Goal: Information Seeking & Learning: Learn about a topic

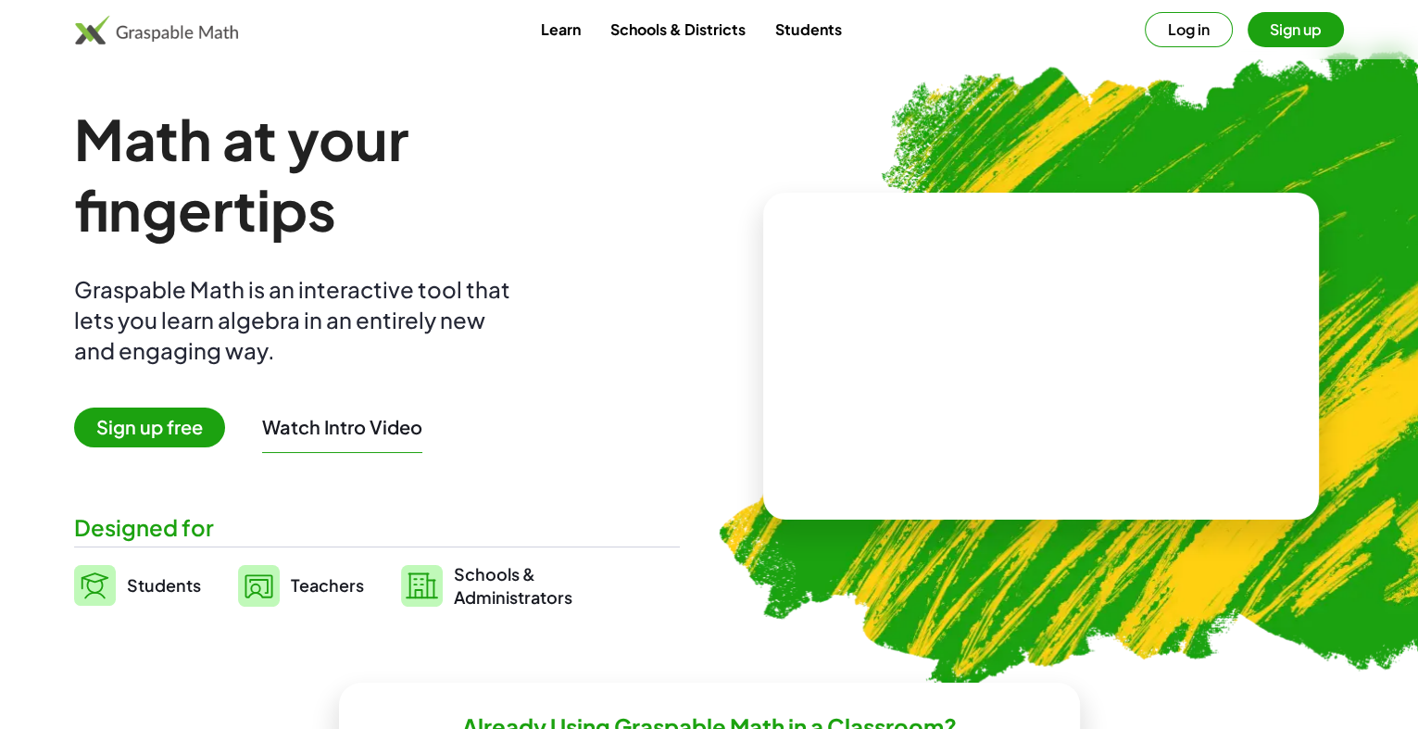
click at [152, 432] on span "Sign up free" at bounding box center [149, 427] width 151 height 40
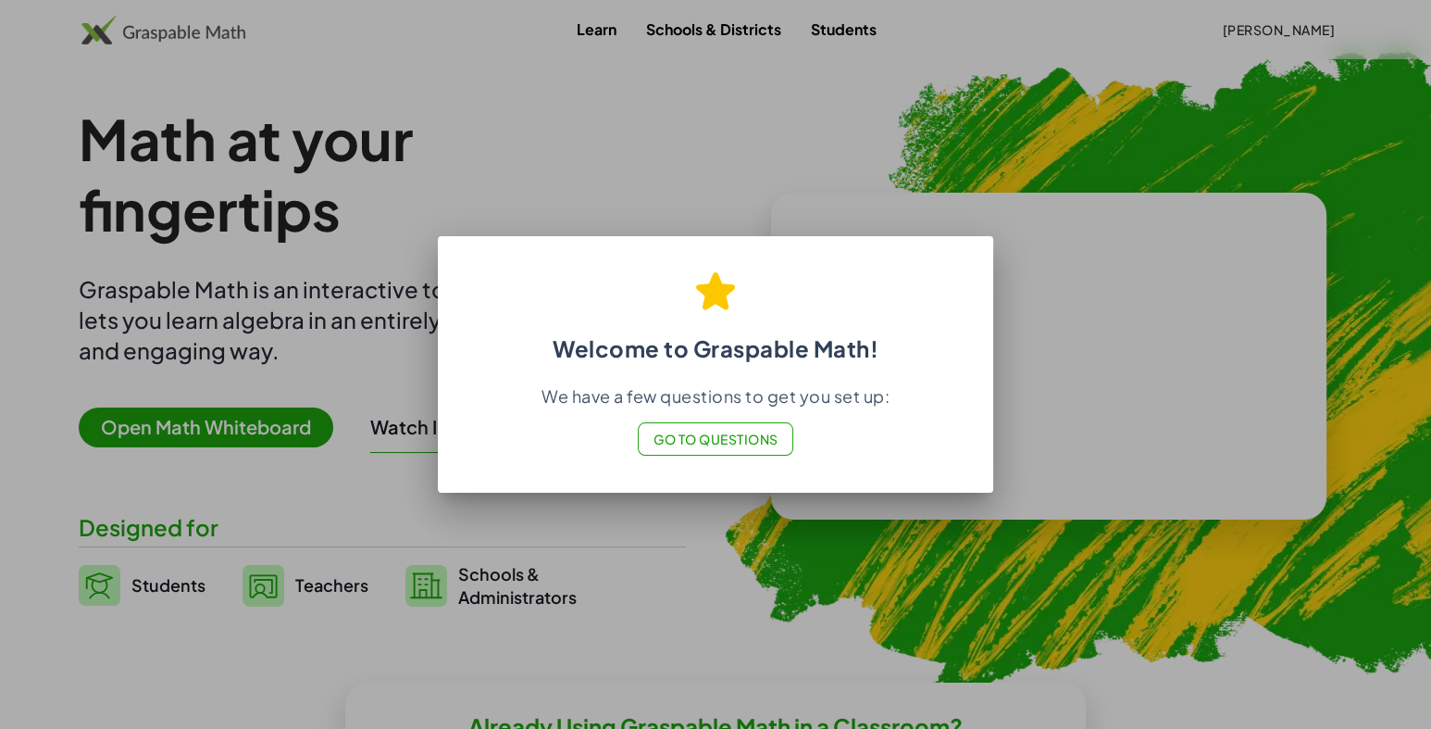
click at [691, 443] on span "Go to Questions" at bounding box center [716, 439] width 125 height 17
click at [815, 56] on div at bounding box center [715, 364] width 1431 height 729
click at [817, 57] on div at bounding box center [715, 364] width 1431 height 729
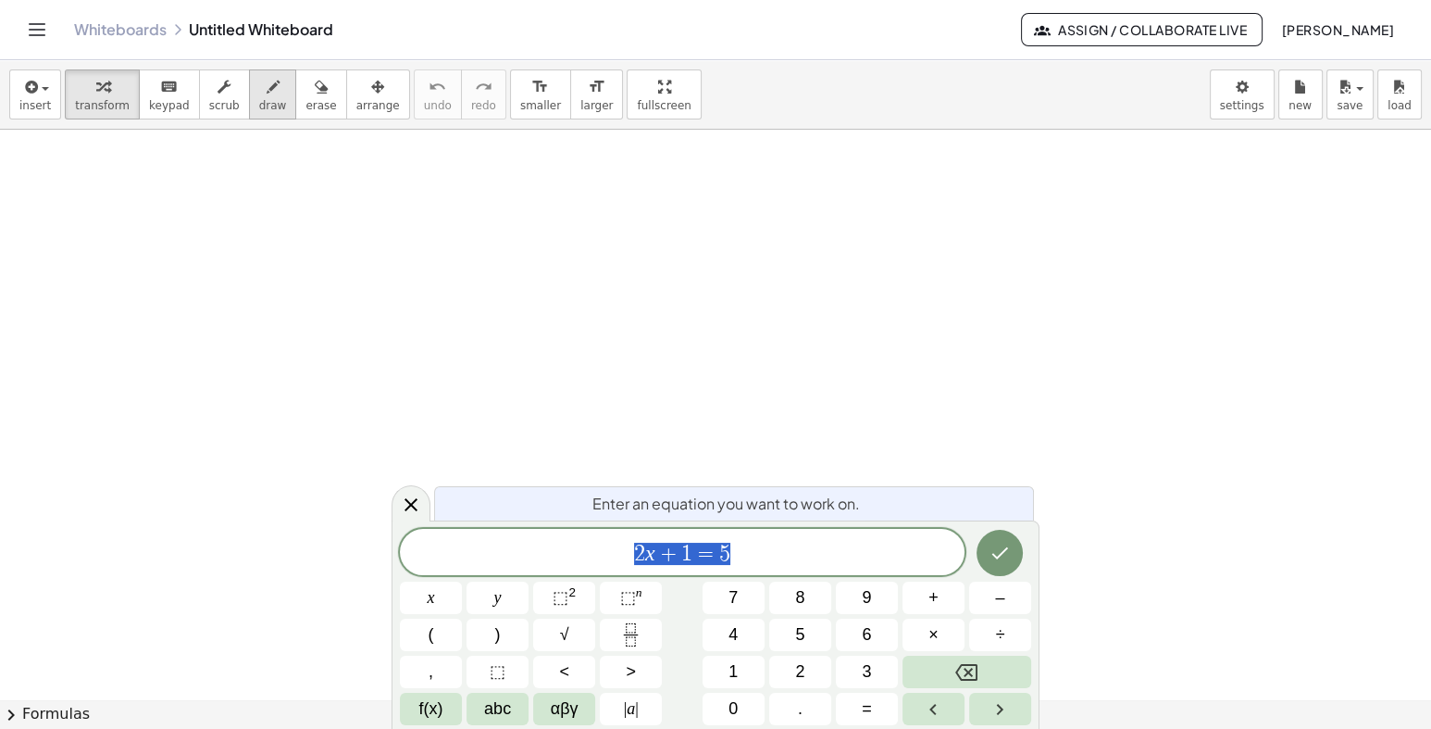
click at [259, 88] on div "button" at bounding box center [273, 86] width 28 height 22
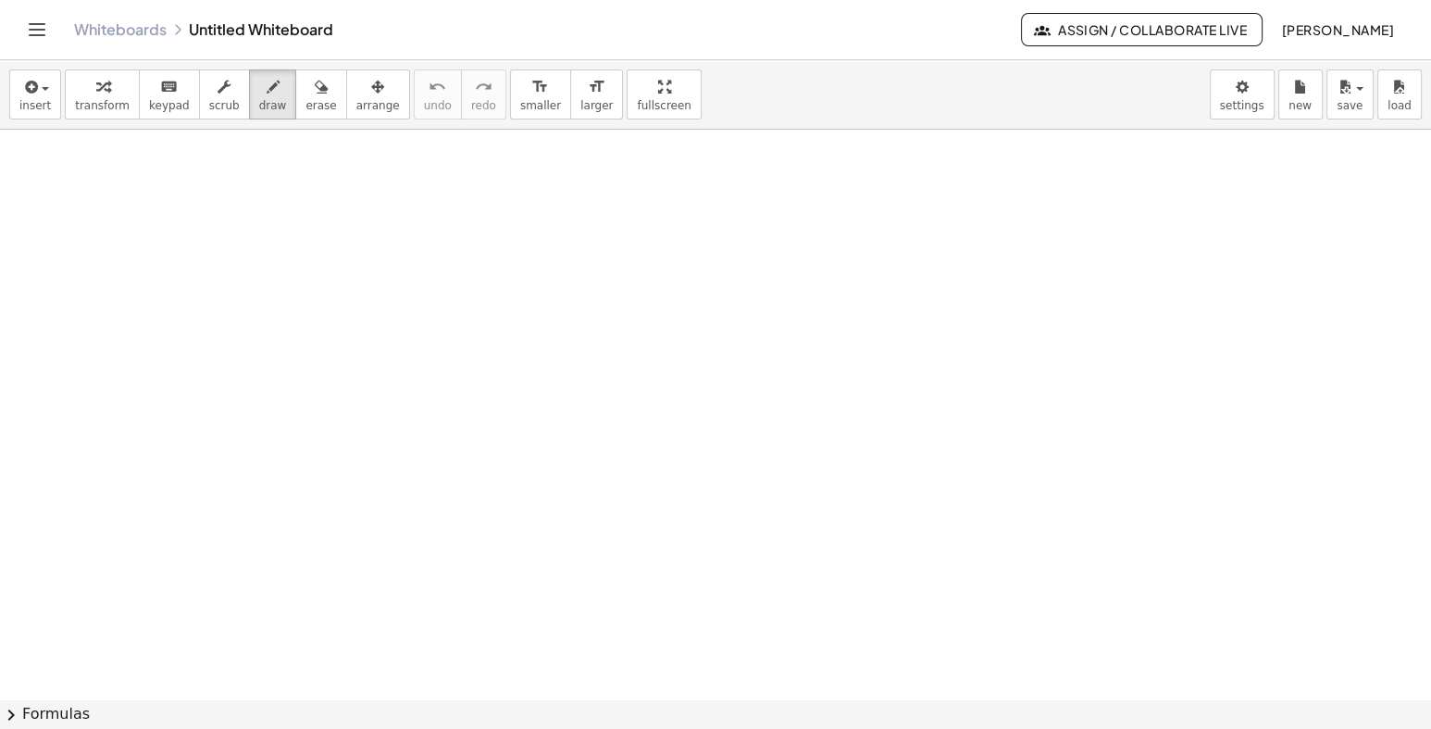
click at [871, 604] on div at bounding box center [715, 699] width 1431 height 1139
click at [739, 398] on div at bounding box center [715, 699] width 1431 height 1139
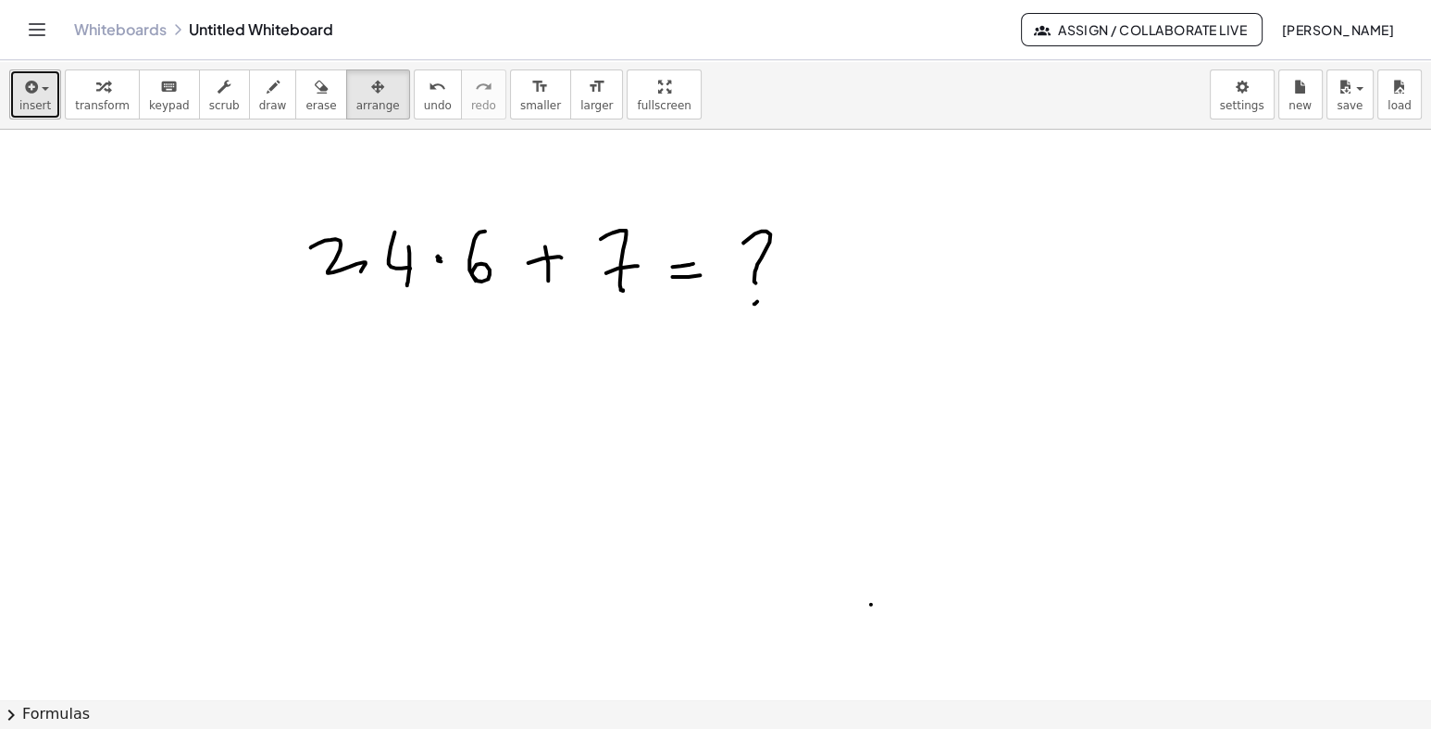
click at [42, 89] on span "button" at bounding box center [45, 89] width 7 height 4
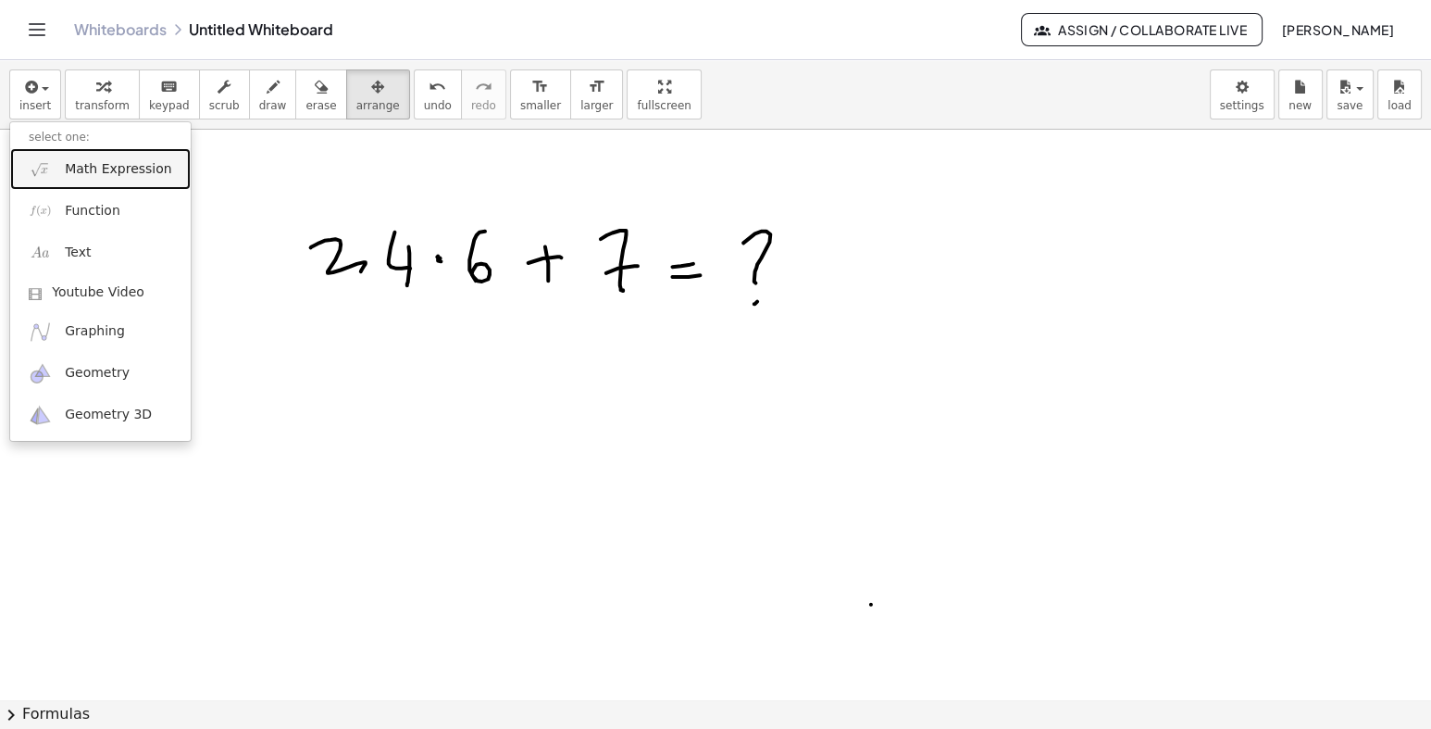
click at [122, 156] on link "Math Expression" at bounding box center [100, 169] width 181 height 42
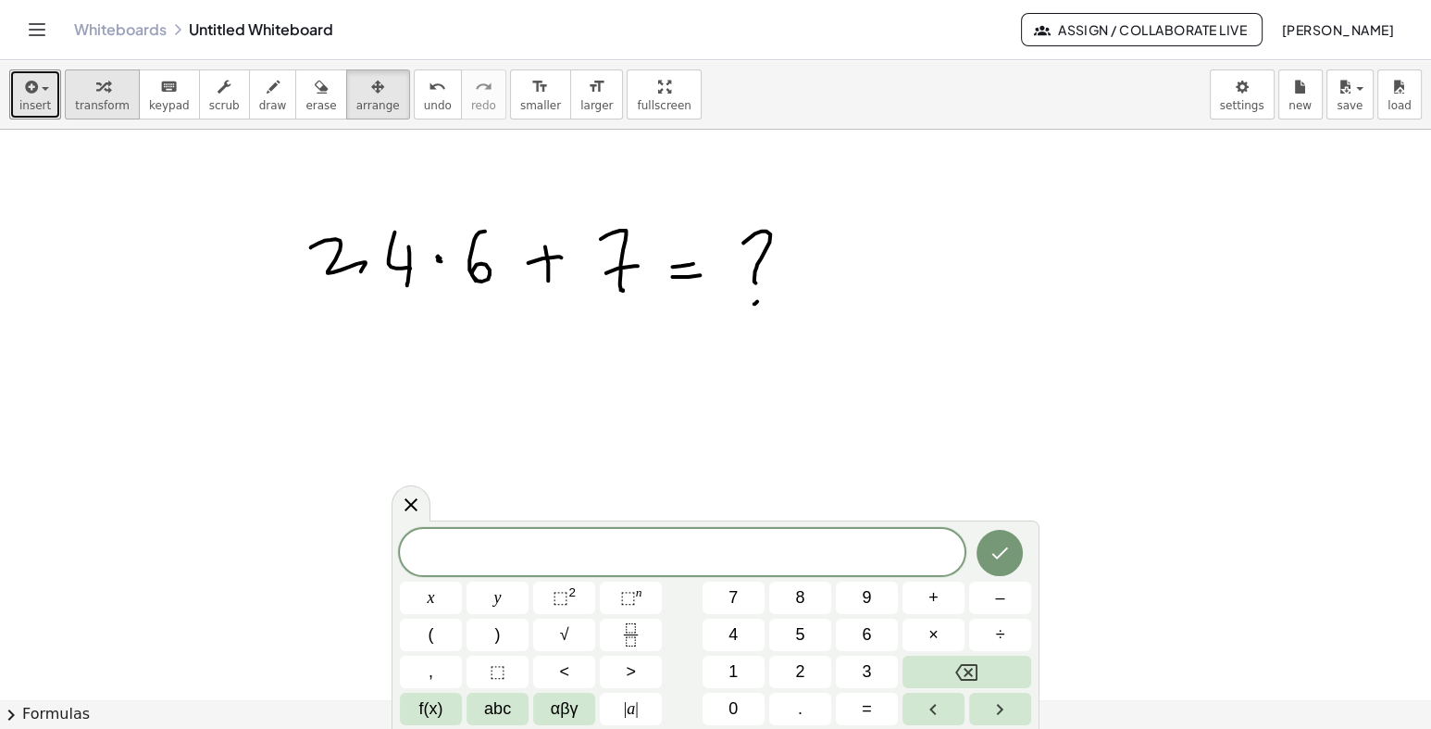
click at [47, 87] on button "insert" at bounding box center [35, 94] width 52 height 50
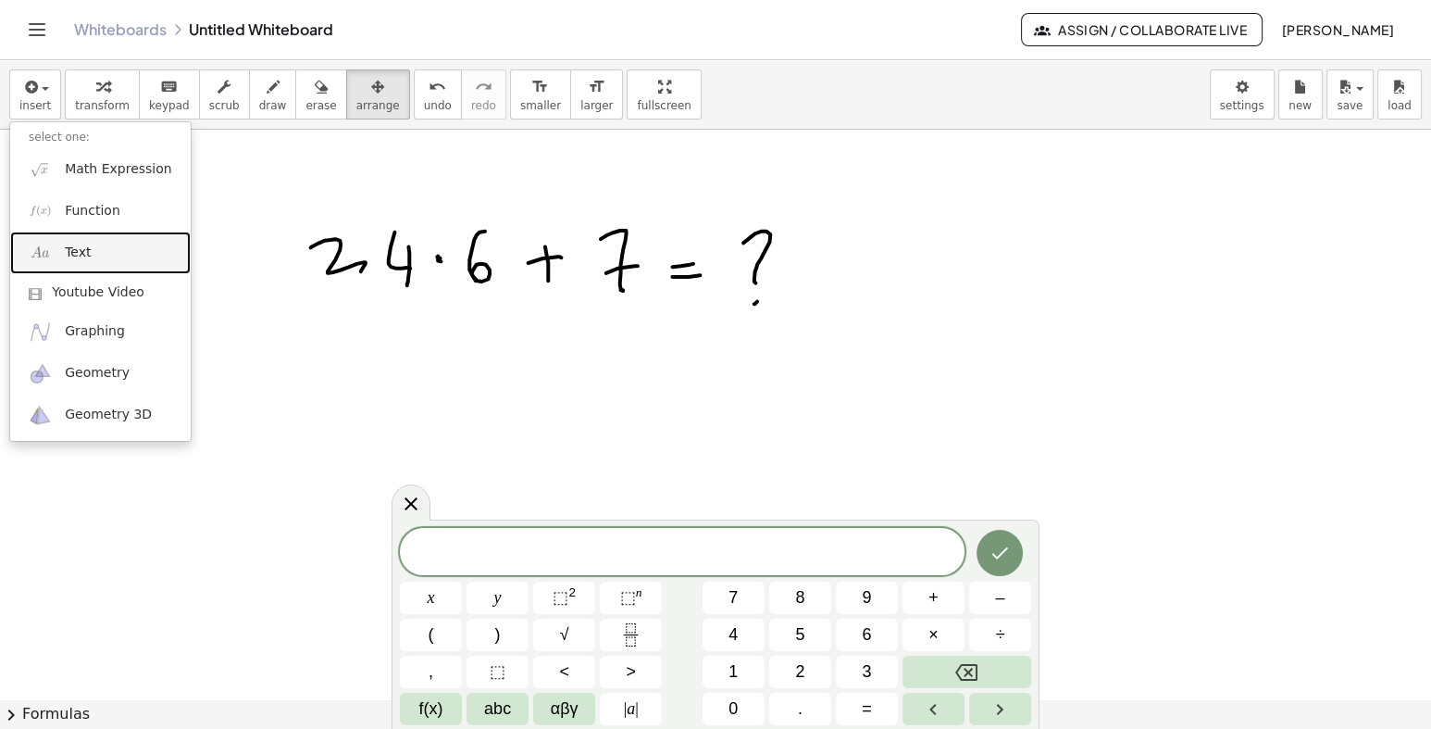
click at [82, 251] on span "Text" at bounding box center [78, 253] width 26 height 19
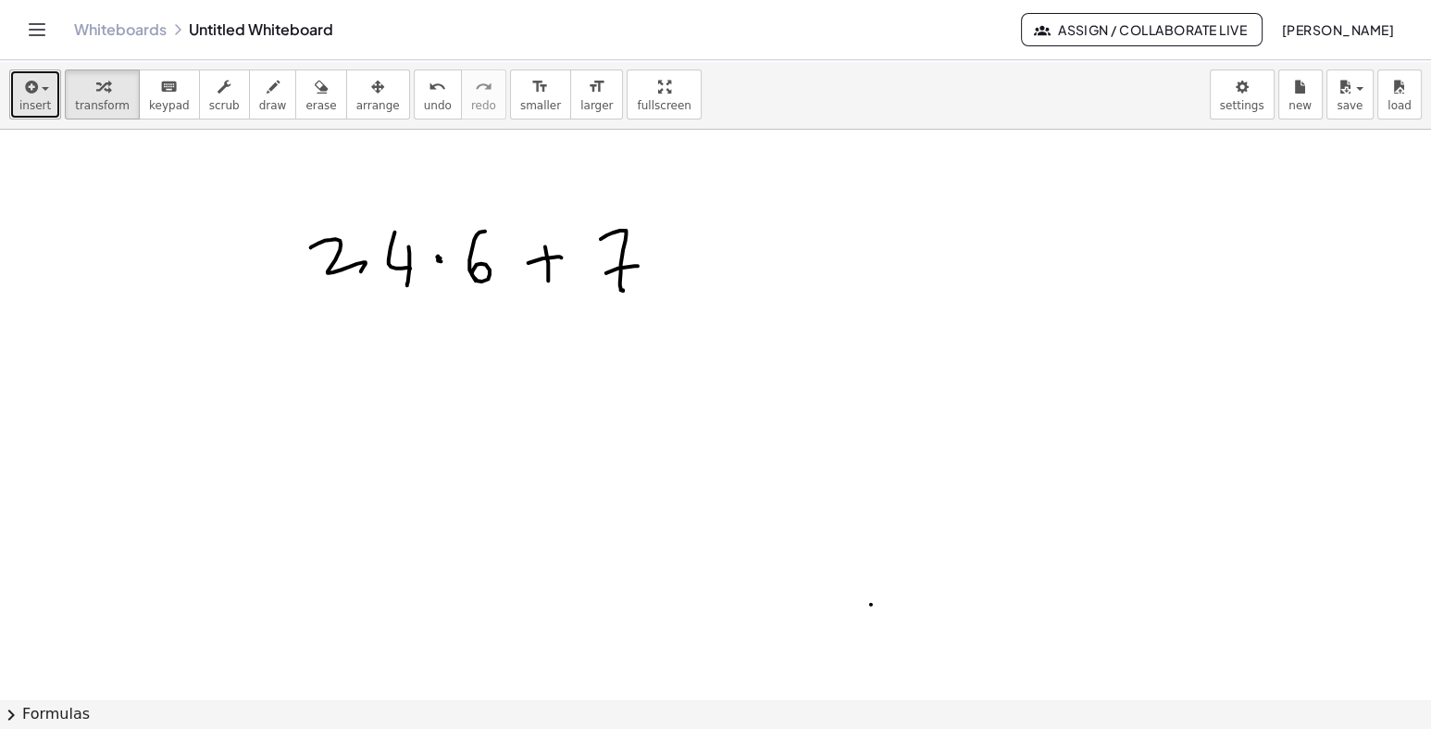
click at [42, 99] on span "insert" at bounding box center [34, 105] width 31 height 13
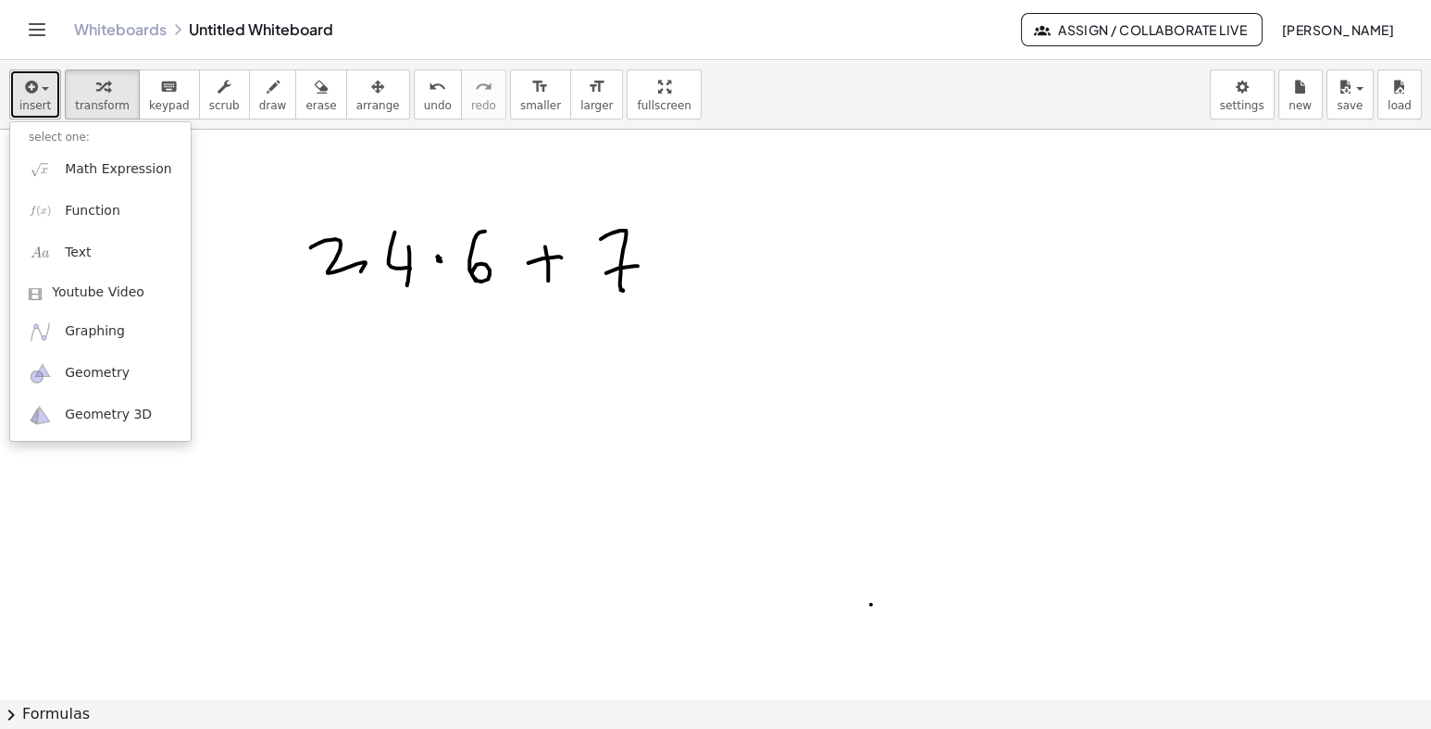
click at [36, 99] on span "insert" at bounding box center [34, 105] width 31 height 13
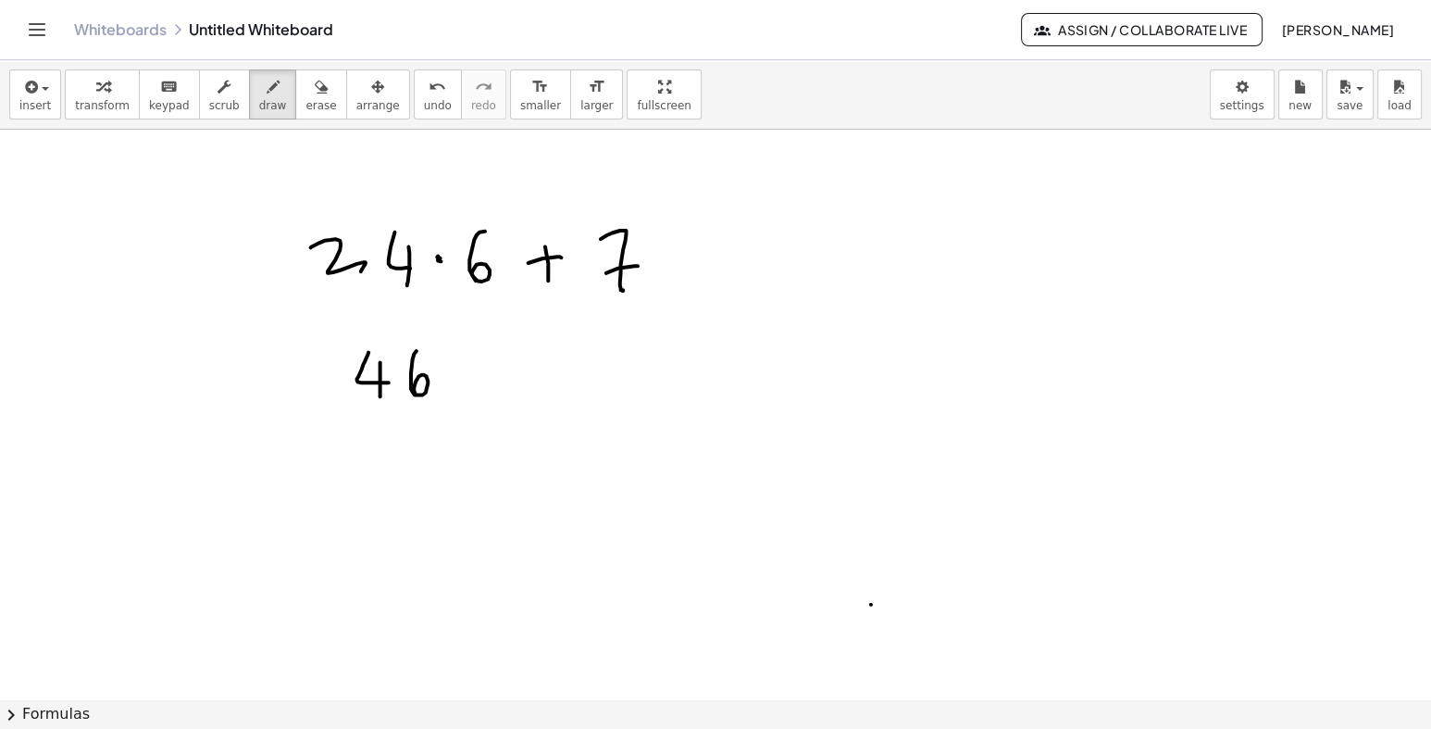
click at [64, 710] on button "chevron_right Formulas" at bounding box center [715, 714] width 1431 height 30
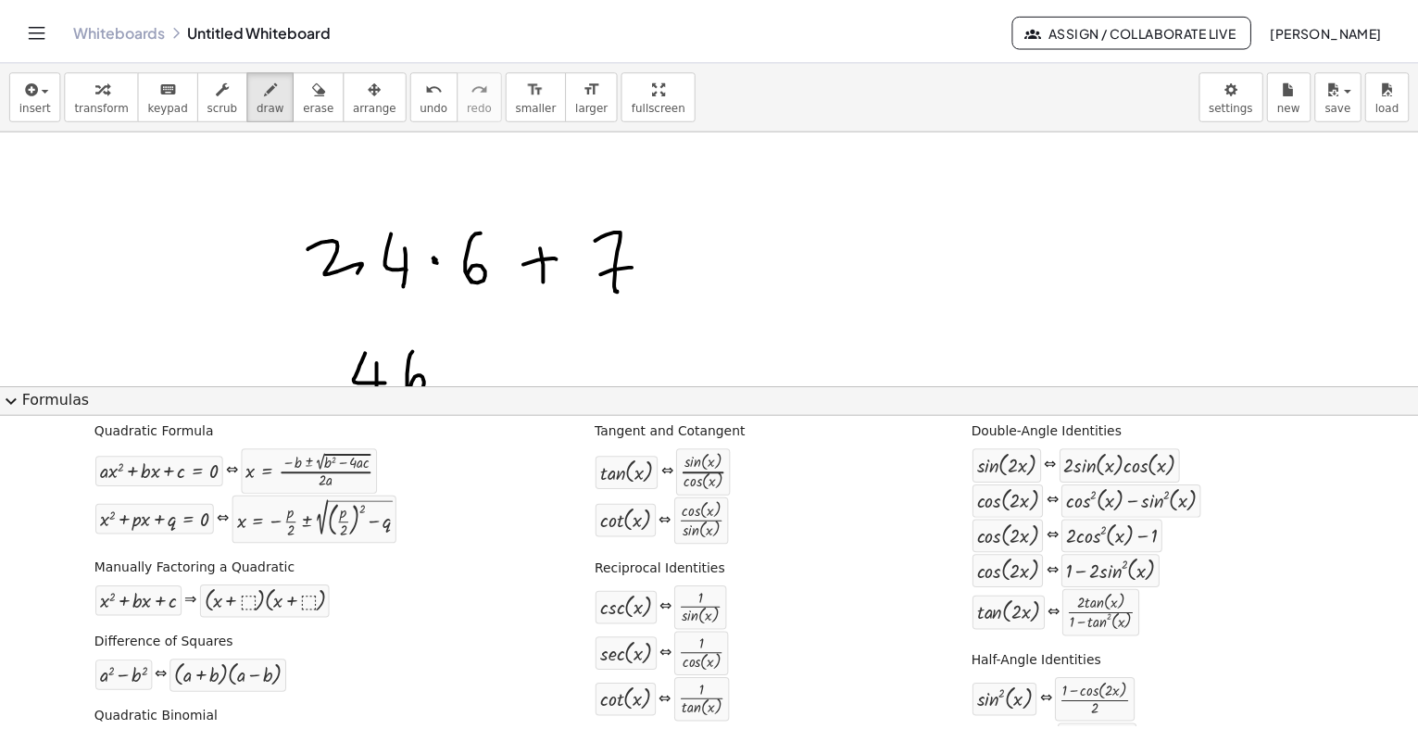
scroll to position [29, 0]
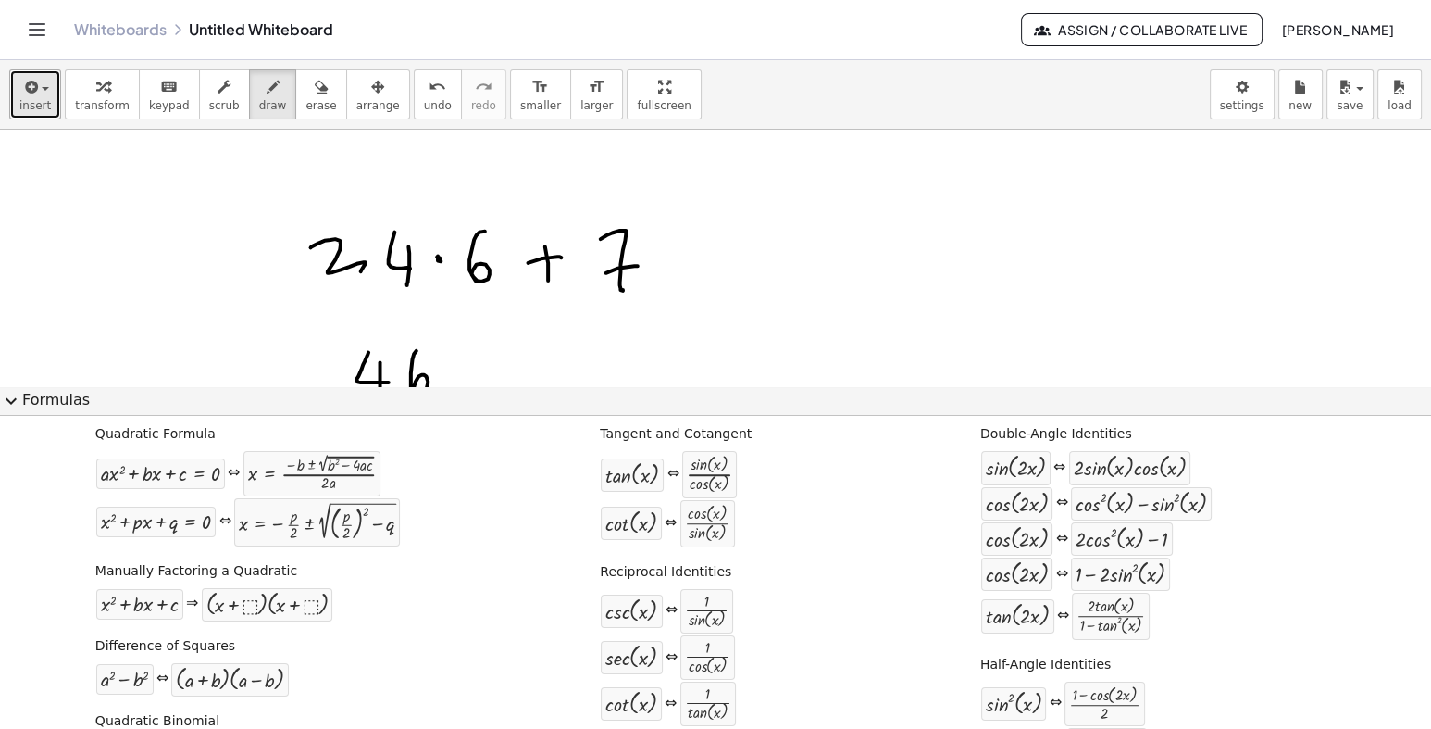
click at [51, 98] on button "insert" at bounding box center [35, 94] width 52 height 50
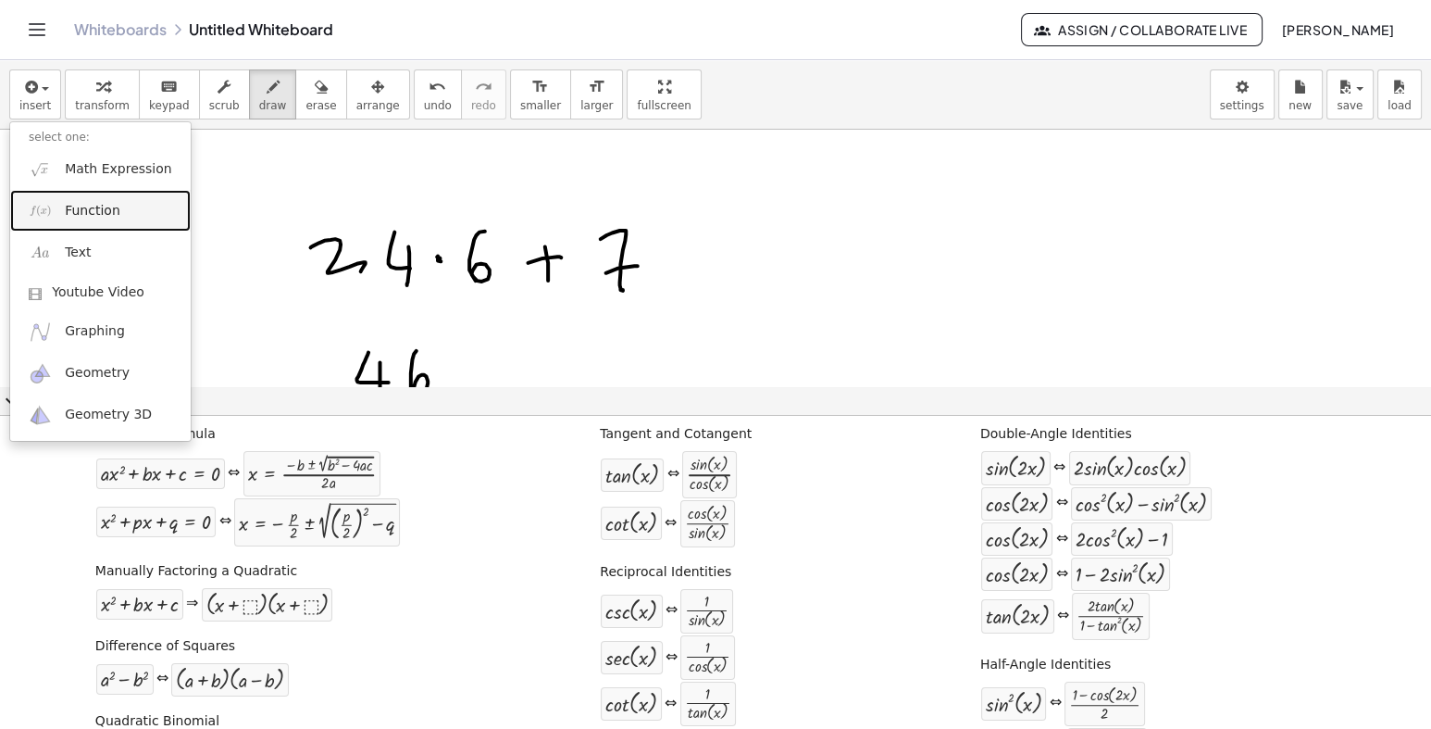
click at [114, 212] on span "Function" at bounding box center [93, 211] width 56 height 19
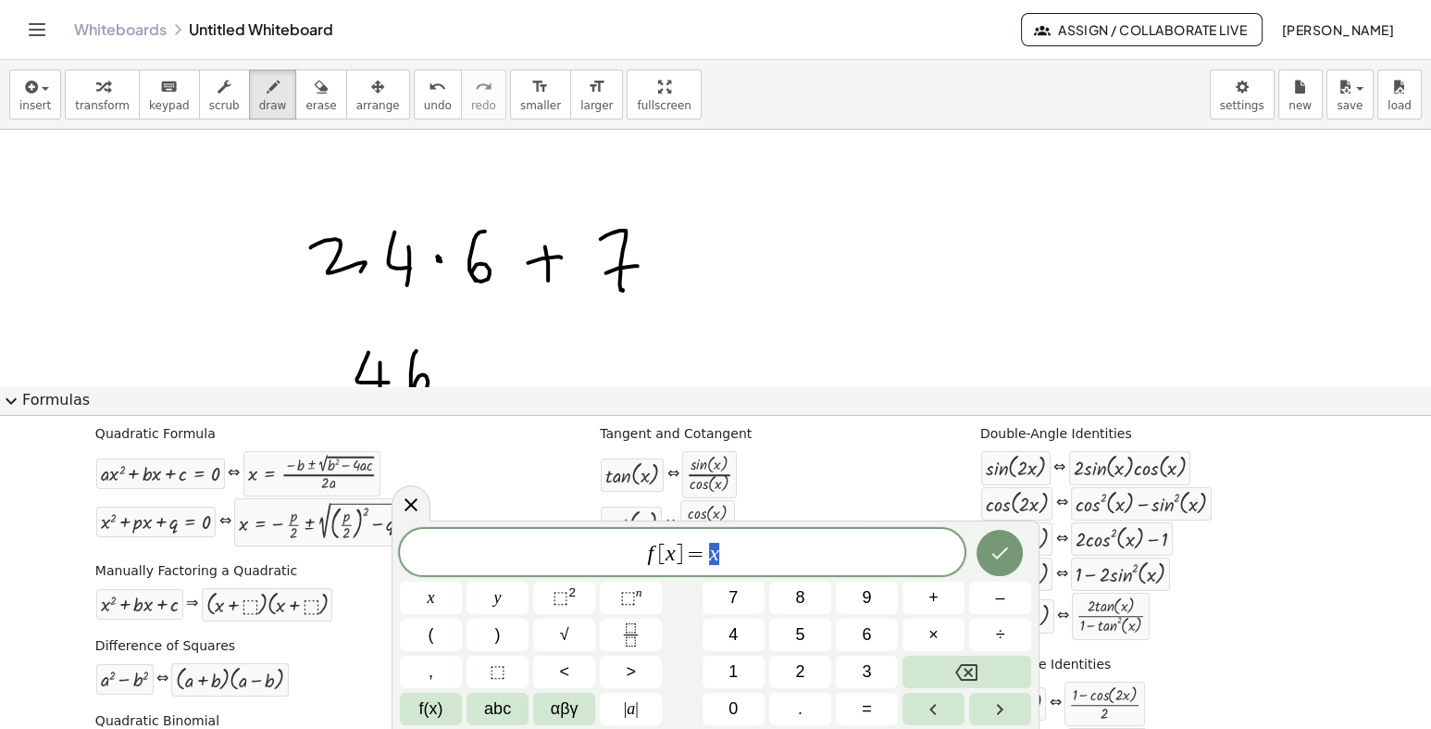
click at [778, 550] on span "f [ x ] = x" at bounding box center [682, 554] width 565 height 26
click at [568, 592] on span "⬚" at bounding box center [561, 597] width 16 height 19
click at [1000, 547] on icon "Done" at bounding box center [1000, 549] width 22 height 22
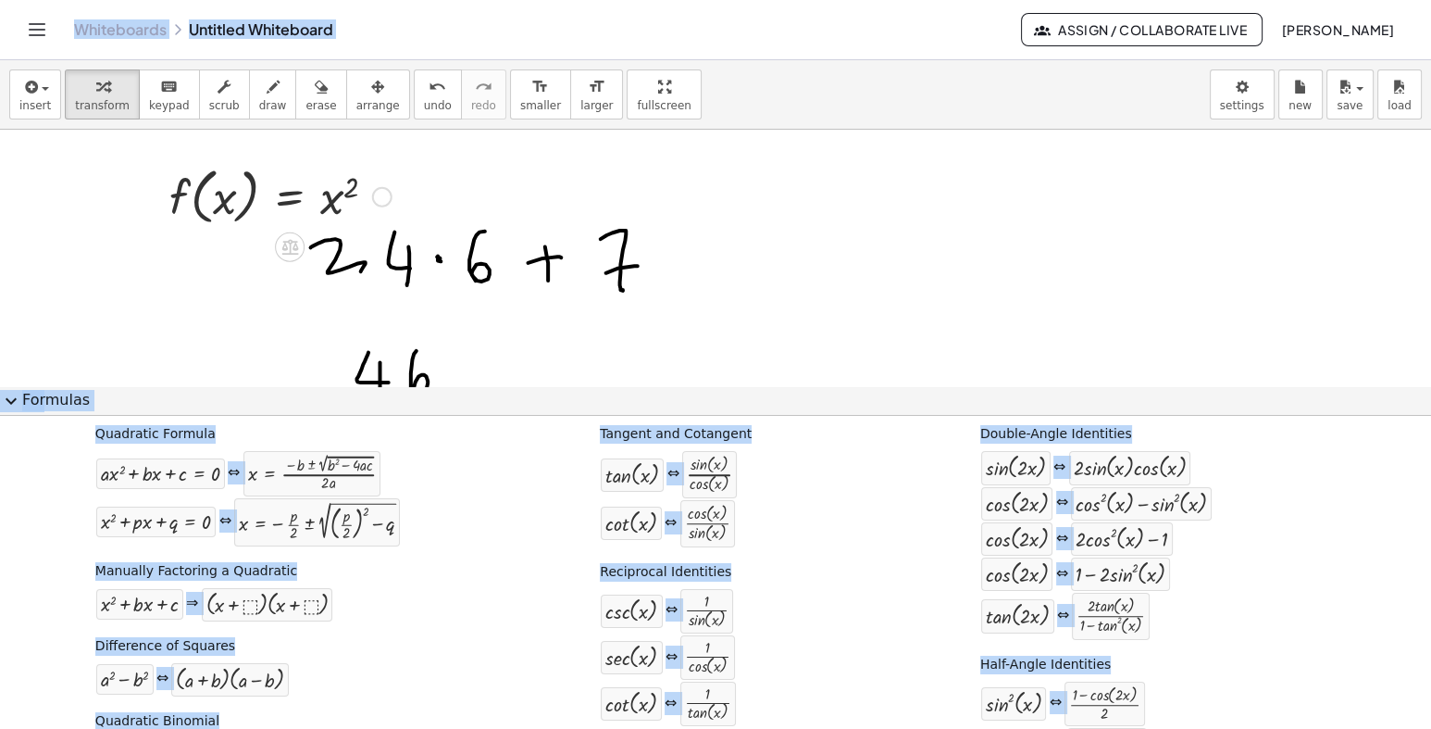
click at [726, 274] on div at bounding box center [715, 414] width 1431 height 569
click at [728, 274] on div at bounding box center [715, 414] width 1431 height 569
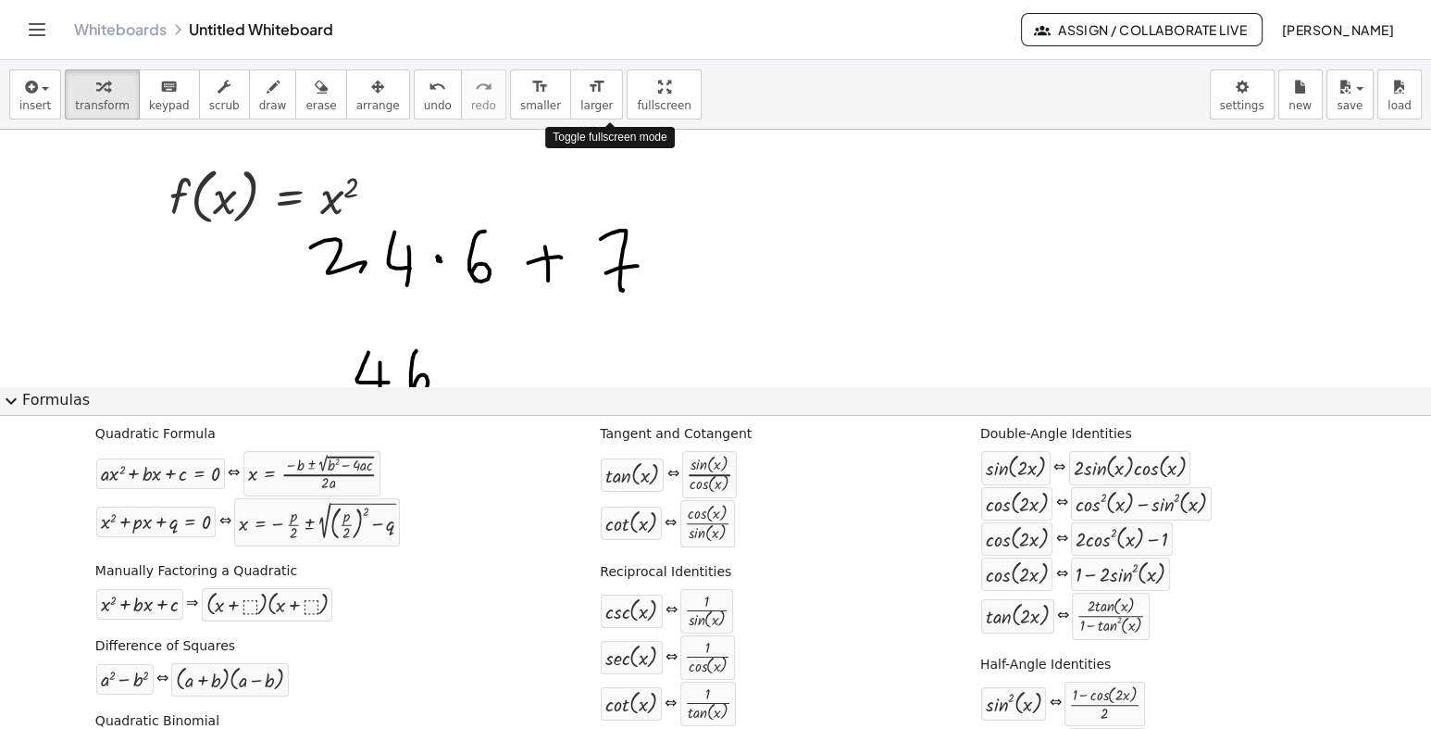
drag, startPoint x: 625, startPoint y: 98, endPoint x: 672, endPoint y: 163, distance: 80.2
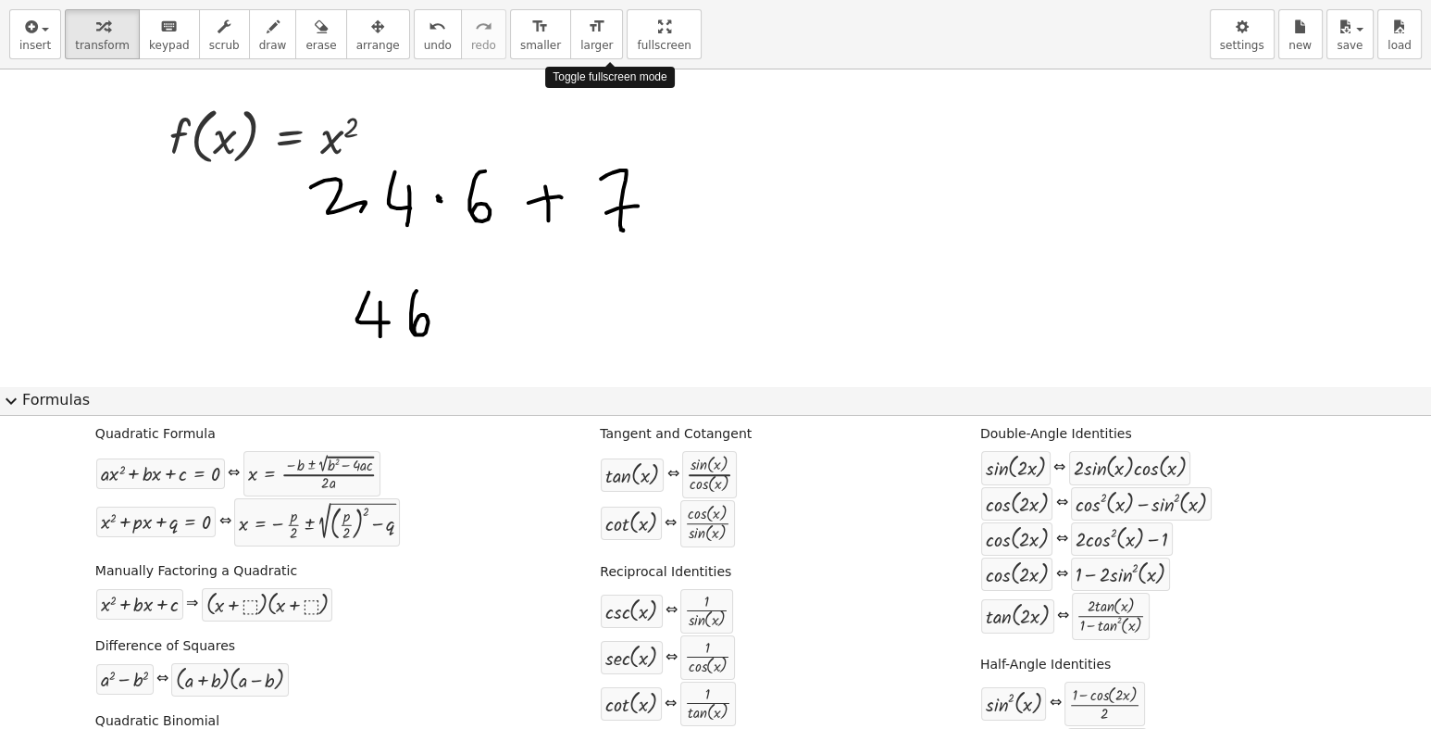
click at [672, 163] on div "insert select one: Math Expression Function Text Youtube Video Graphing Geometr…" at bounding box center [715, 364] width 1431 height 729
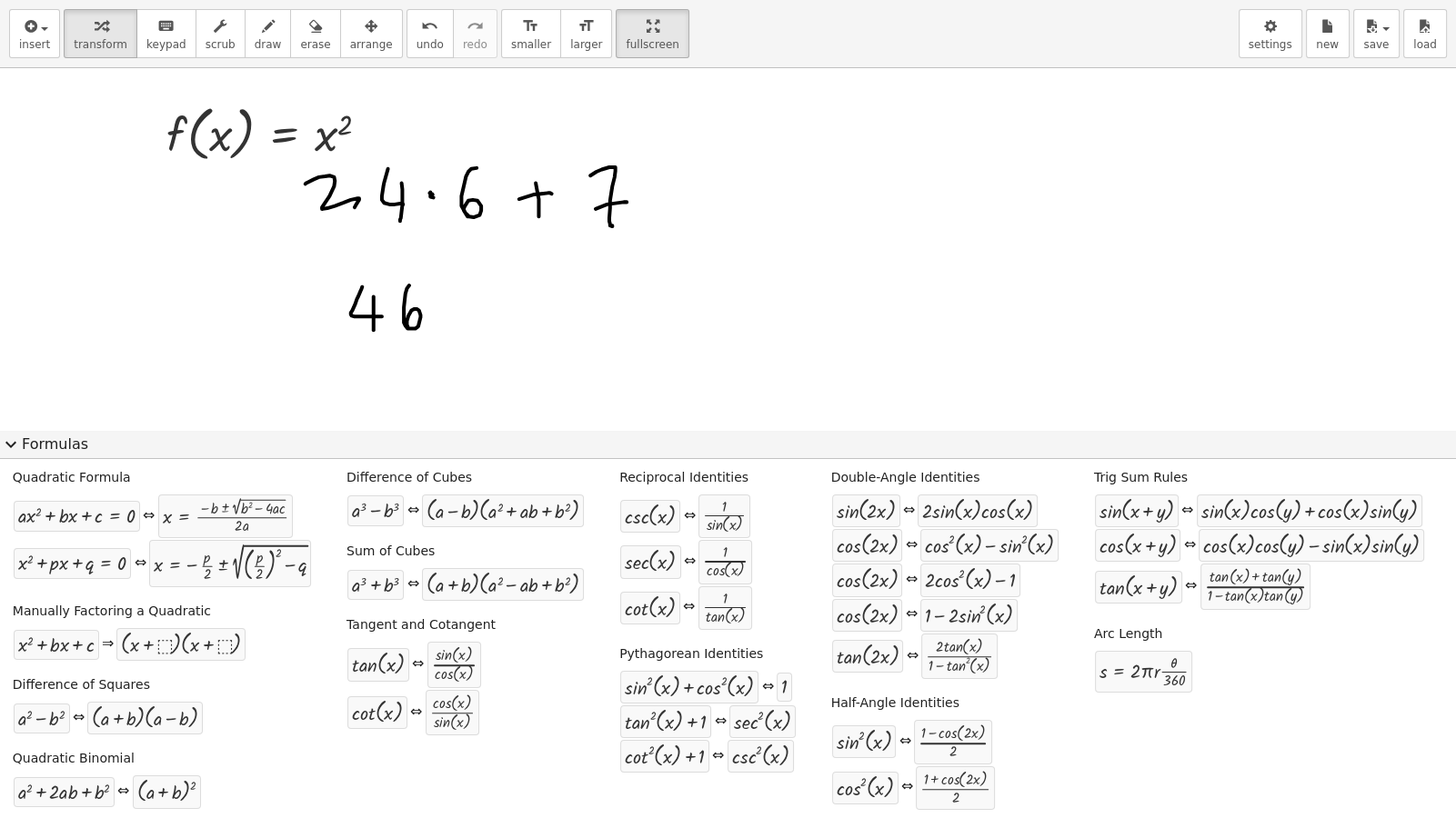
click at [1351, 47] on div "insert select one: Math Expression Function Text Youtube Video Graphing Geometr…" at bounding box center [728, 33] width 1456 height 68
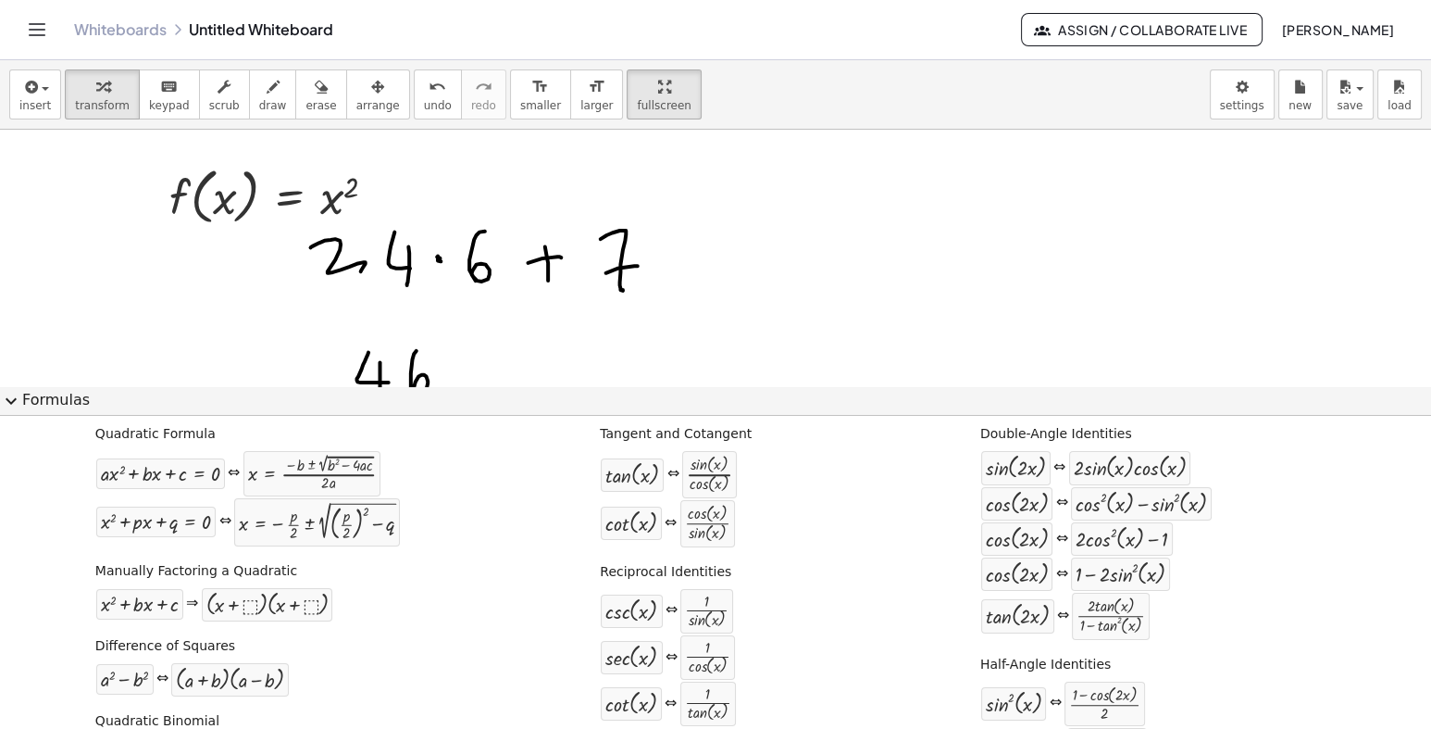
click at [33, 27] on icon "Toggle navigation" at bounding box center [37, 30] width 22 height 22
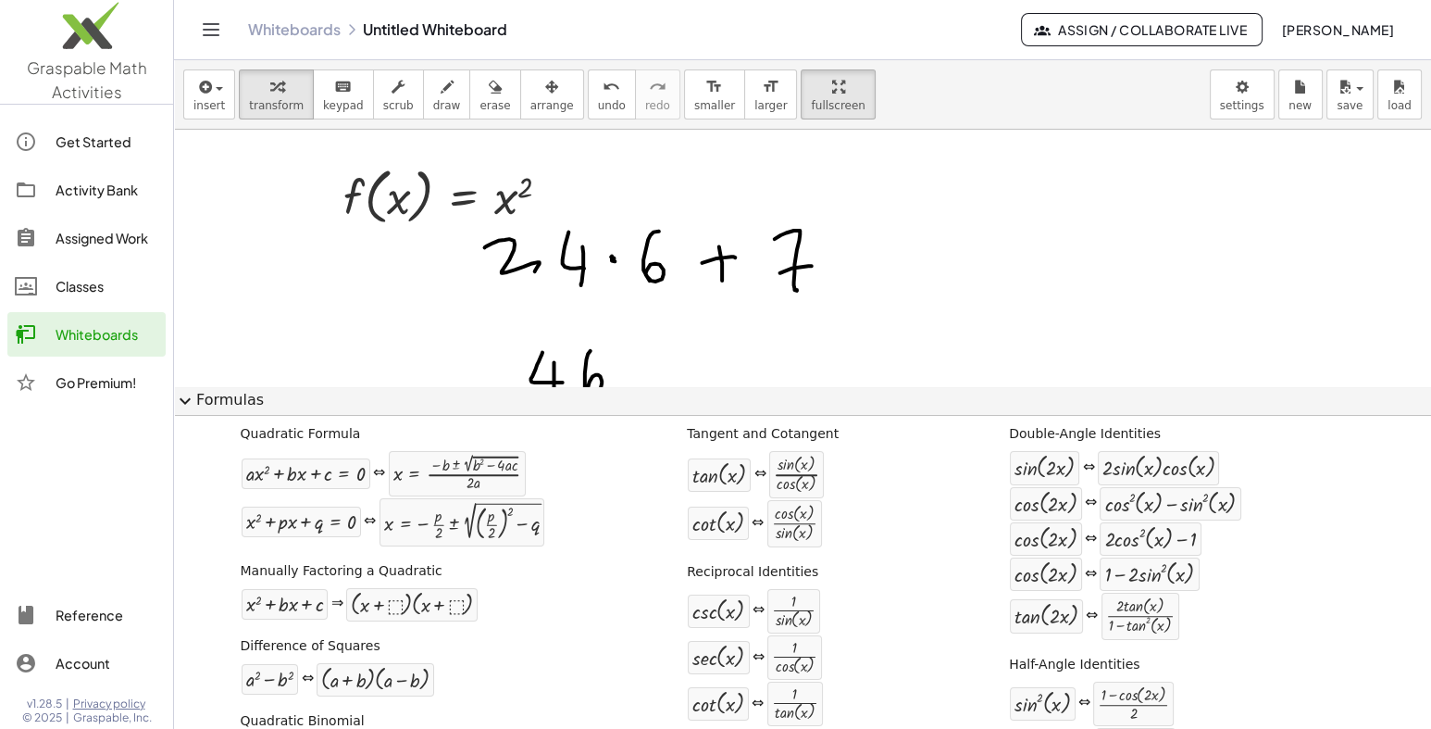
click at [94, 59] on img at bounding box center [86, 30] width 173 height 79
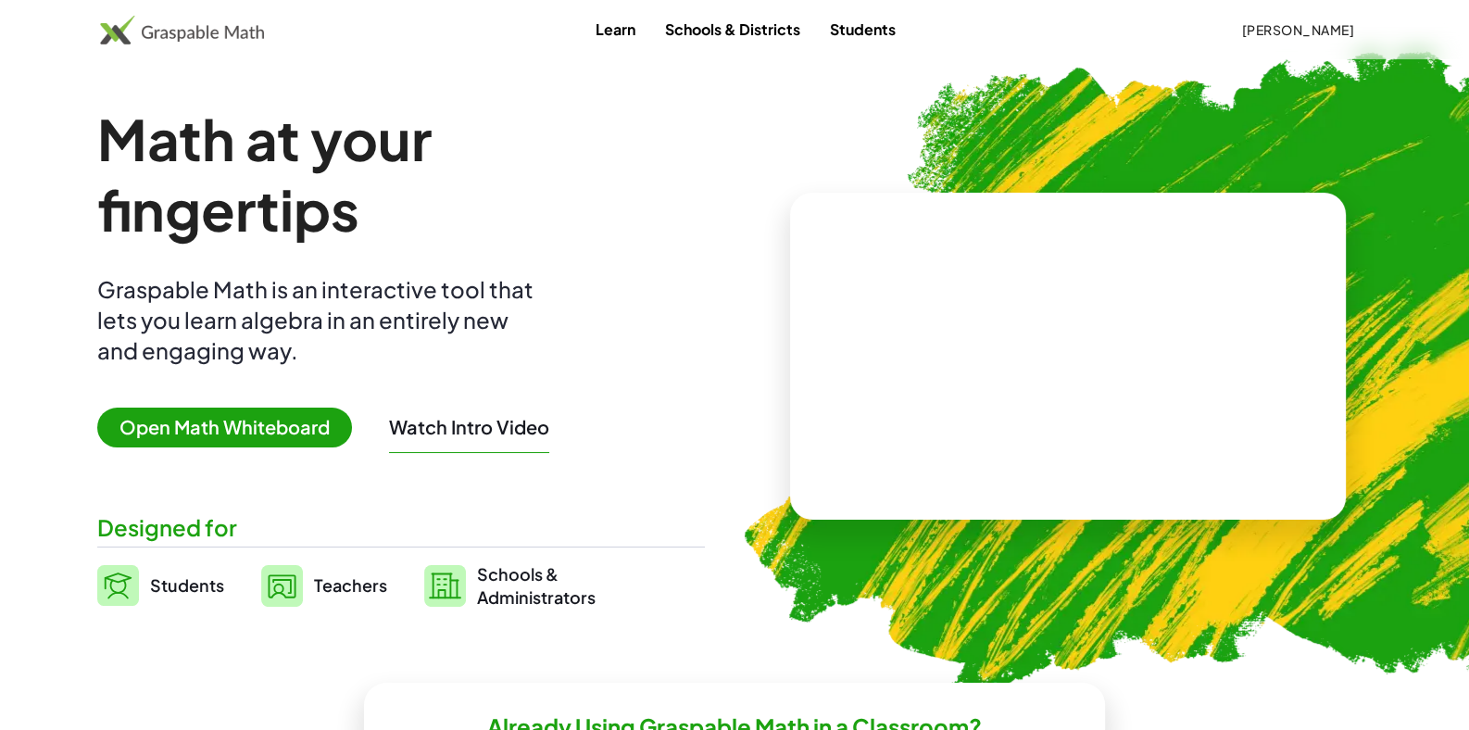
click at [264, 426] on span "Open Math Whiteboard" at bounding box center [224, 427] width 255 height 40
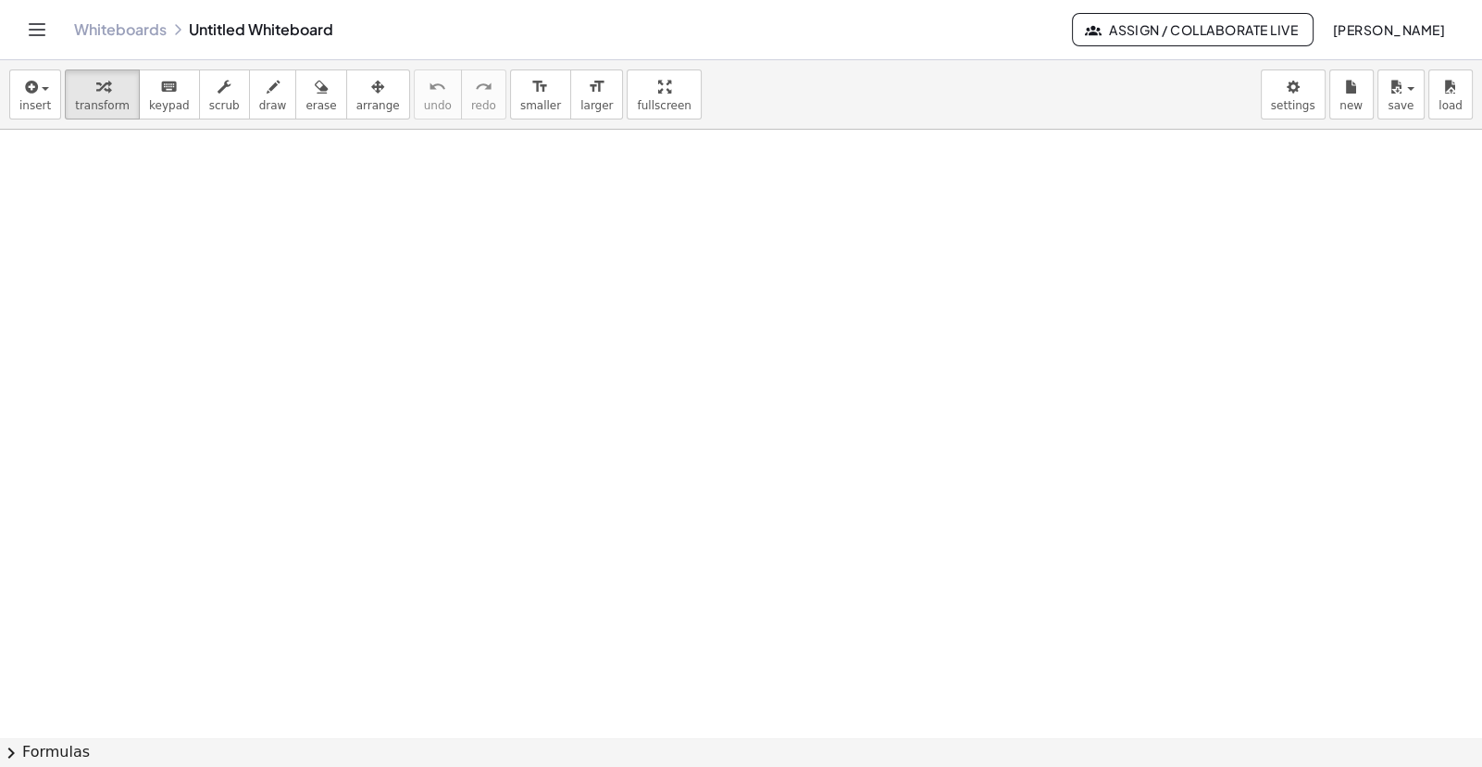
click at [475, 257] on div at bounding box center [741, 737] width 1482 height 1215
click at [26, 88] on icon "button" at bounding box center [29, 87] width 17 height 22
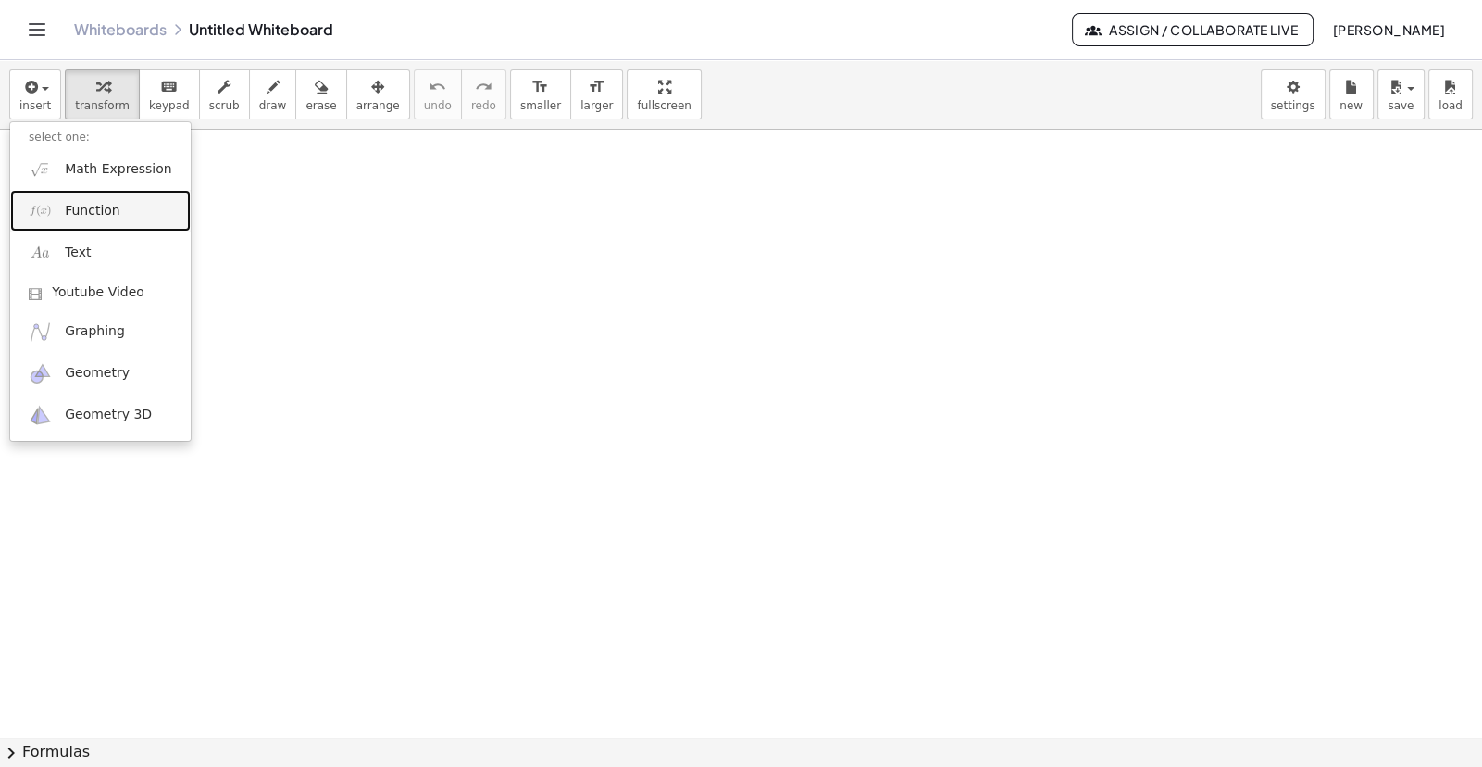
click at [111, 196] on link "Function" at bounding box center [100, 211] width 181 height 42
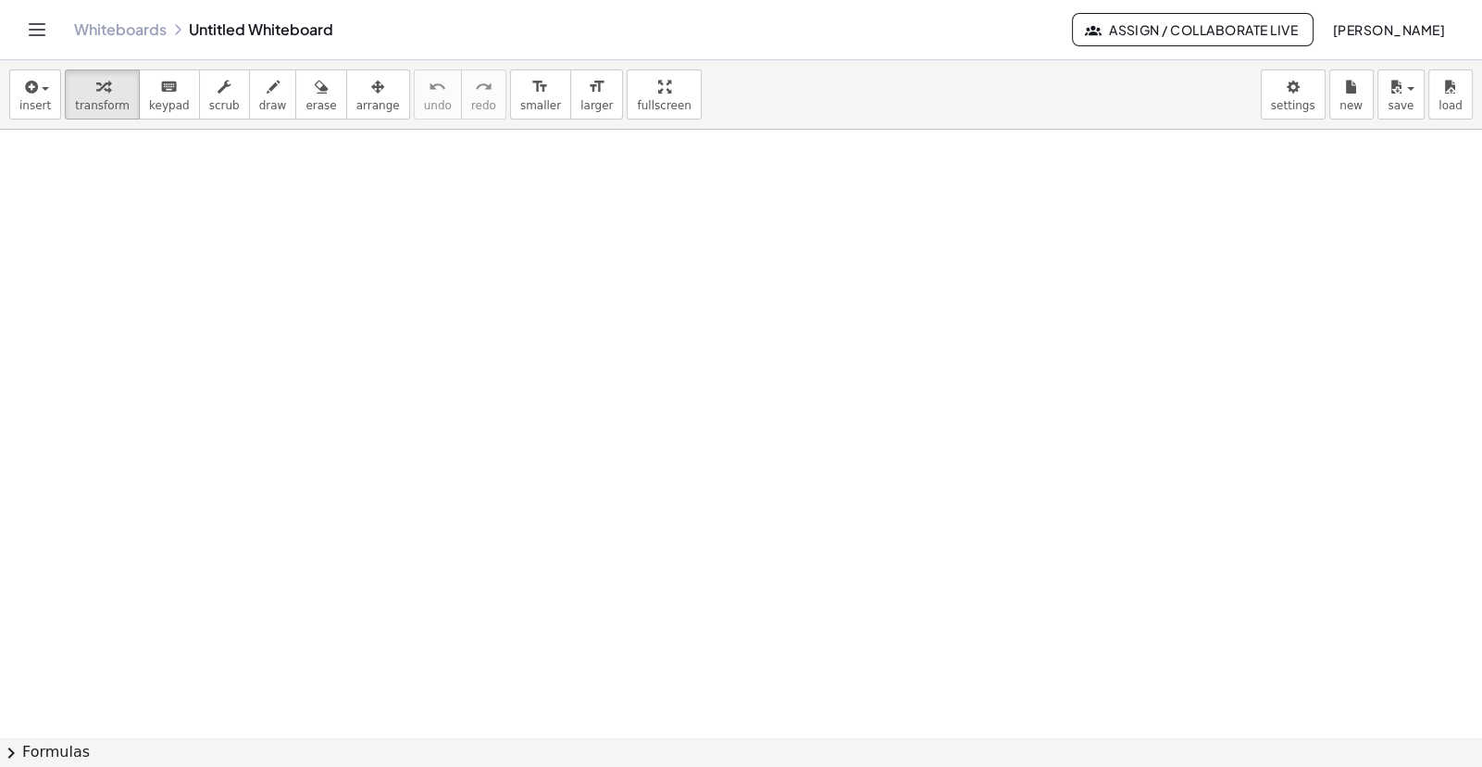
drag, startPoint x: 219, startPoint y: 293, endPoint x: 559, endPoint y: 414, distance: 360.8
click at [559, 414] on div at bounding box center [741, 737] width 1482 height 1215
click at [259, 103] on span "draw" at bounding box center [273, 105] width 28 height 13
click at [42, 99] on span "insert" at bounding box center [34, 105] width 31 height 13
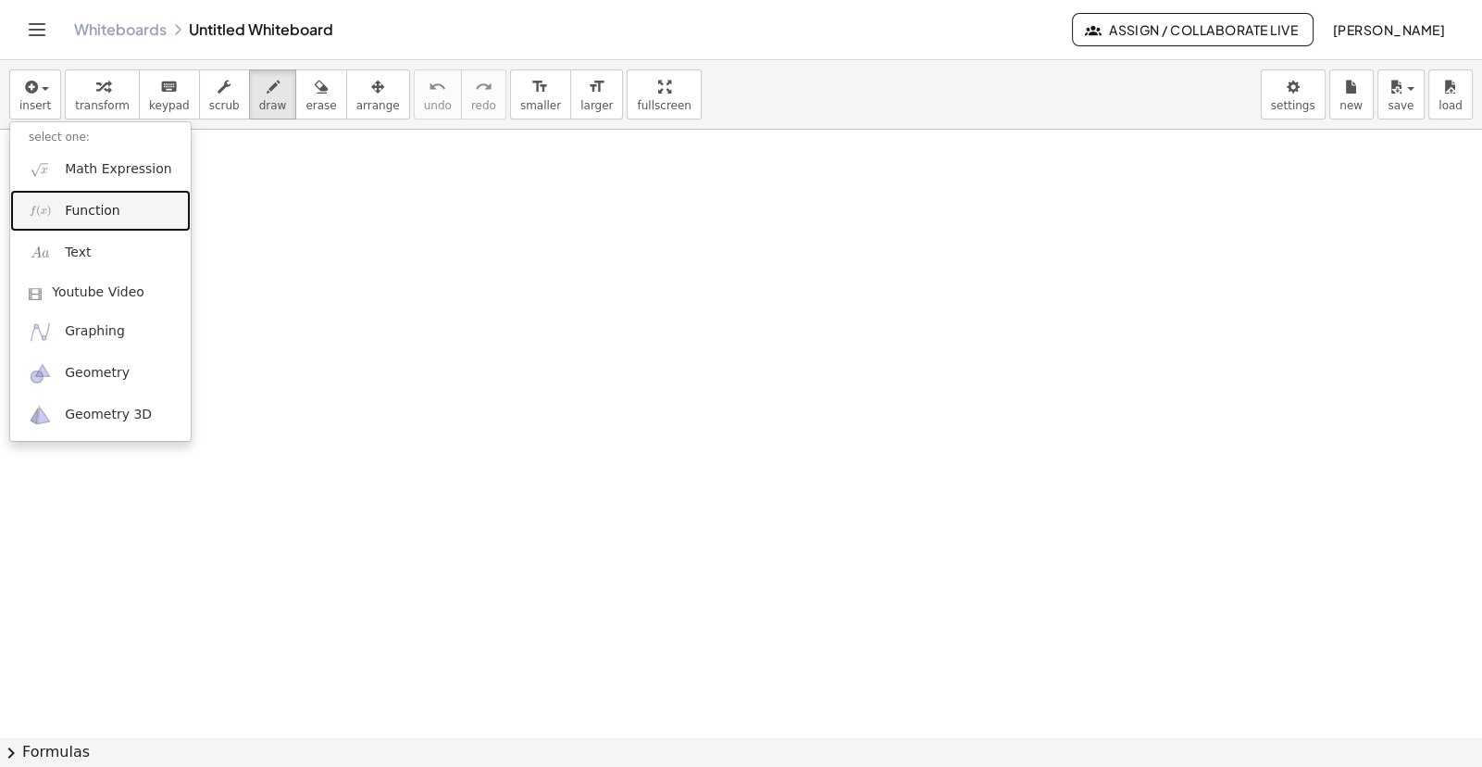
click at [101, 220] on link "Function" at bounding box center [100, 211] width 181 height 42
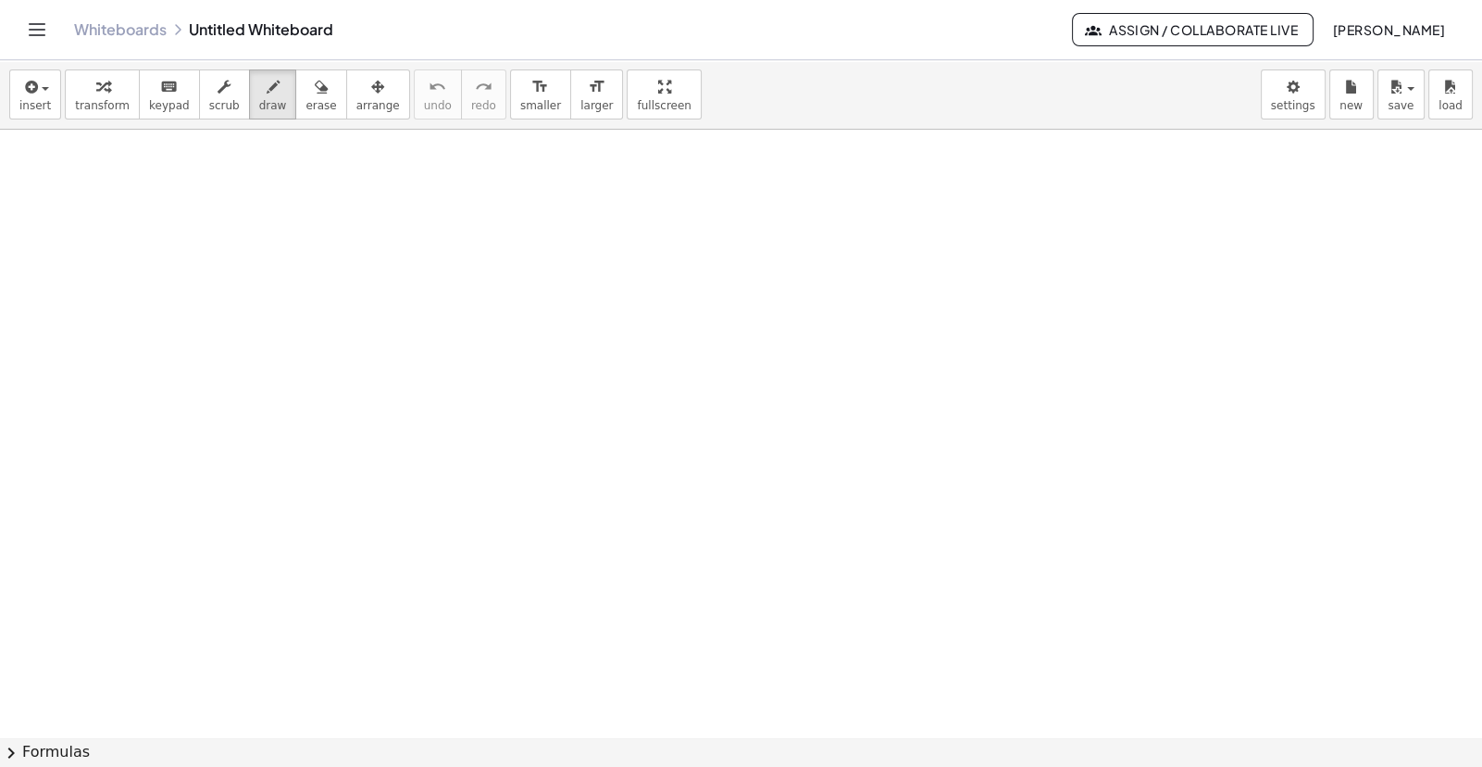
click at [15, 728] on span "chevron_right" at bounding box center [11, 753] width 22 height 22
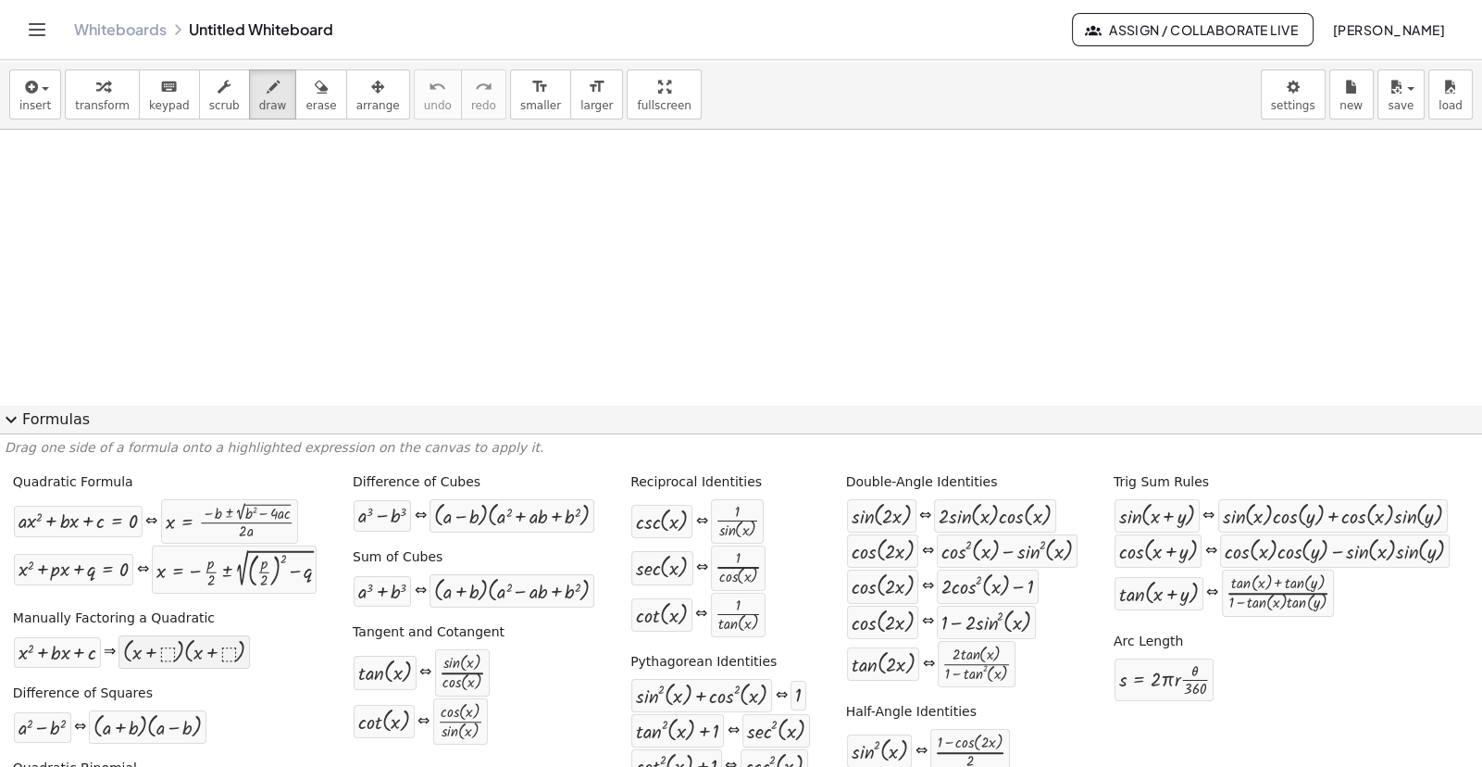
click at [196, 656] on div at bounding box center [184, 652] width 122 height 24
drag, startPoint x: 196, startPoint y: 656, endPoint x: 597, endPoint y: 229, distance: 585.6
click at [597, 229] on div "insert select one: Math Expression Function Text Youtube Video Graphing Geometr…" at bounding box center [741, 413] width 1482 height 706
drag, startPoint x: 70, startPoint y: 664, endPoint x: 577, endPoint y: 255, distance: 651.2
click at [446, 228] on div at bounding box center [741, 701] width 1482 height 1143
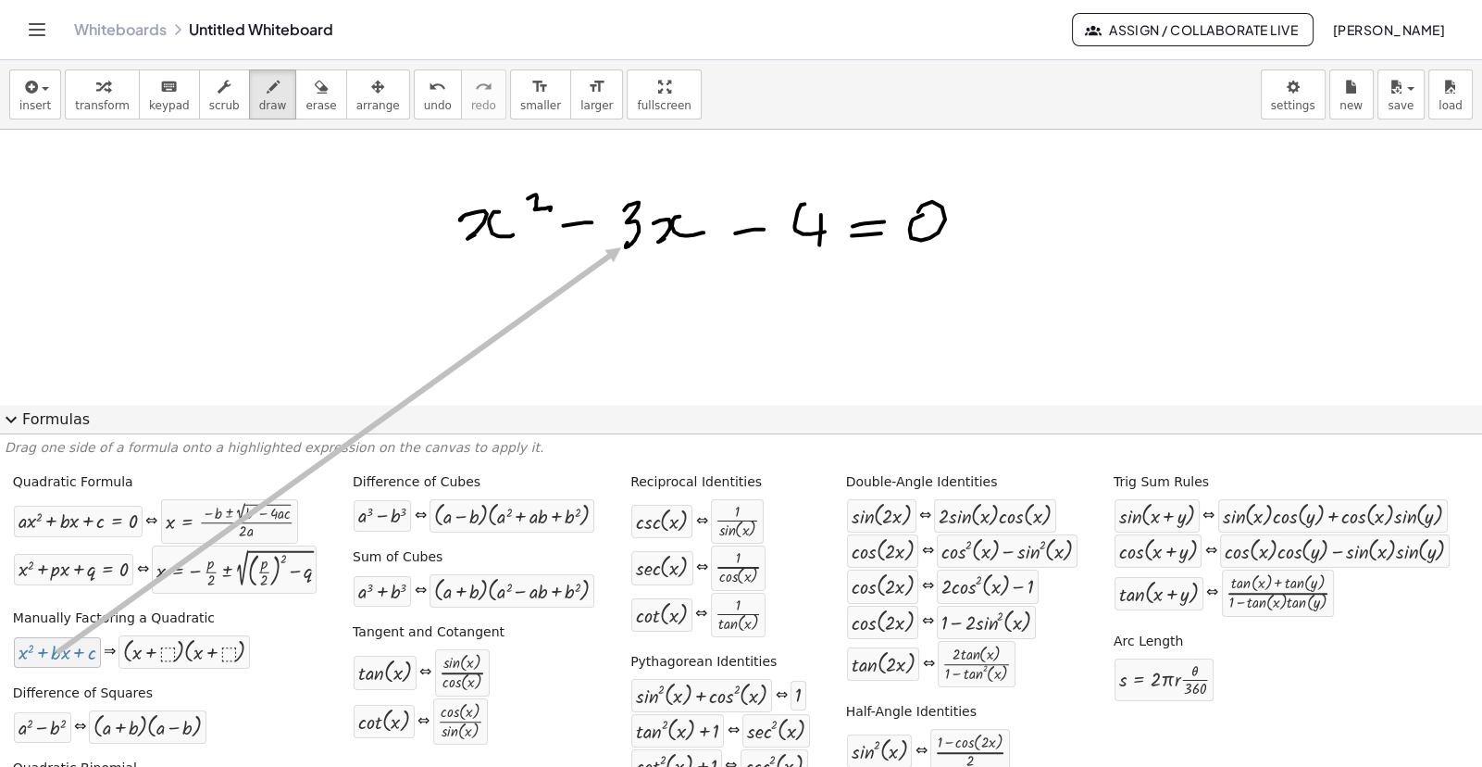
drag, startPoint x: 42, startPoint y: 657, endPoint x: 619, endPoint y: 246, distance: 708.4
drag, startPoint x: 323, startPoint y: 543, endPoint x: 673, endPoint y: 212, distance: 481.4
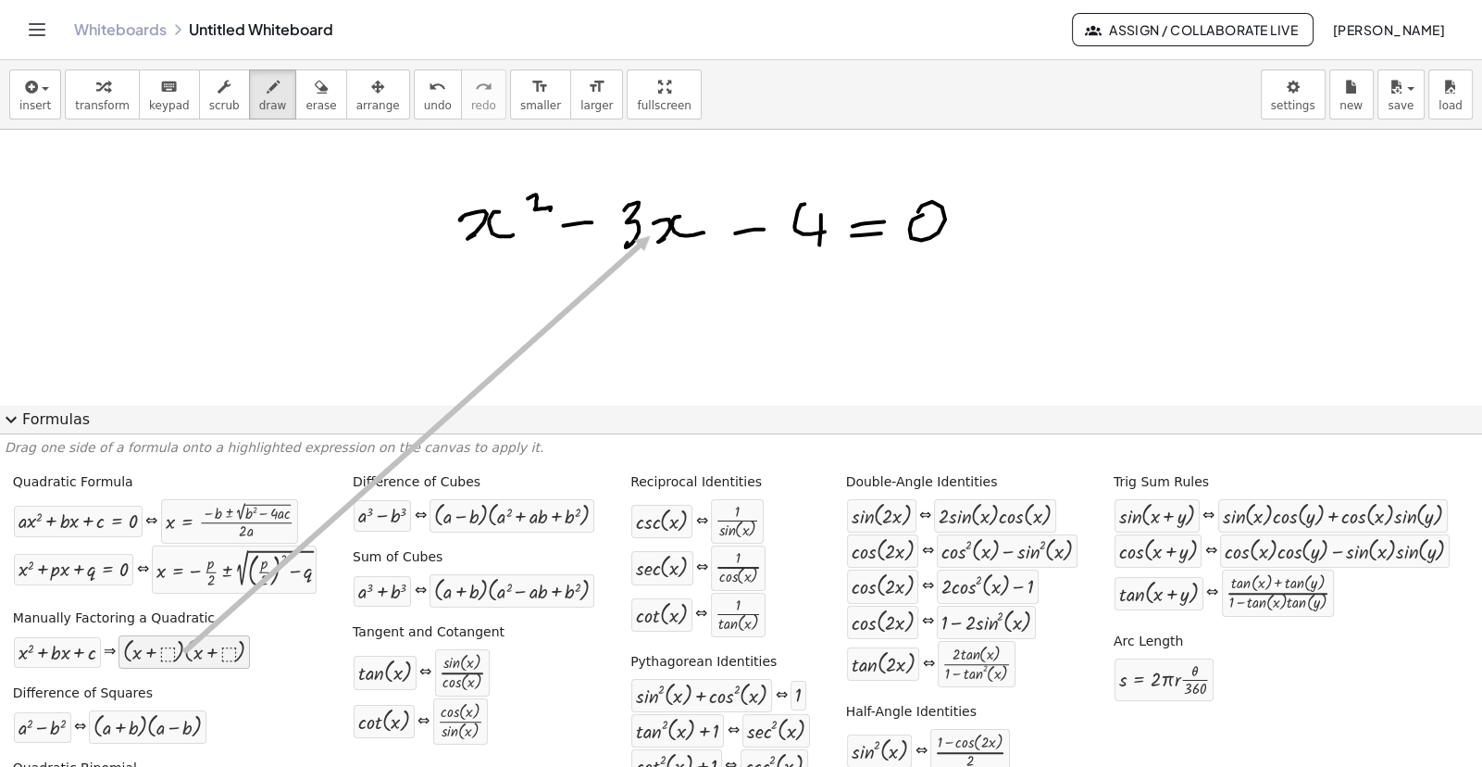
drag, startPoint x: 179, startPoint y: 654, endPoint x: 648, endPoint y: 235, distance: 628.9
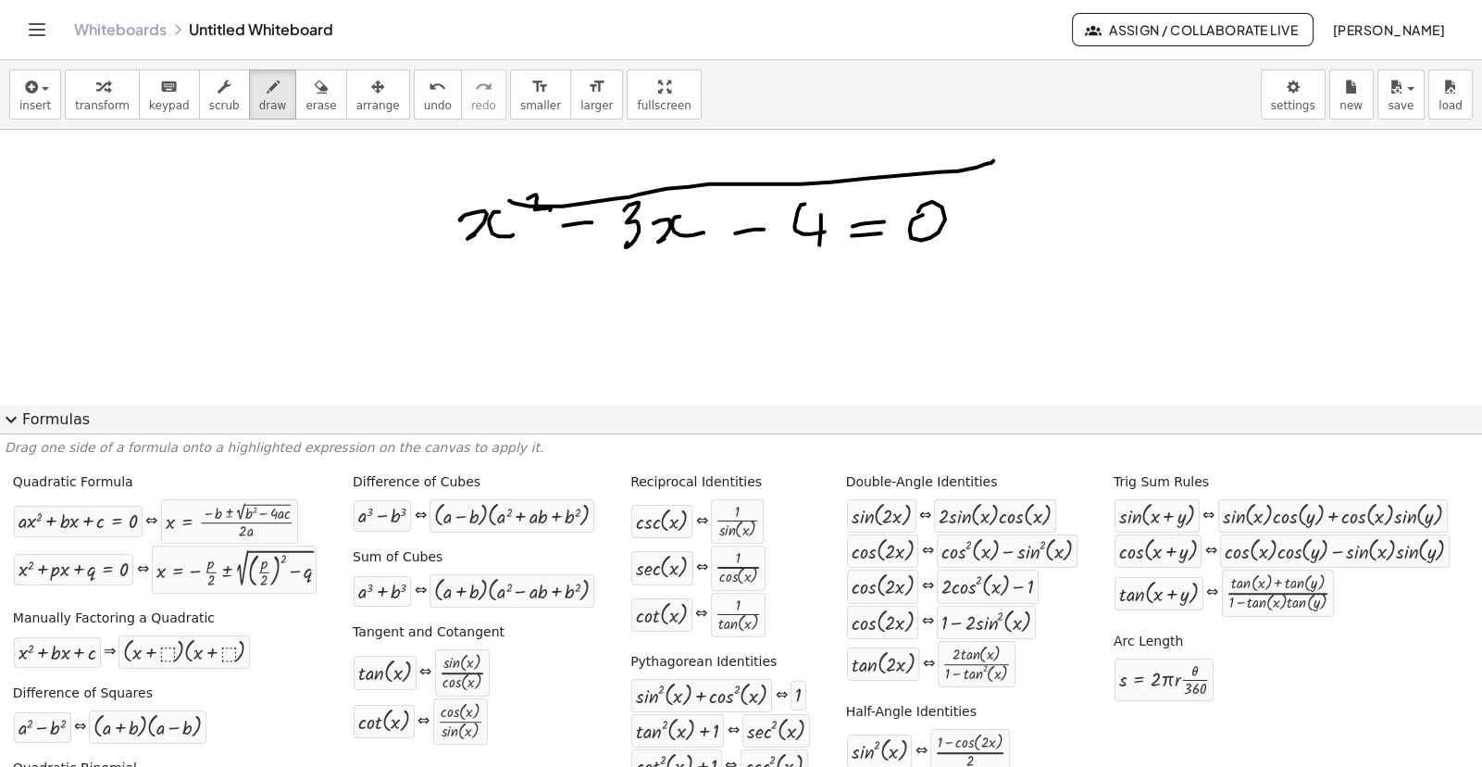
drag, startPoint x: 994, startPoint y: 160, endPoint x: 511, endPoint y: 198, distance: 483.9
click at [511, 198] on div at bounding box center [741, 701] width 1482 height 1143
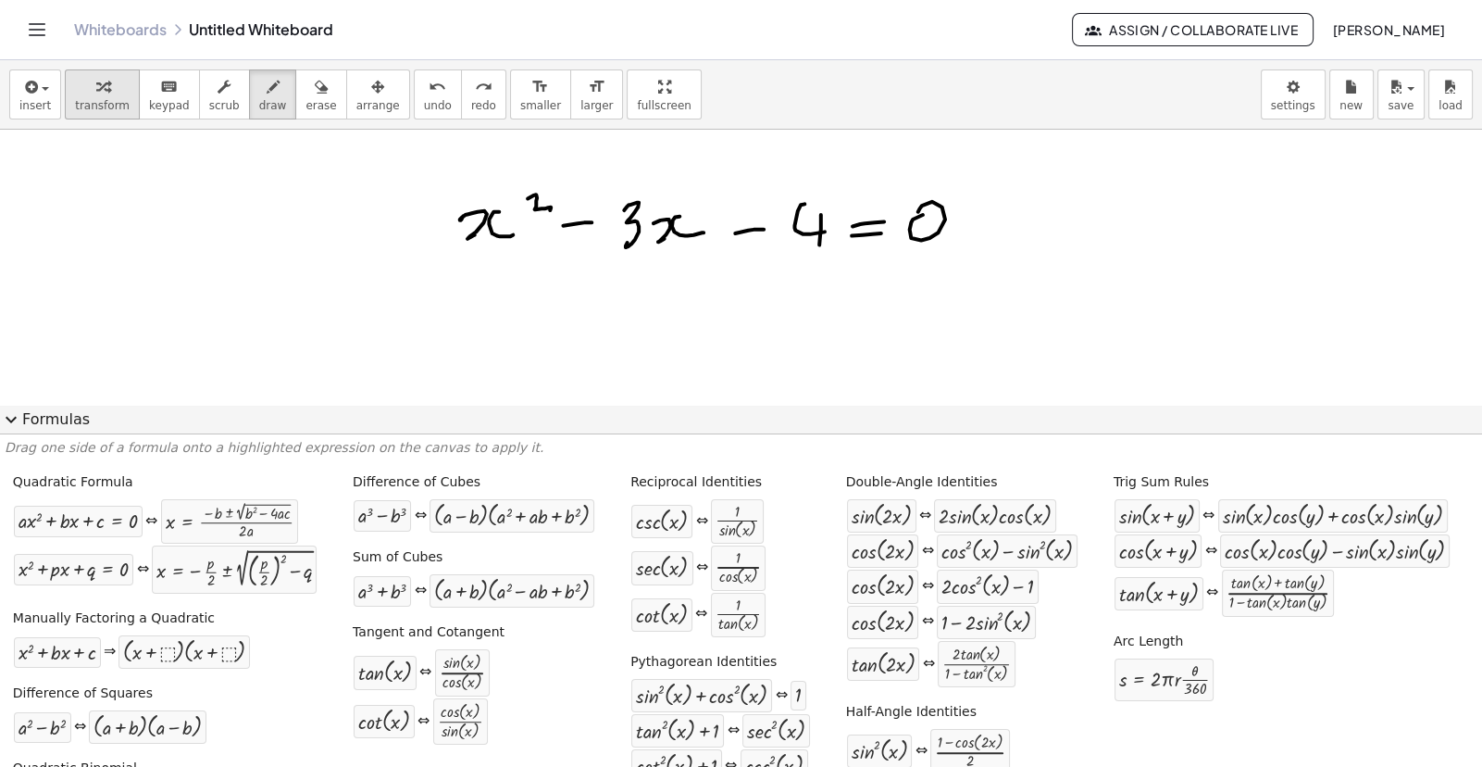
click at [101, 95] on div "button" at bounding box center [102, 86] width 55 height 22
drag, startPoint x: 942, startPoint y: 170, endPoint x: 558, endPoint y: 239, distance: 389.4
click at [558, 239] on div at bounding box center [741, 701] width 1482 height 1143
drag, startPoint x: 690, startPoint y: 224, endPoint x: 601, endPoint y: 307, distance: 121.8
click at [601, 307] on div at bounding box center [741, 701] width 1482 height 1143
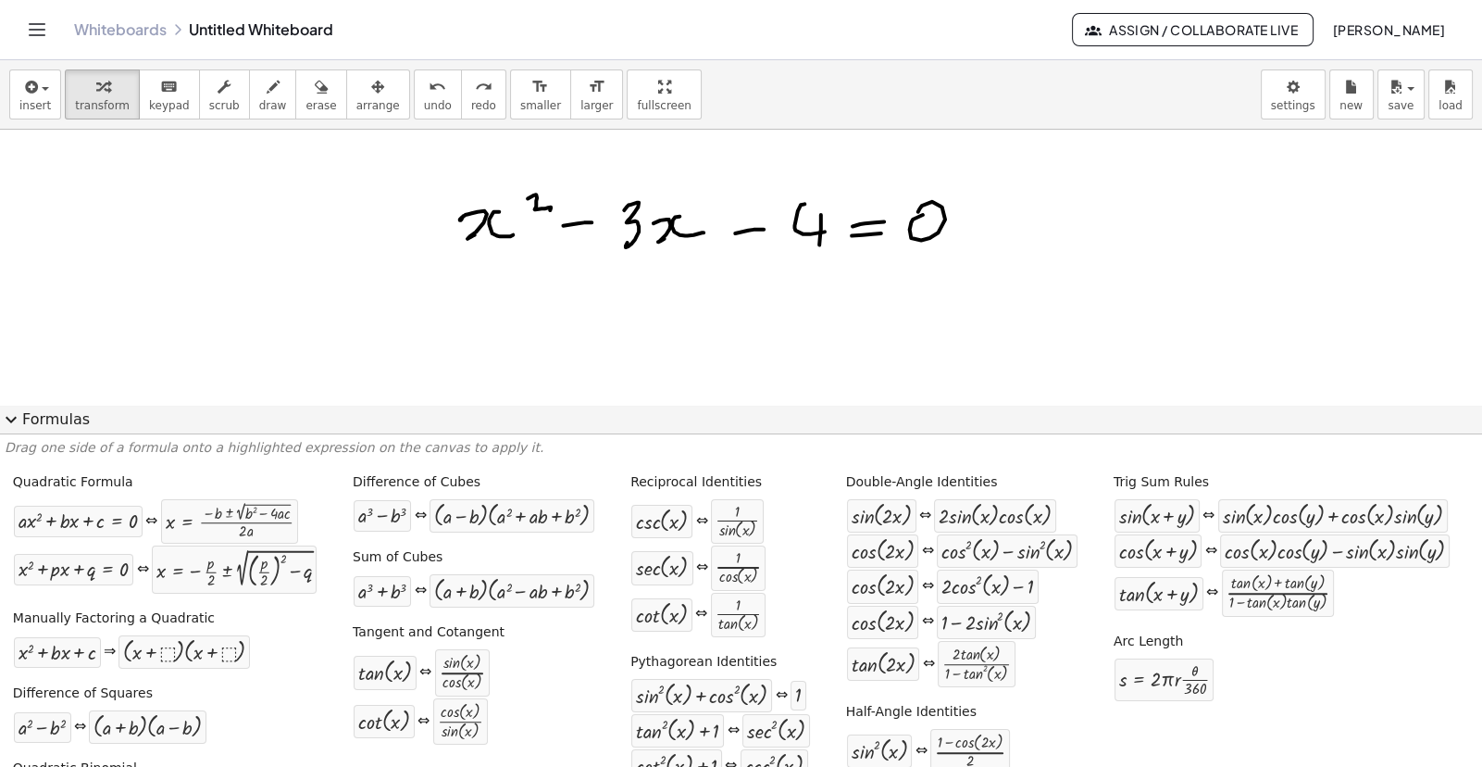
click at [627, 235] on div at bounding box center [741, 701] width 1482 height 1143
click at [454, 220] on div at bounding box center [741, 701] width 1482 height 1143
drag, startPoint x: 467, startPoint y: 188, endPoint x: 1096, endPoint y: 364, distance: 653.7
click at [1096, 364] on div at bounding box center [741, 701] width 1482 height 1143
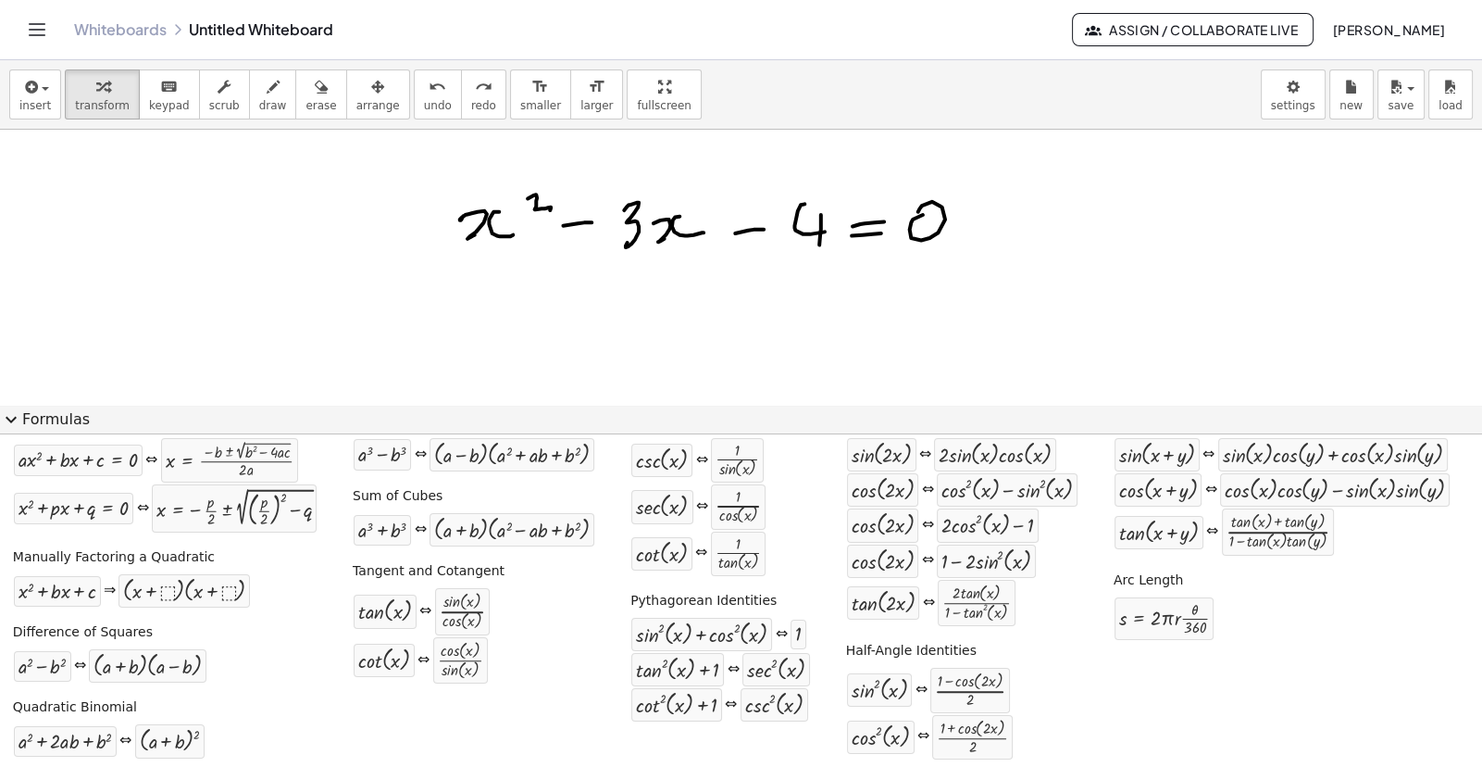
scroll to position [69, 0]
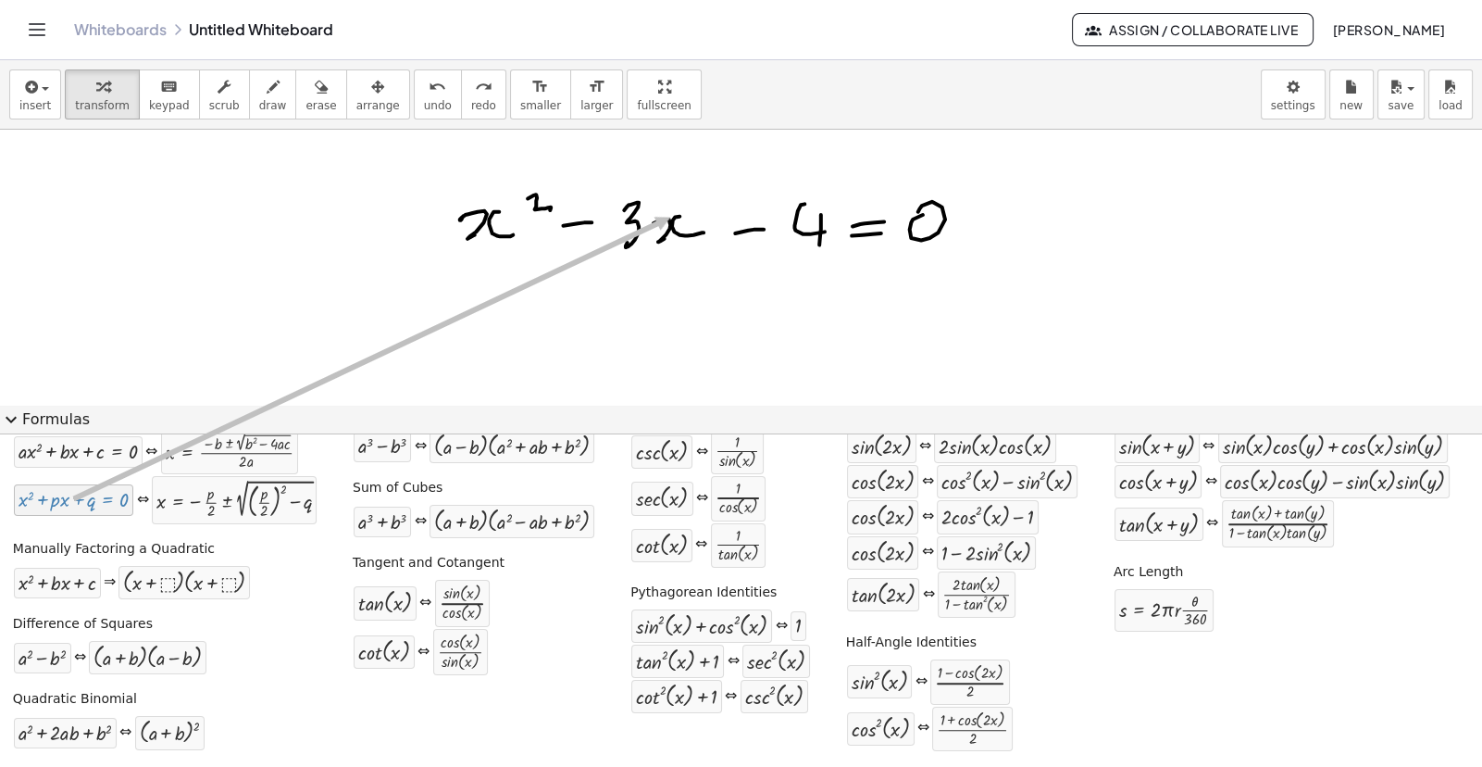
drag, startPoint x: 84, startPoint y: 505, endPoint x: 668, endPoint y: 218, distance: 650.1
click at [668, 218] on div "insert select one: Math Expression Function Text Youtube Video Graphing Geometr…" at bounding box center [741, 413] width 1482 height 706
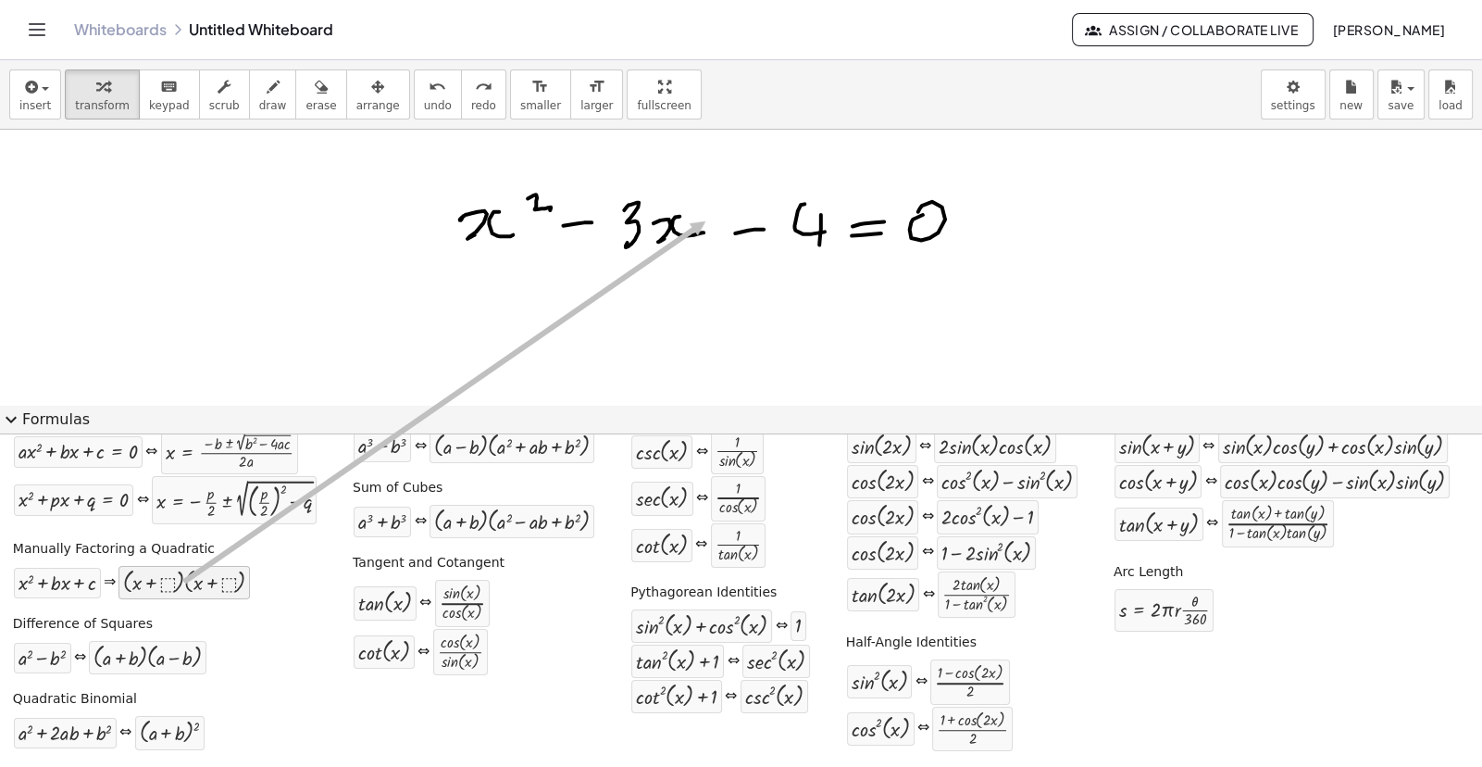
drag, startPoint x: 333, startPoint y: 511, endPoint x: 704, endPoint y: 220, distance: 470.9
click at [704, 220] on div "insert select one: Math Expression Function Text Youtube Video Graphing Geometr…" at bounding box center [741, 413] width 1482 height 706
drag, startPoint x: 240, startPoint y: 588, endPoint x: 586, endPoint y: 240, distance: 491.0
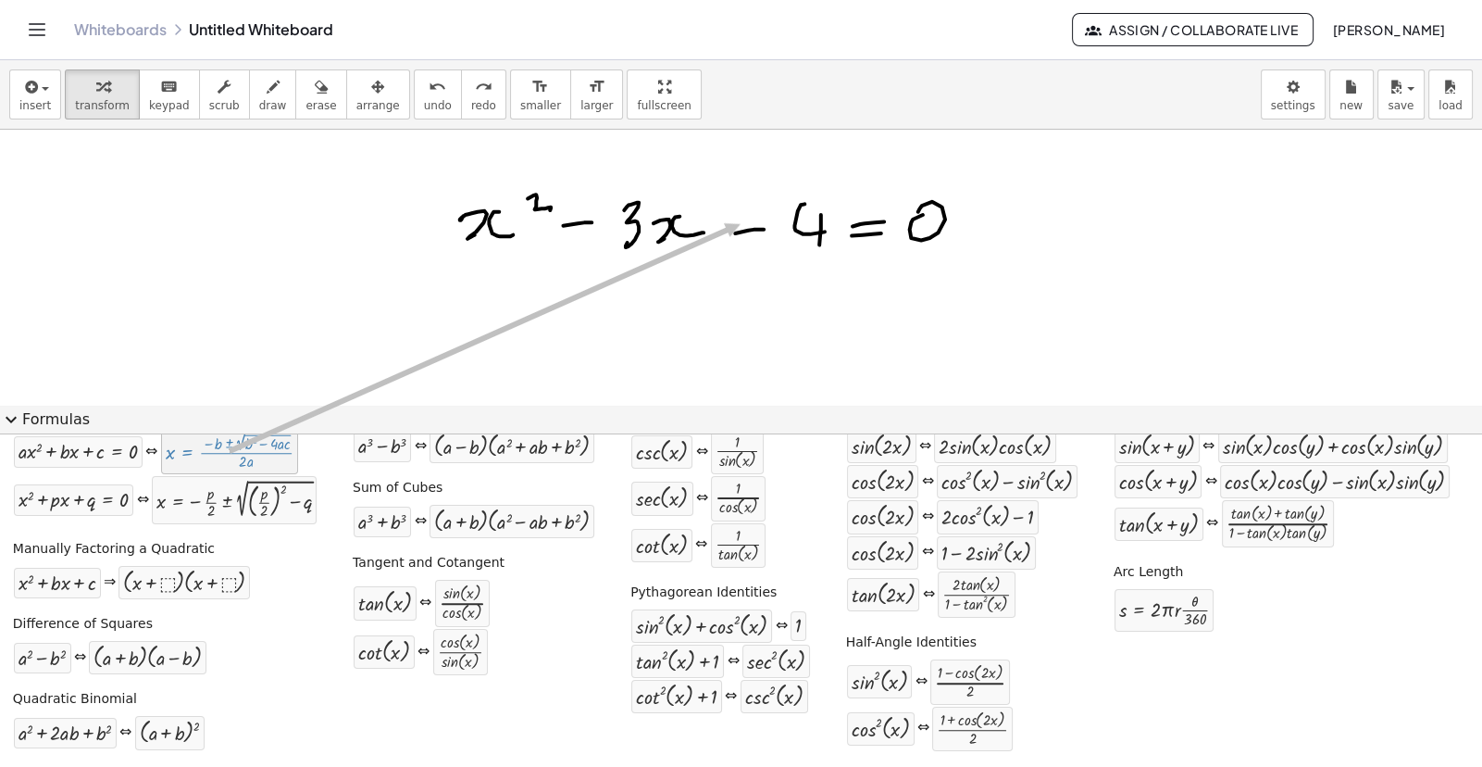
drag, startPoint x: 242, startPoint y: 456, endPoint x: 752, endPoint y: 211, distance: 565.7
click at [149, 452] on div "⇔" at bounding box center [151, 452] width 12 height 21
click at [129, 453] on div at bounding box center [78, 451] width 119 height 21
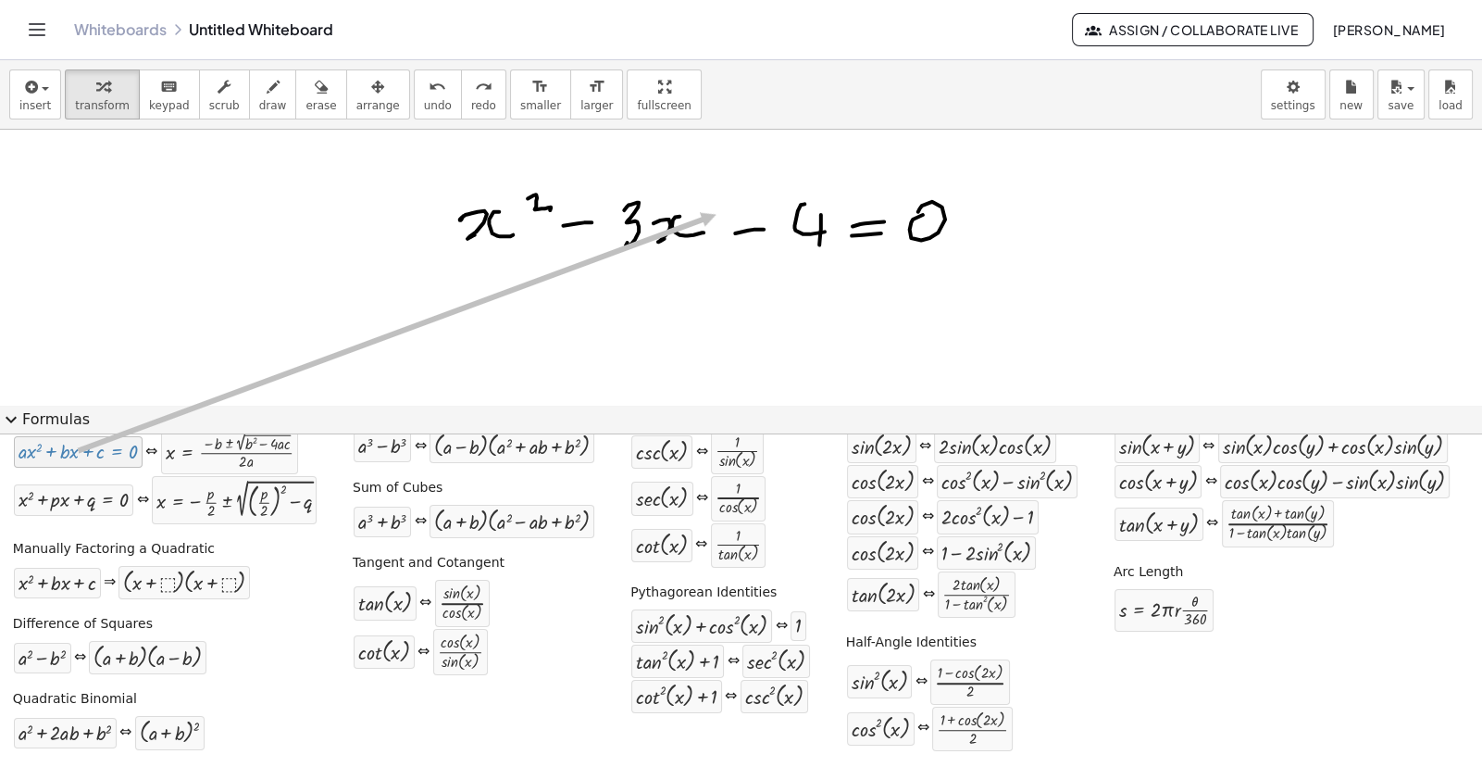
drag, startPoint x: 109, startPoint y: 453, endPoint x: 714, endPoint y: 215, distance: 649.8
click at [714, 215] on div "insert select one: Math Expression Function Text Youtube Video Graphing Geometr…" at bounding box center [741, 413] width 1482 height 706
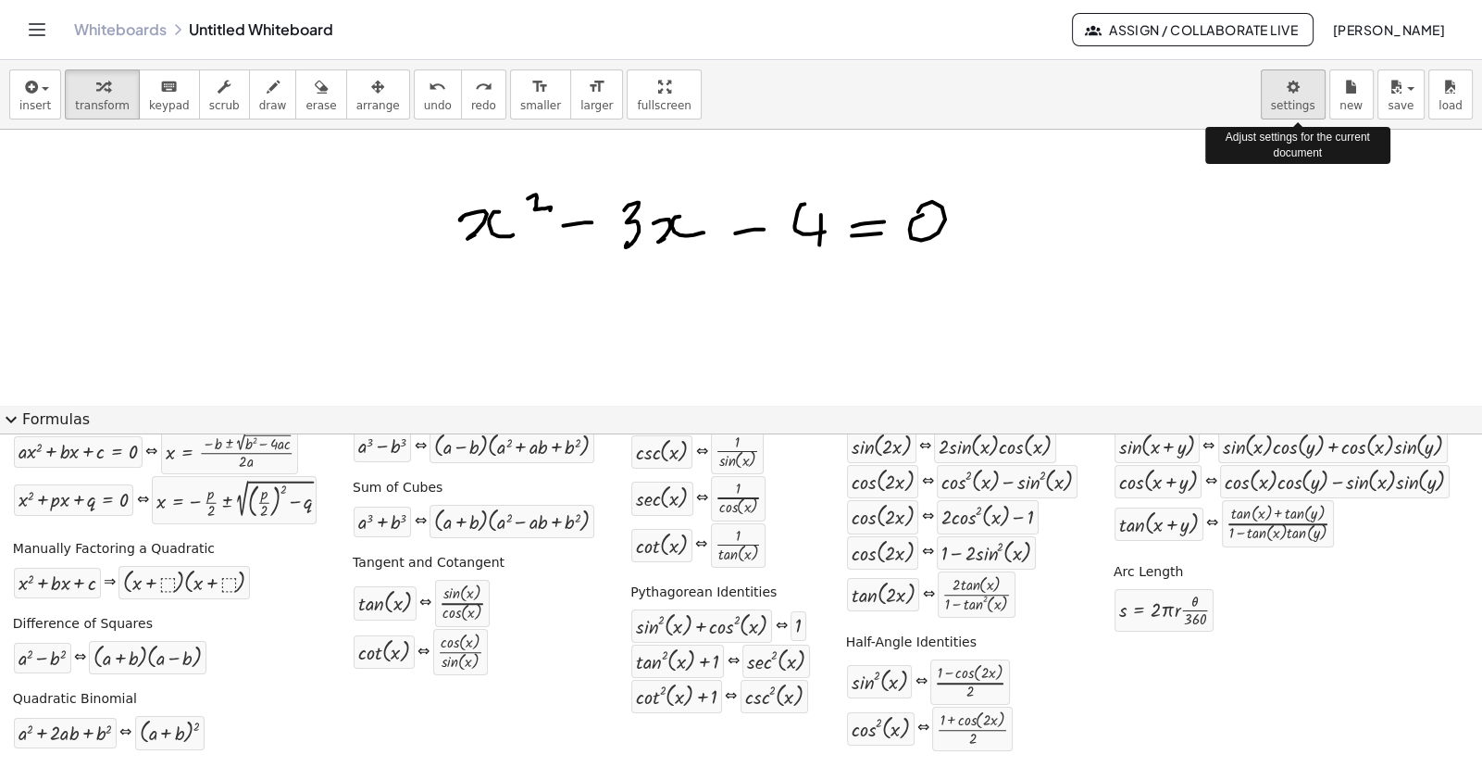
click at [1312, 106] on body "Graspable Math Activities Get Started Activity Bank Assigned Work Classes White…" at bounding box center [741, 383] width 1482 height 767
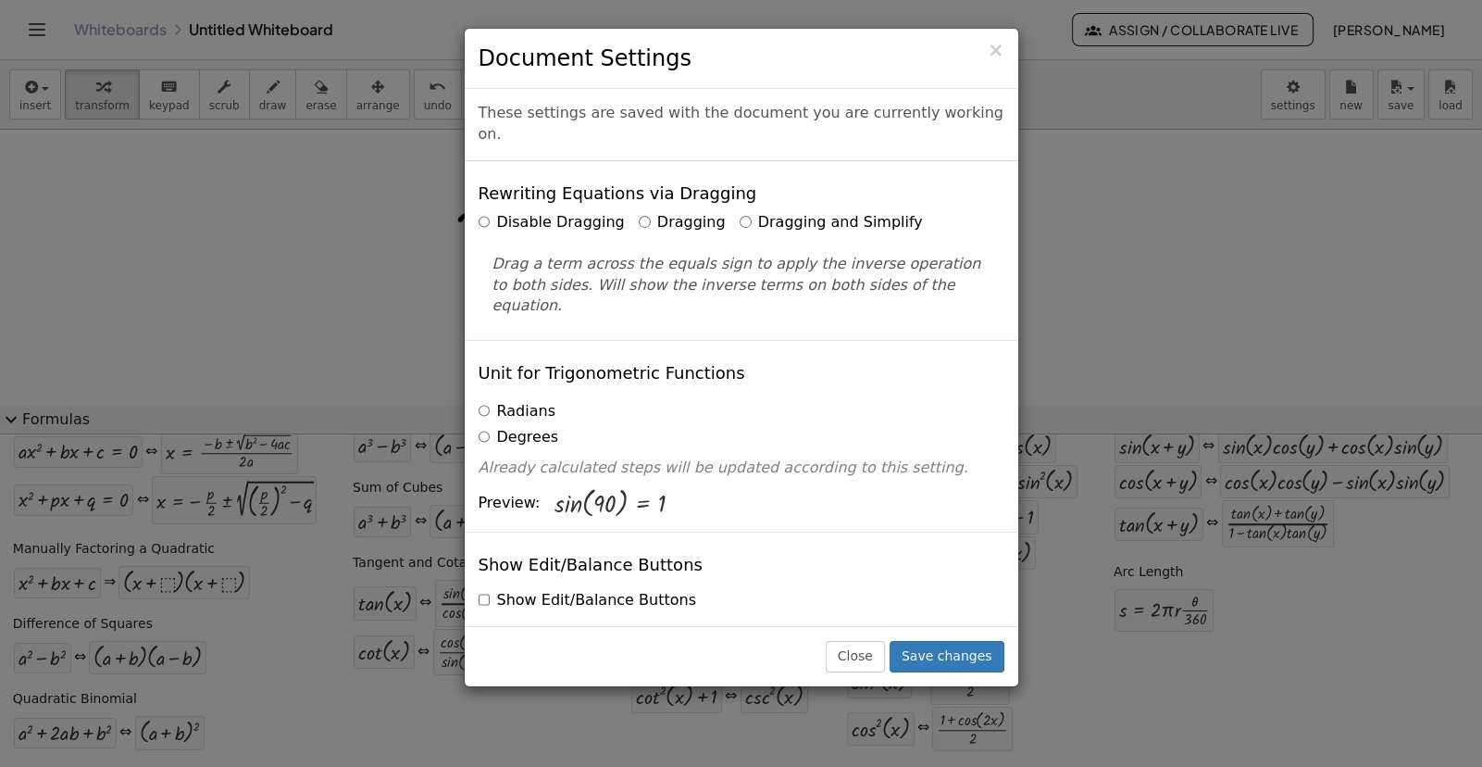
click at [740, 212] on label "Dragging and Simplify" at bounding box center [831, 222] width 183 height 21
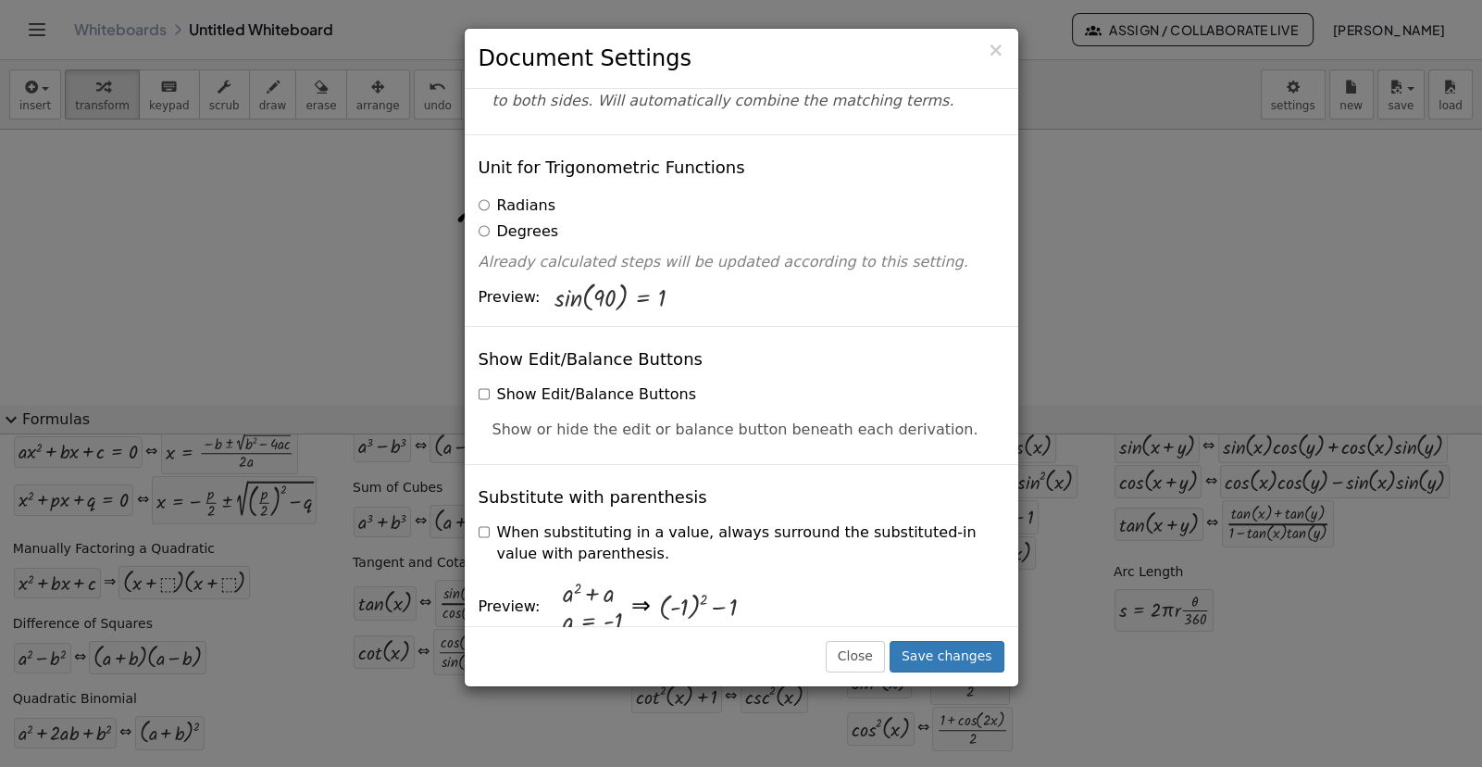
scroll to position [246, 0]
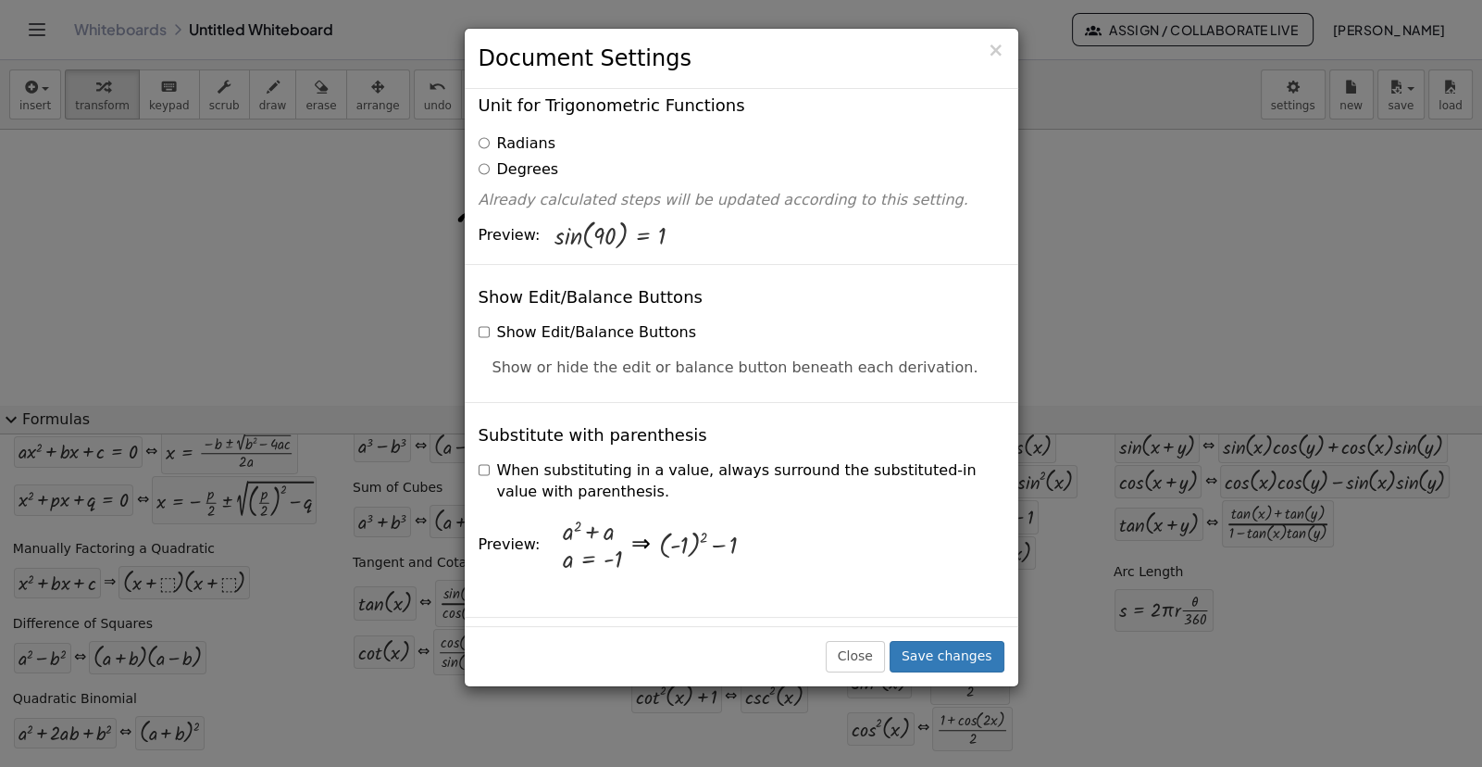
click at [489, 460] on label "When substituting in a value, always surround the substituted-in value with par…" at bounding box center [742, 481] width 526 height 43
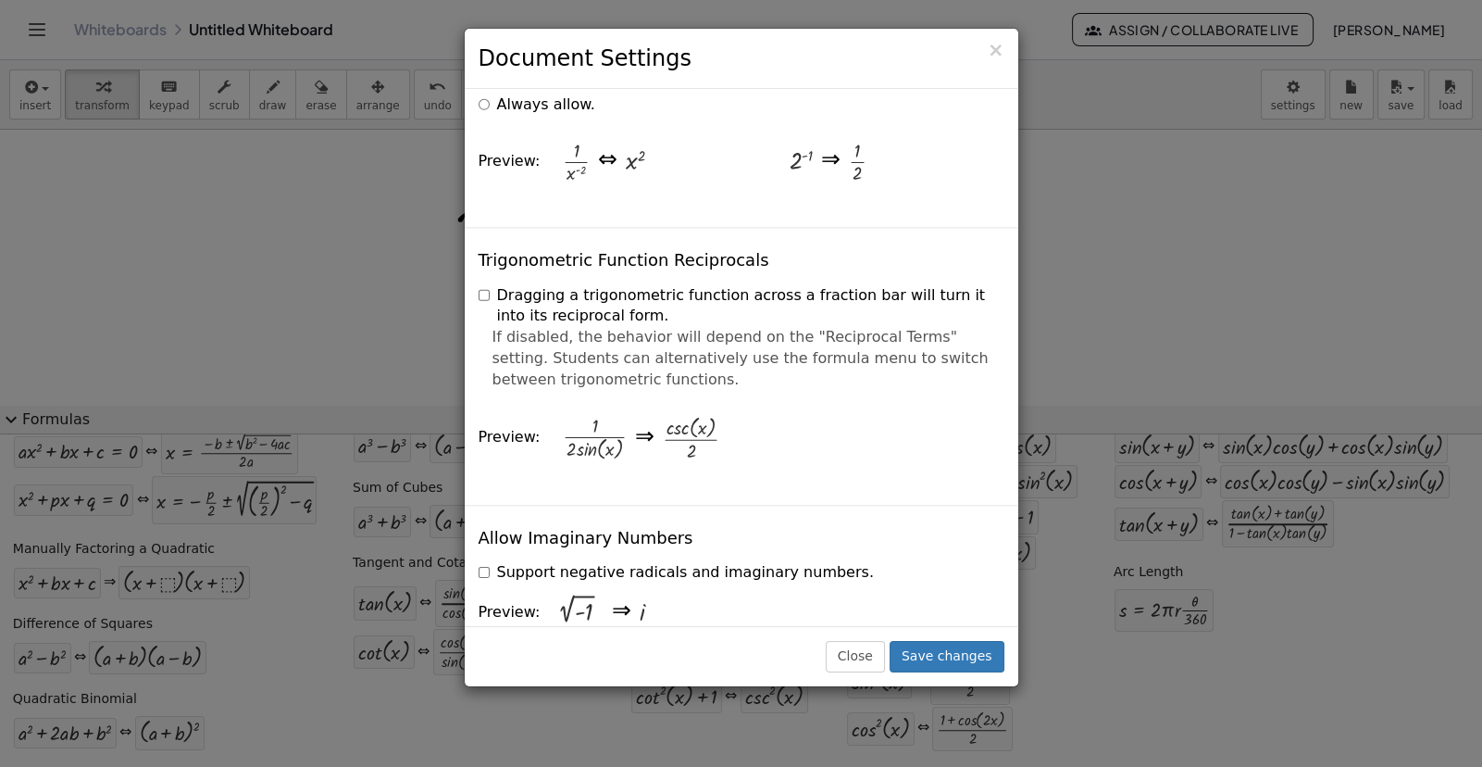
scroll to position [3271, 0]
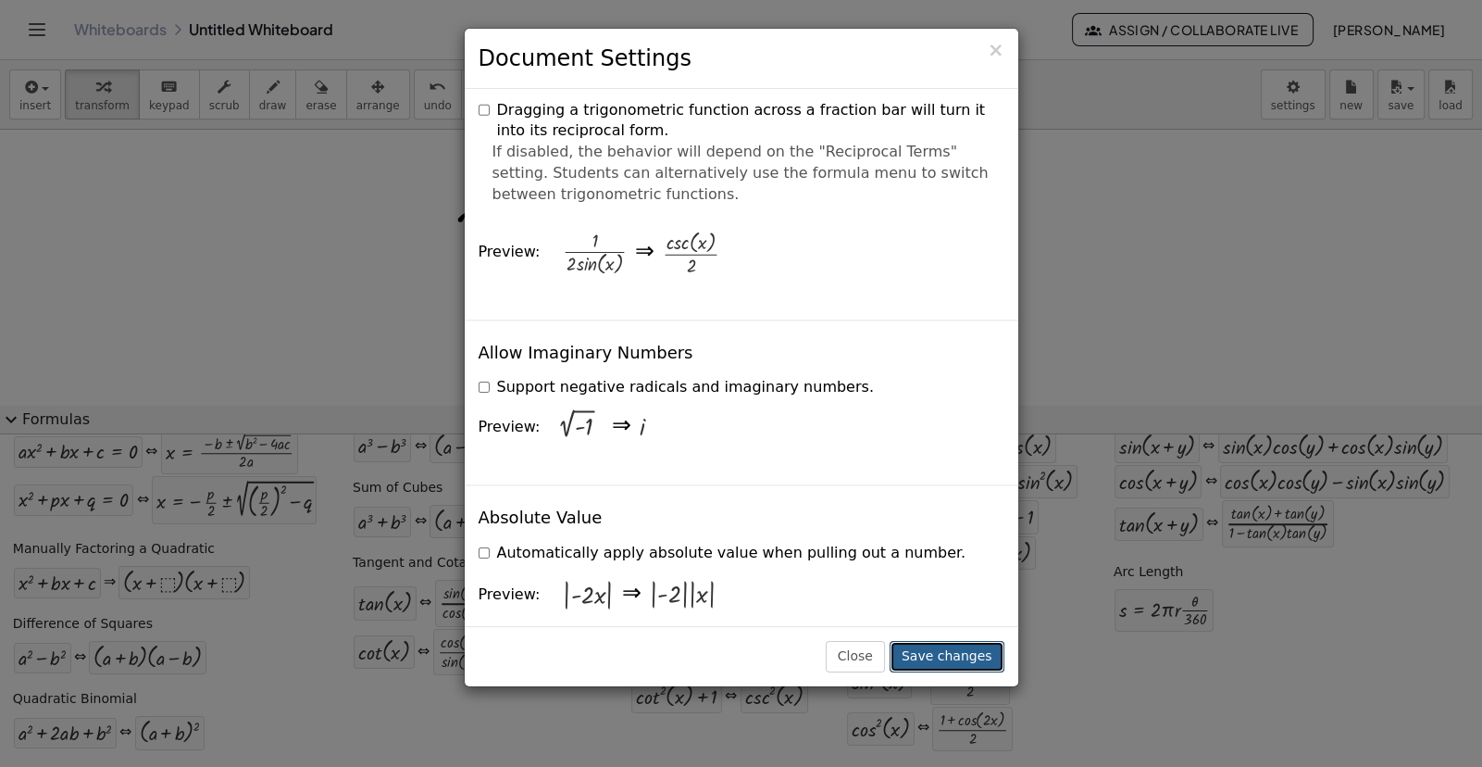
click at [931, 655] on button "Save changes" at bounding box center [947, 656] width 115 height 31
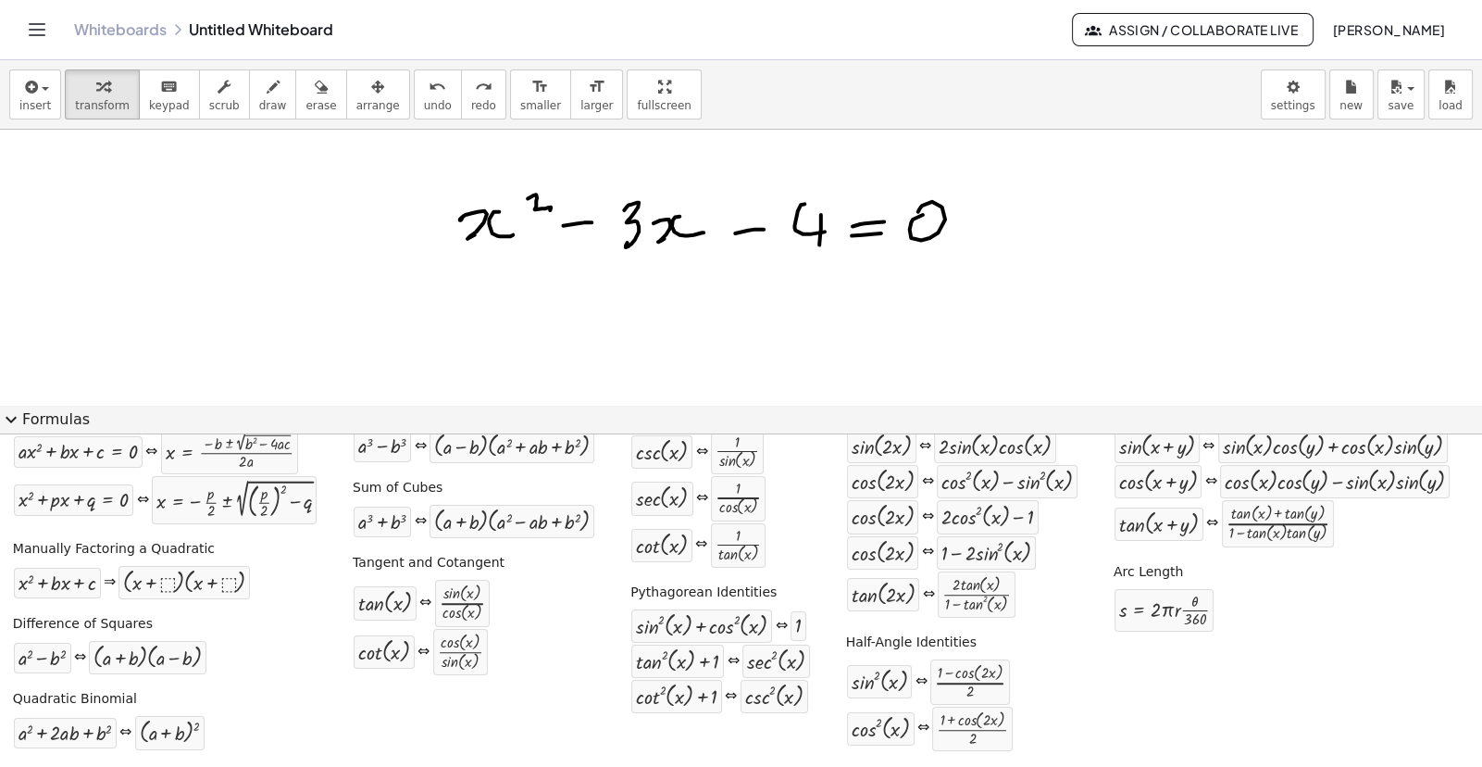
drag, startPoint x: 548, startPoint y: 200, endPoint x: 469, endPoint y: 269, distance: 105.1
click at [469, 269] on div at bounding box center [741, 701] width 1482 height 1143
click at [315, 96] on icon "button" at bounding box center [321, 87] width 13 height 22
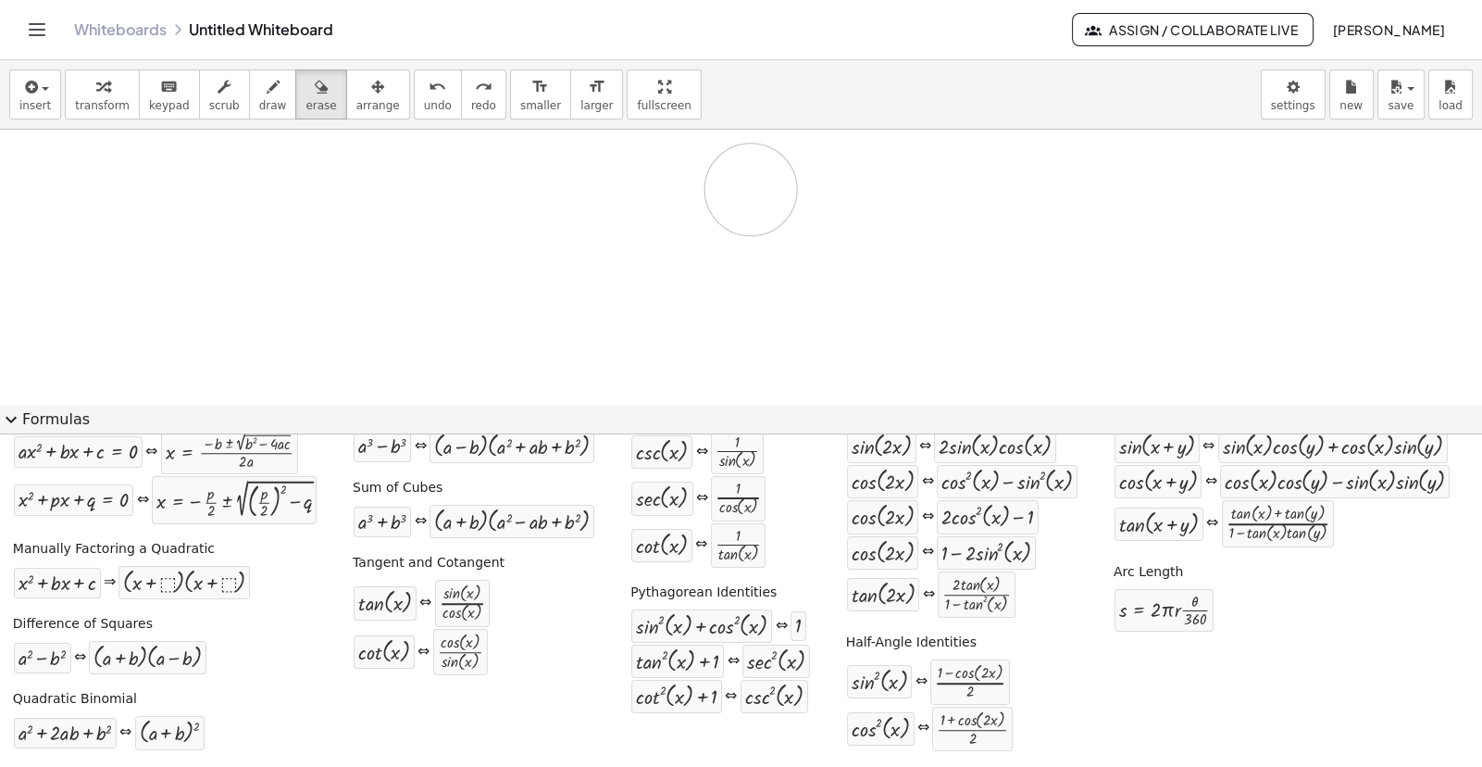
drag, startPoint x: 578, startPoint y: 238, endPoint x: 750, endPoint y: 188, distance: 179.3
click at [751, 188] on div at bounding box center [741, 701] width 1482 height 1143
click at [17, 91] on button "insert" at bounding box center [35, 94] width 52 height 50
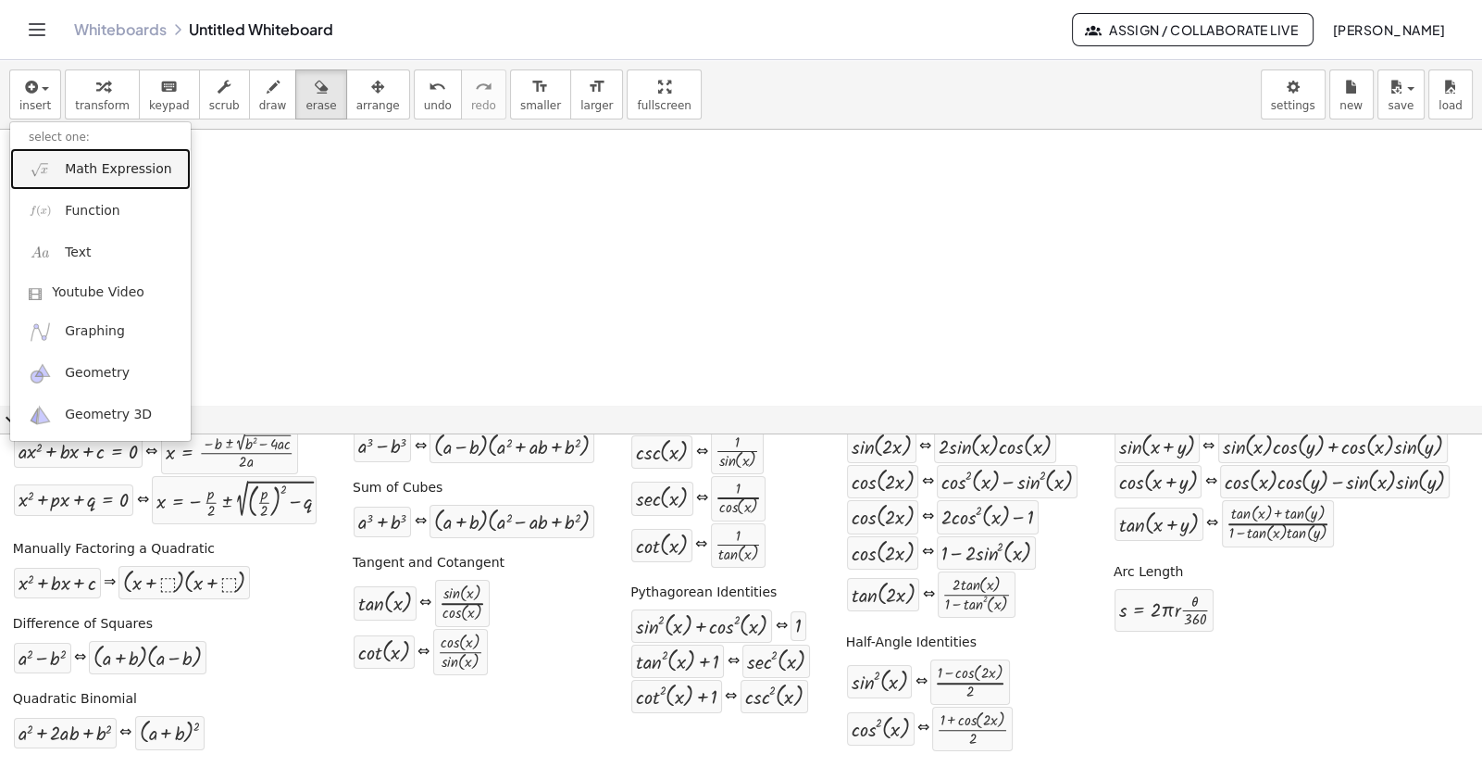
click at [83, 169] on span "Math Expression" at bounding box center [118, 169] width 106 height 19
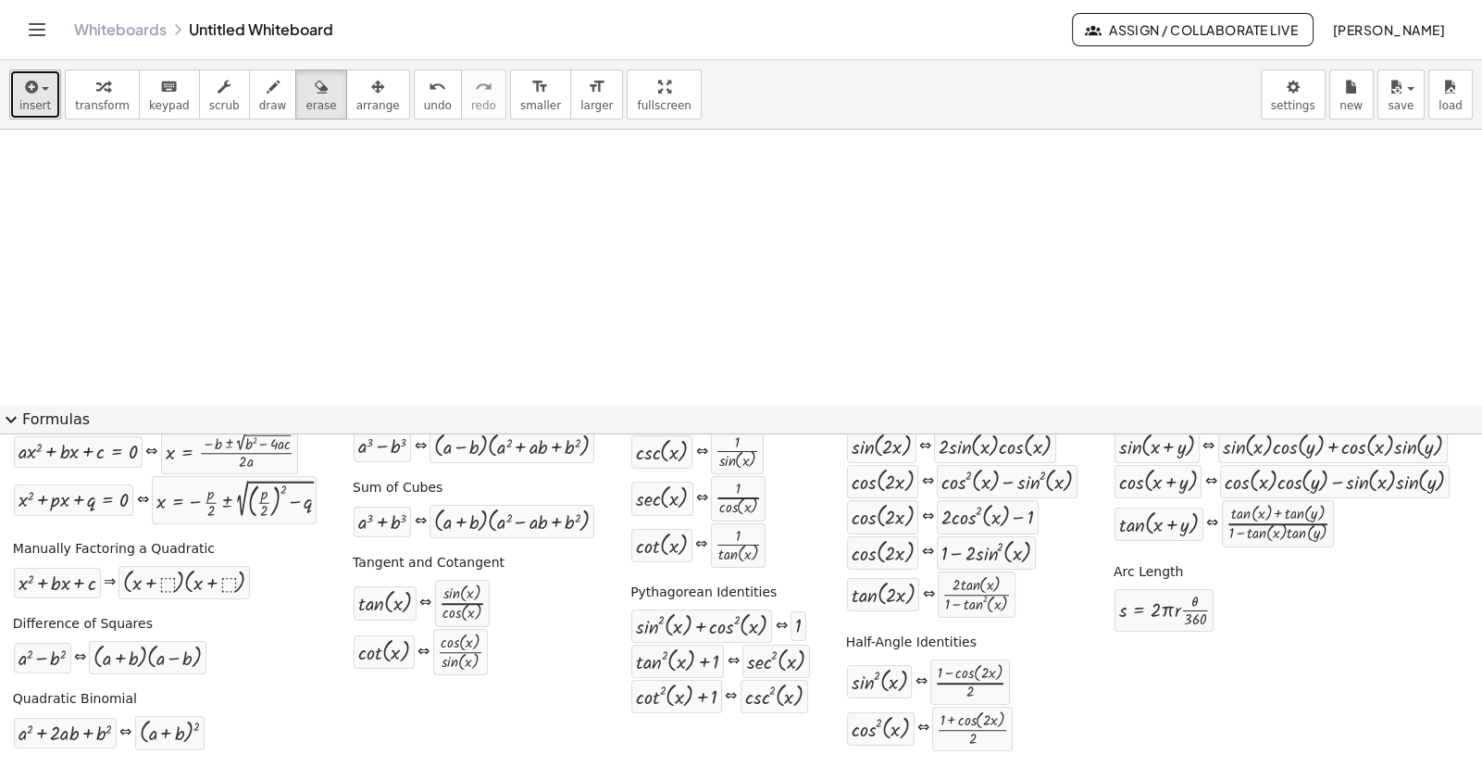
click at [37, 104] on span "insert" at bounding box center [34, 105] width 31 height 13
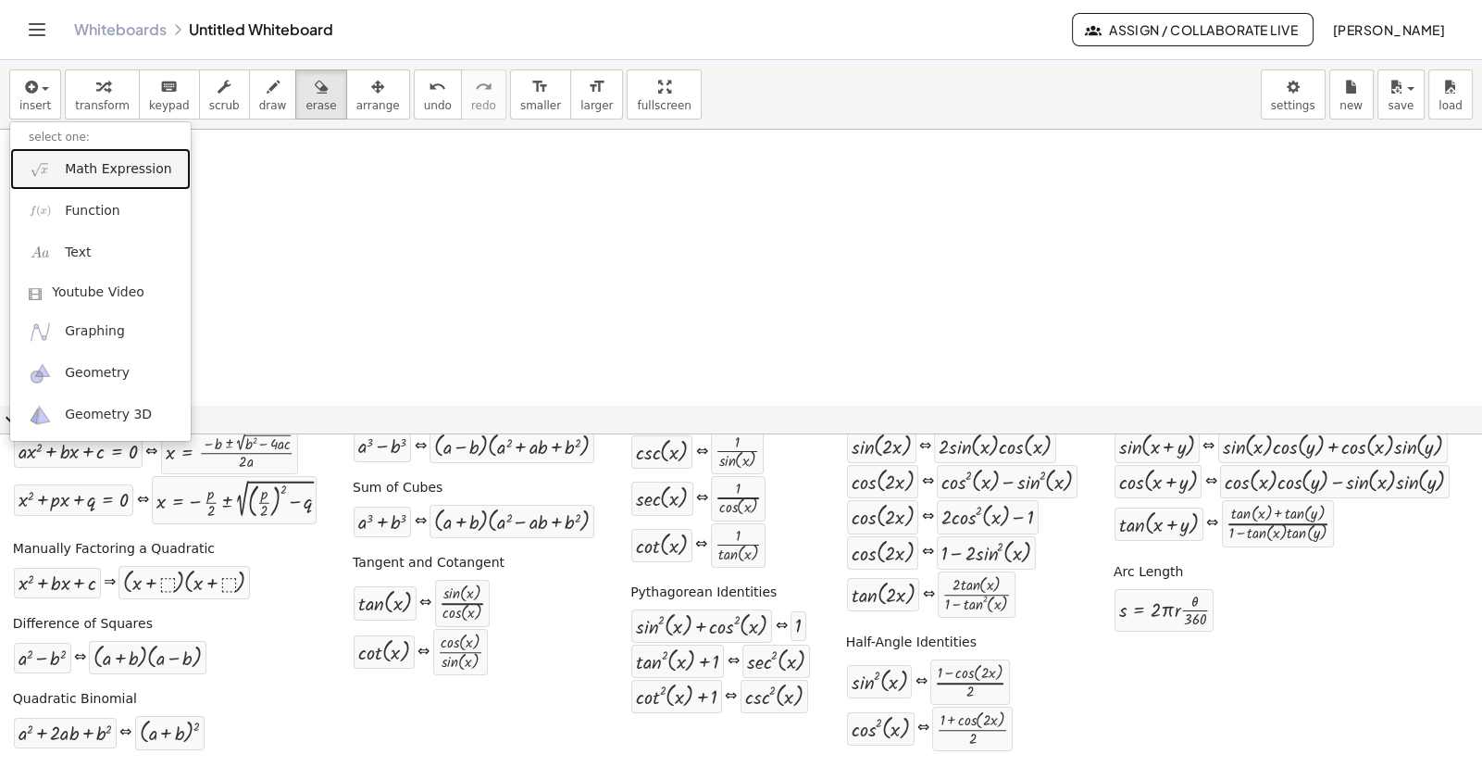
click at [70, 169] on span "Math Expression" at bounding box center [118, 169] width 106 height 19
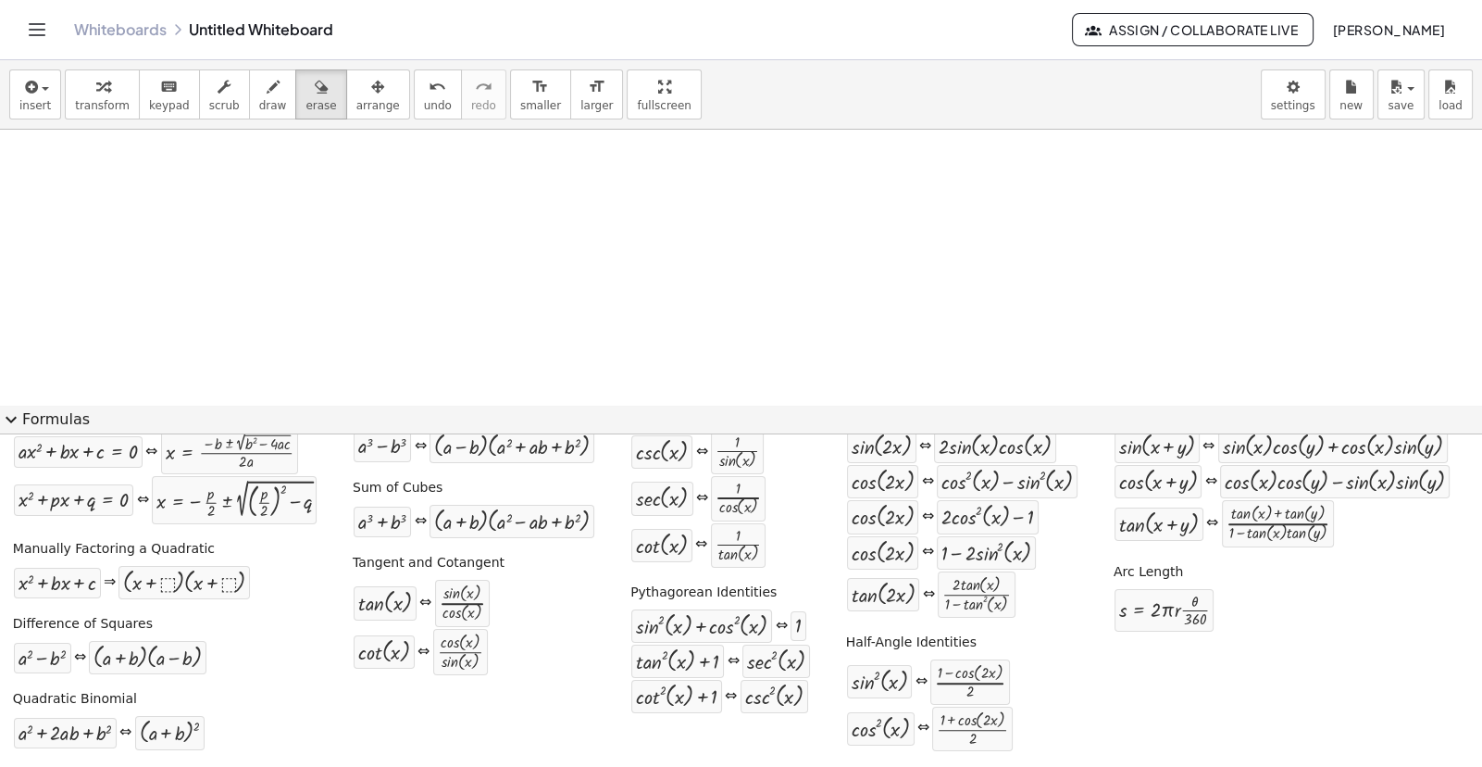
click at [40, 428] on button "expand_more Formulas" at bounding box center [741, 420] width 1482 height 30
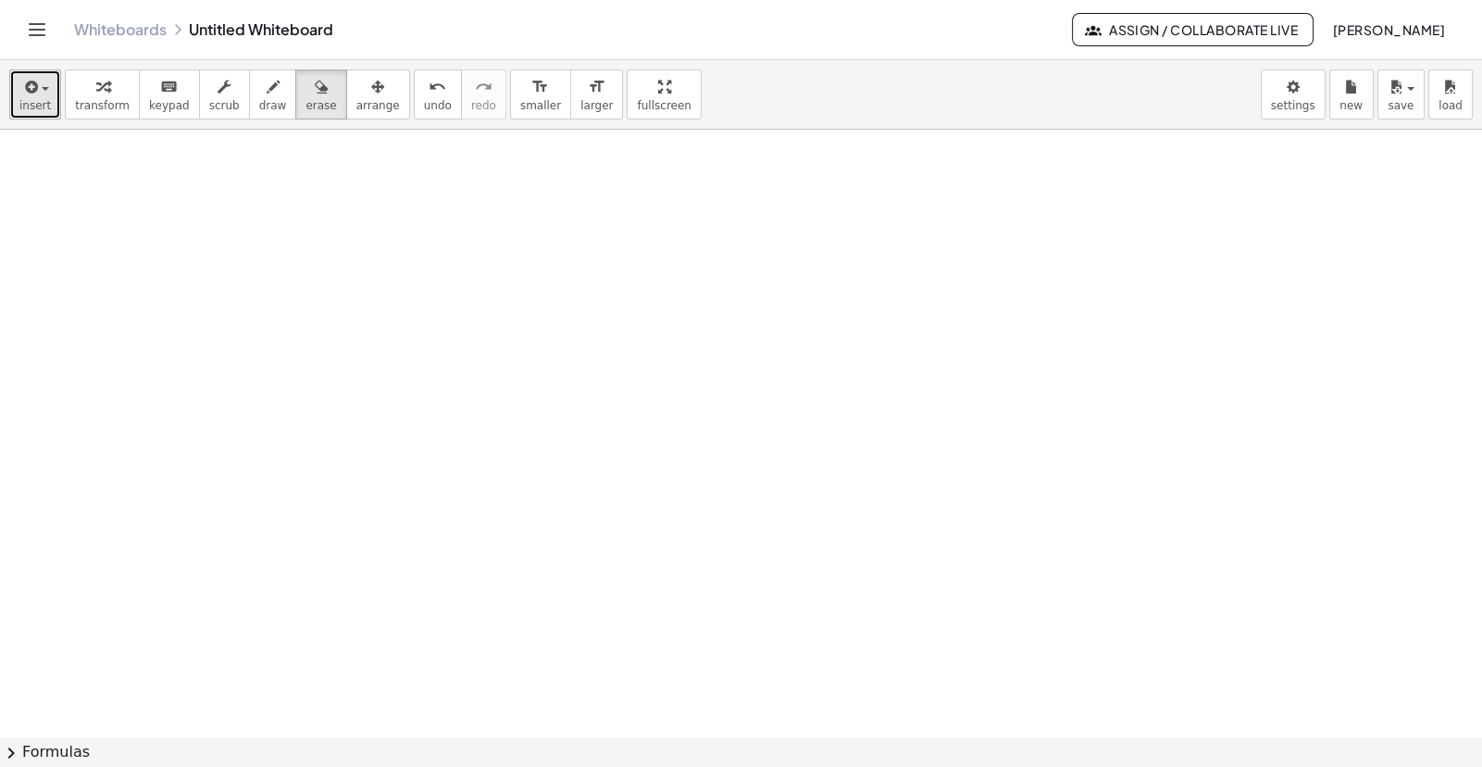
click at [44, 94] on div "button" at bounding box center [34, 86] width 31 height 22
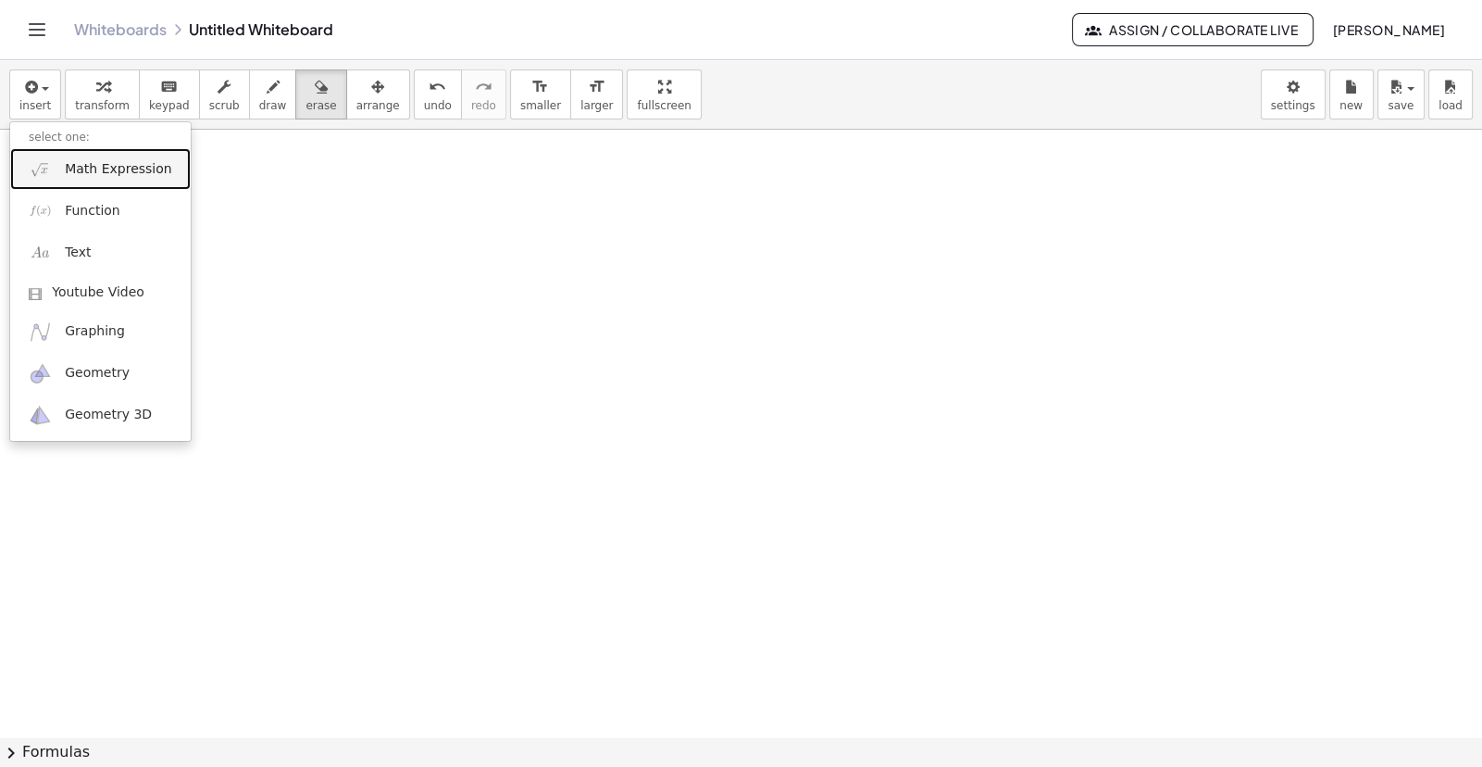
click at [71, 169] on span "Math Expression" at bounding box center [118, 169] width 106 height 19
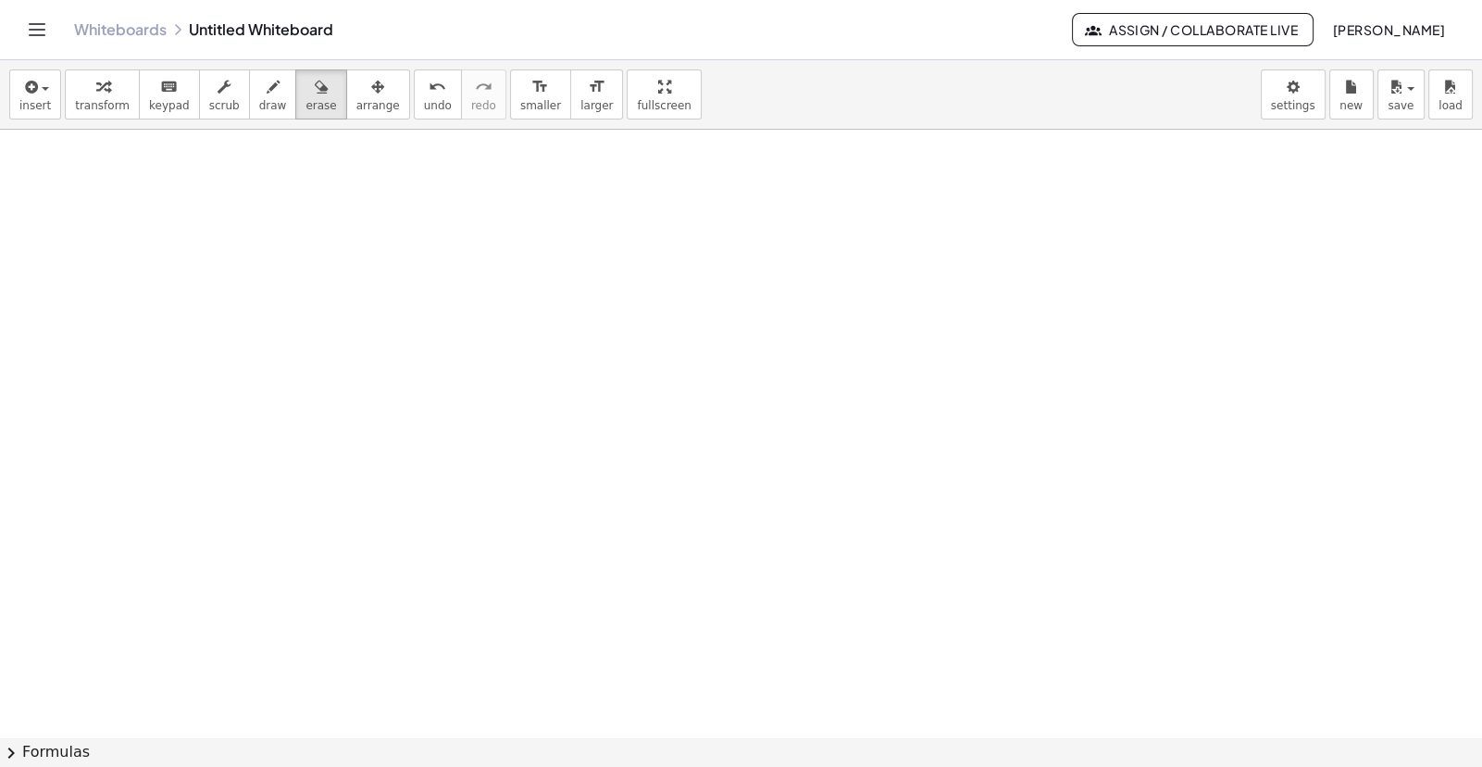
click at [486, 428] on div at bounding box center [741, 737] width 1482 height 1215
click at [259, 99] on span "draw" at bounding box center [273, 105] width 28 height 13
click at [42, 90] on span "button" at bounding box center [45, 89] width 7 height 4
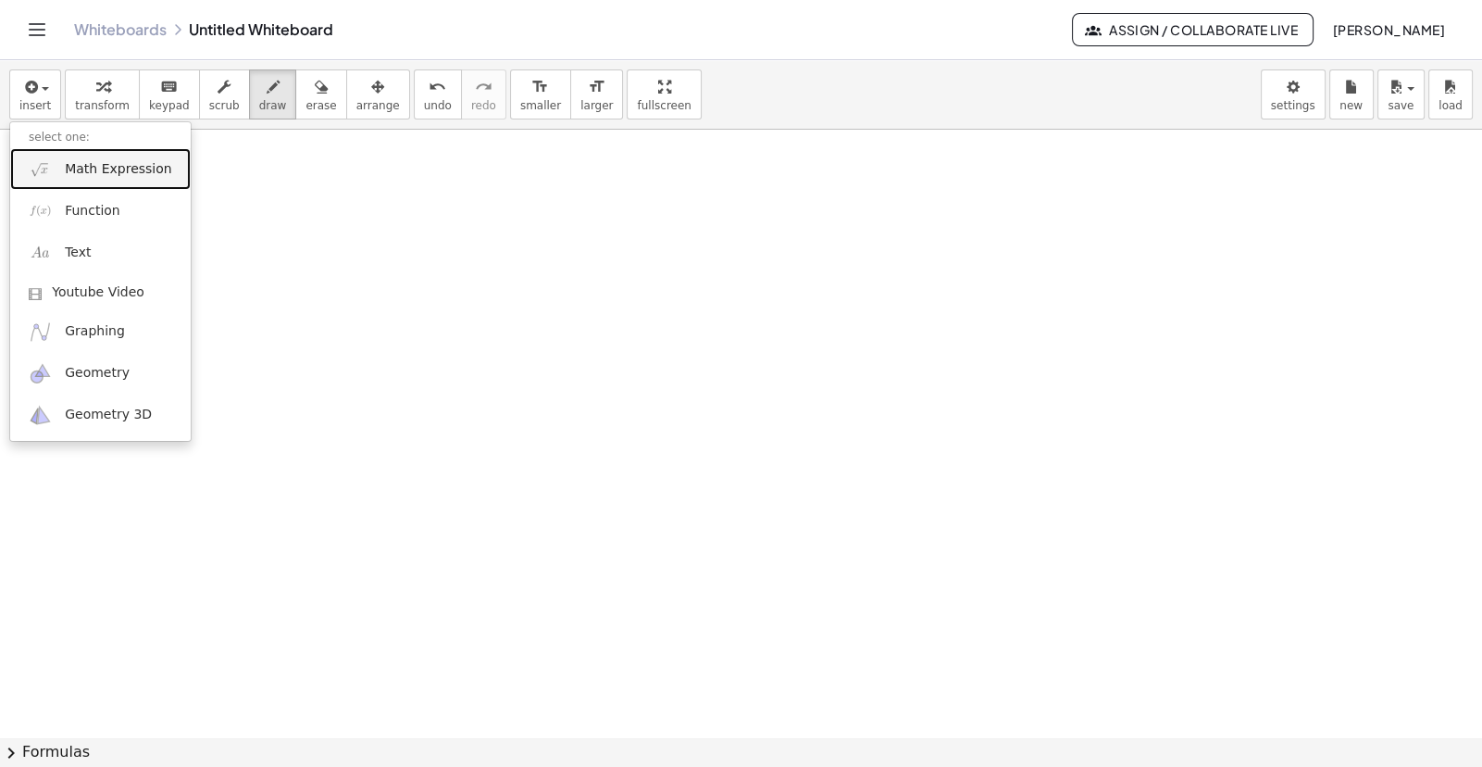
click at [54, 160] on link "Math Expression" at bounding box center [100, 169] width 181 height 42
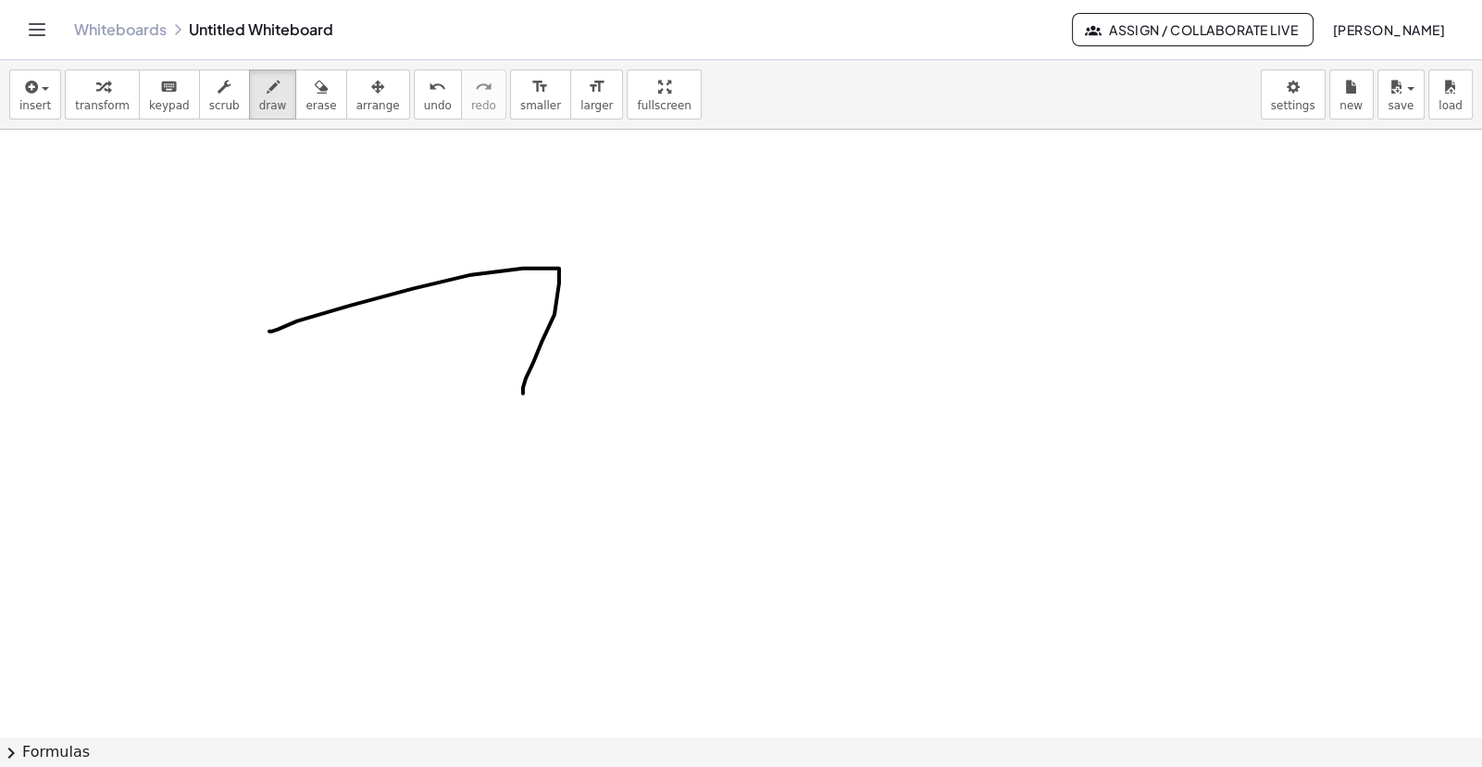
drag, startPoint x: 269, startPoint y: 331, endPoint x: 523, endPoint y: 393, distance: 261.2
click at [523, 393] on div at bounding box center [741, 737] width 1482 height 1215
click at [306, 99] on span "erase" at bounding box center [321, 105] width 31 height 13
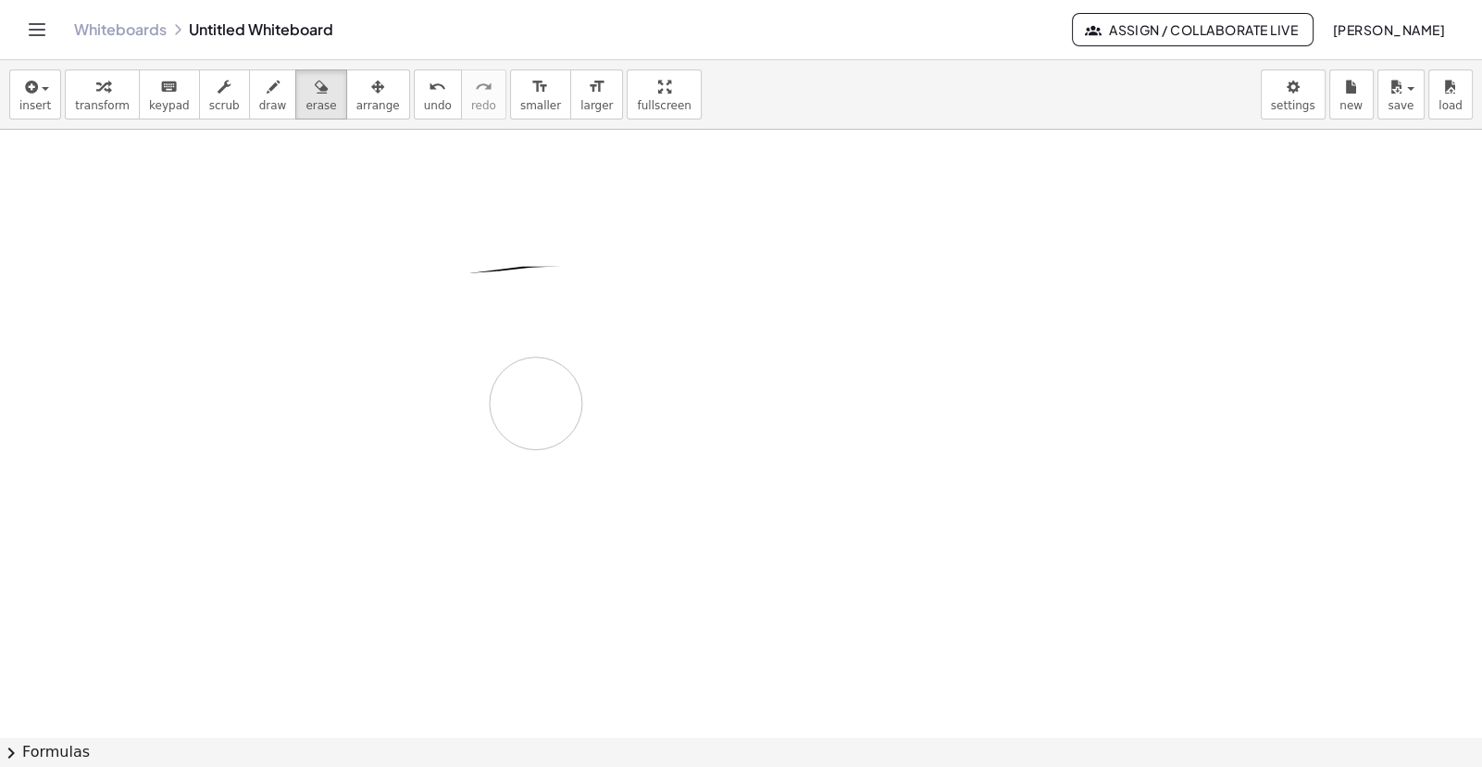
drag, startPoint x: 280, startPoint y: 319, endPoint x: 509, endPoint y: 211, distance: 253.5
click at [509, 228] on div at bounding box center [741, 737] width 1482 height 1215
drag, startPoint x: 516, startPoint y: 183, endPoint x: 418, endPoint y: 306, distance: 157.5
click at [418, 306] on div at bounding box center [741, 737] width 1482 height 1215
click at [31, 93] on icon "button" at bounding box center [29, 87] width 17 height 22
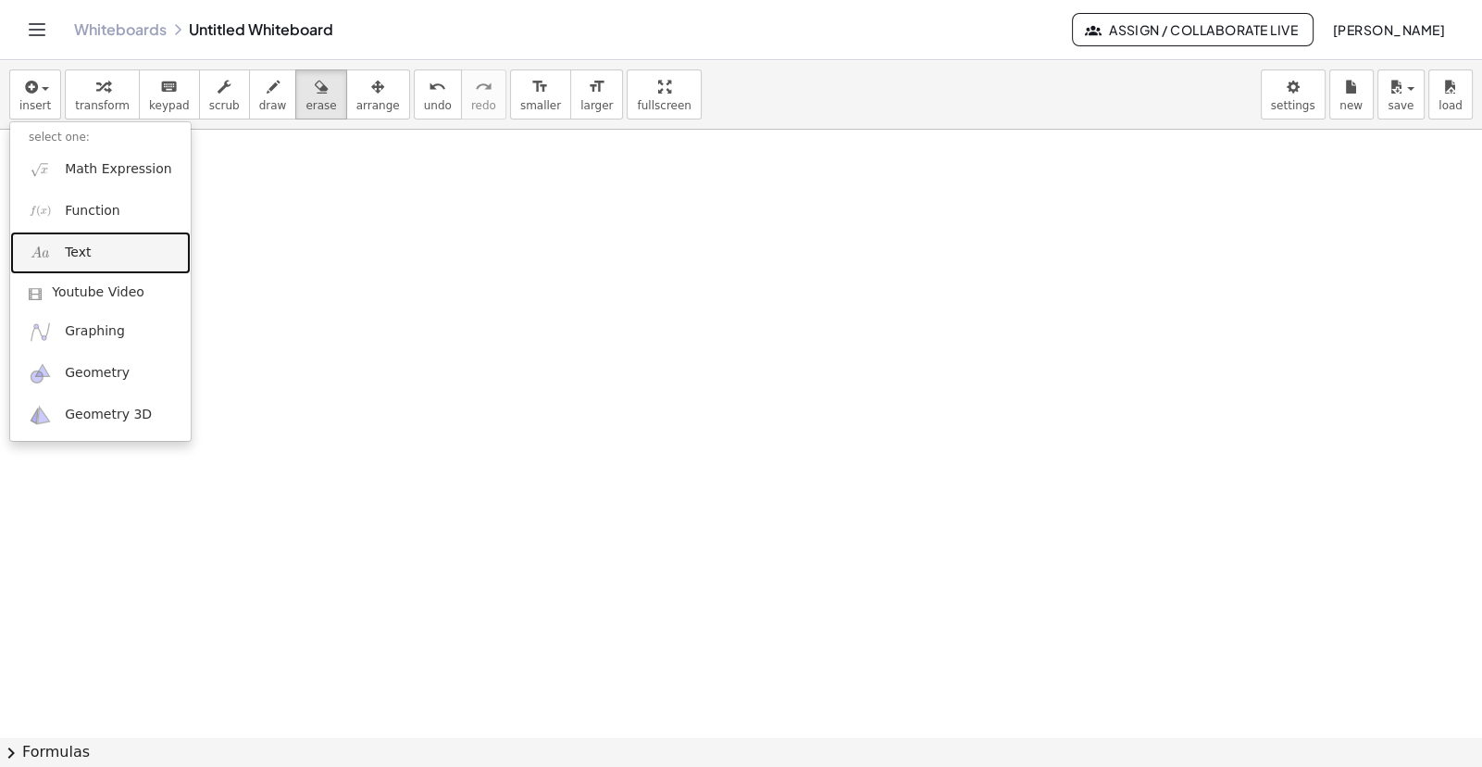
click at [103, 244] on link "Text" at bounding box center [100, 252] width 181 height 42
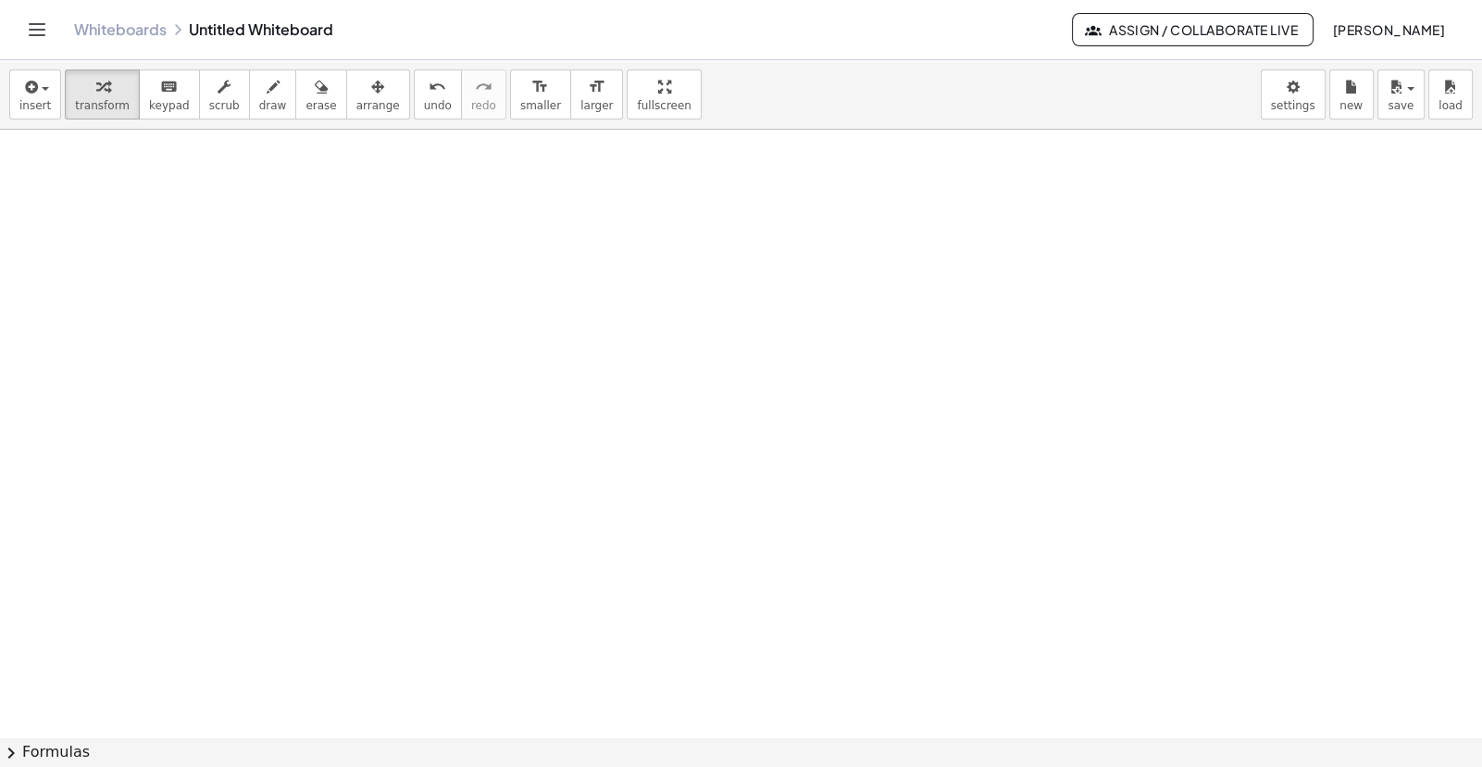
click at [103, 244] on div at bounding box center [741, 737] width 1482 height 1215
click at [50, 114] on button "insert" at bounding box center [35, 94] width 52 height 50
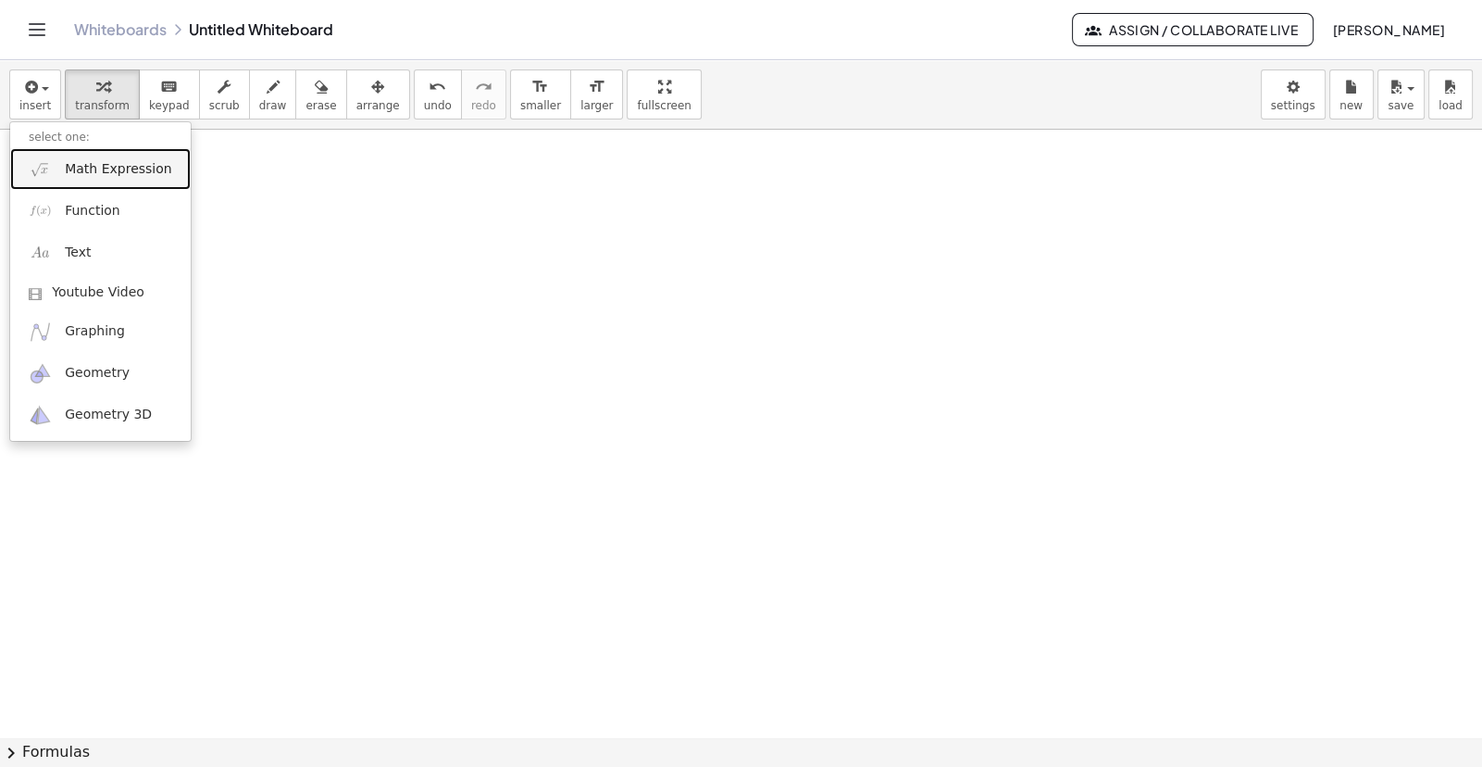
click at [101, 171] on span "Math Expression" at bounding box center [118, 169] width 106 height 19
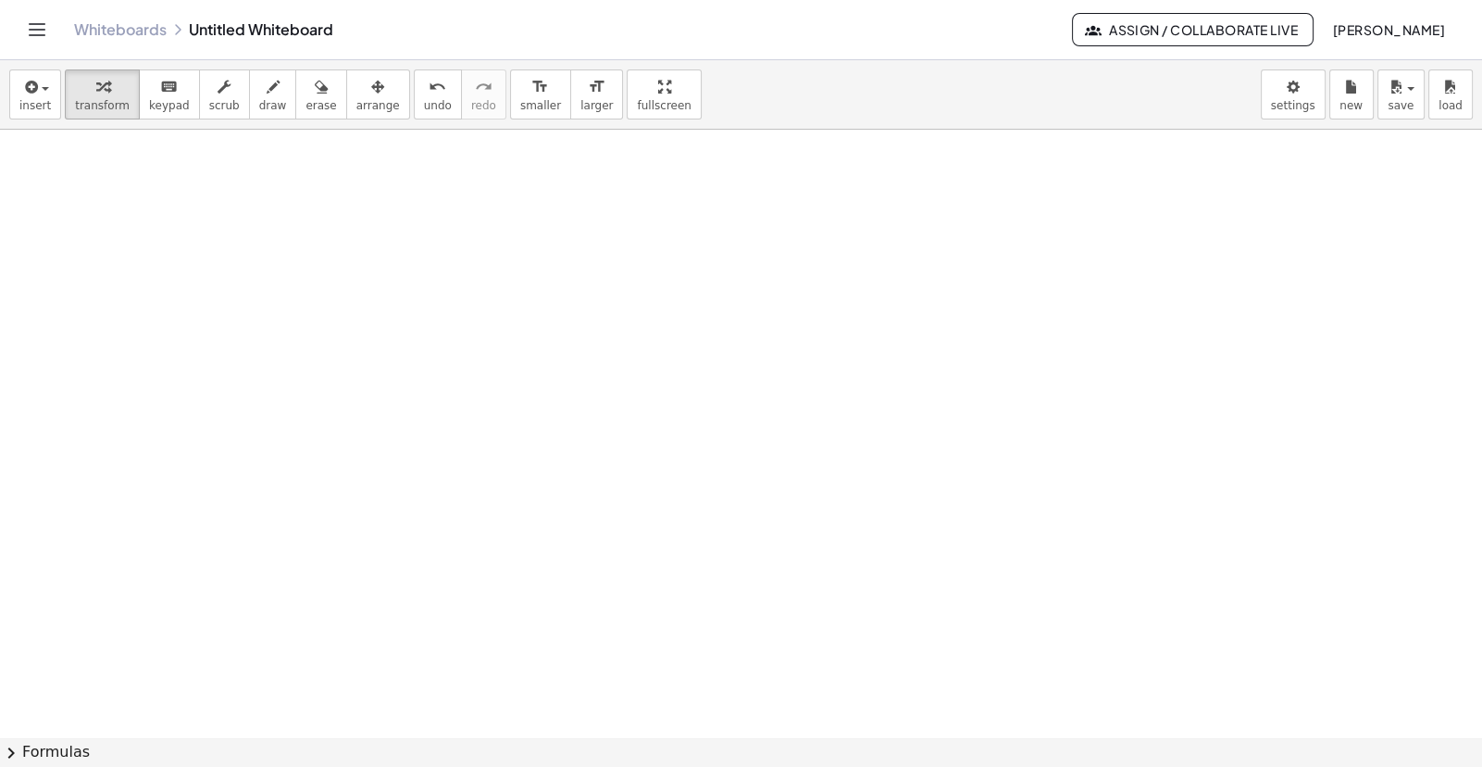
scroll to position [176, 0]
click at [346, 248] on div at bounding box center [741, 562] width 1482 height 1217
click at [91, 105] on span "transform" at bounding box center [102, 105] width 55 height 13
click at [28, 82] on icon "button" at bounding box center [29, 87] width 17 height 22
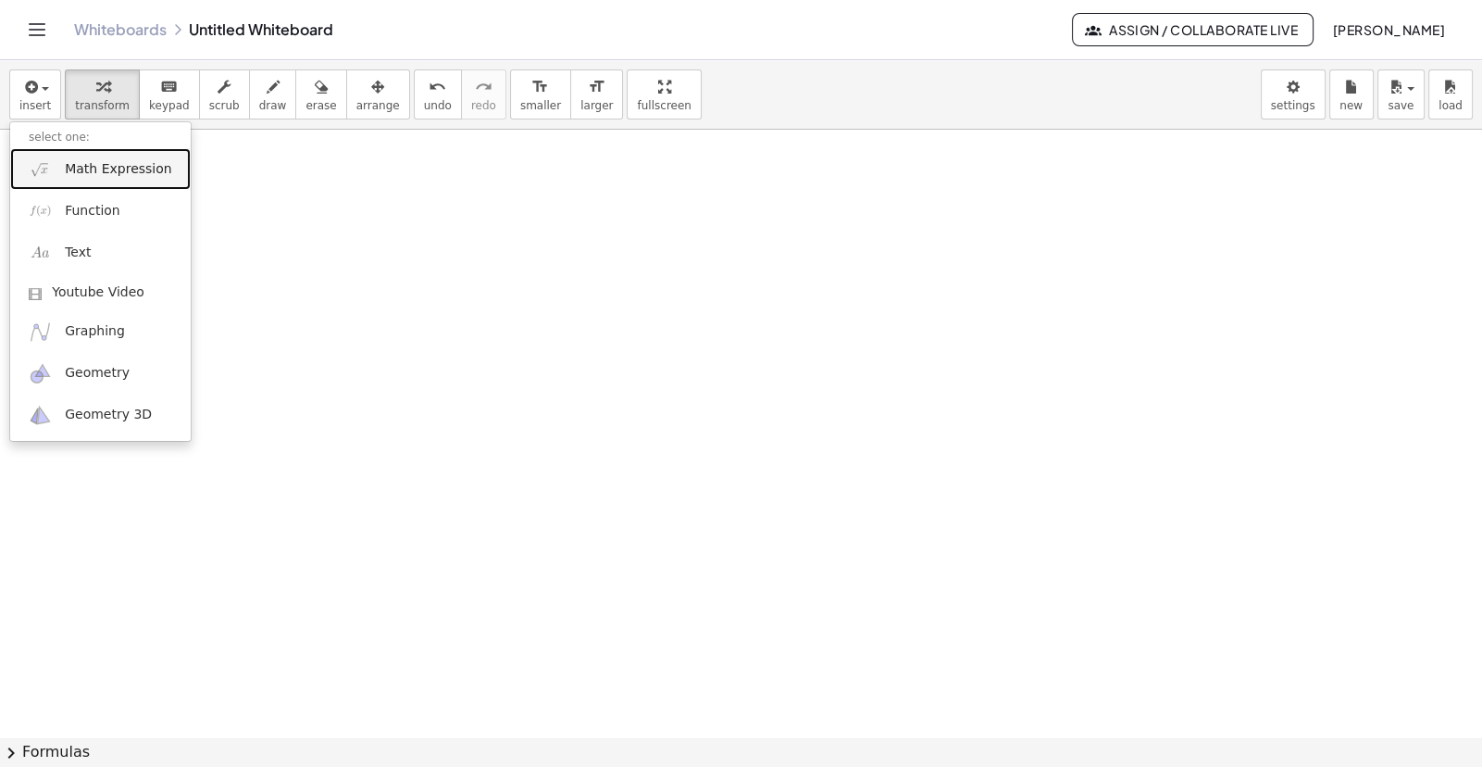
click at [76, 177] on span "Math Expression" at bounding box center [118, 169] width 106 height 19
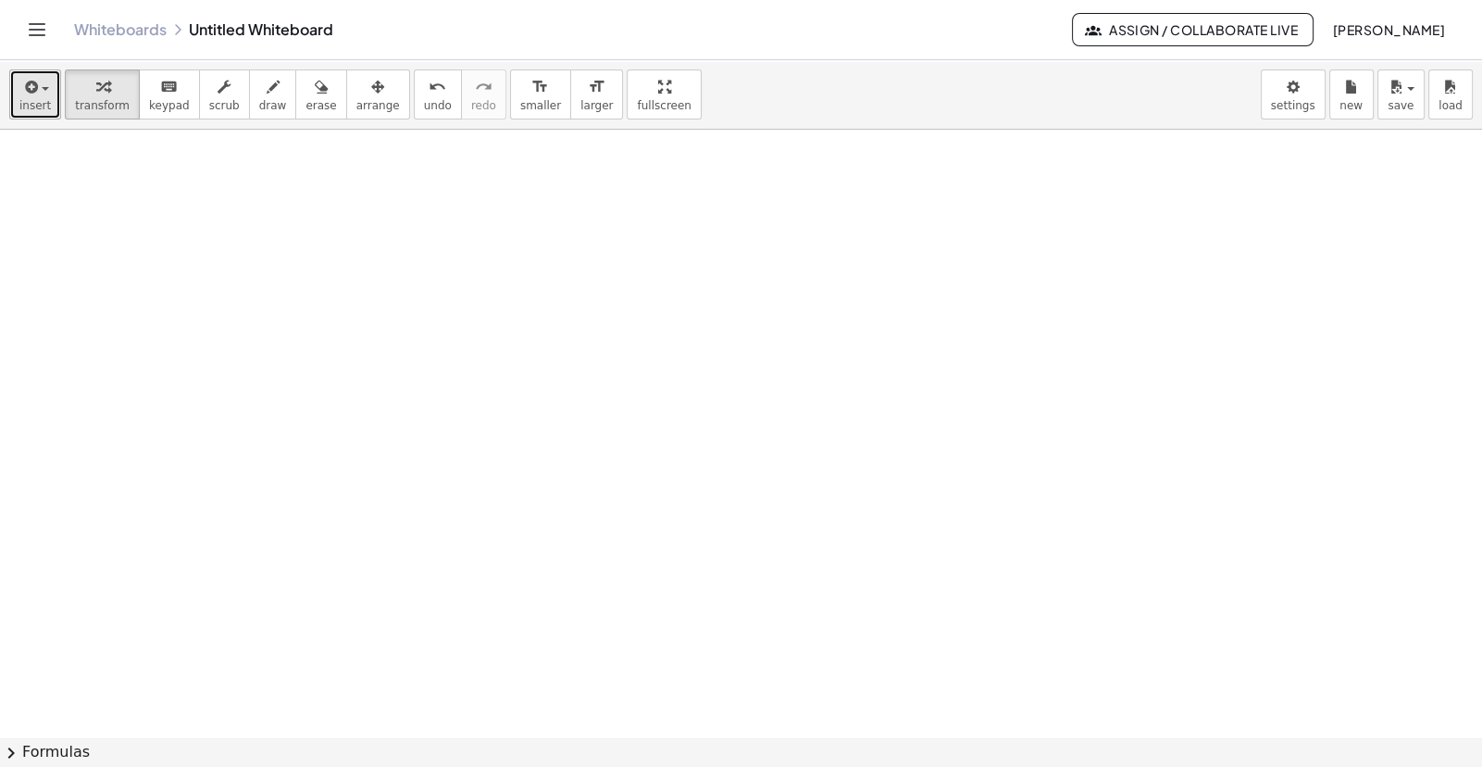
click at [30, 86] on icon "button" at bounding box center [29, 87] width 17 height 22
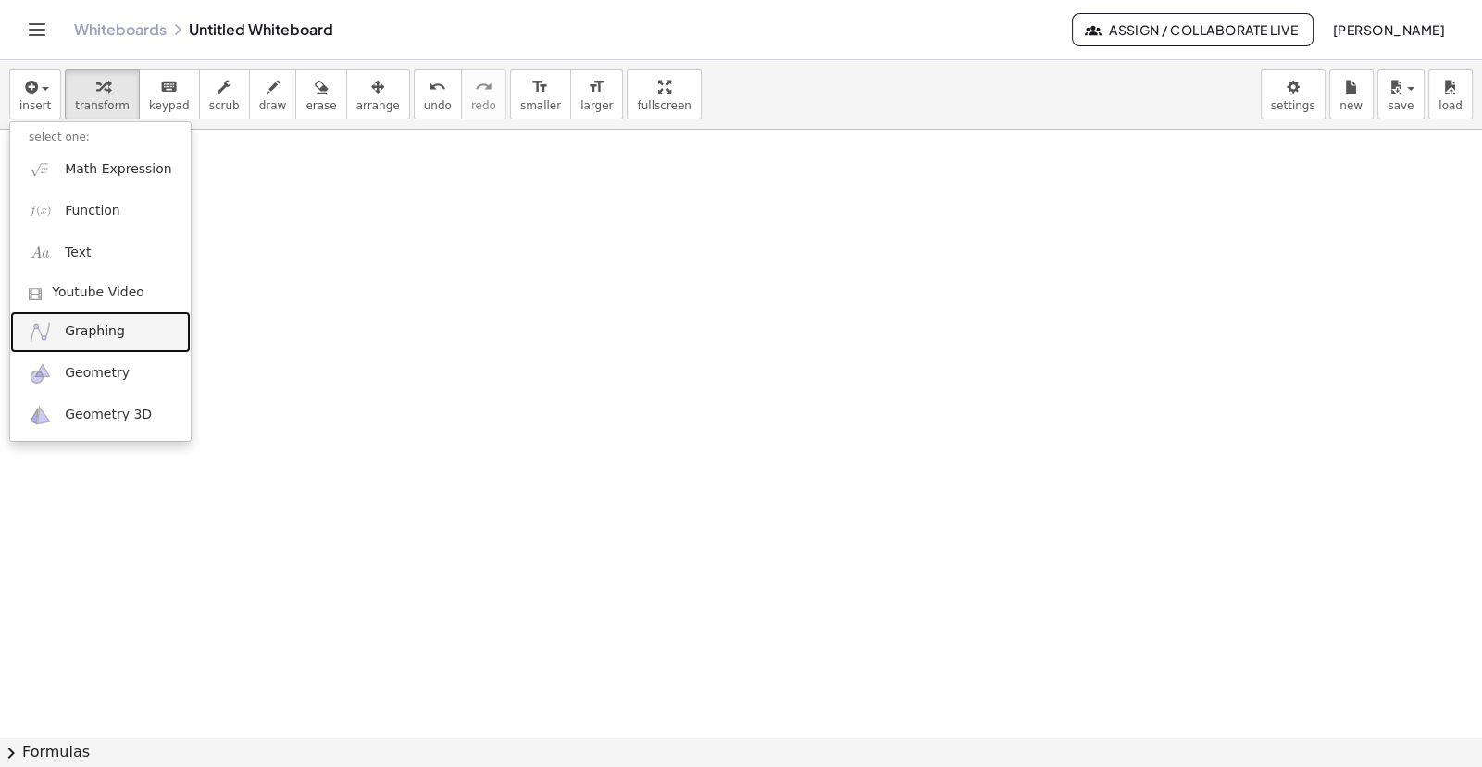
click at [102, 331] on span "Graphing" at bounding box center [95, 331] width 60 height 19
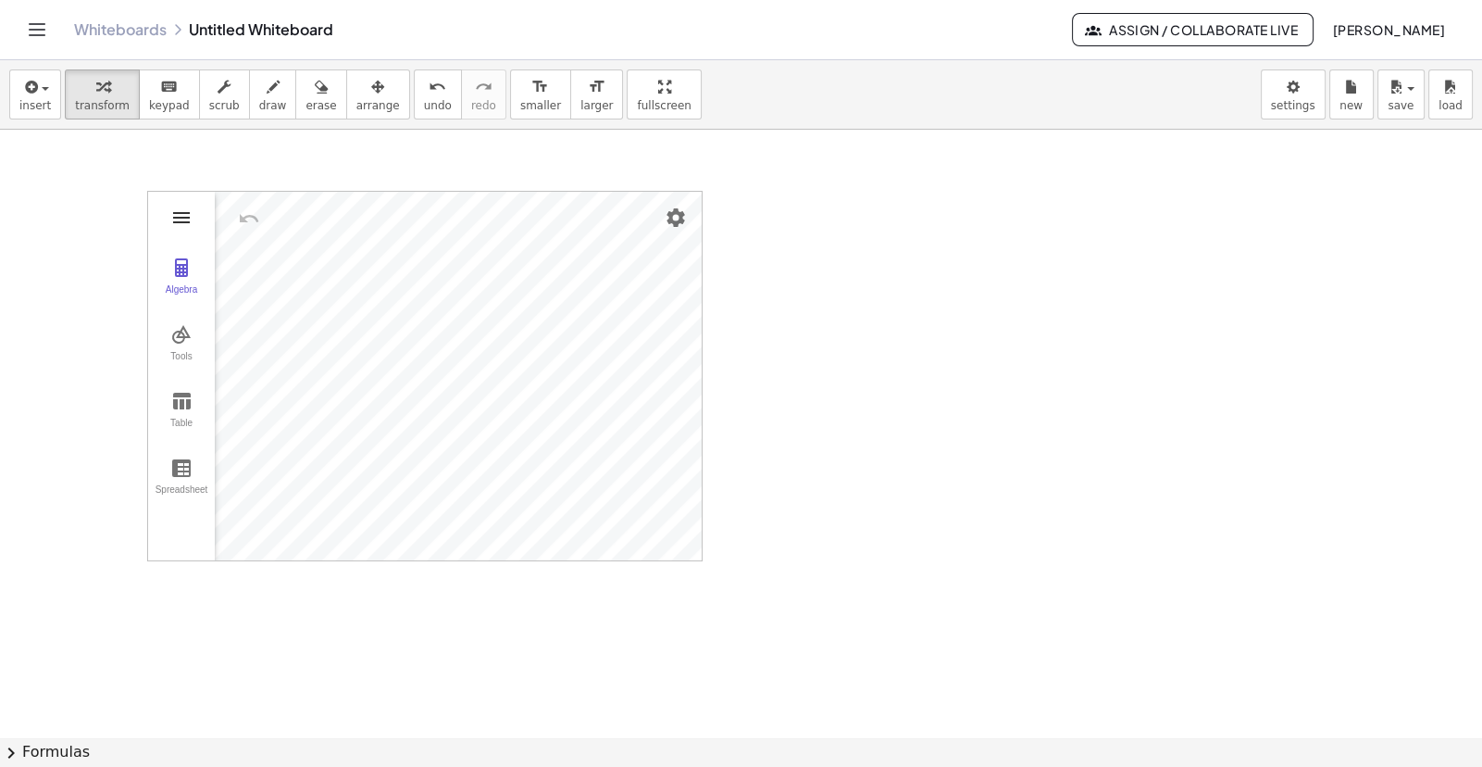
click at [176, 211] on img "Graphing Calculator" at bounding box center [181, 217] width 22 height 22
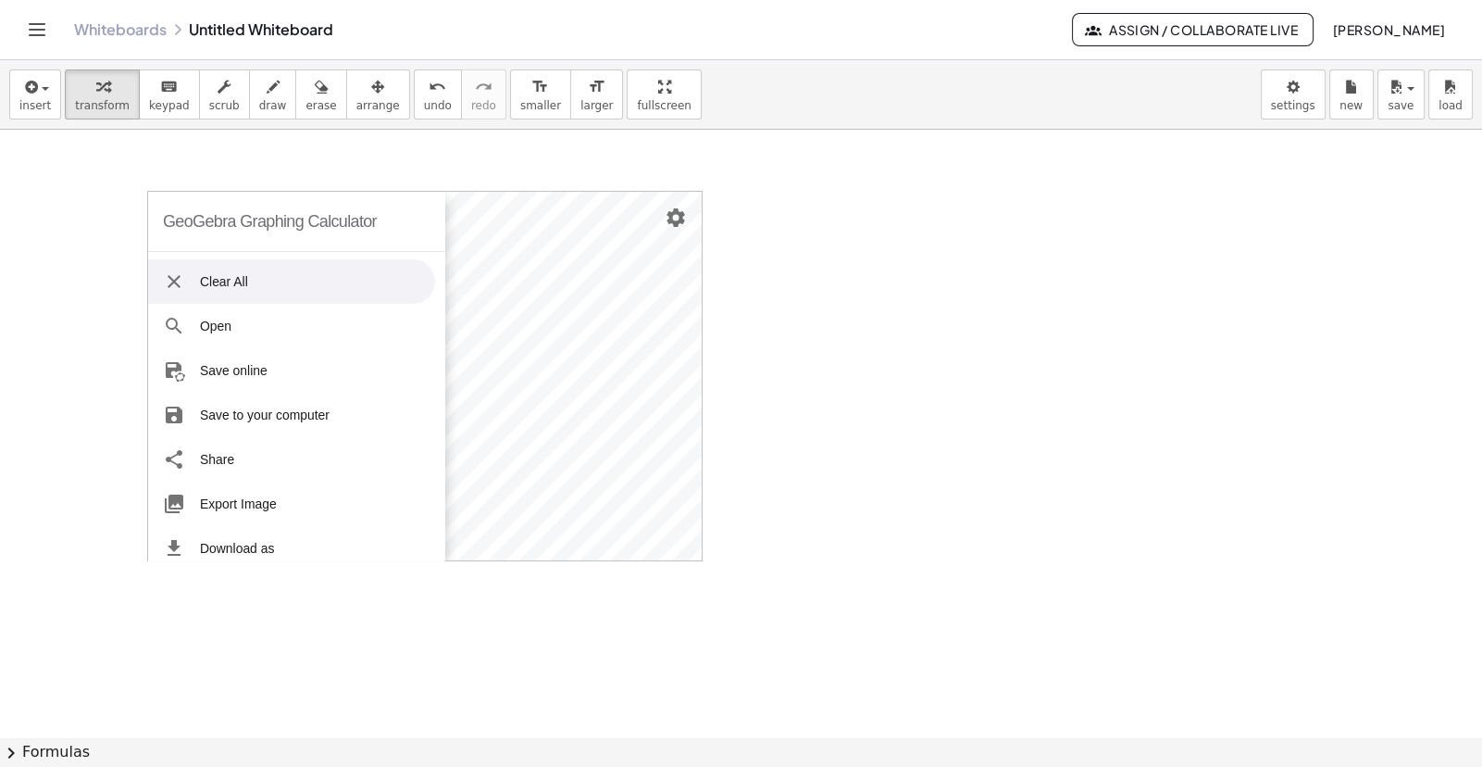
click at [269, 276] on li "Clear All" at bounding box center [291, 281] width 287 height 44
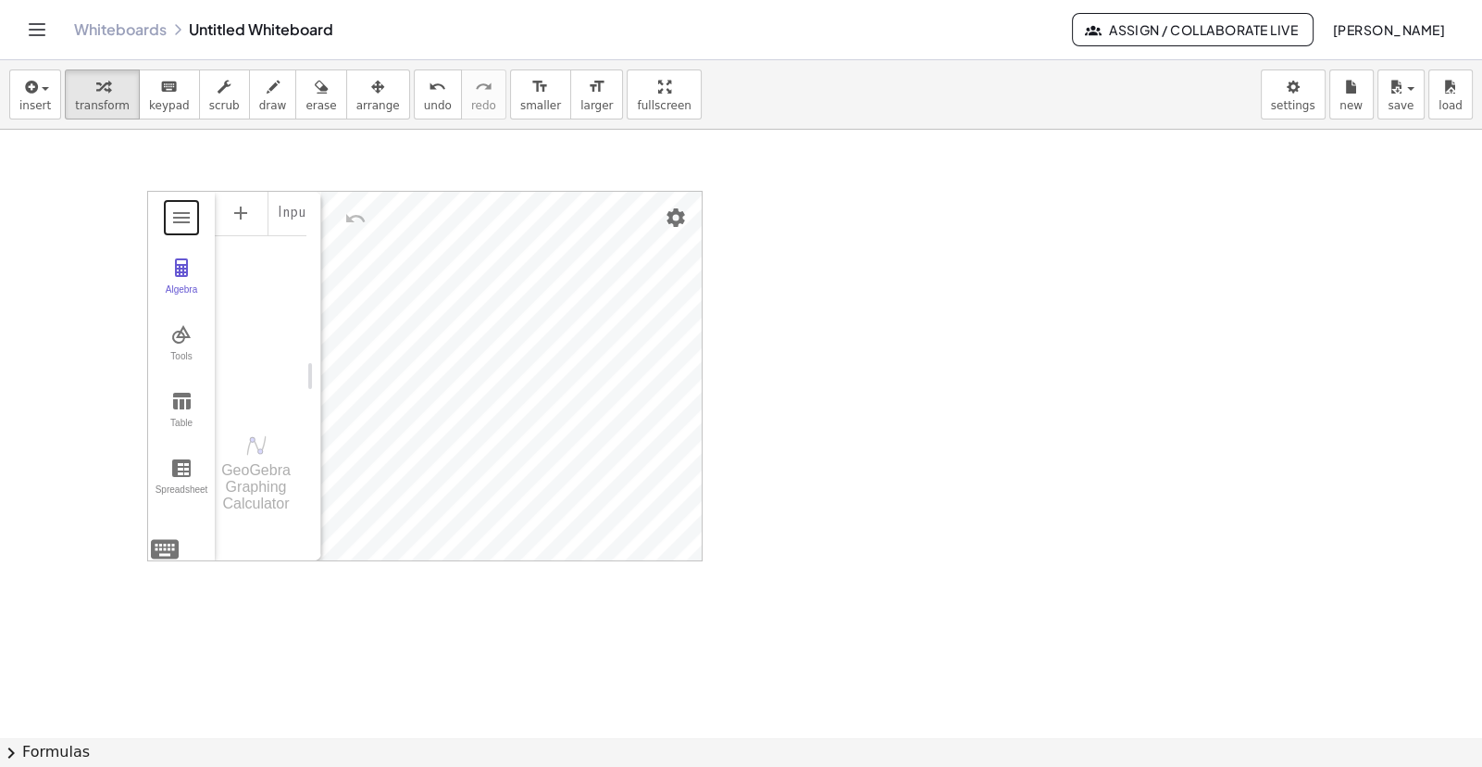
click at [255, 290] on div "Input…" at bounding box center [261, 299] width 92 height 218
click at [869, 567] on div "- + GeoGebra Graphing Calculator Clear All Open Save online Save to your comput…" at bounding box center [741, 562] width 1482 height 1217
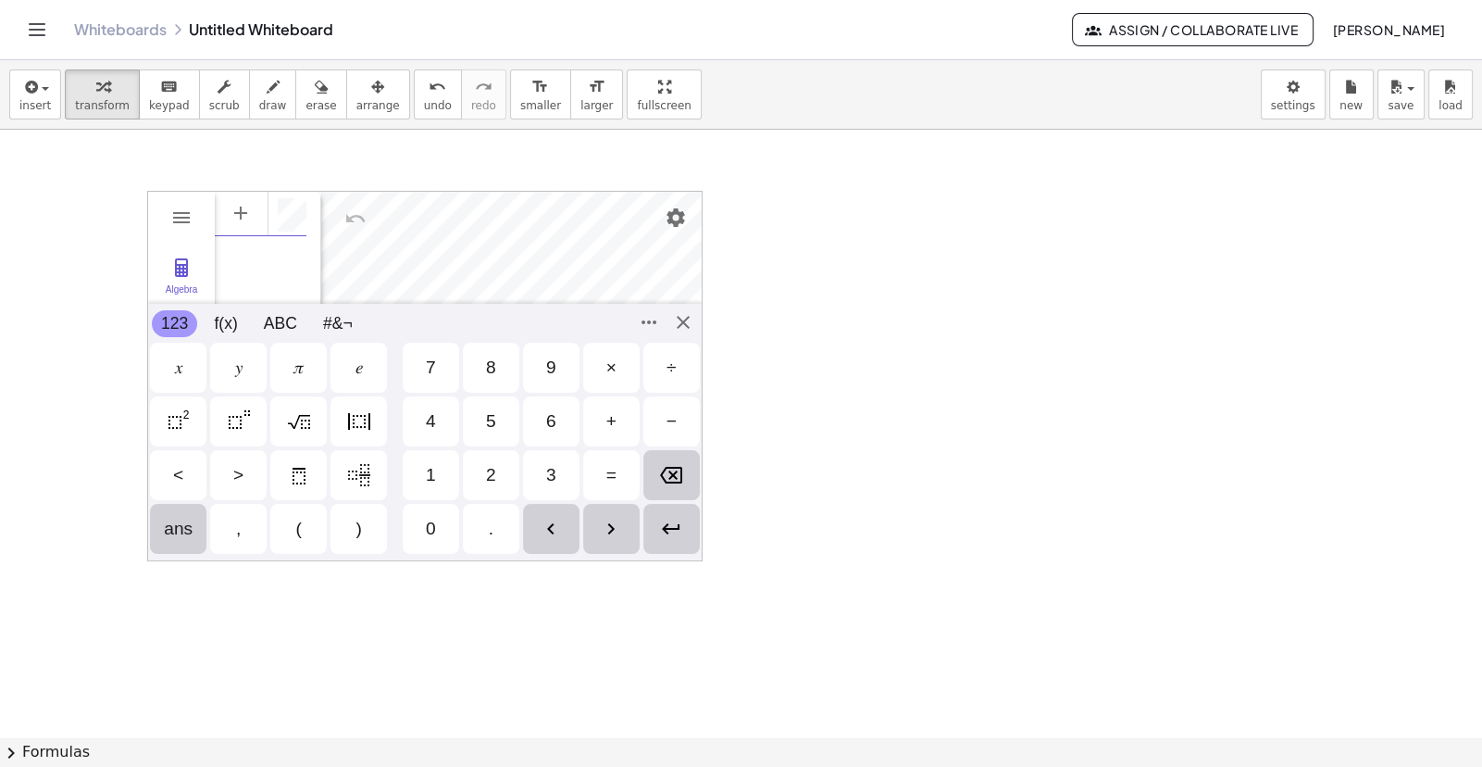
click at [298, 213] on div "Algebra" at bounding box center [300, 213] width 11 height 44
click at [175, 379] on div "𝑥" at bounding box center [178, 368] width 56 height 50
click at [180, 419] on img "Squared" at bounding box center [179, 421] width 22 height 22
click at [685, 536] on div "Enter" at bounding box center [672, 529] width 56 height 50
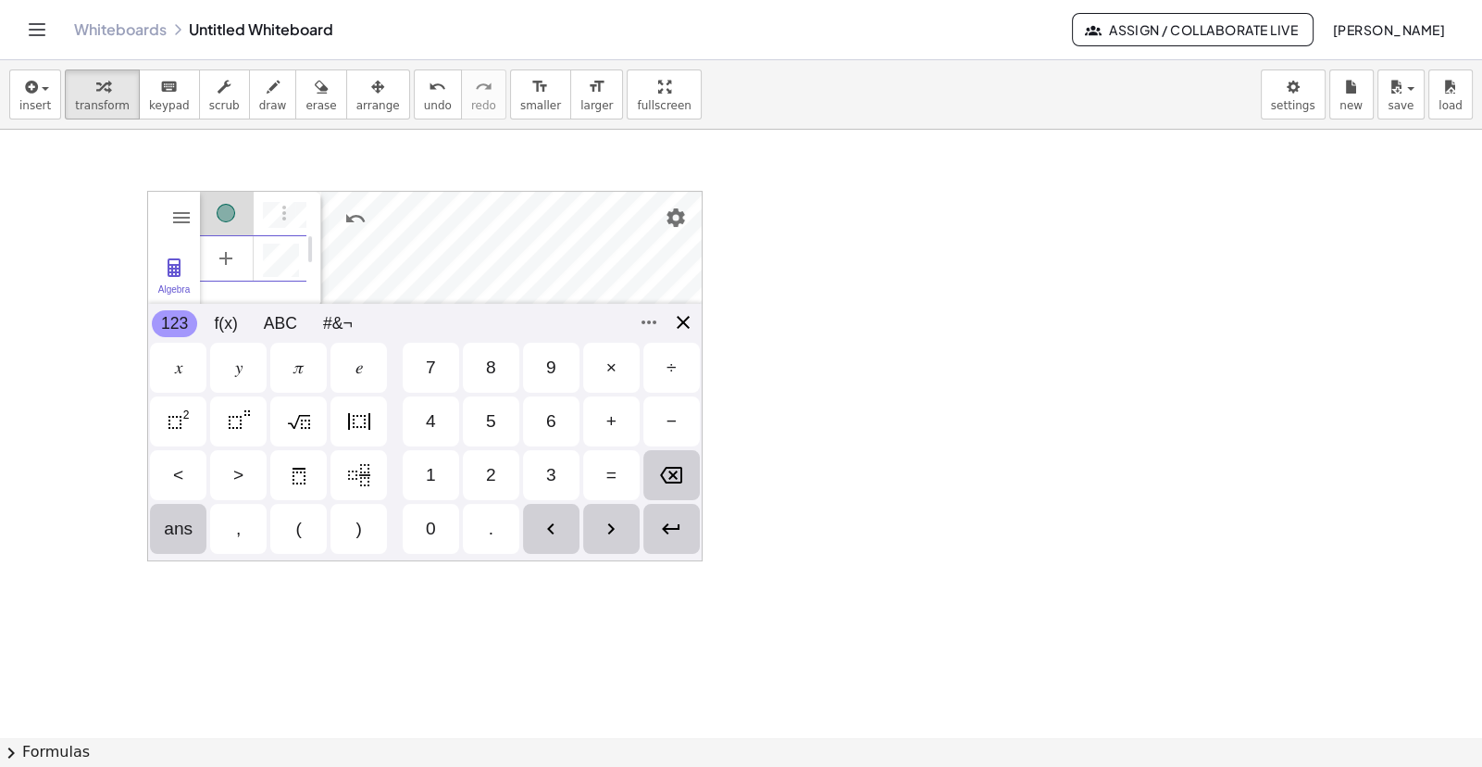
click at [677, 310] on div "GeoGebra Graphing Calculator Clear All Open Save online Save to your computer S…" at bounding box center [425, 376] width 556 height 370
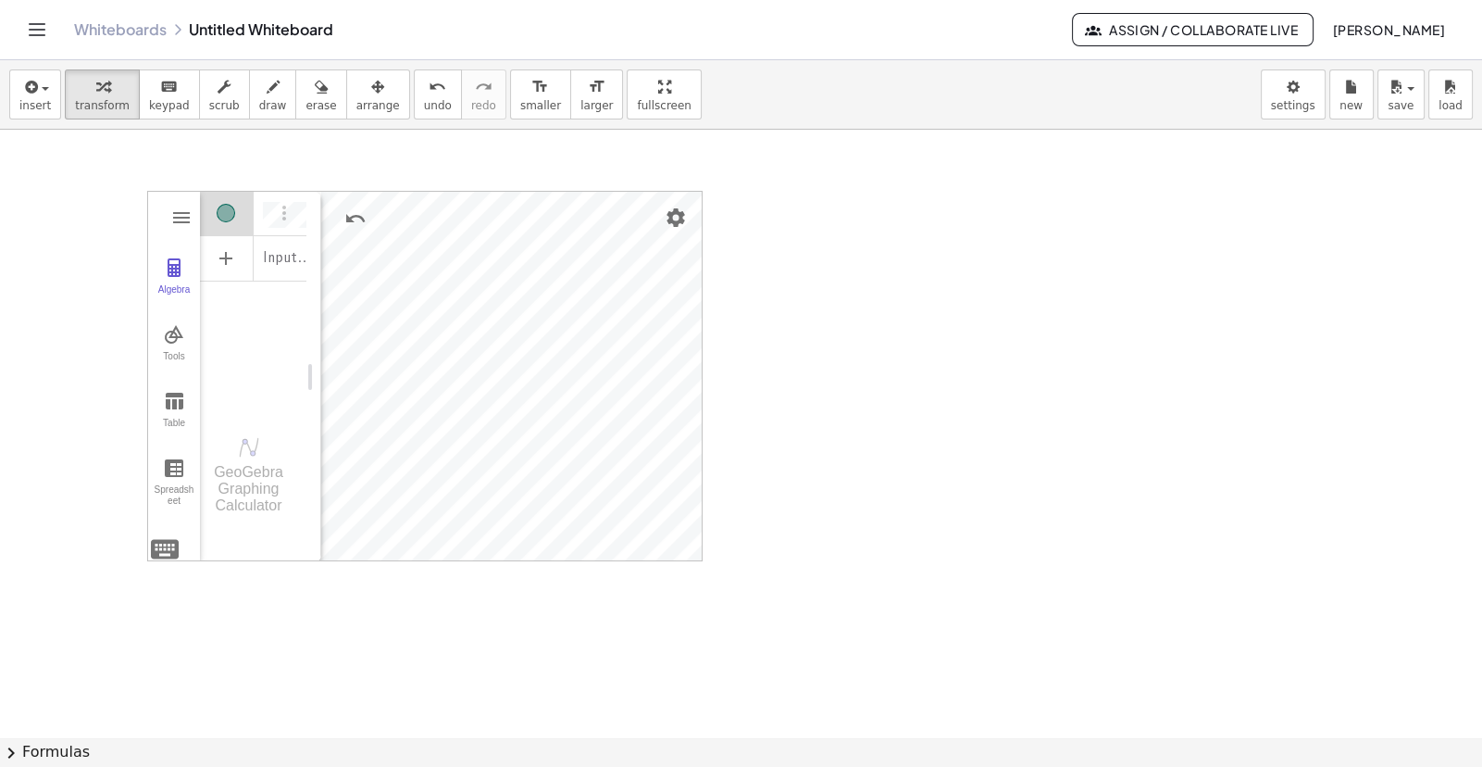
click at [775, 233] on div at bounding box center [741, 562] width 1482 height 1217
click at [36, 91] on icon "button" at bounding box center [29, 87] width 17 height 22
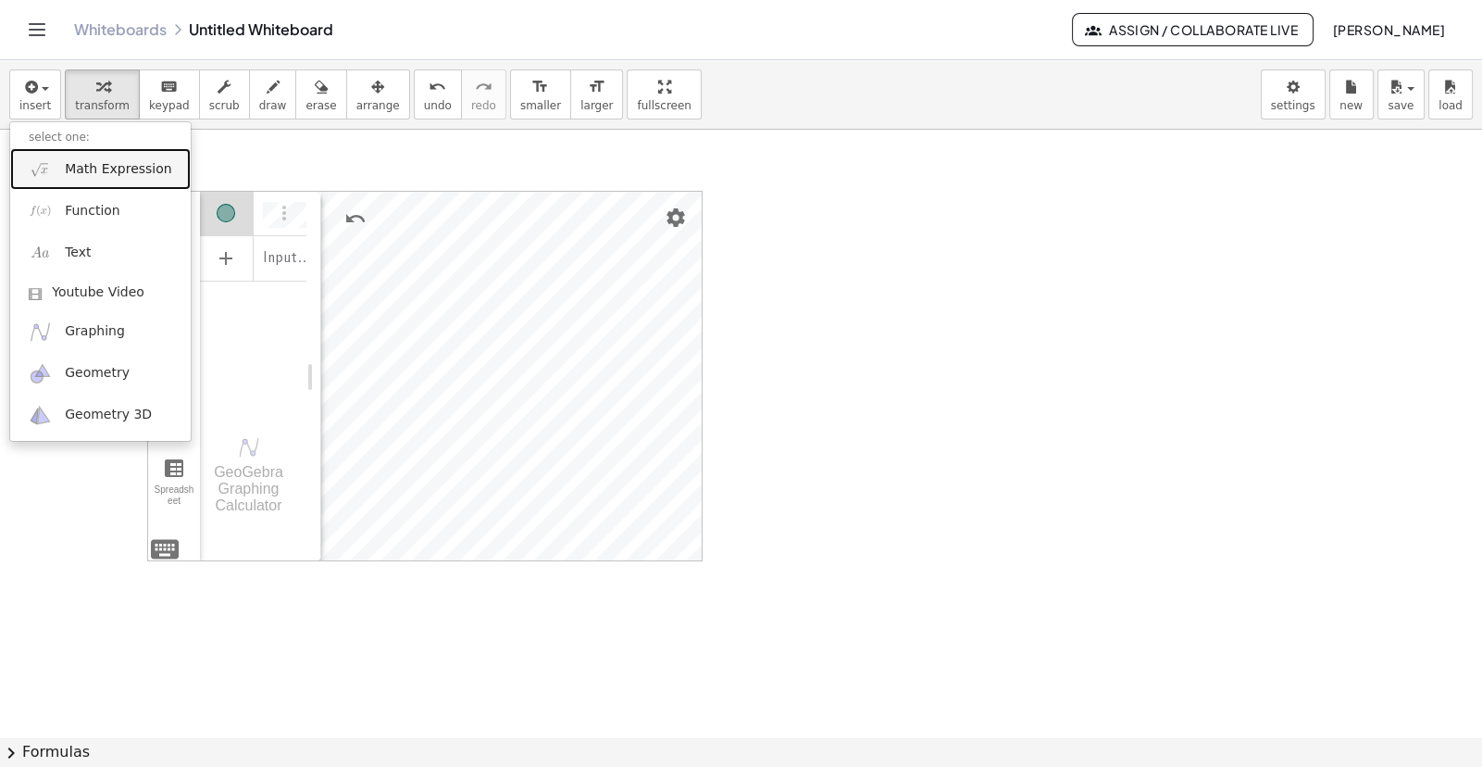
click at [69, 164] on span "Math Expression" at bounding box center [118, 169] width 106 height 19
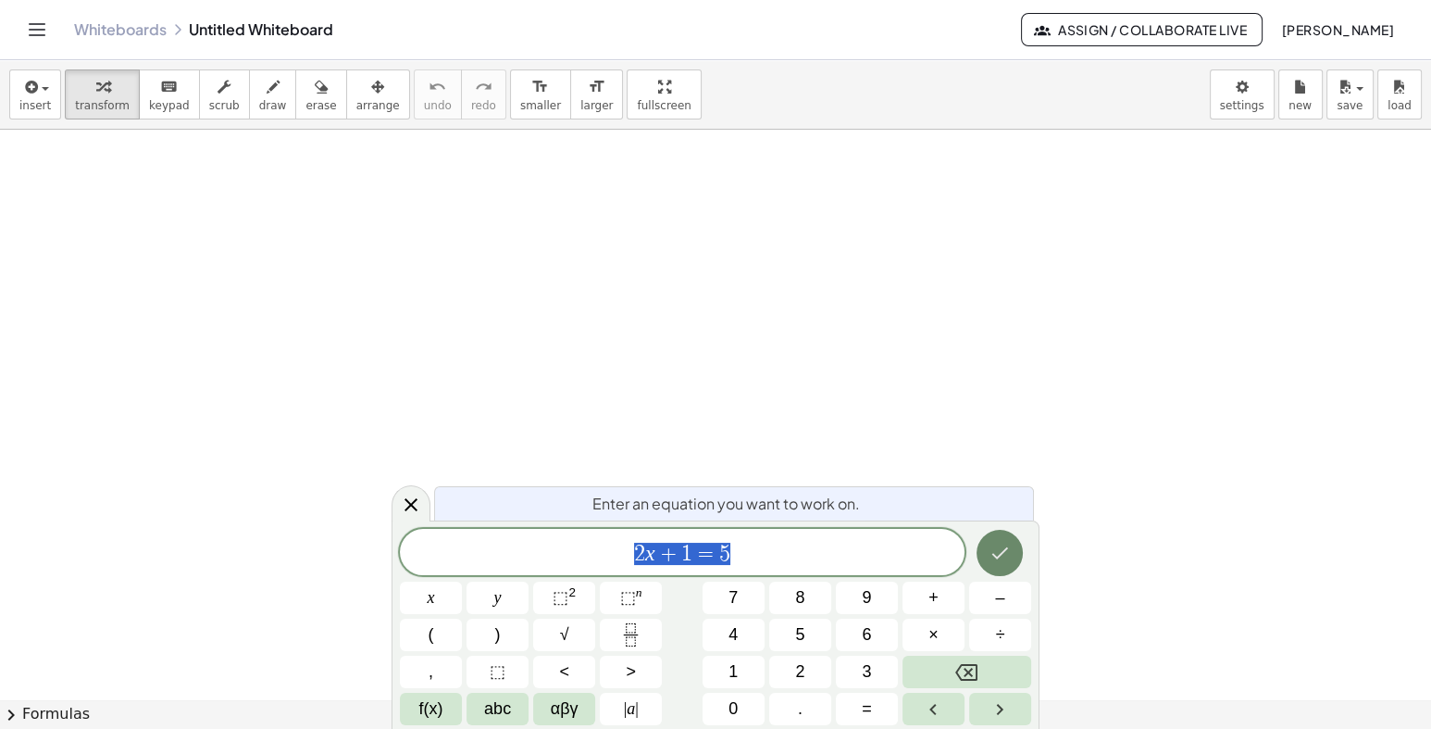
click at [992, 547] on icon "Done" at bounding box center [1000, 553] width 22 height 22
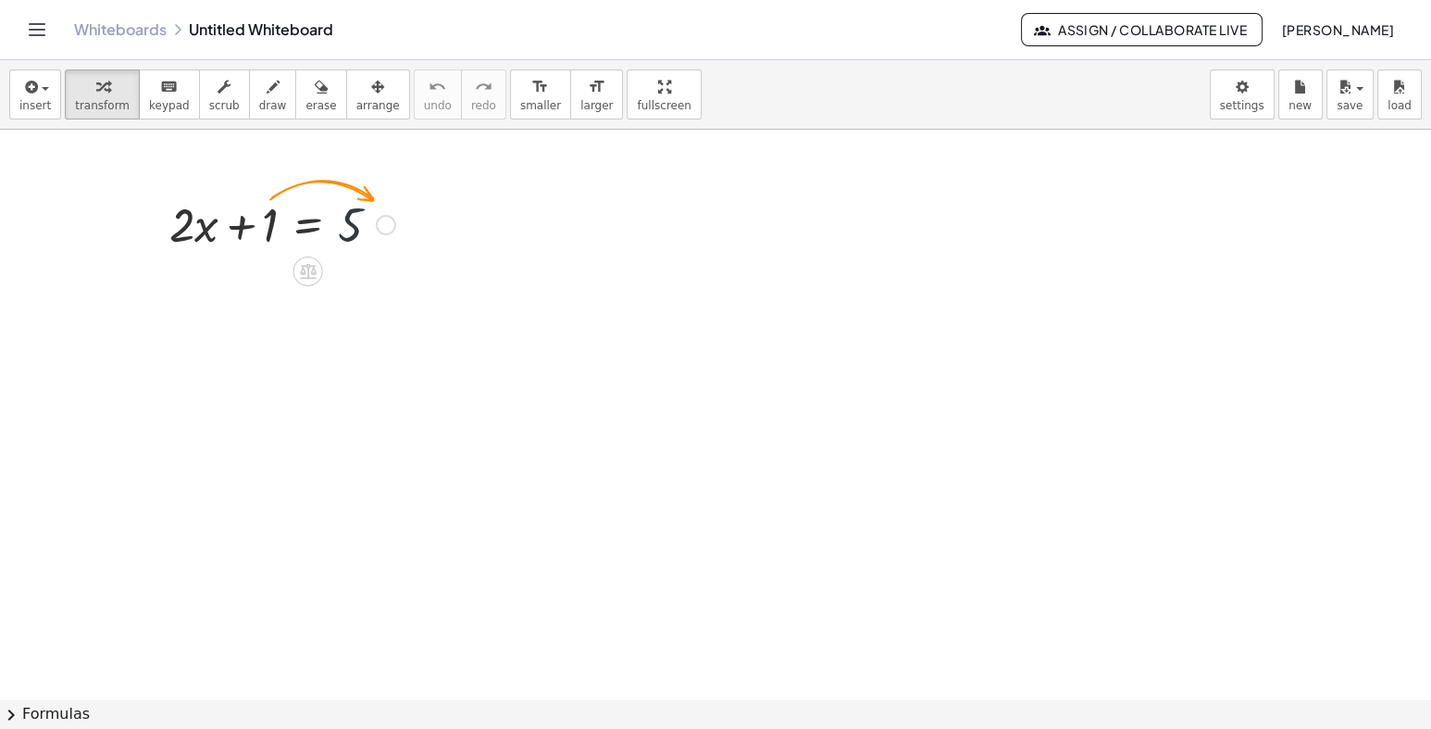
click at [381, 233] on div at bounding box center [282, 223] width 244 height 63
click at [279, 232] on div at bounding box center [282, 223] width 244 height 63
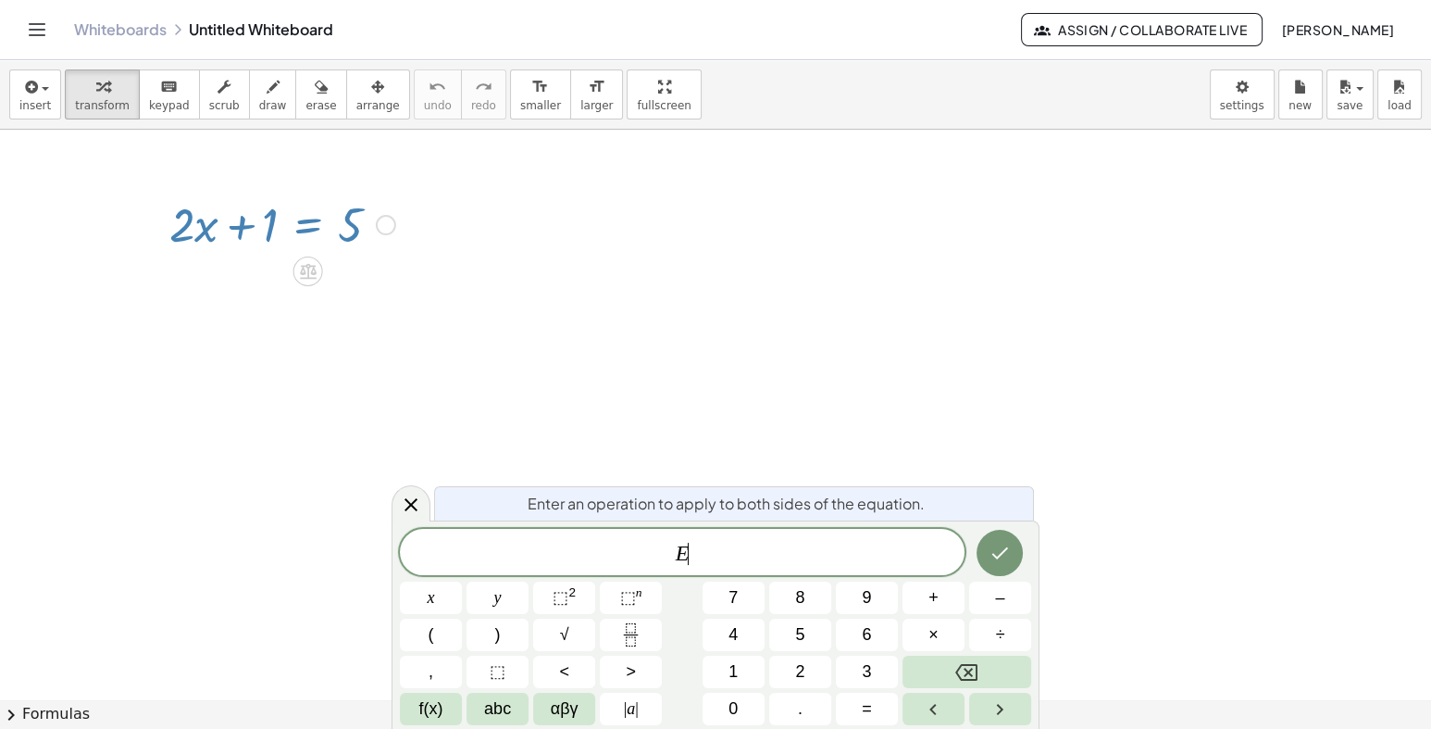
drag, startPoint x: 267, startPoint y: 231, endPoint x: 487, endPoint y: 222, distance: 220.6
click at [386, 236] on div at bounding box center [282, 223] width 244 height 63
click at [383, 230] on div at bounding box center [386, 225] width 20 height 20
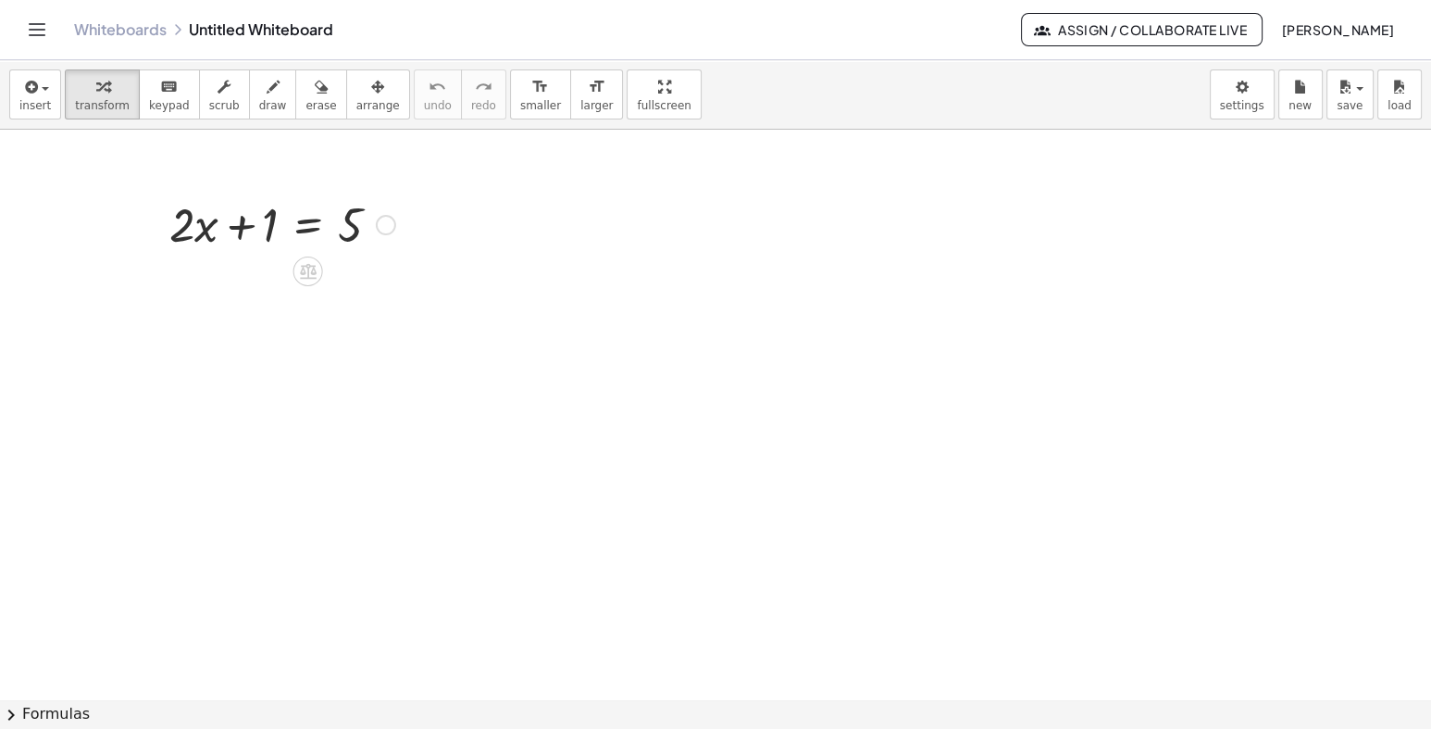
click at [265, 227] on div at bounding box center [282, 223] width 244 height 63
drag, startPoint x: 219, startPoint y: 232, endPoint x: 223, endPoint y: 255, distance: 22.7
click at [217, 232] on div at bounding box center [282, 223] width 244 height 63
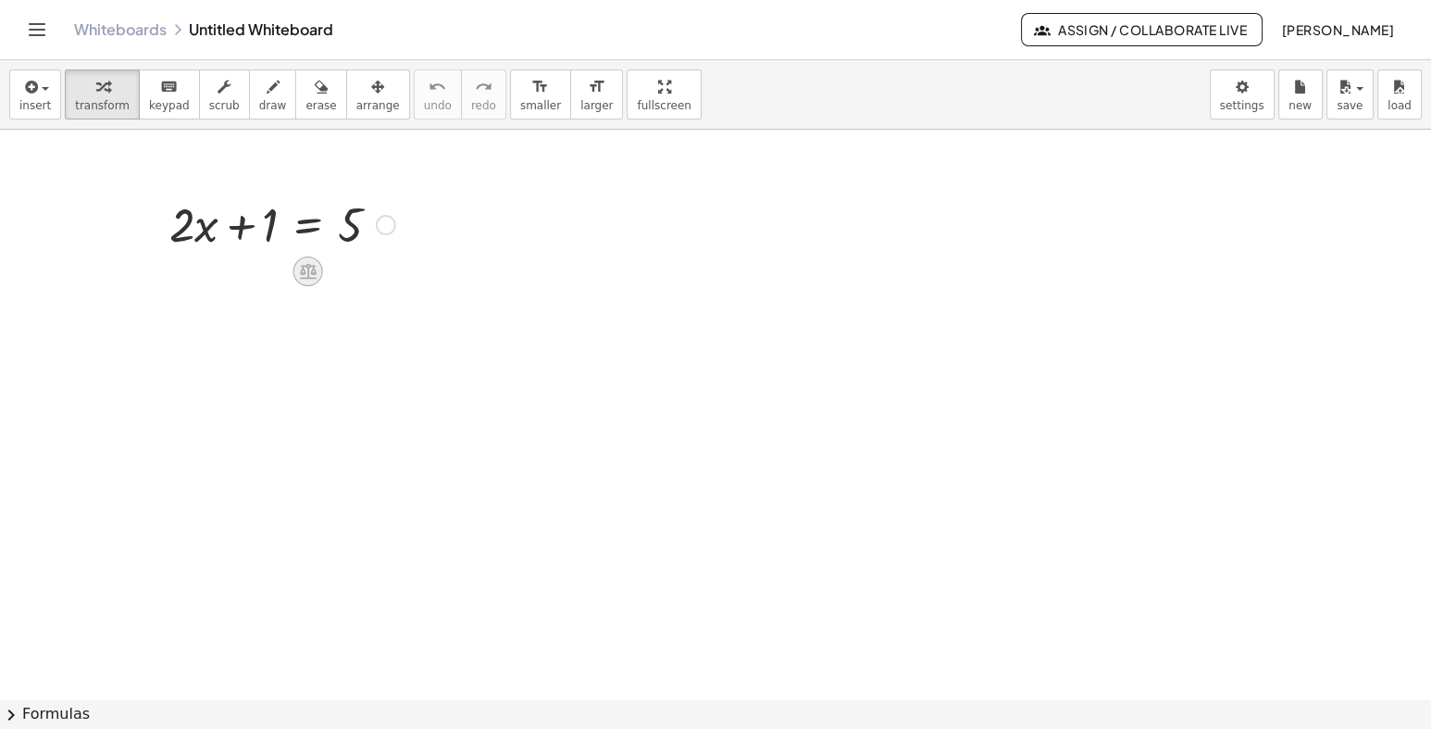
click at [304, 275] on icon at bounding box center [307, 270] width 19 height 19
click at [273, 284] on div "−" at bounding box center [271, 271] width 30 height 30
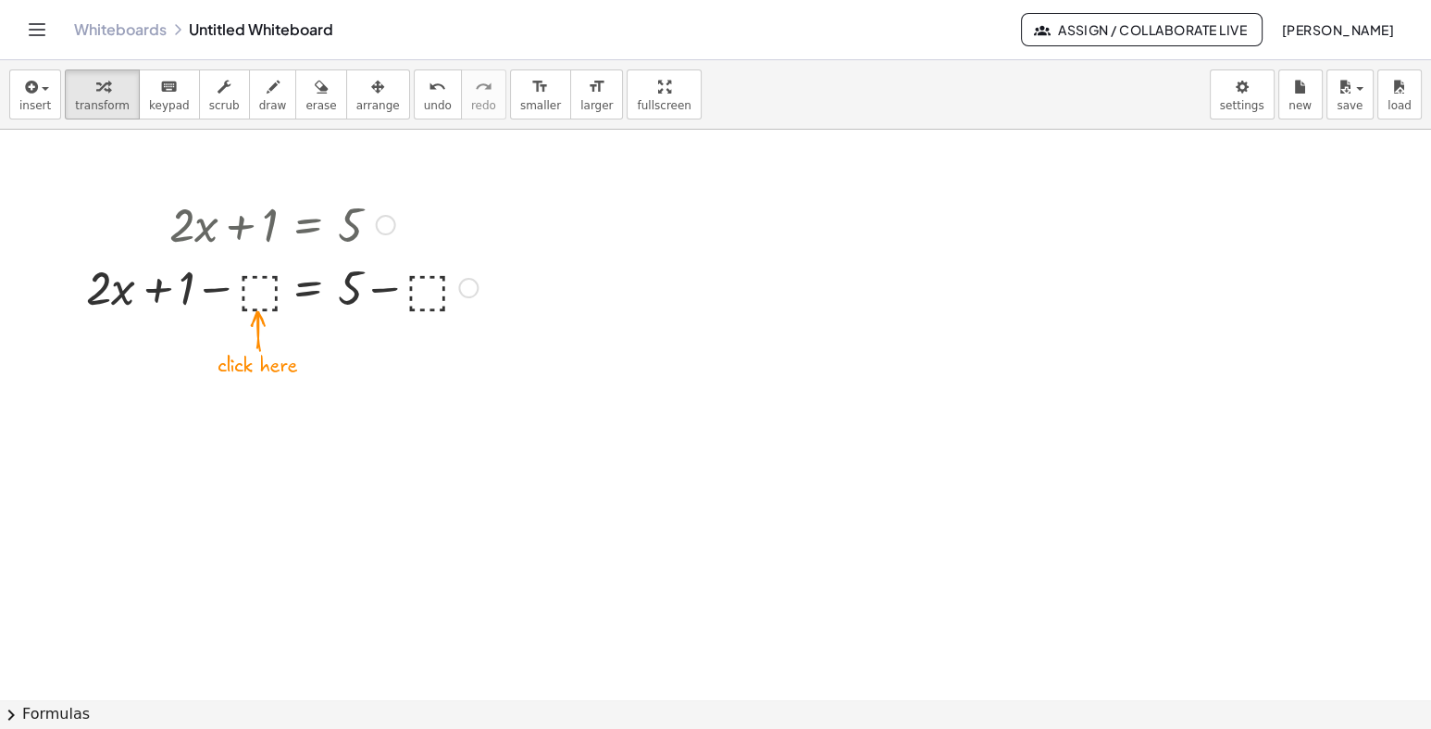
click at [257, 294] on div at bounding box center [282, 286] width 410 height 63
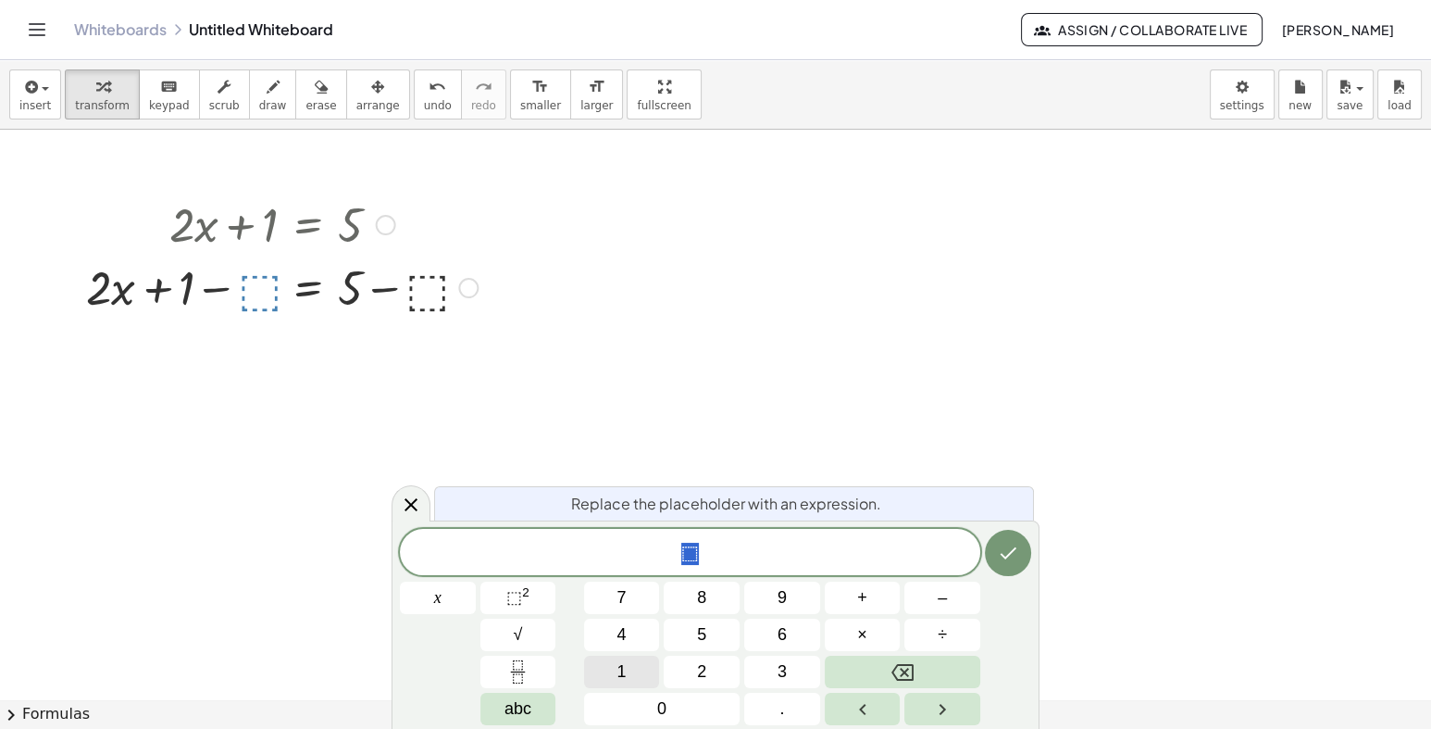
click at [625, 673] on button "1" at bounding box center [622, 672] width 76 height 32
click at [1008, 550] on icon "Done" at bounding box center [1008, 553] width 22 height 22
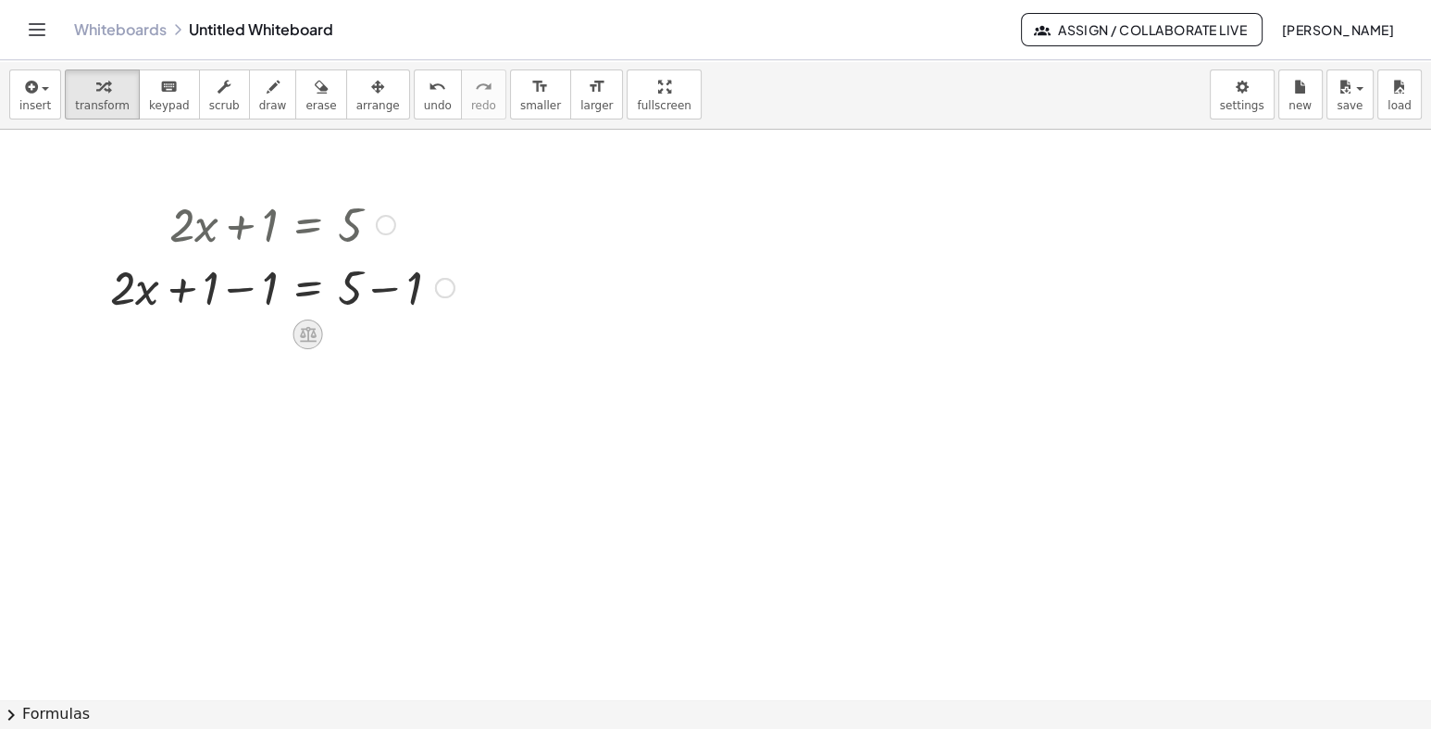
click at [307, 336] on icon at bounding box center [308, 335] width 17 height 16
drag, startPoint x: 441, startPoint y: 288, endPoint x: 443, endPoint y: 386, distance: 98.2
drag, startPoint x: 425, startPoint y: 372, endPoint x: 414, endPoint y: 474, distance: 102.5
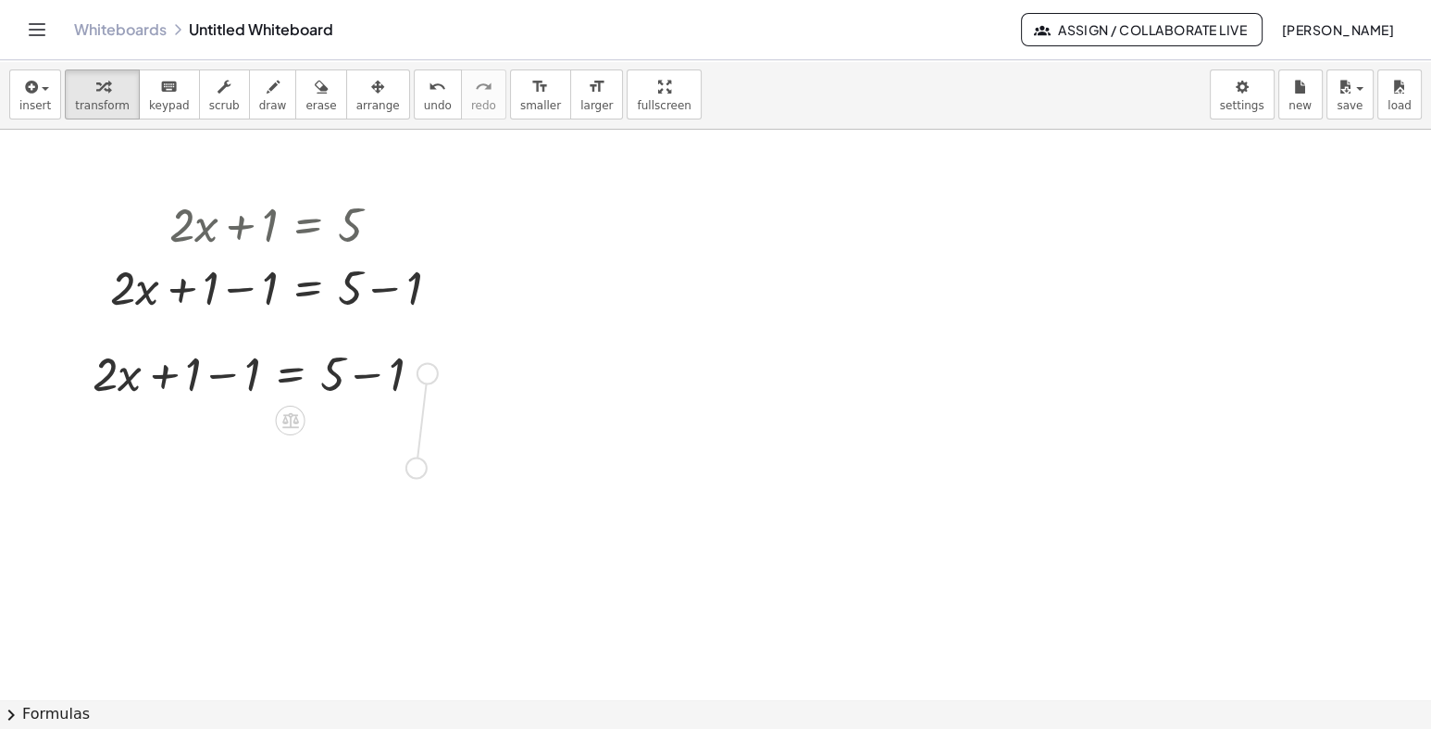
click at [297, 370] on div at bounding box center [264, 372] width 363 height 63
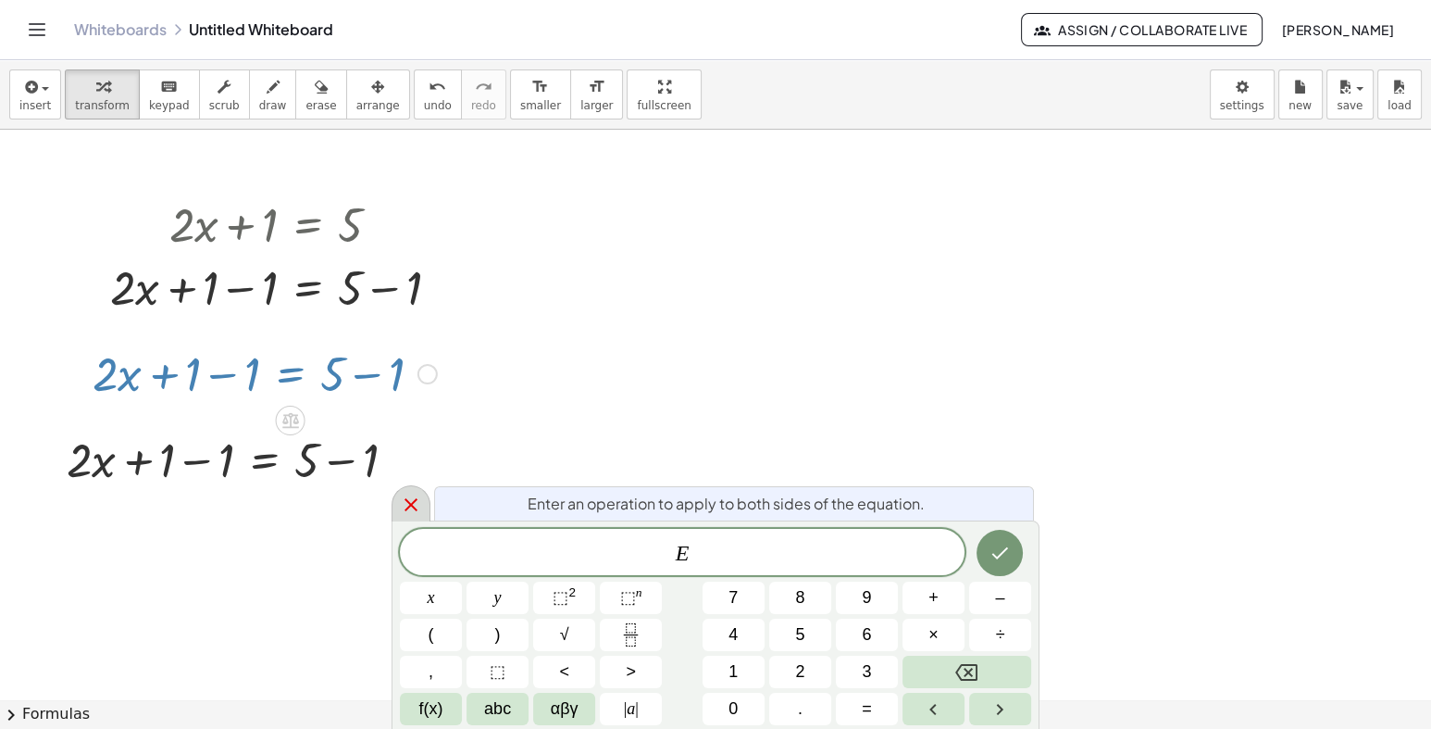
click at [407, 497] on icon at bounding box center [411, 505] width 22 height 22
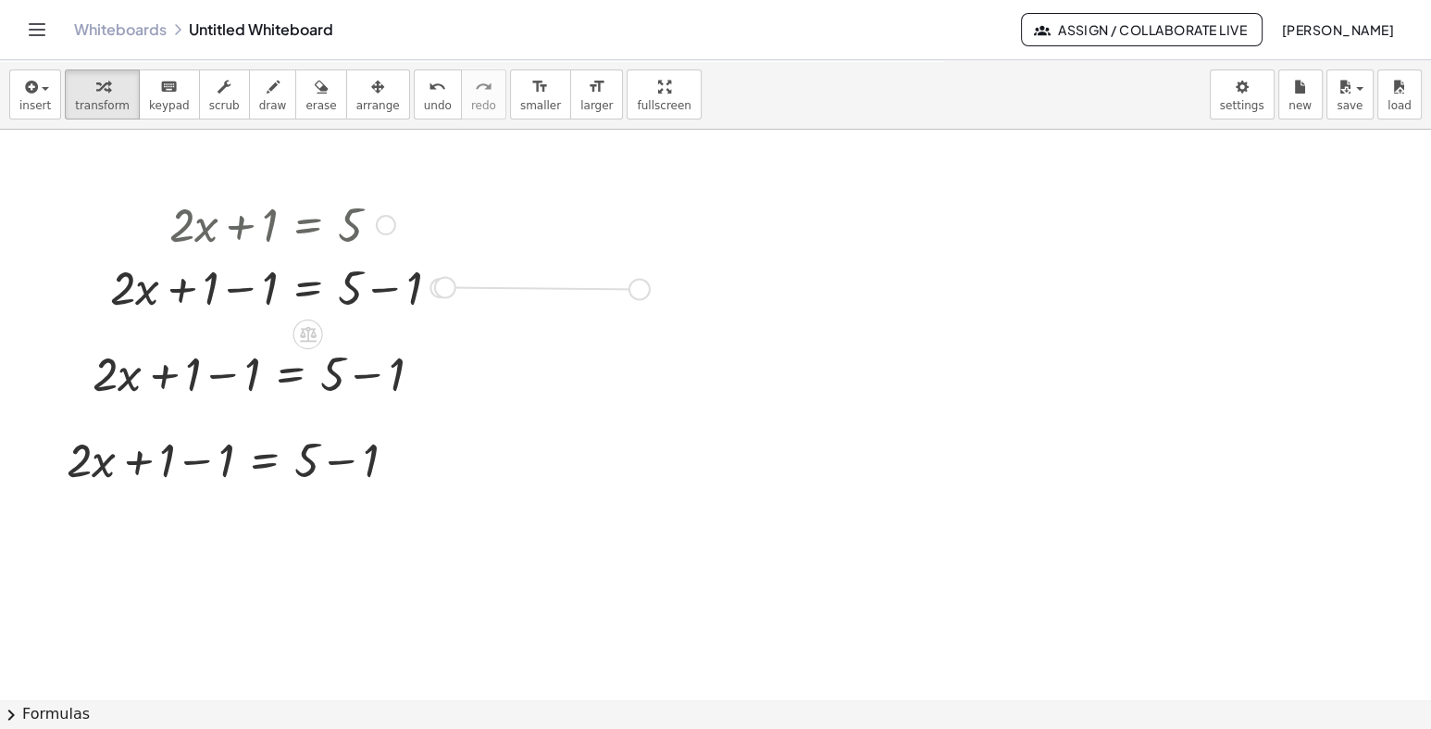
drag, startPoint x: 436, startPoint y: 287, endPoint x: 635, endPoint y: 289, distance: 199.1
drag, startPoint x: 628, startPoint y: 284, endPoint x: 735, endPoint y: 290, distance: 107.6
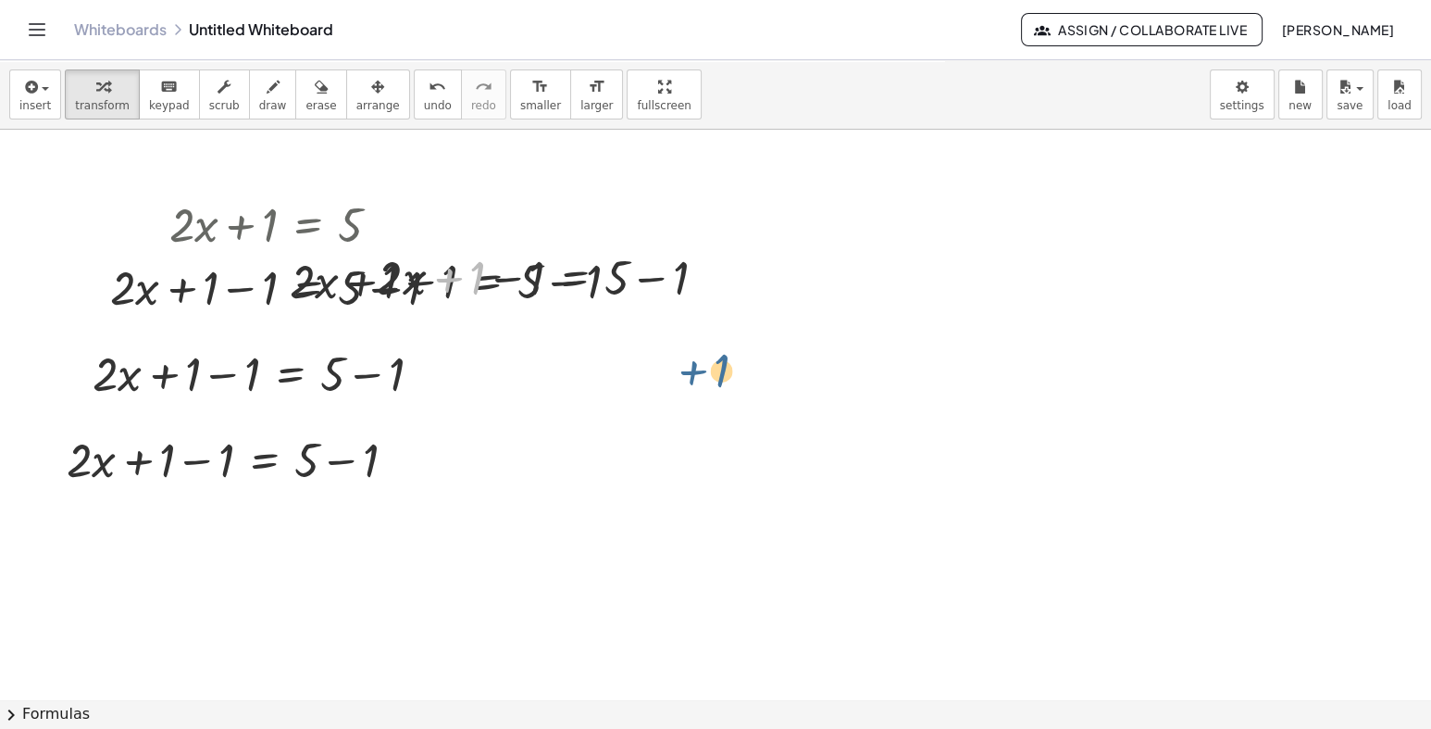
drag, startPoint x: 469, startPoint y: 292, endPoint x: 727, endPoint y: 384, distance: 274.4
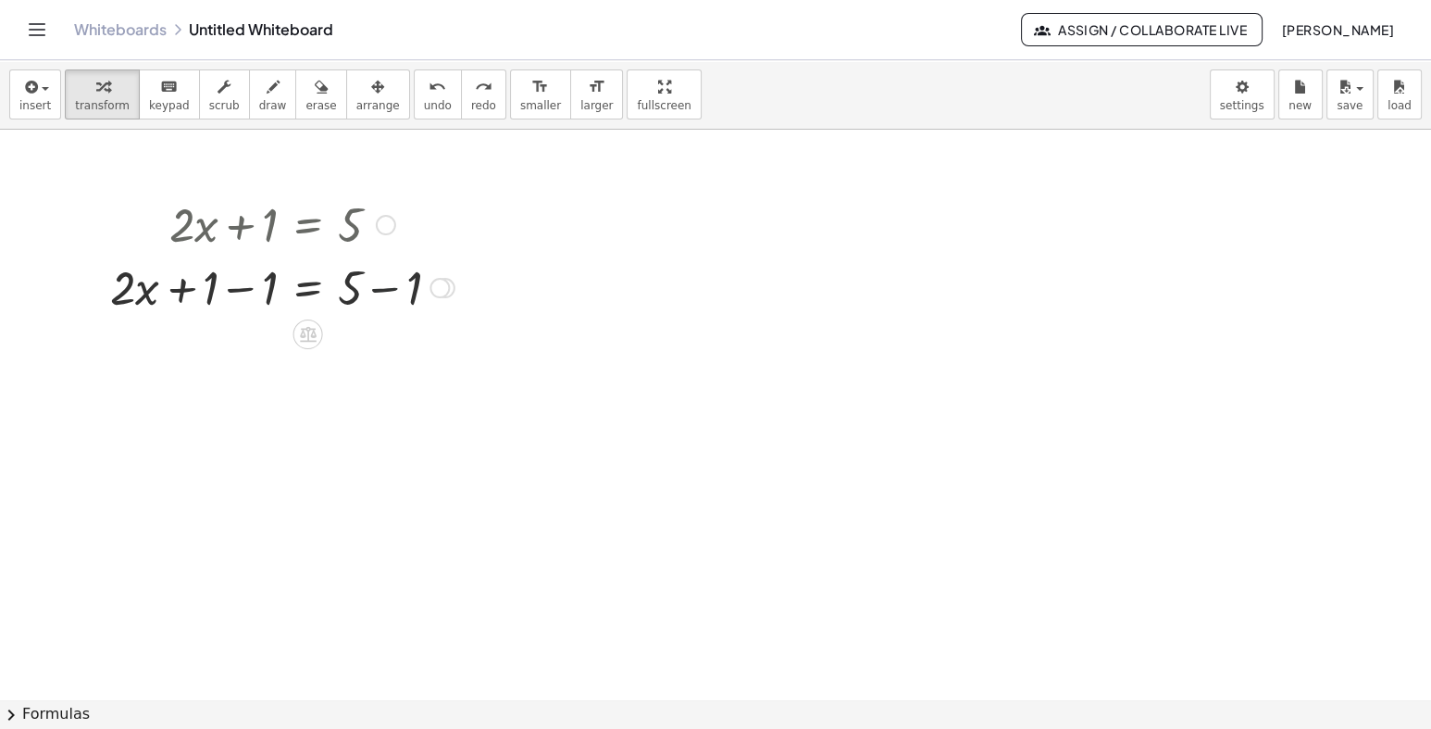
click at [389, 291] on div at bounding box center [282, 286] width 363 height 63
click at [243, 349] on div at bounding box center [282, 349] width 363 height 63
drag, startPoint x: 240, startPoint y: 365, endPoint x: 365, endPoint y: 440, distance: 145.8
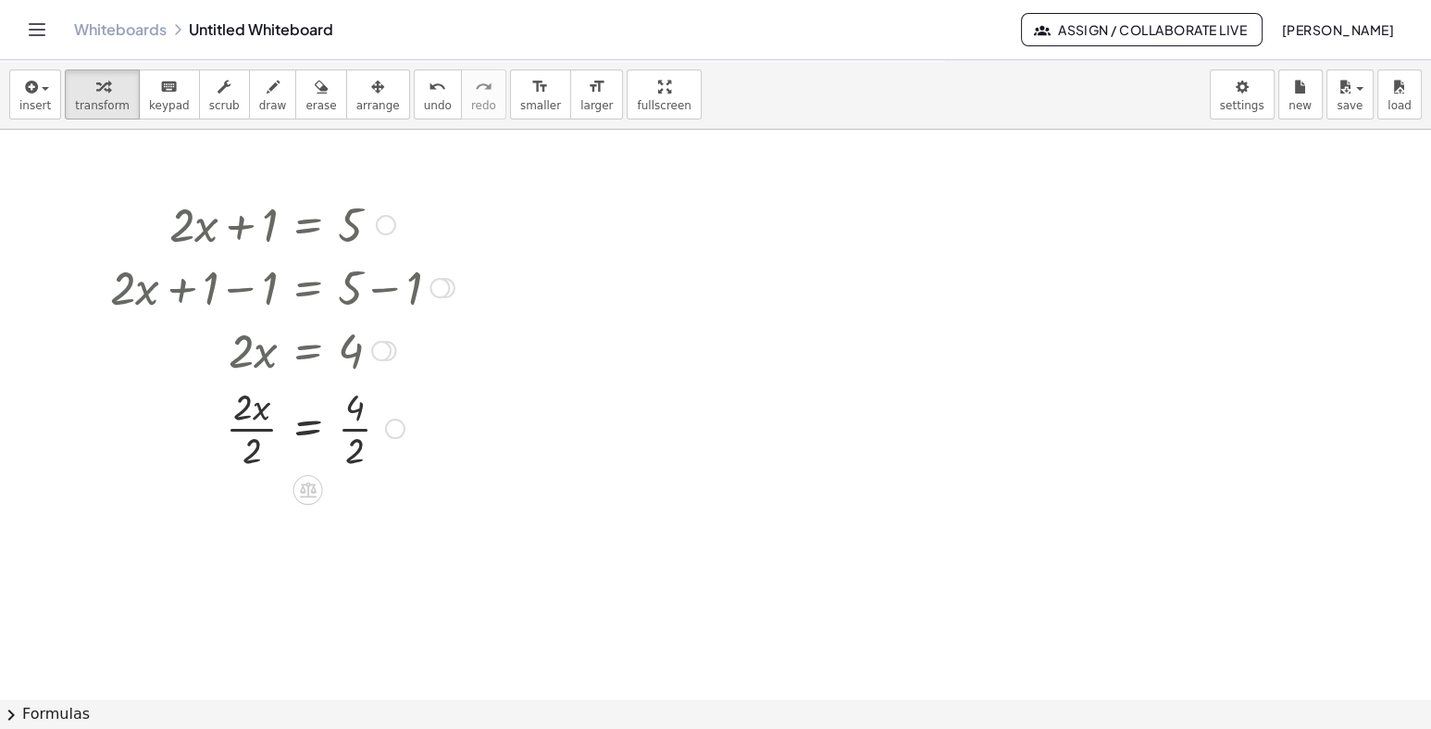
click at [360, 431] on div at bounding box center [282, 427] width 363 height 93
click at [236, 514] on div at bounding box center [282, 519] width 363 height 93
click at [249, 521] on div at bounding box center [282, 519] width 363 height 93
drag, startPoint x: 375, startPoint y: 559, endPoint x: 361, endPoint y: 606, distance: 48.3
click at [308, 594] on div "x = 2 Fix a mistake Transform line Copy line as LaTeX Copy derivation as LaTeX …" at bounding box center [308, 594] width 0 height 0
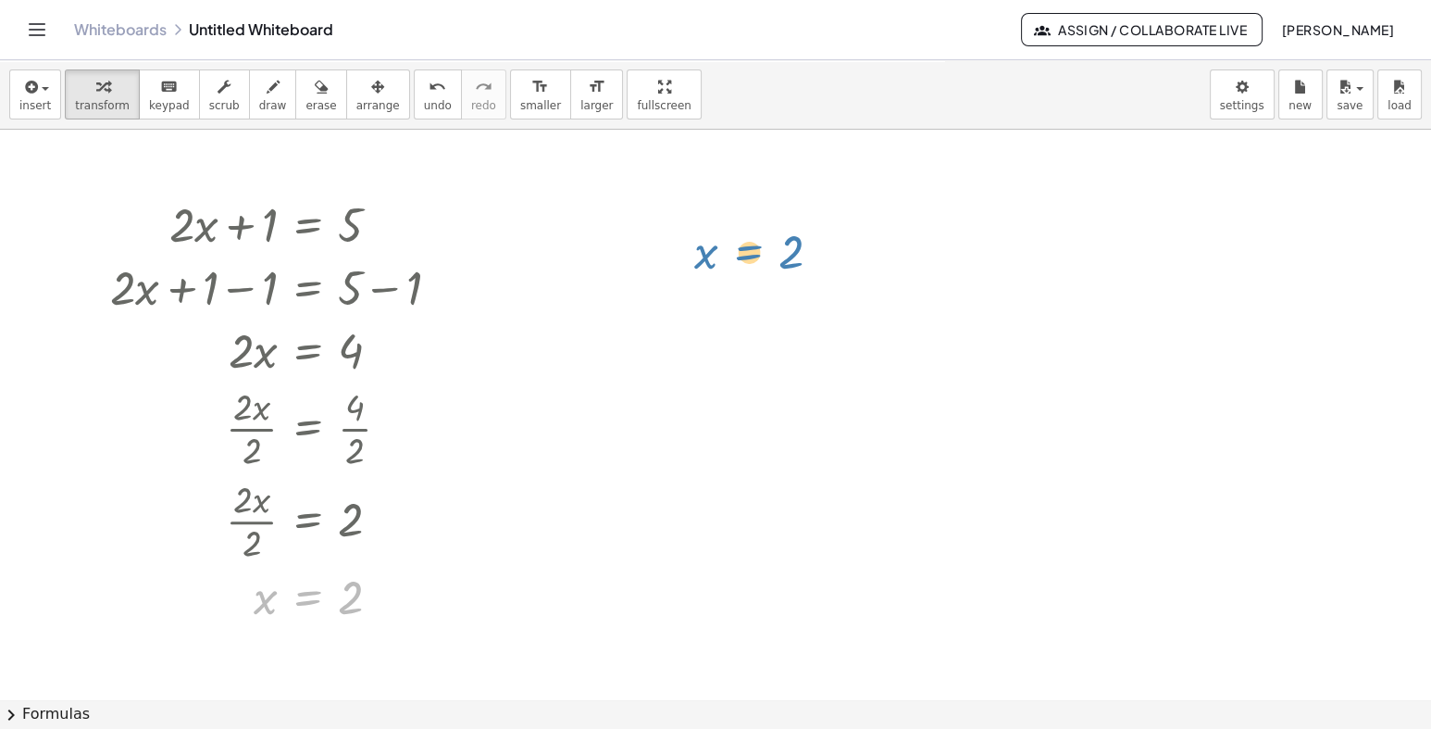
drag, startPoint x: 320, startPoint y: 601, endPoint x: 762, endPoint y: 251, distance: 563.5
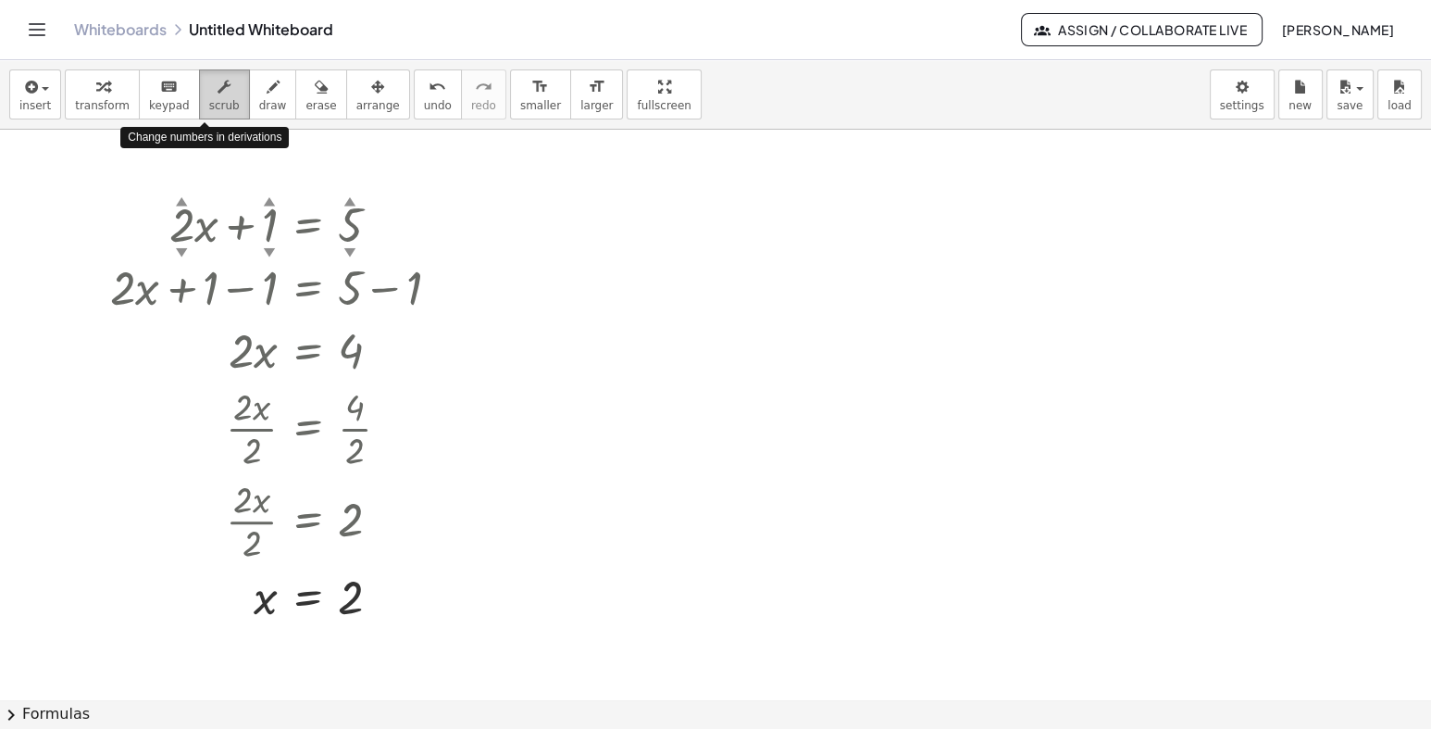
click at [209, 99] on span "scrub" at bounding box center [224, 105] width 31 height 13
click at [269, 247] on div "▼" at bounding box center [270, 252] width 12 height 17
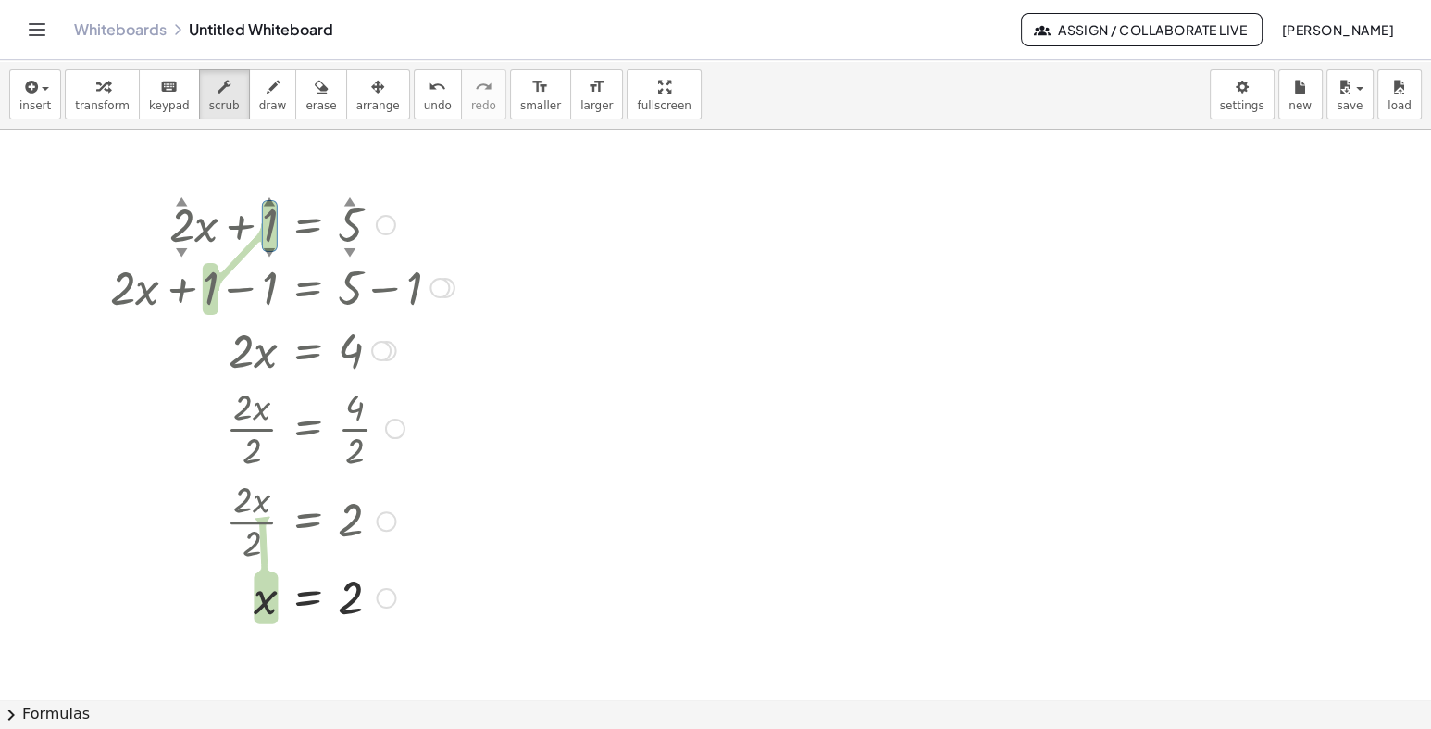
click at [269, 247] on div "▼" at bounding box center [270, 252] width 12 height 17
click at [205, 308] on div at bounding box center [282, 286] width 363 height 63
click at [260, 354] on div at bounding box center [282, 349] width 363 height 63
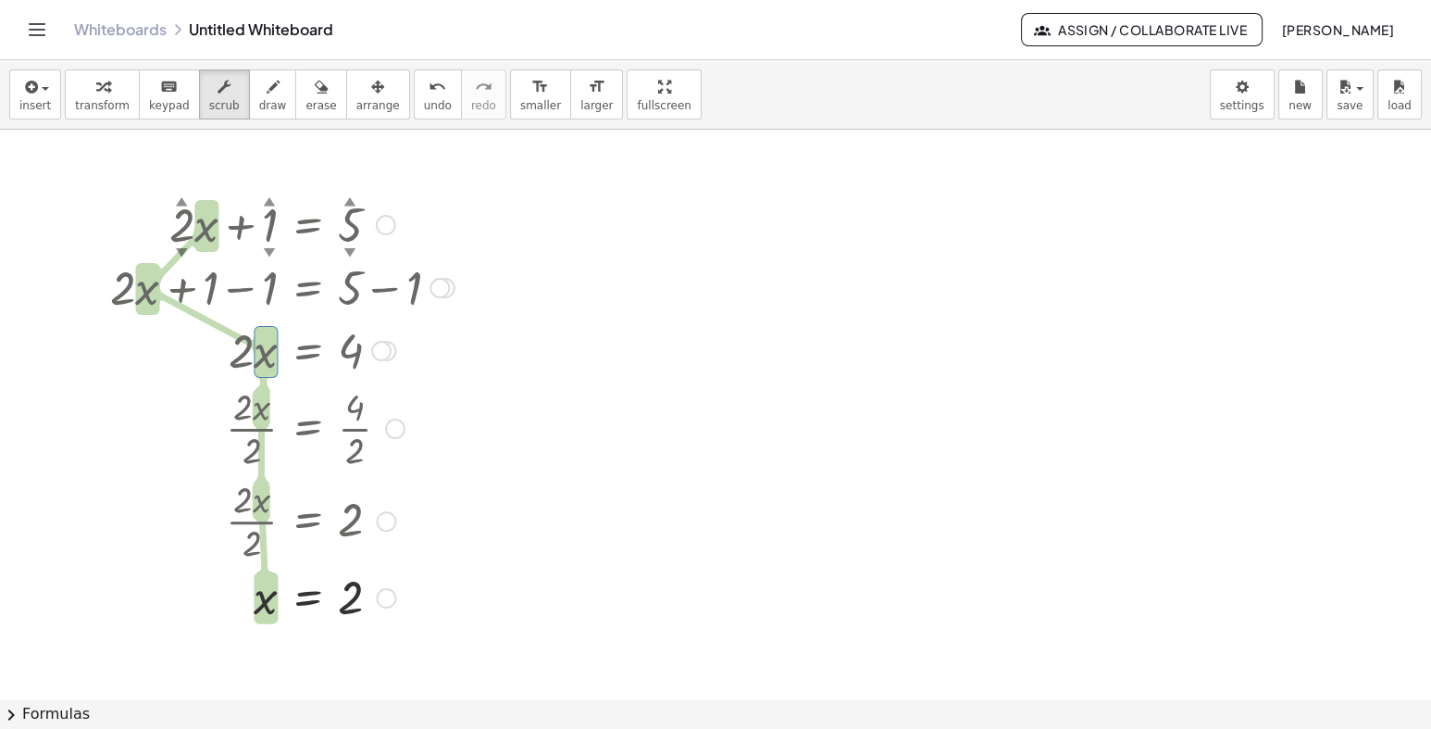
click at [264, 223] on div at bounding box center [282, 223] width 363 height 63
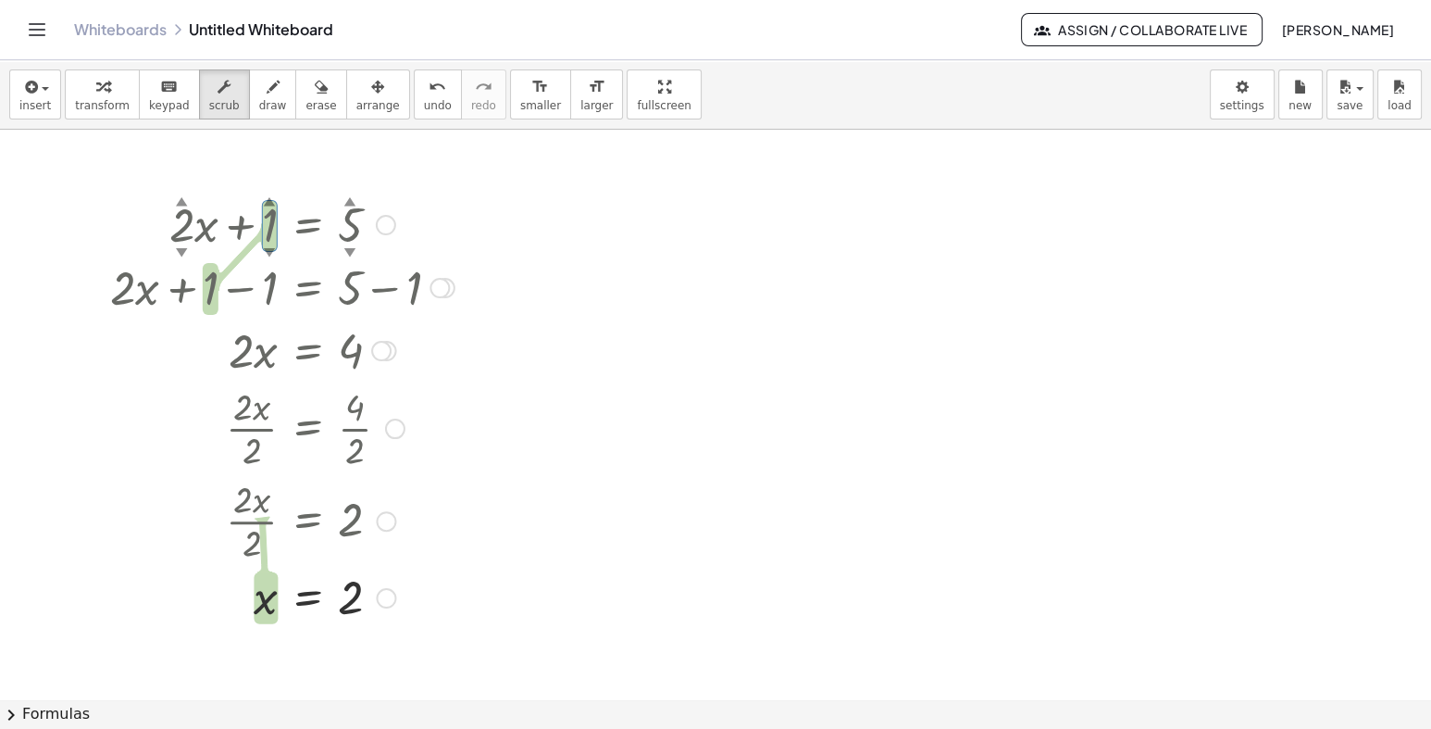
click at [269, 251] on div "▼" at bounding box center [270, 252] width 12 height 17
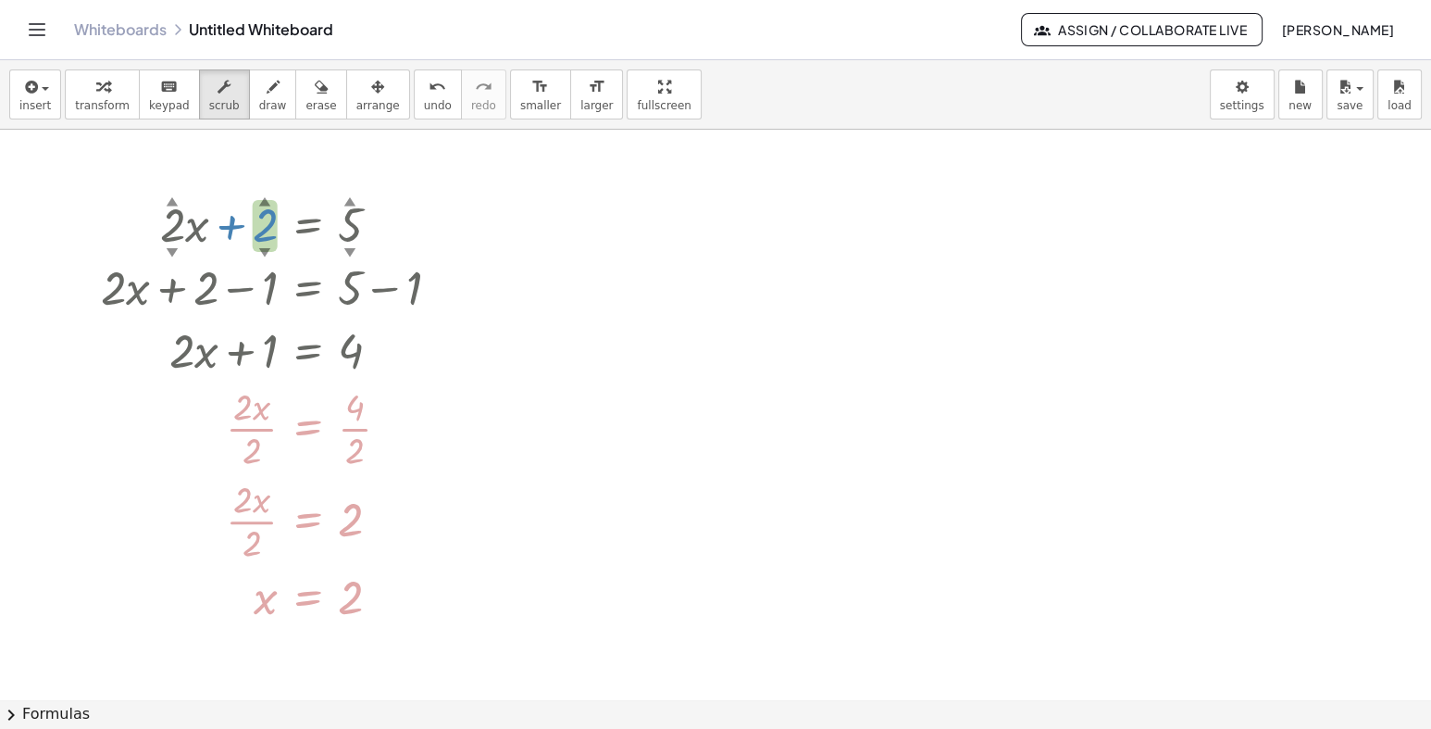
drag, startPoint x: 269, startPoint y: 206, endPoint x: 267, endPoint y: 184, distance: 22.4
drag, startPoint x: 344, startPoint y: 236, endPoint x: 351, endPoint y: 188, distance: 48.7
click at [351, 188] on div "+ · 2 ▲ ▼ · x + 2 ▲ ▼ = 10 ▲ ▼ + · 2 · x + 1 − ⬚ = + 5 − ⬚ + · 2 · x + 2 − 1 = …" at bounding box center [270, 409] width 395 height 444
click at [469, 415] on div at bounding box center [285, 427] width 386 height 93
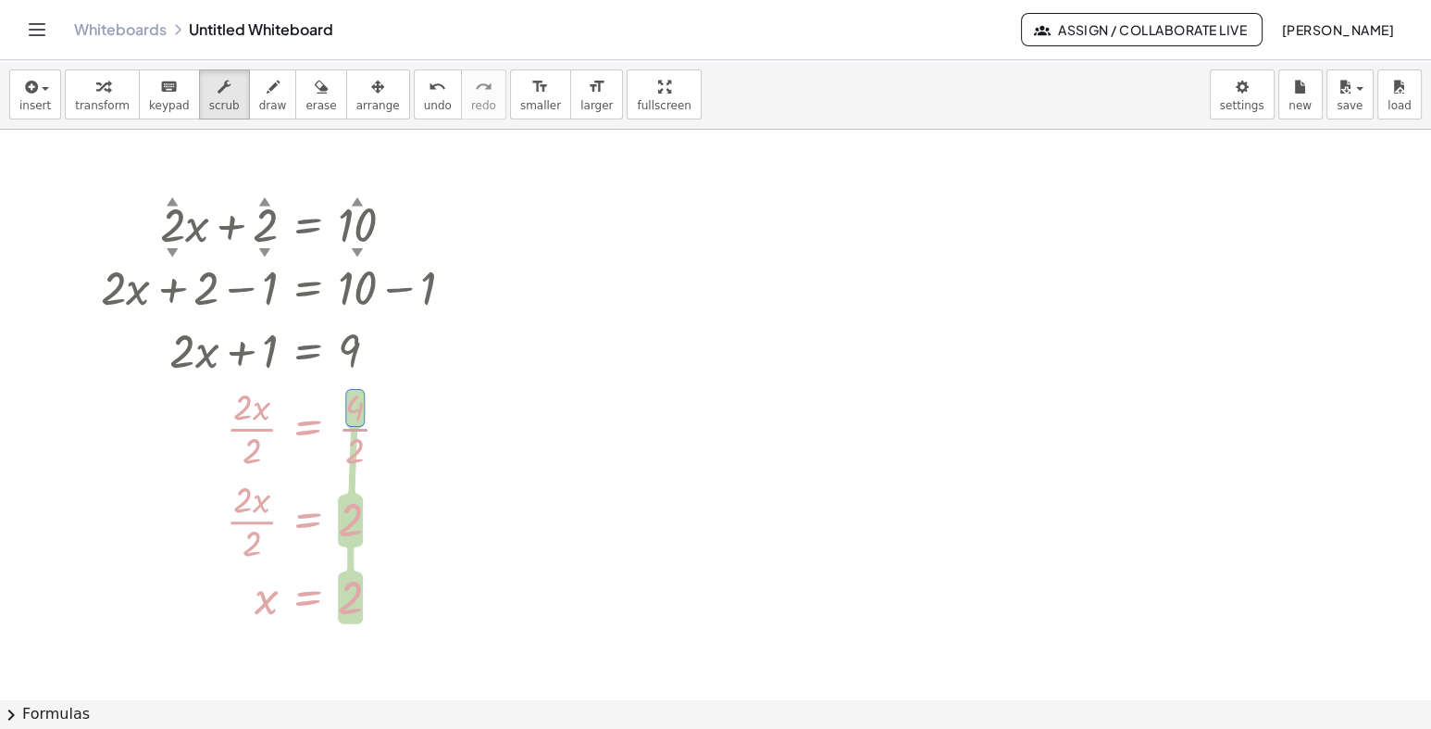
drag, startPoint x: 356, startPoint y: 420, endPoint x: 357, endPoint y: 376, distance: 44.5
click at [308, 225] on div "+ · 2 ▲ ▼ · x + 2 ▲ ▼ = 10 ▲ ▼ + · 2 · x + 1 − ⬚ = + 5 − ⬚ + · 2 · x + 2 − 1 = …" at bounding box center [308, 225] width 0 height 0
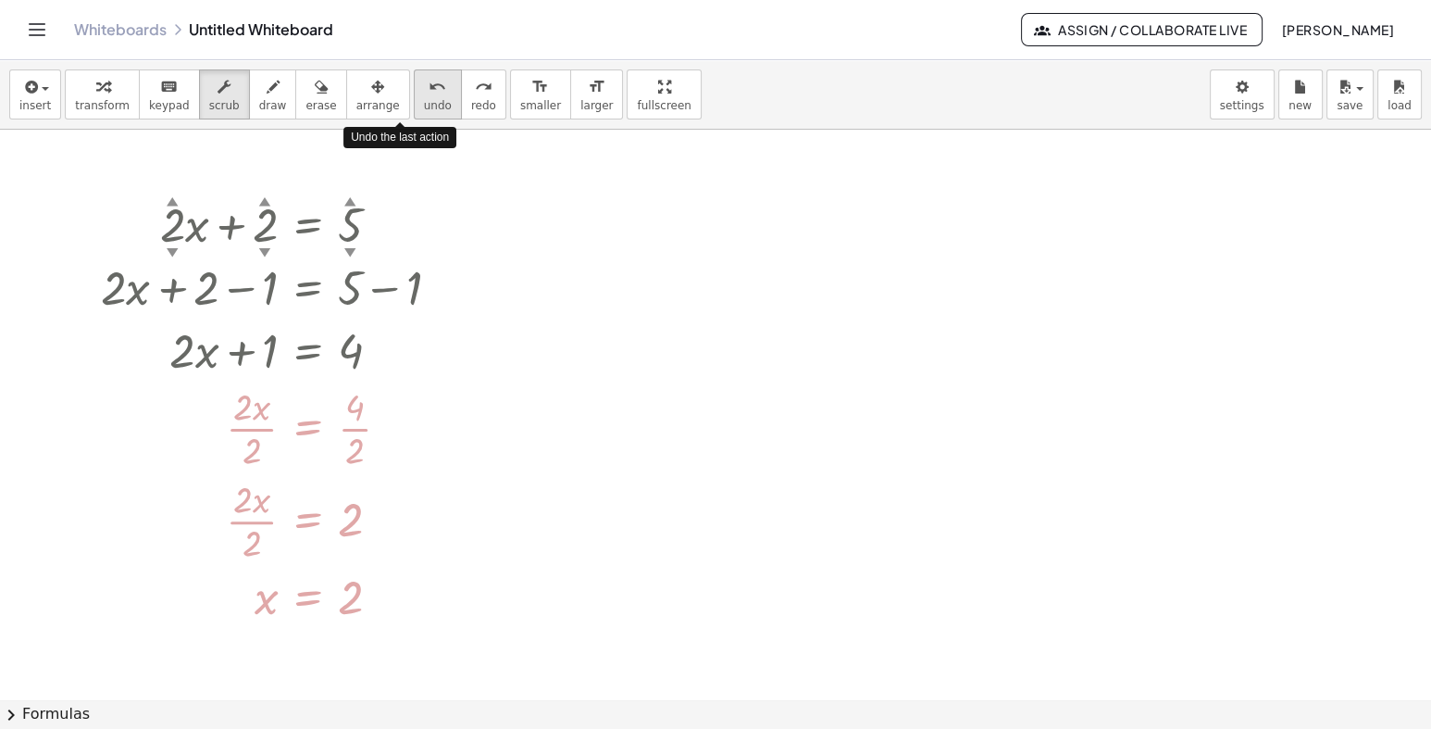
click at [414, 114] on button "undo undo" at bounding box center [438, 94] width 48 height 50
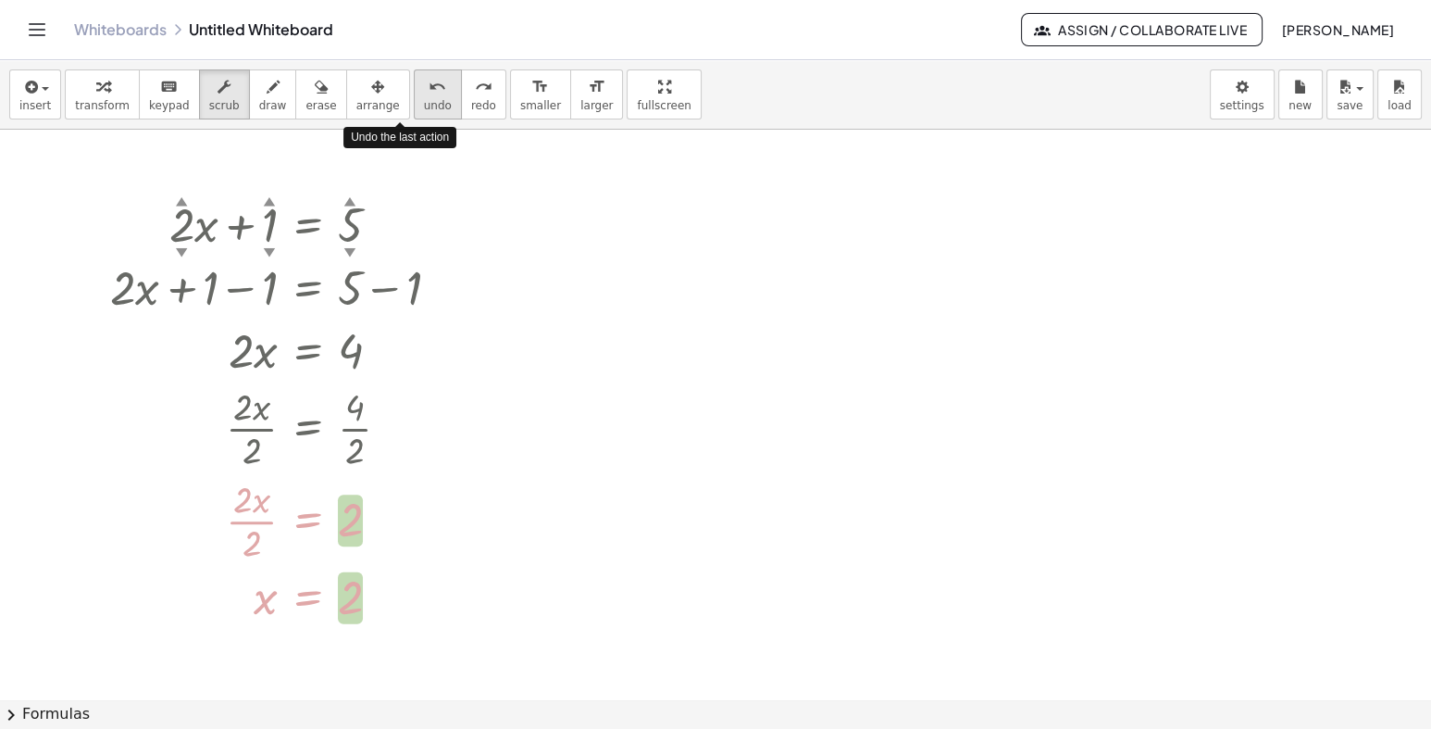
click at [414, 114] on button "undo undo" at bounding box center [438, 94] width 48 height 50
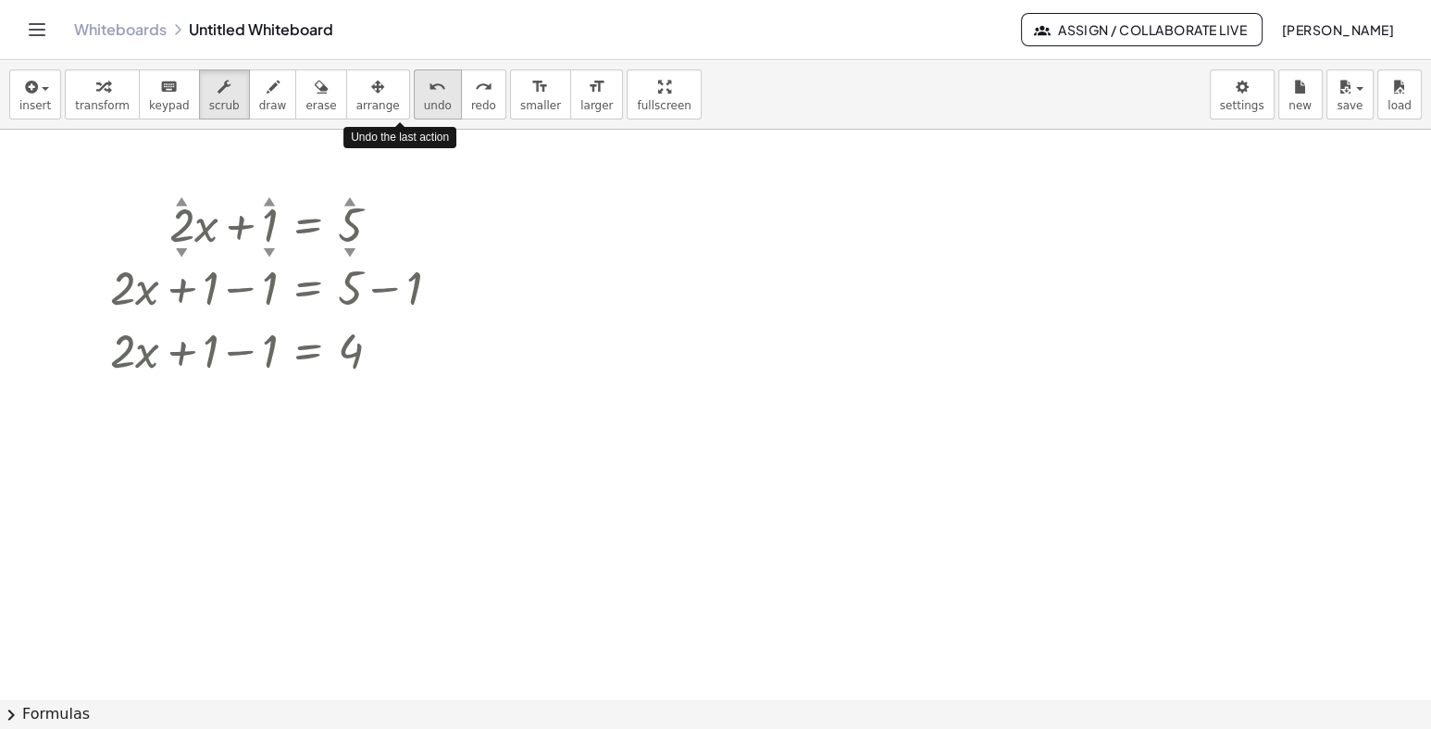
click at [414, 114] on button "undo undo" at bounding box center [438, 94] width 48 height 50
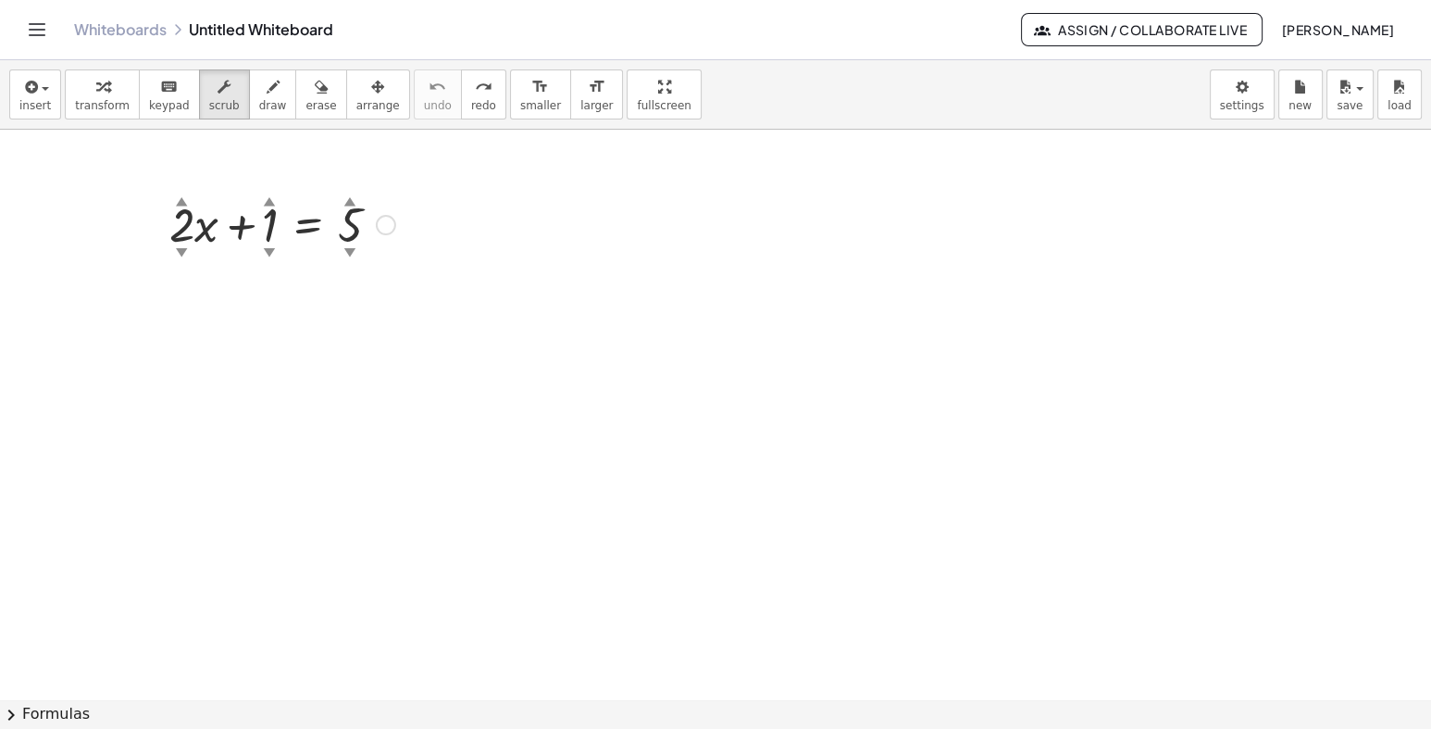
click at [268, 204] on div "▲" at bounding box center [270, 200] width 12 height 17
click at [270, 204] on div "▲" at bounding box center [270, 200] width 12 height 17
click at [270, 199] on div "▲" at bounding box center [270, 200] width 12 height 17
drag, startPoint x: 270, startPoint y: 199, endPoint x: 258, endPoint y: 204, distance: 12.9
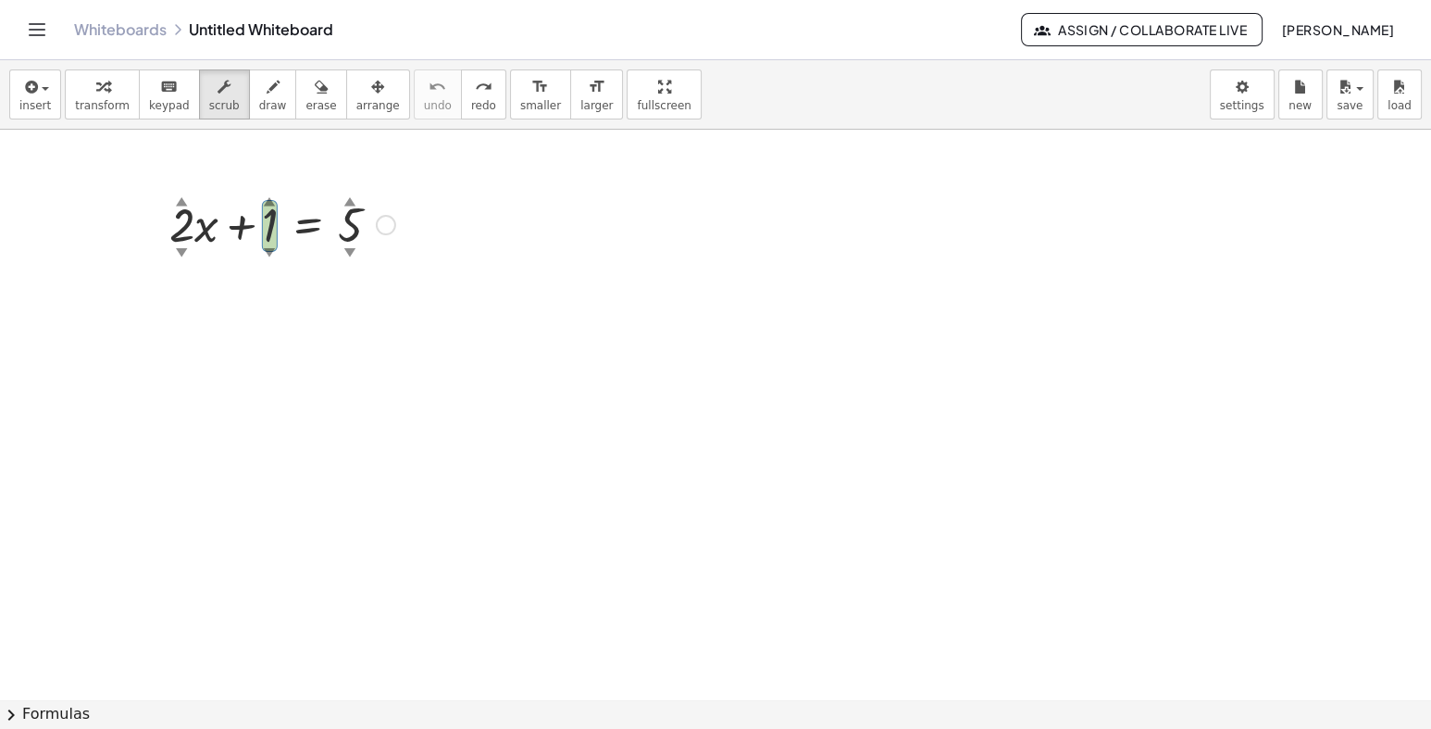
click at [267, 204] on div "▲" at bounding box center [270, 200] width 12 height 17
drag, startPoint x: 268, startPoint y: 213, endPoint x: 274, endPoint y: 264, distance: 51.3
drag, startPoint x: 174, startPoint y: 227, endPoint x: 182, endPoint y: 198, distance: 29.9
click at [182, 198] on div at bounding box center [278, 223] width 253 height 63
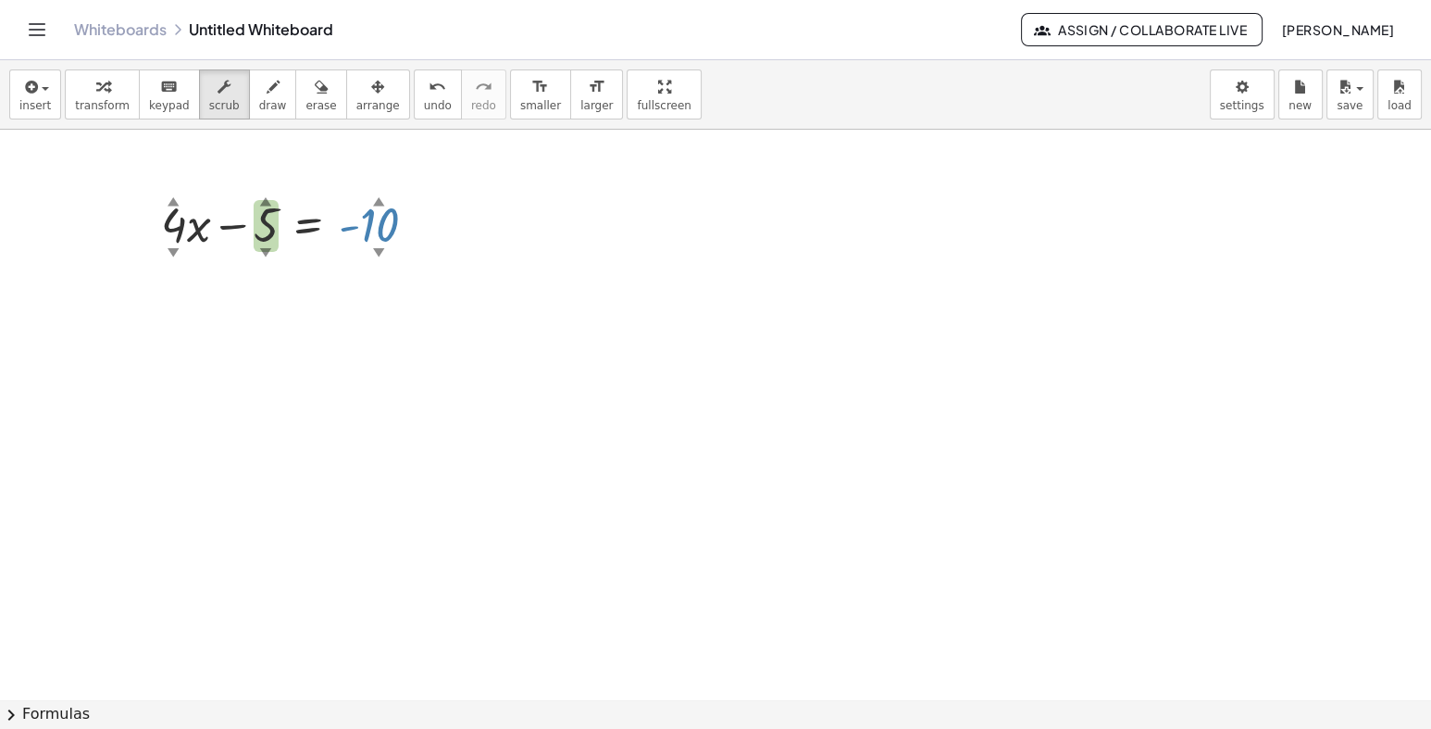
drag, startPoint x: 355, startPoint y: 222, endPoint x: 361, endPoint y: 306, distance: 83.6
drag, startPoint x: 174, startPoint y: 231, endPoint x: 173, endPoint y: 280, distance: 49.1
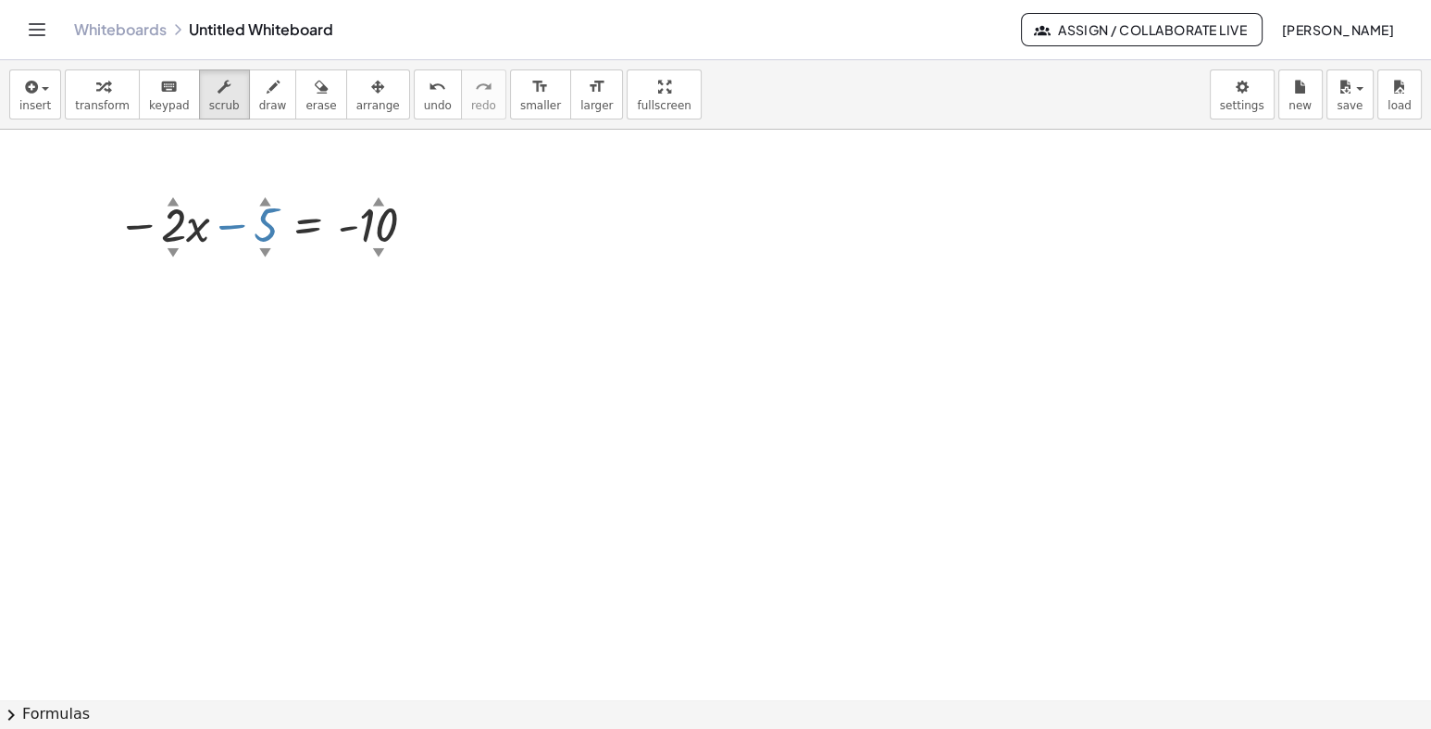
drag, startPoint x: 267, startPoint y: 236, endPoint x: 284, endPoint y: 227, distance: 19.9
click at [284, 227] on div at bounding box center [270, 223] width 324 height 63
click at [417, 227] on div at bounding box center [414, 225] width 20 height 20
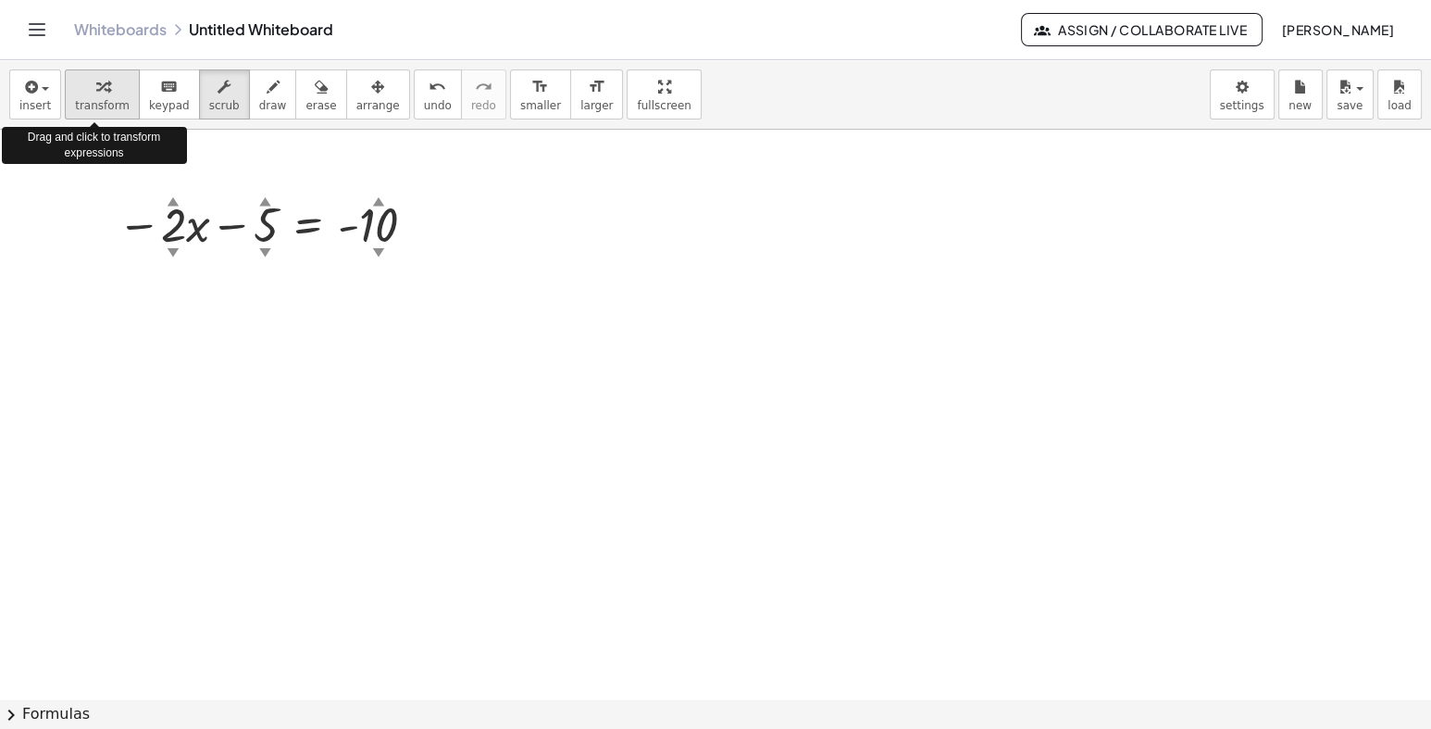
click at [90, 102] on span "transform" at bounding box center [102, 105] width 55 height 13
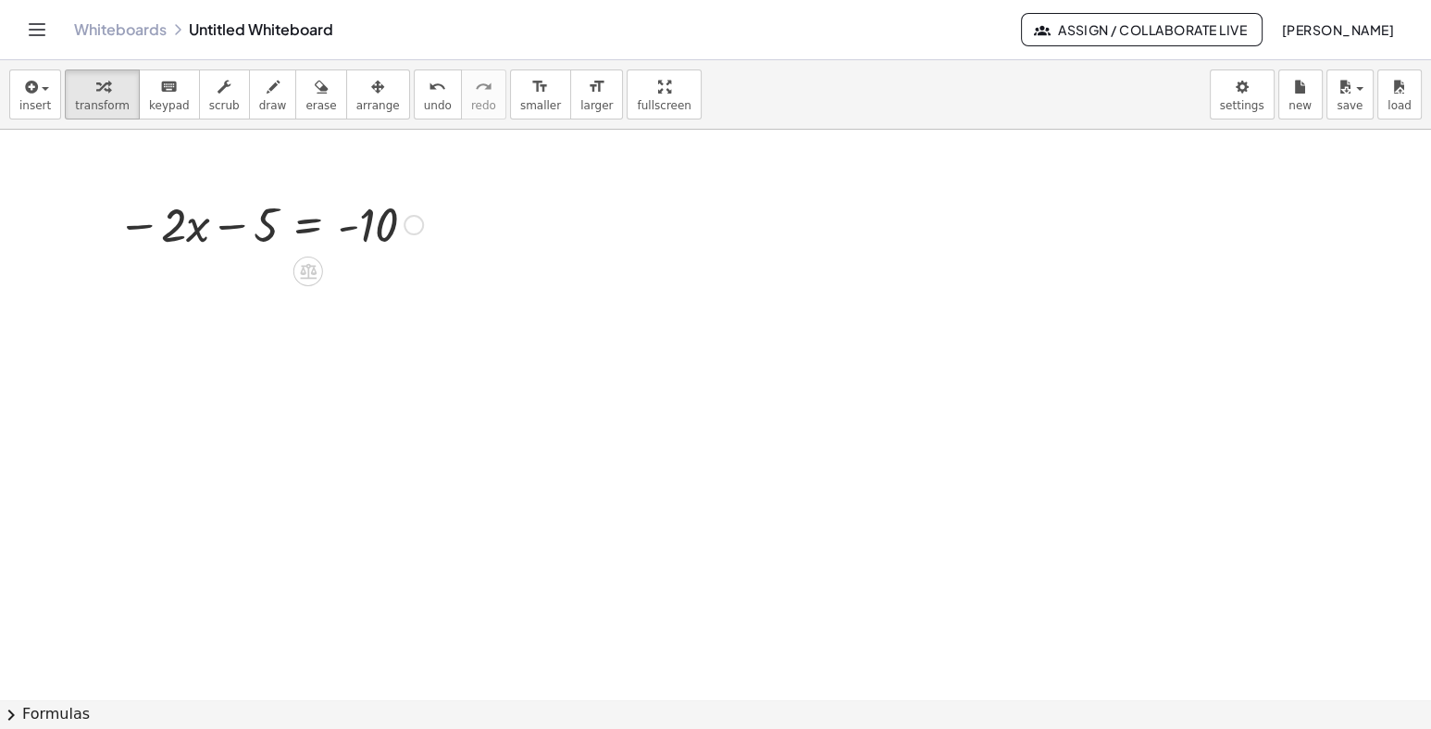
click at [413, 230] on div "Fix a mistake Transform line Copy line as LaTeX Copy derivation as LaTeX Expand…" at bounding box center [414, 225] width 20 height 20
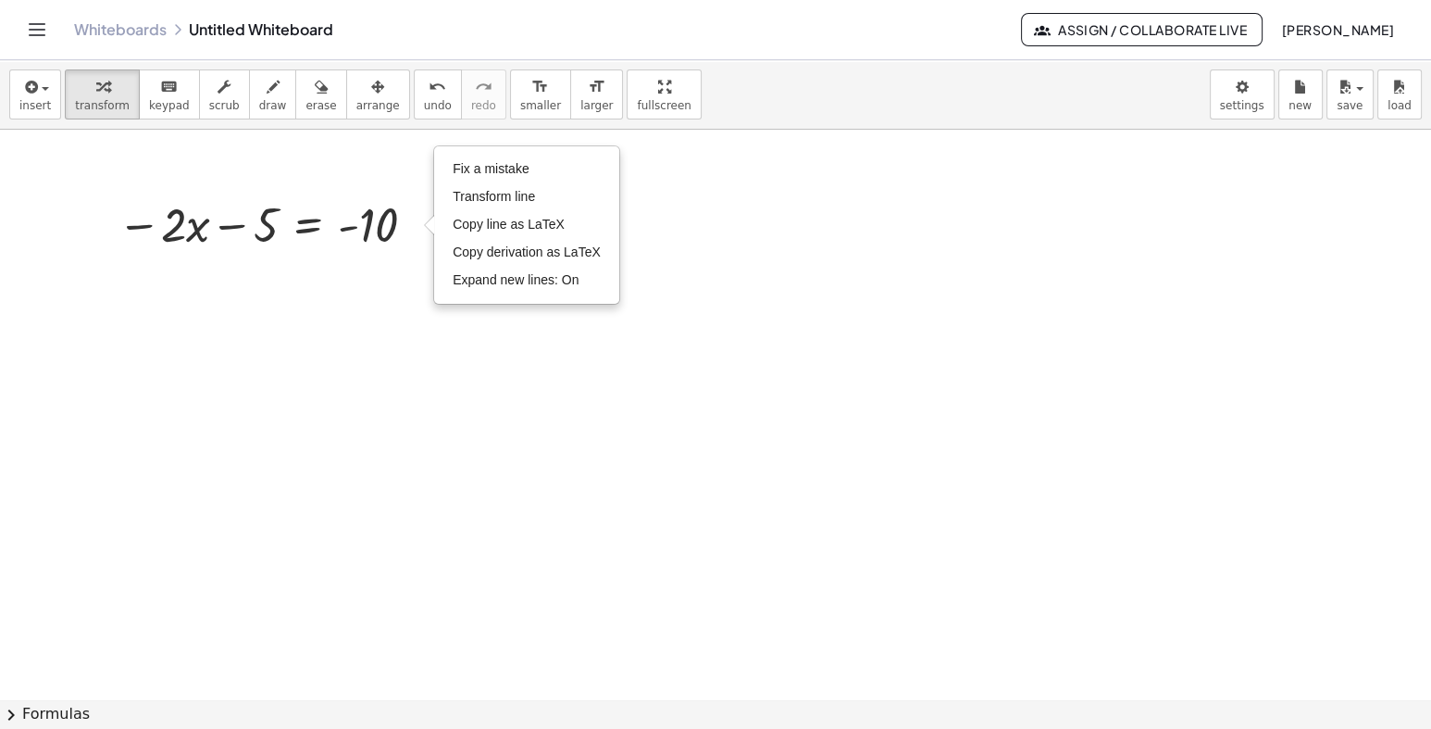
drag, startPoint x: 394, startPoint y: 296, endPoint x: 382, endPoint y: 274, distance: 24.8
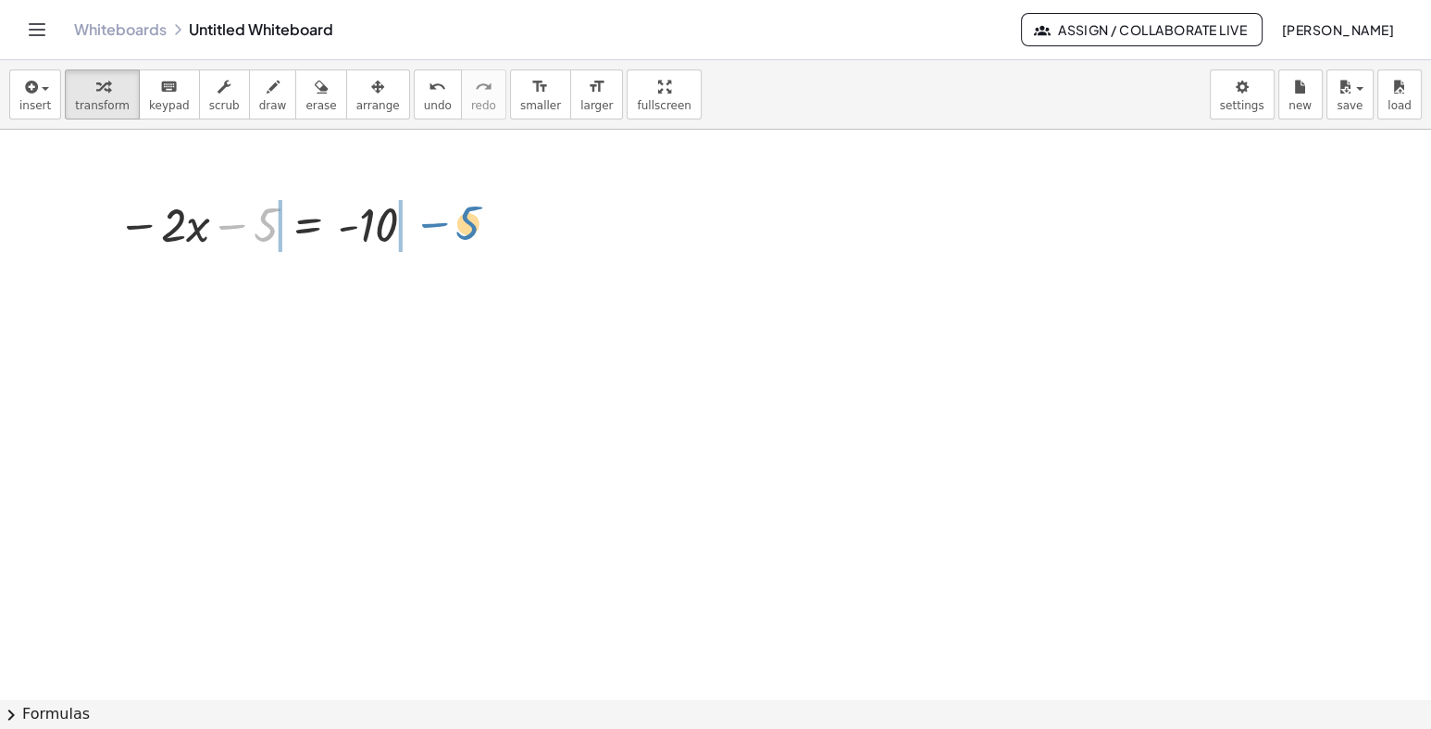
drag, startPoint x: 259, startPoint y: 238, endPoint x: 462, endPoint y: 236, distance: 202.8
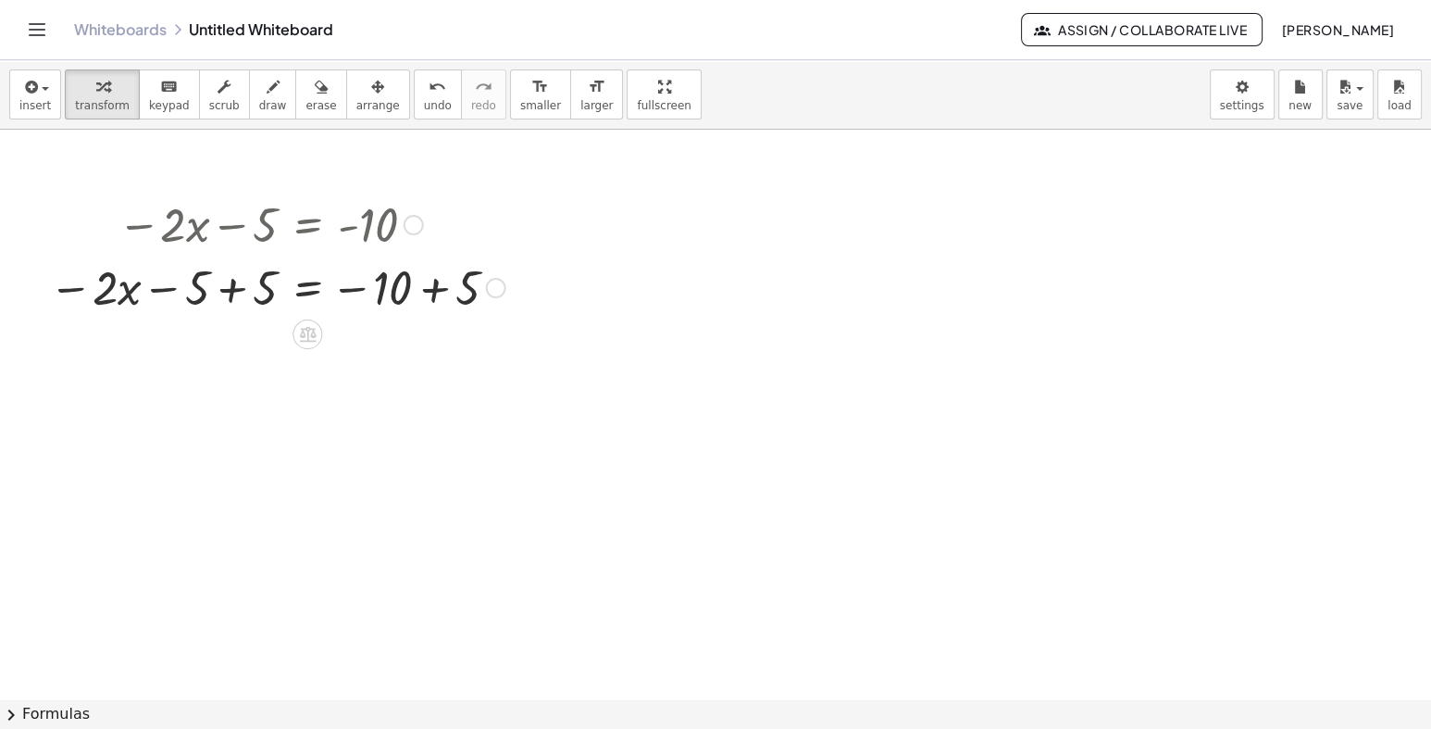
click at [234, 290] on div at bounding box center [277, 286] width 475 height 63
click at [431, 355] on div at bounding box center [281, 349] width 482 height 63
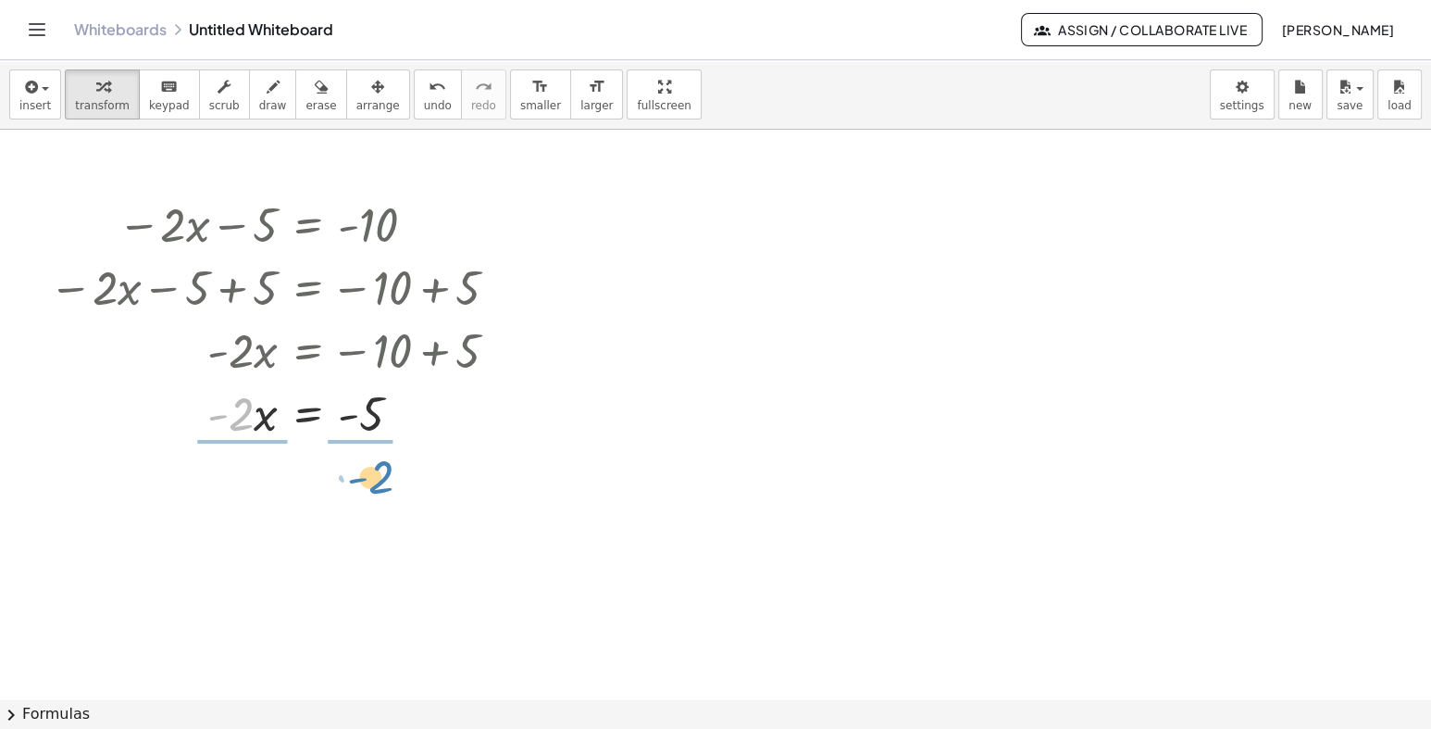
drag, startPoint x: 242, startPoint y: 423, endPoint x: 381, endPoint y: 486, distance: 153.3
click at [244, 491] on div at bounding box center [281, 490] width 482 height 93
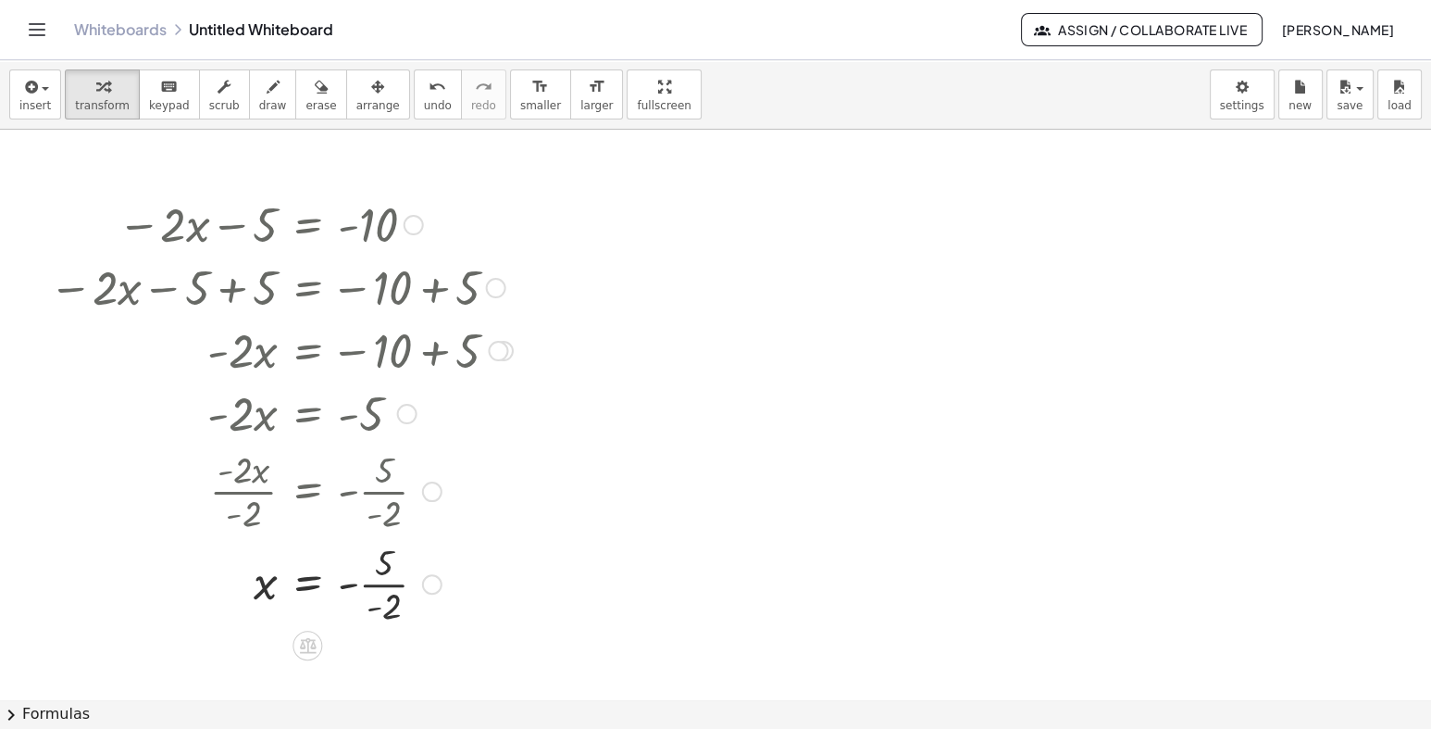
click at [391, 590] on div at bounding box center [281, 582] width 482 height 93
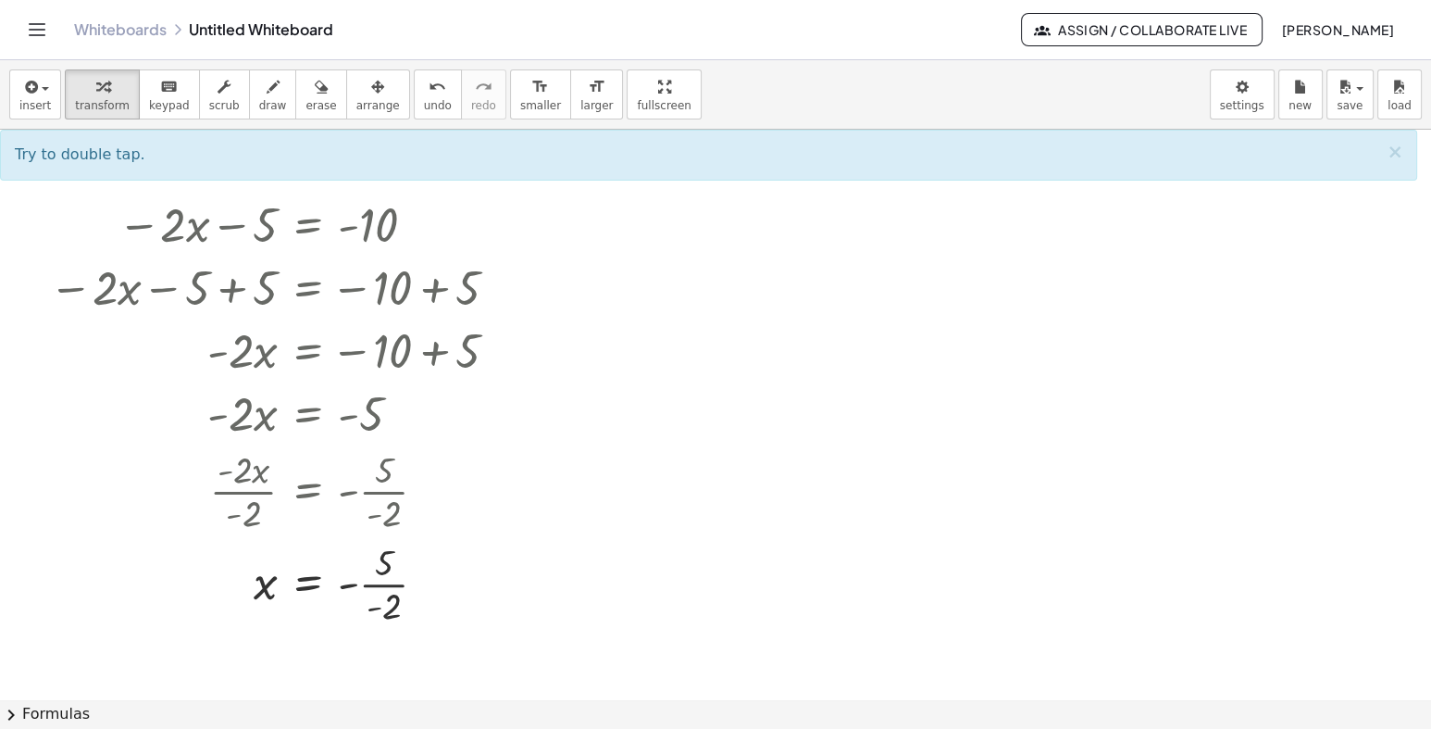
click at [93, 32] on link "Whiteboards" at bounding box center [120, 29] width 93 height 19
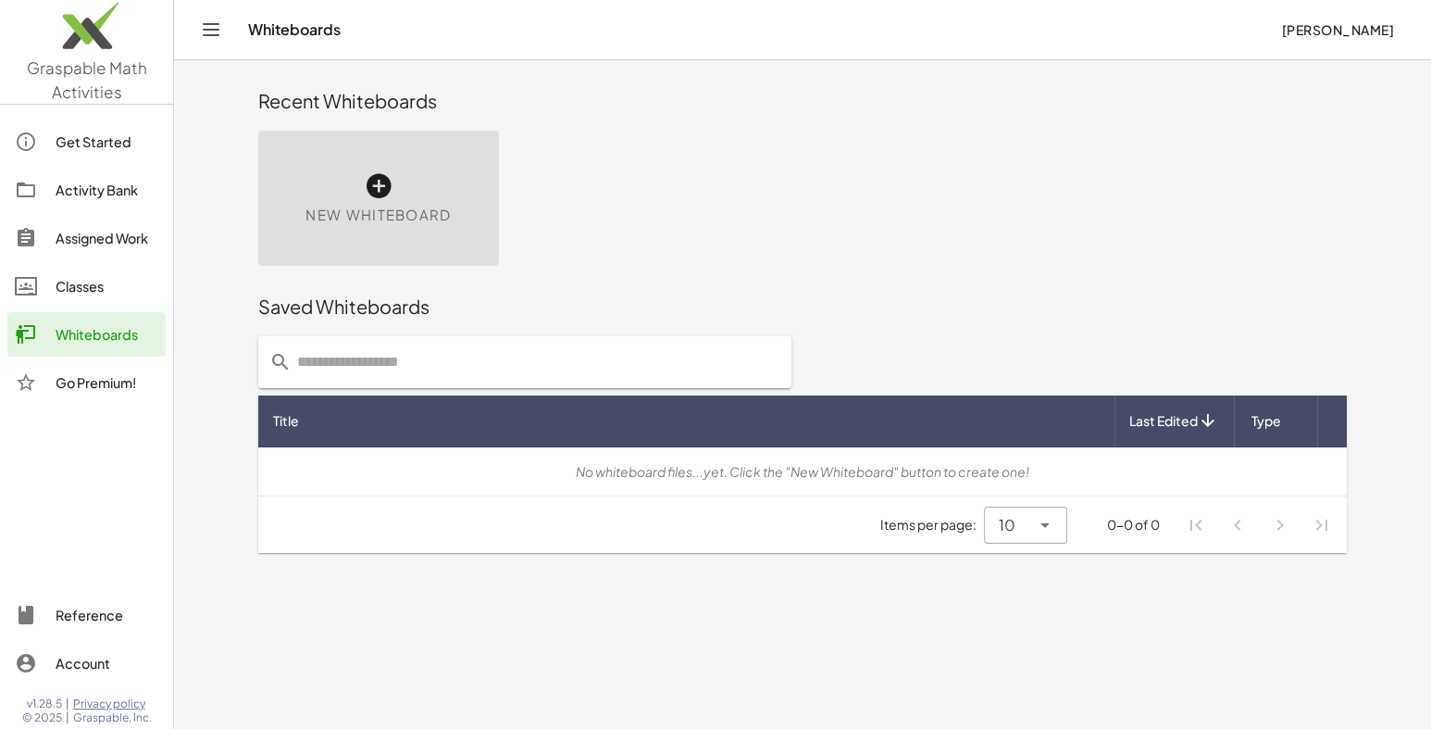
click at [85, 394] on div "Go Premium!" at bounding box center [86, 382] width 158 height 44
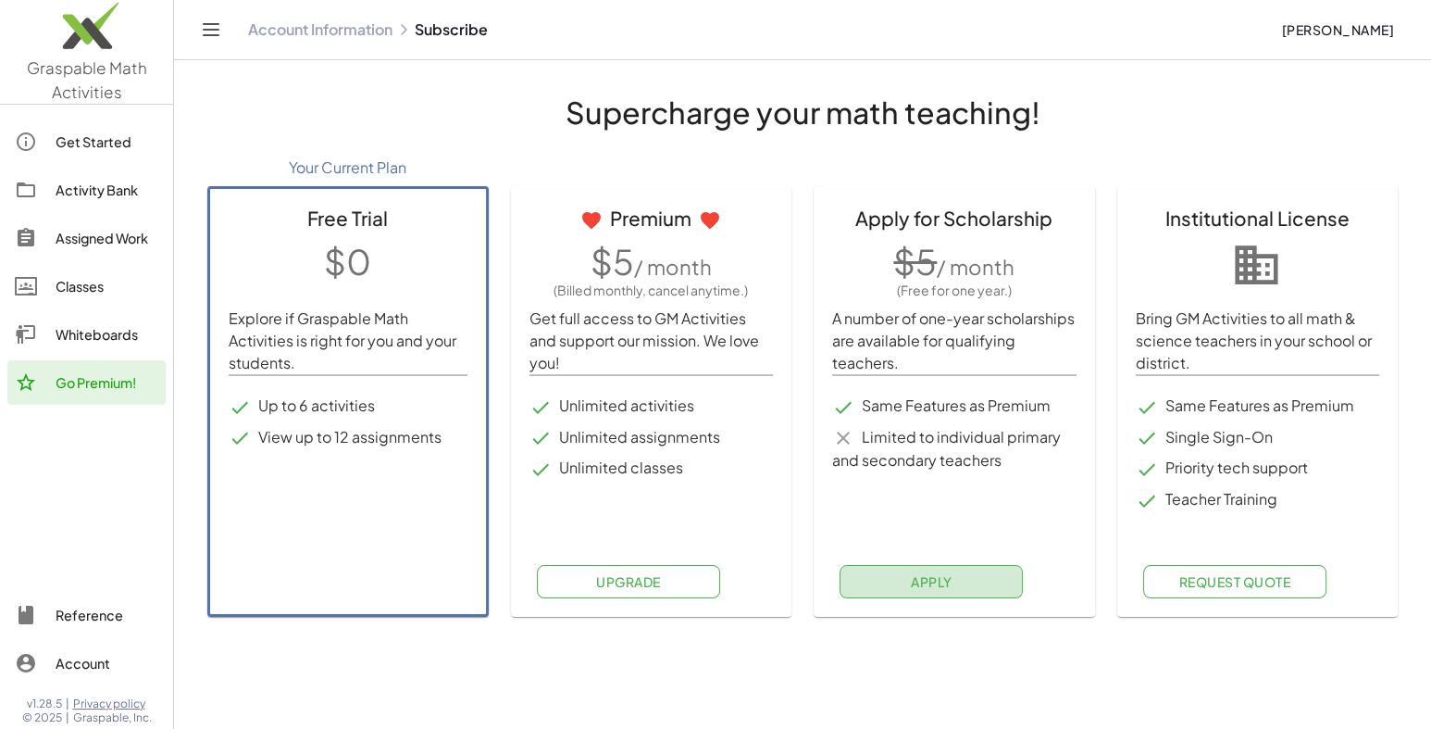
click at [936, 589] on button "Apply" at bounding box center [931, 581] width 183 height 33
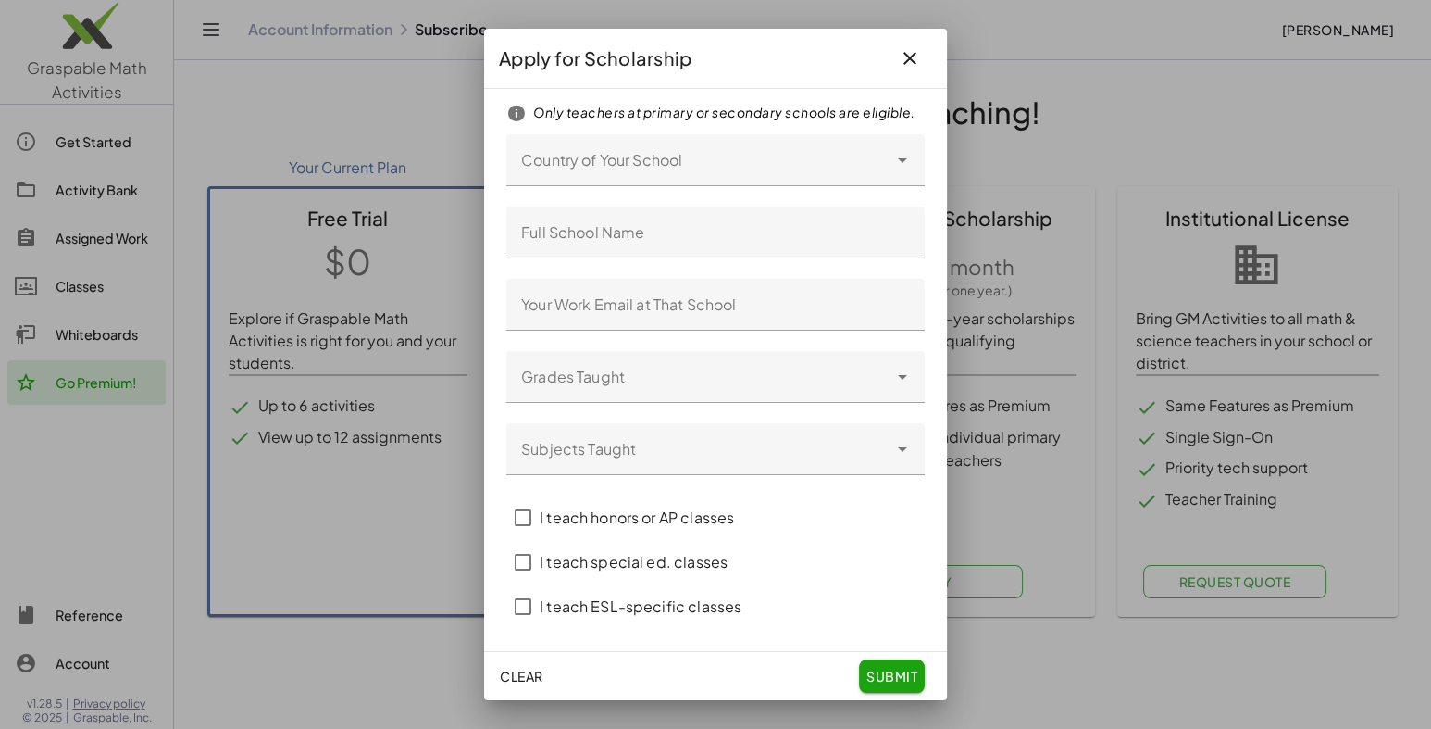
click at [600, 167] on div at bounding box center [696, 160] width 381 height 52
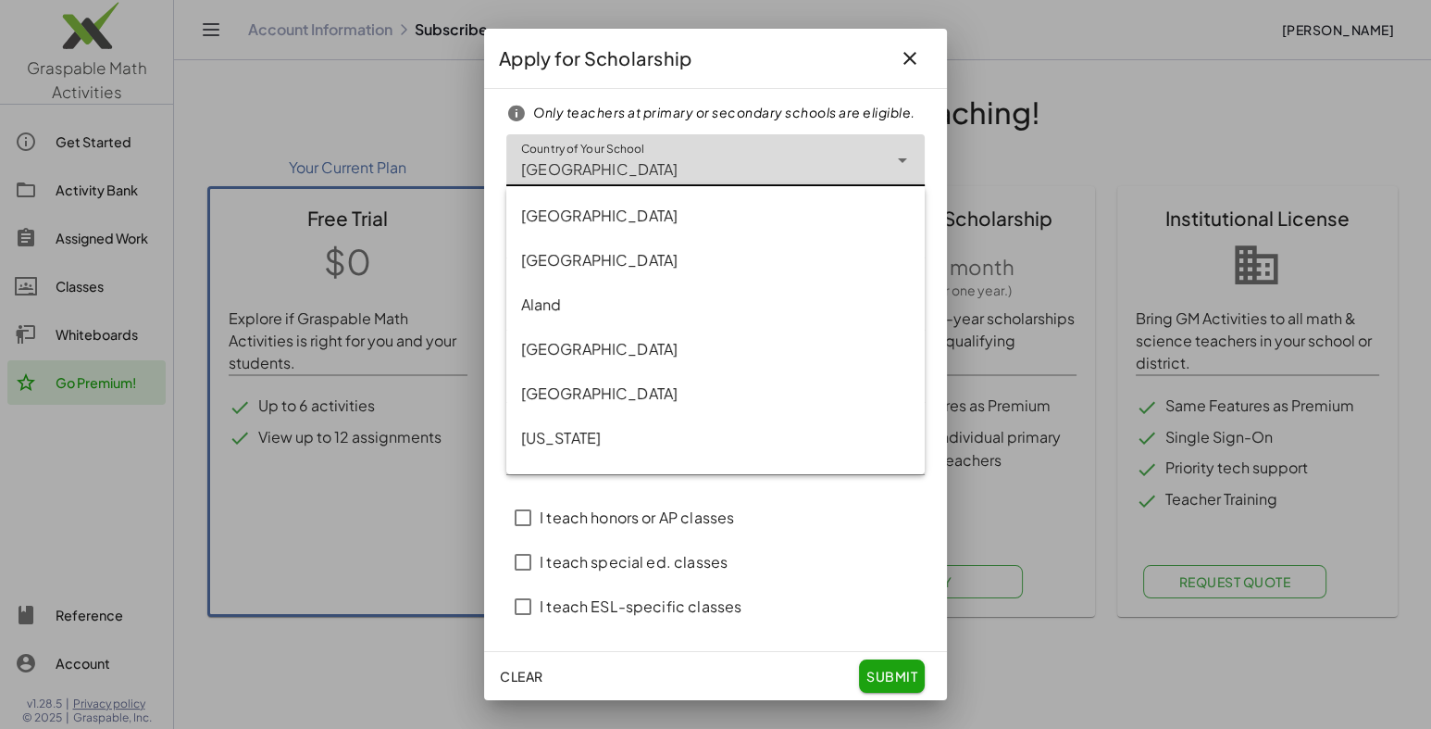
click at [640, 159] on div "Egypt *****" at bounding box center [696, 160] width 381 height 52
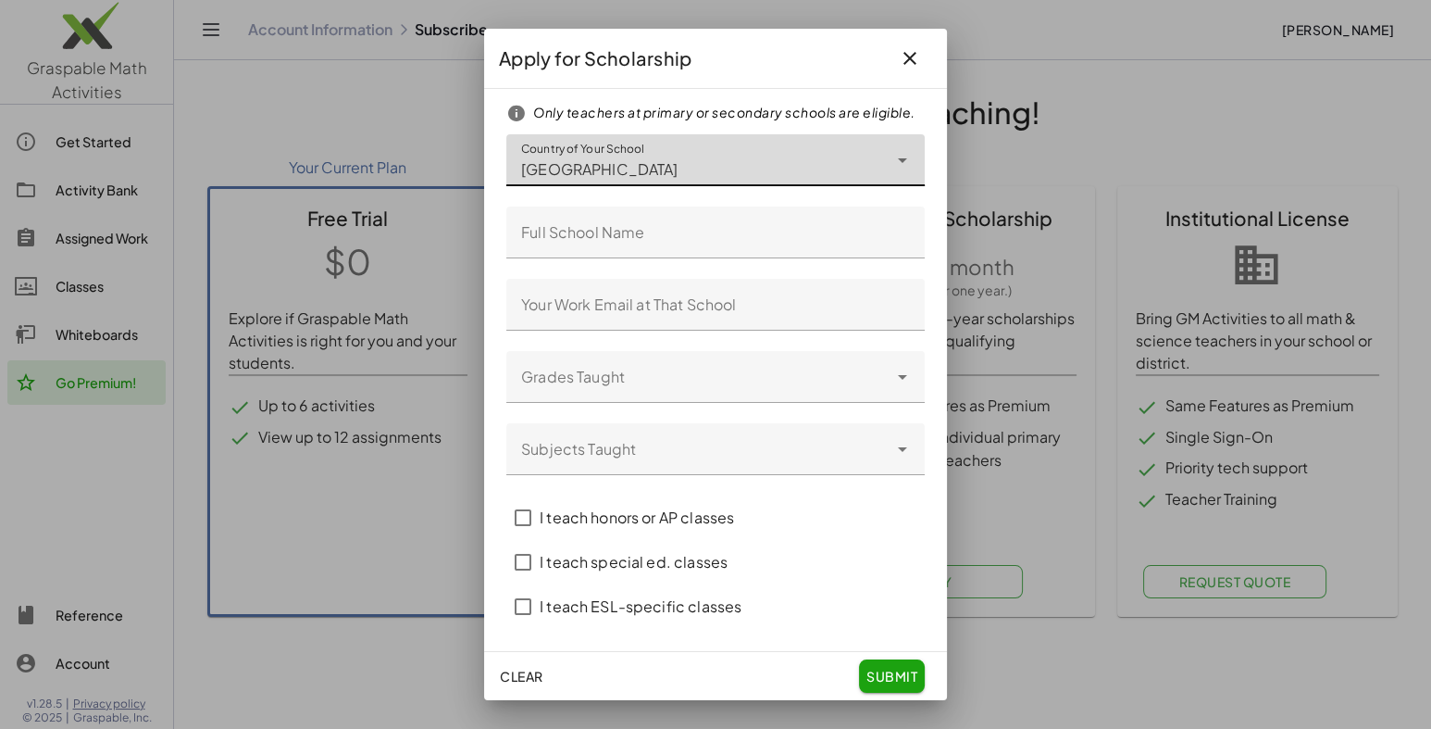
type input "*****"
click at [619, 222] on input "Full School Name" at bounding box center [715, 232] width 419 height 52
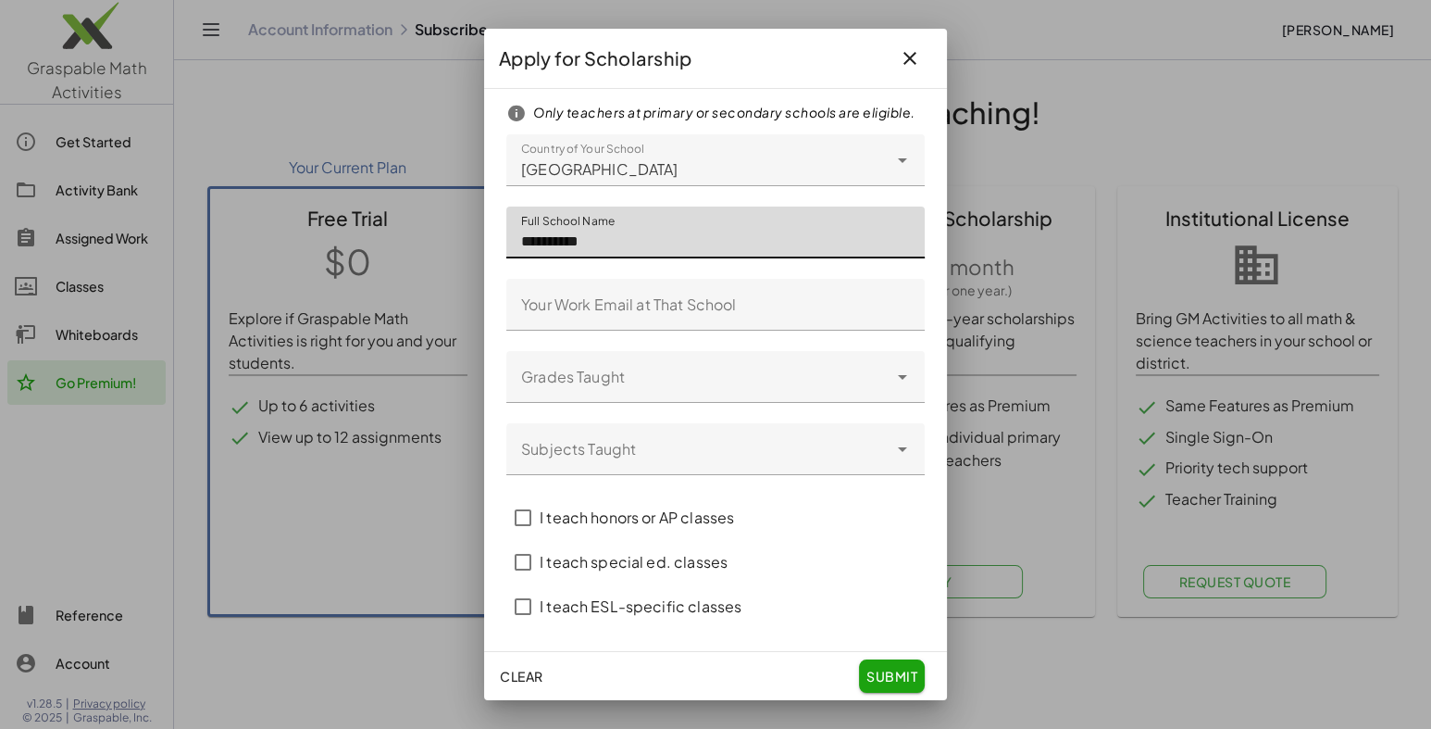
type input "**********"
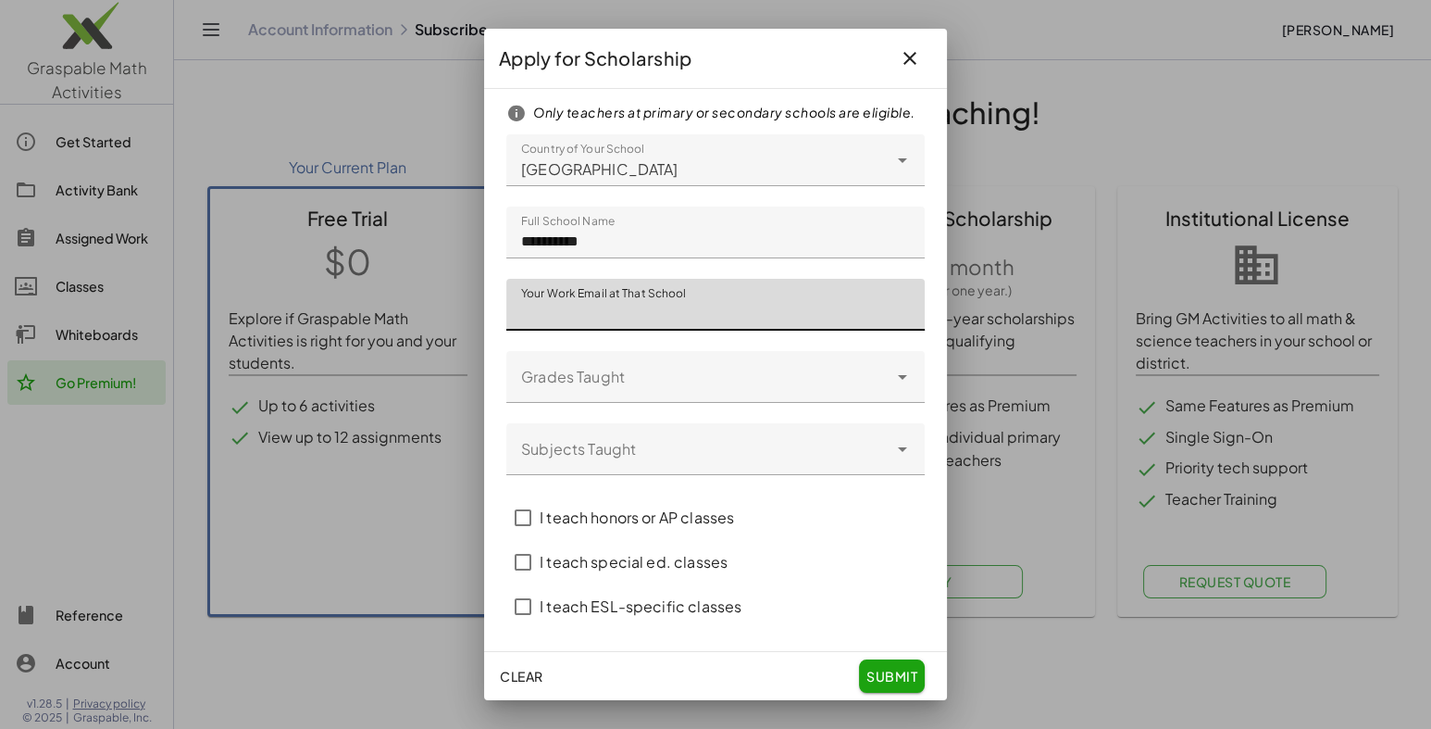
click at [915, 60] on icon "button" at bounding box center [910, 58] width 22 height 22
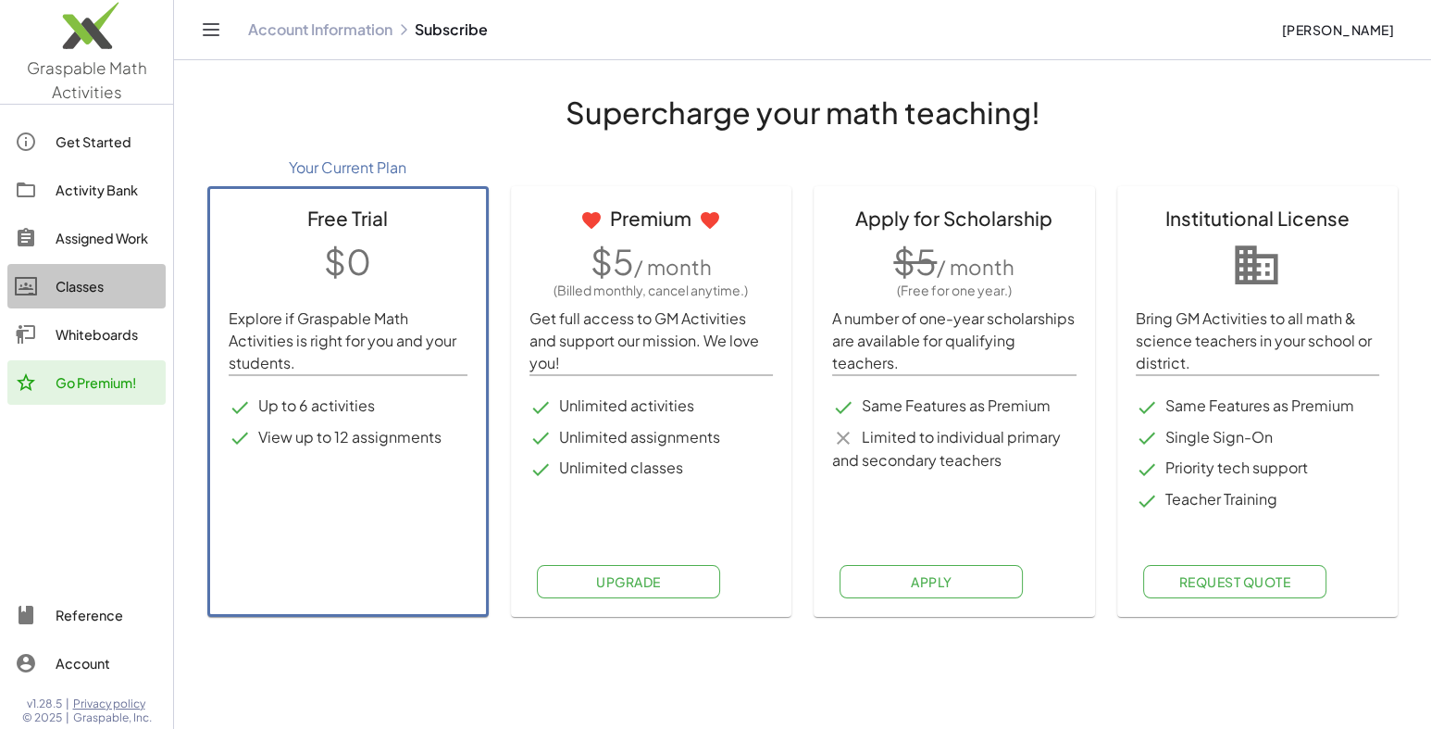
click at [89, 281] on div "Classes" at bounding box center [107, 286] width 103 height 22
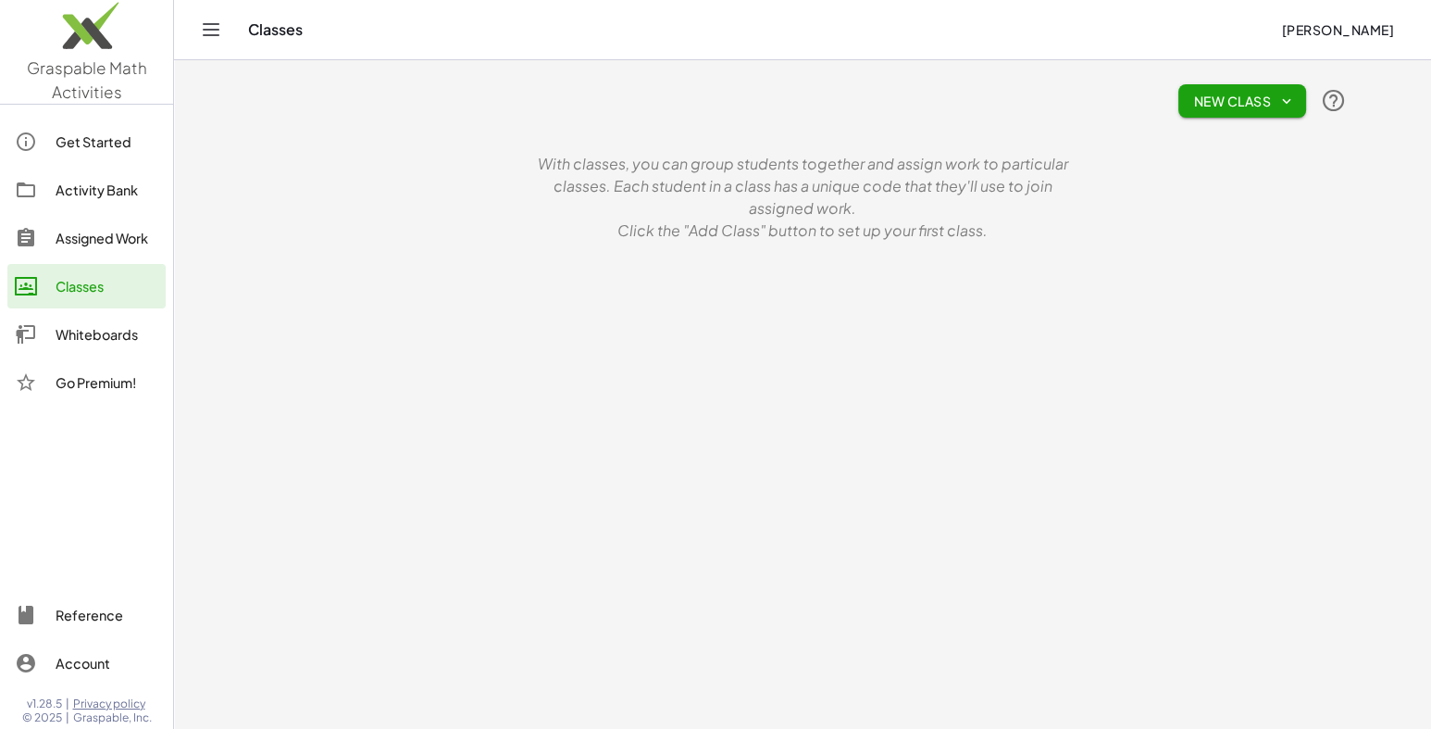
click at [1220, 103] on span "New Class" at bounding box center [1243, 101] width 98 height 17
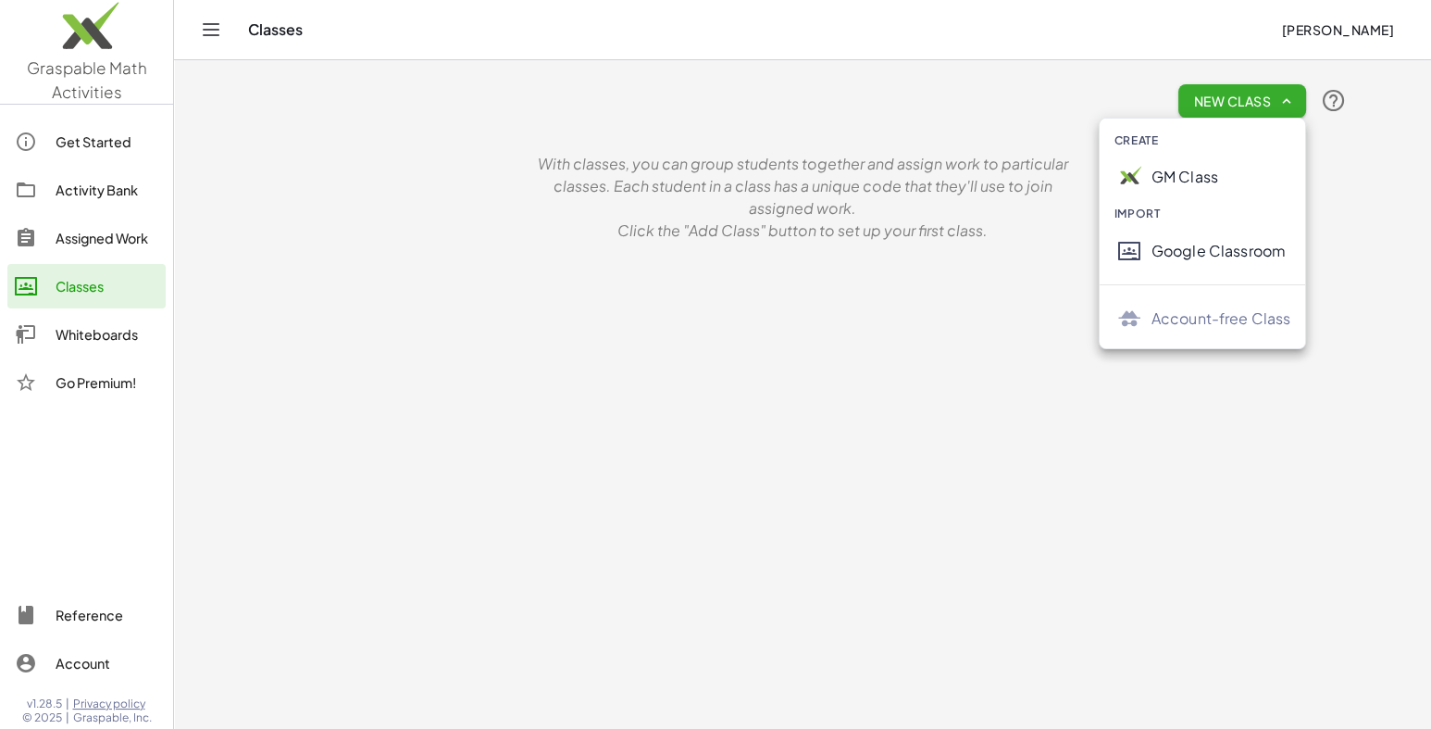
click at [650, 151] on div "New Class With classes, you can group students together and assign work to part…" at bounding box center [802, 156] width 1111 height 193
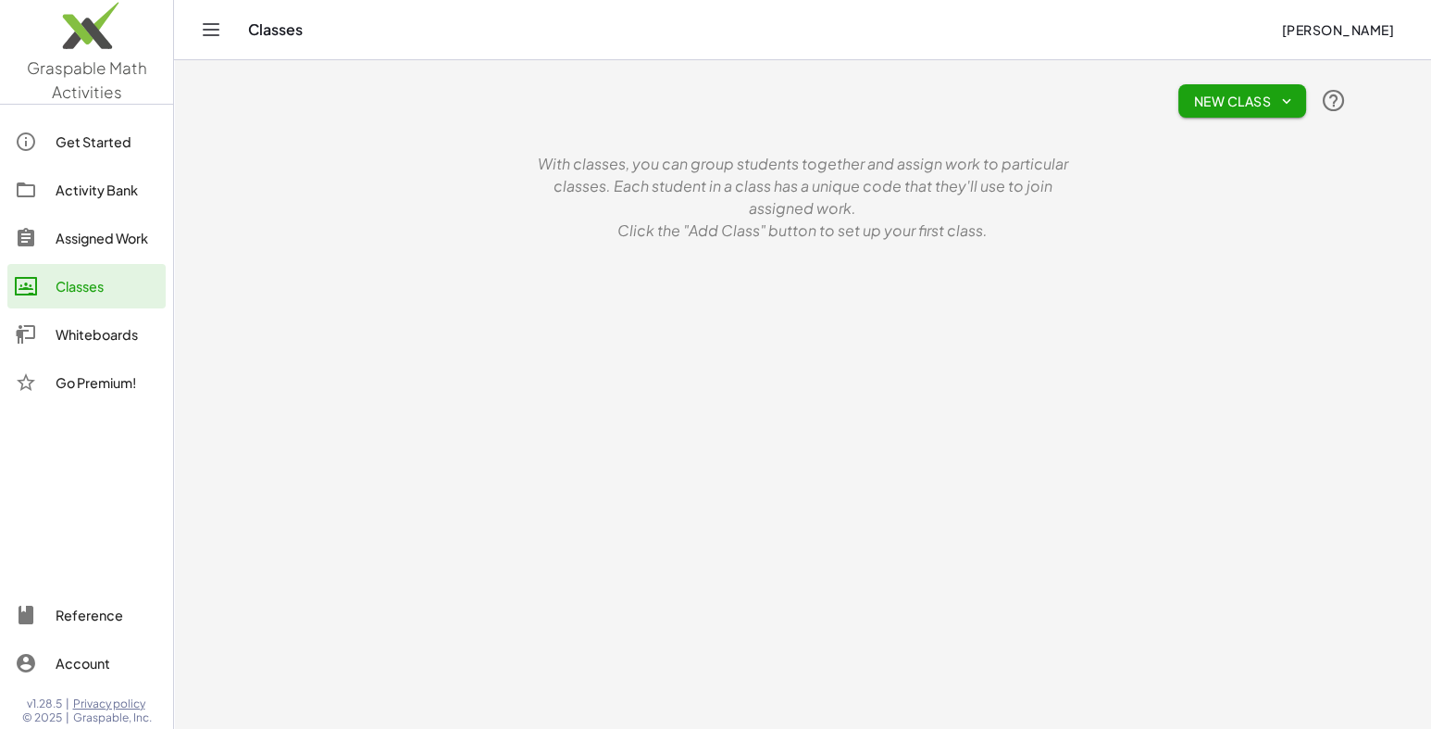
click at [102, 231] on div "Assigned Work" at bounding box center [107, 238] width 103 height 22
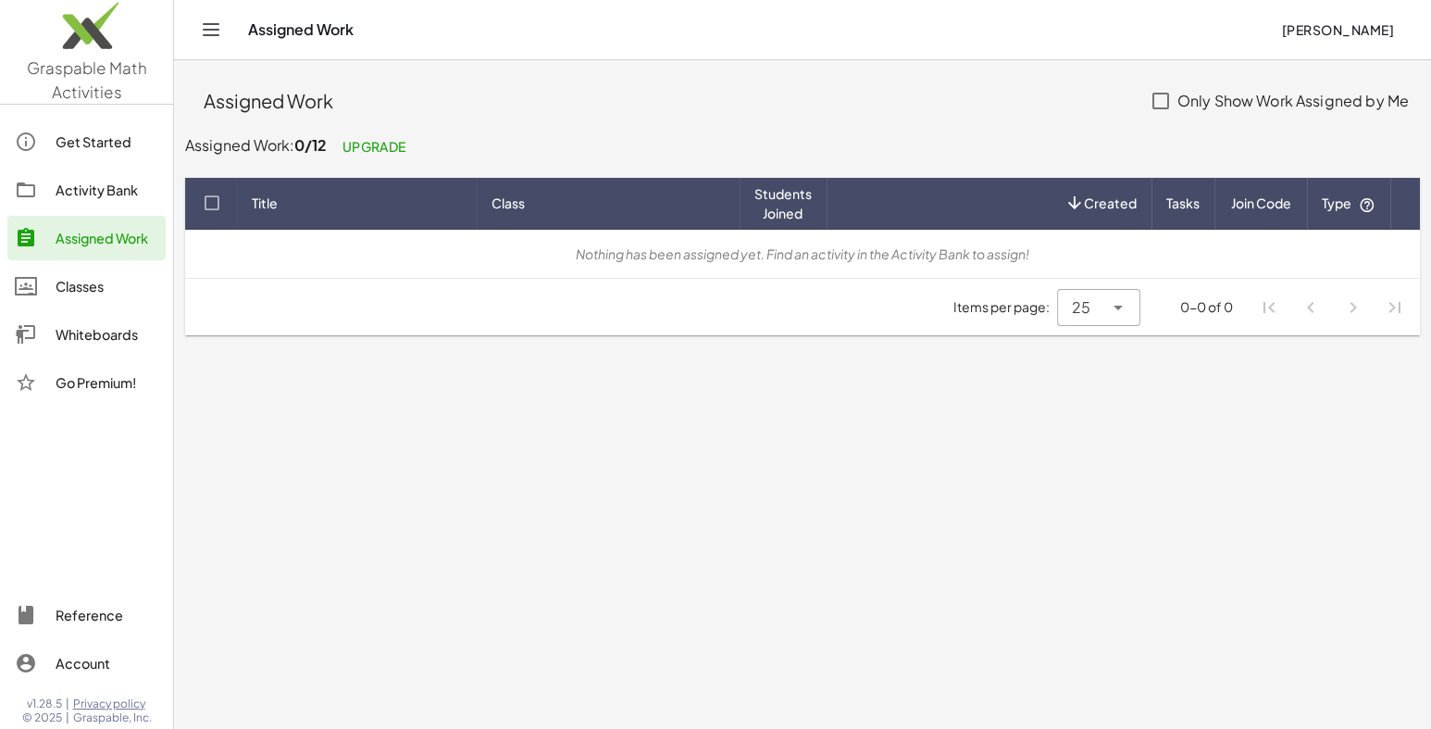
click at [90, 190] on div "Activity Bank" at bounding box center [107, 190] width 103 height 22
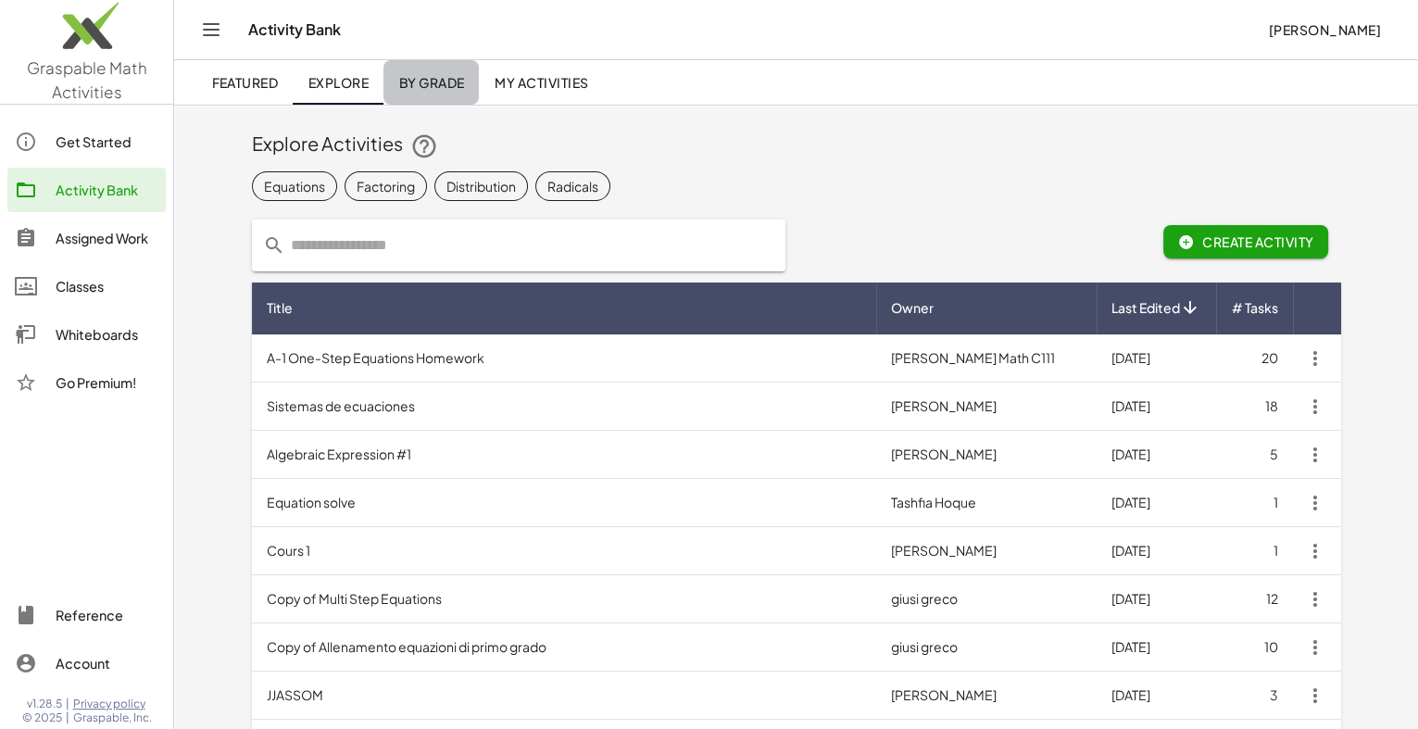
click at [444, 79] on span "By Grade" at bounding box center [431, 82] width 66 height 17
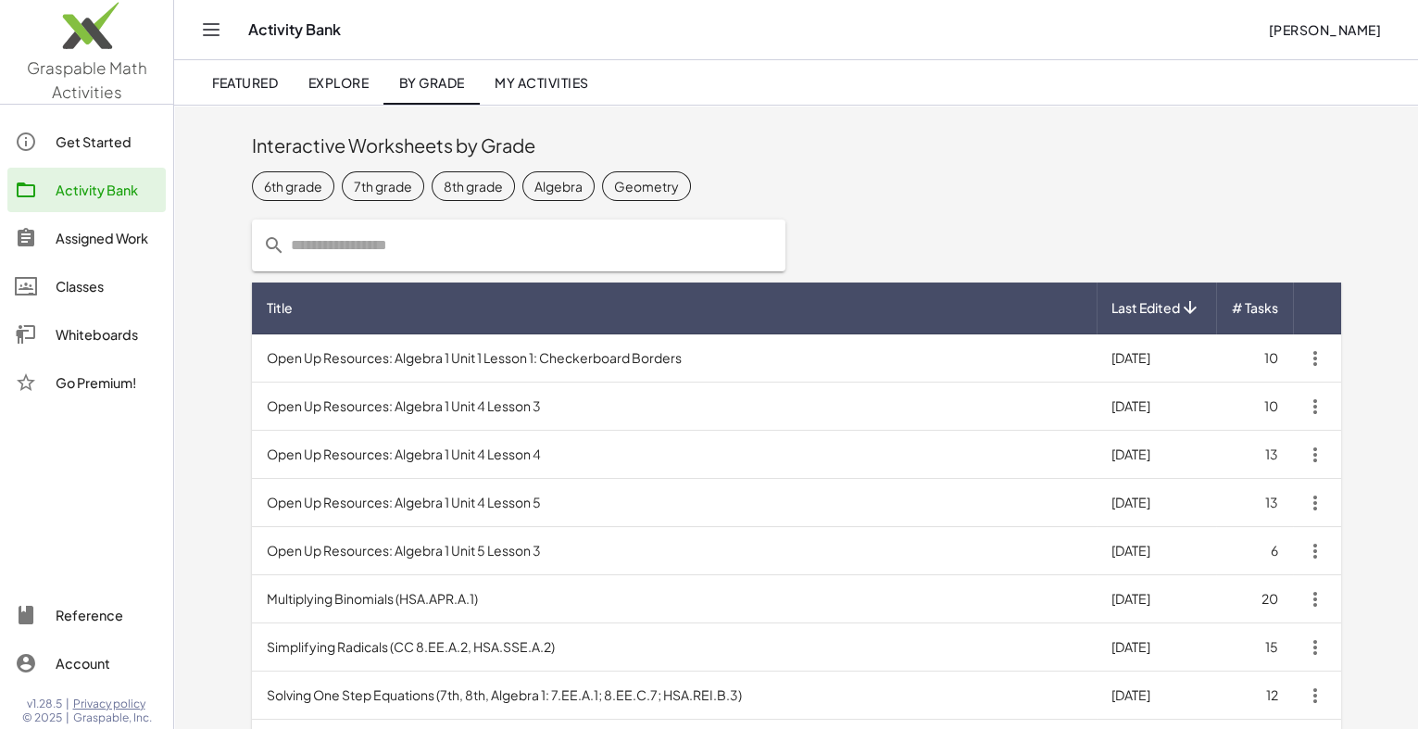
click at [645, 183] on div "Geometry" at bounding box center [646, 185] width 65 height 19
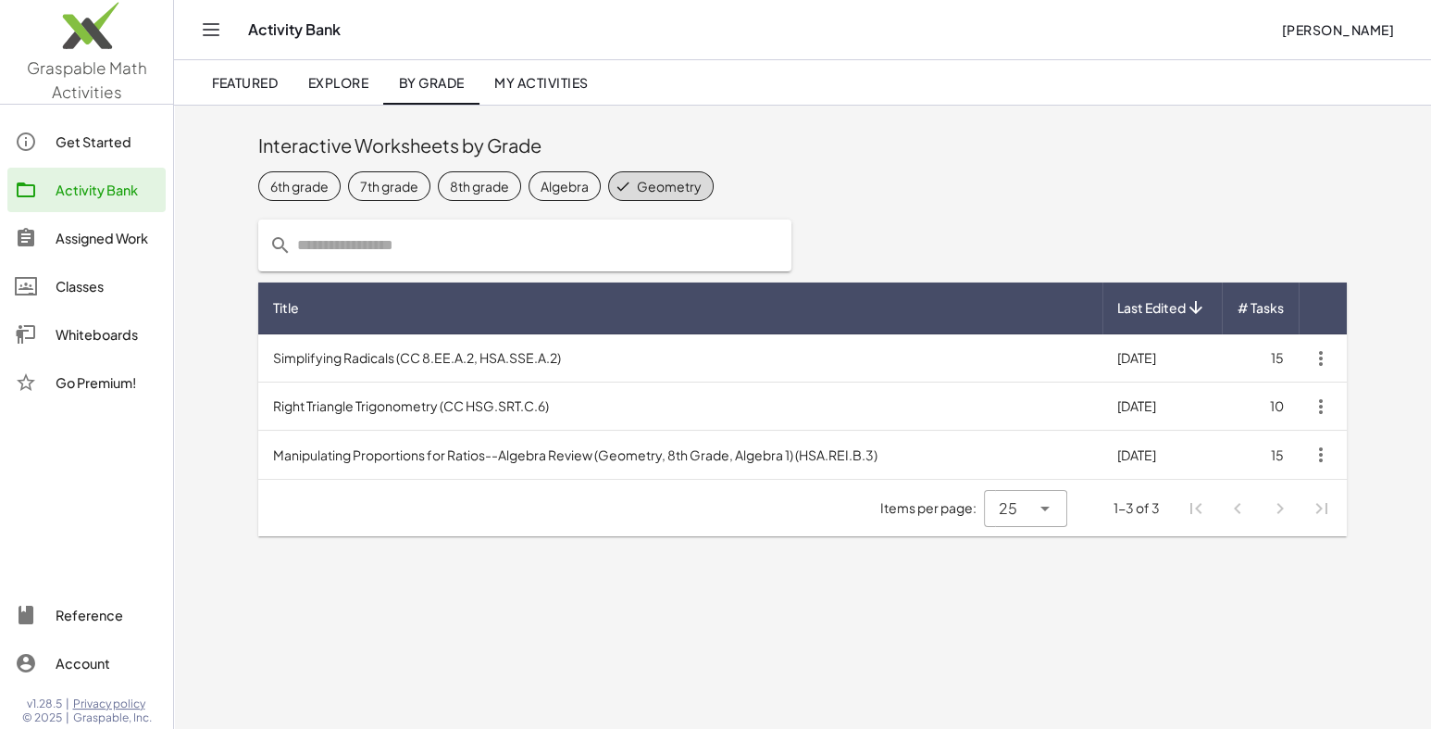
click at [462, 189] on div "8th grade" at bounding box center [479, 185] width 59 height 19
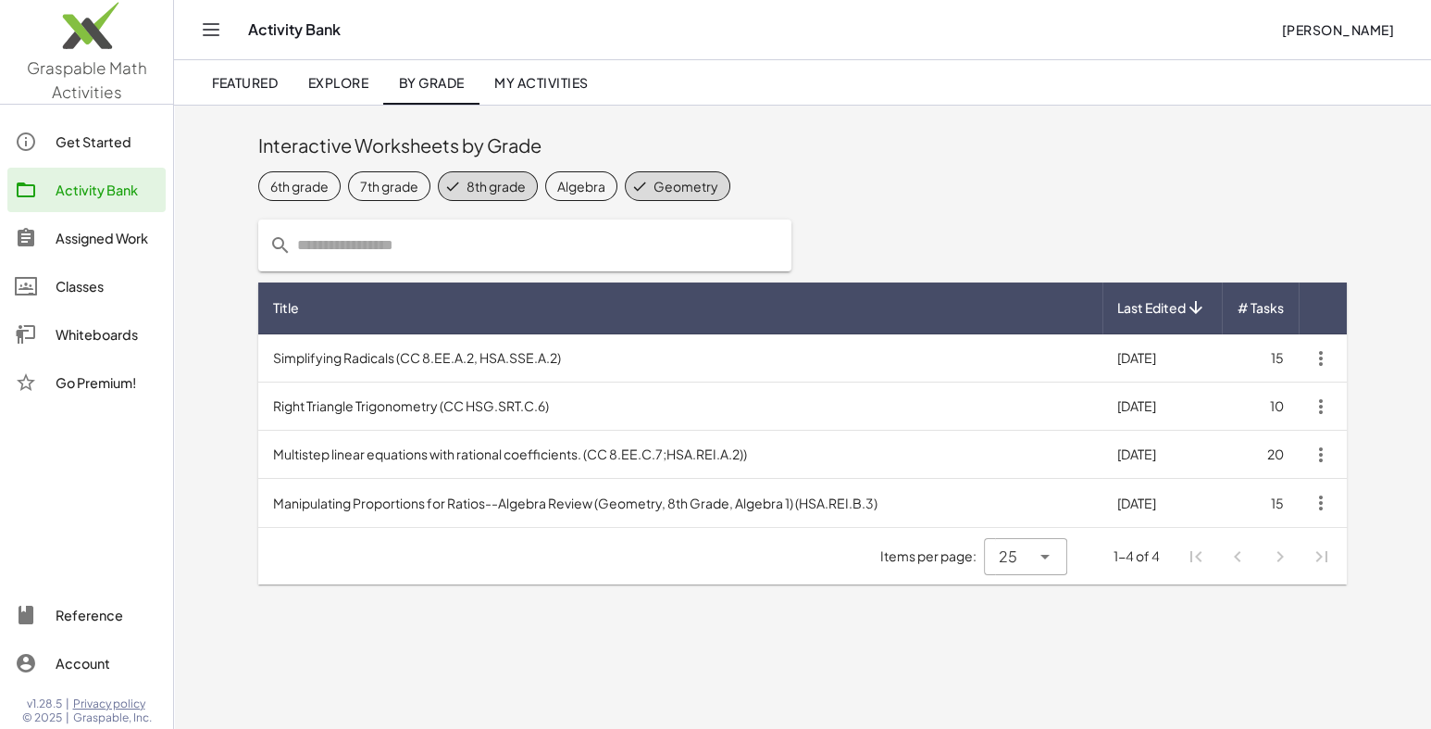
click at [639, 181] on icon at bounding box center [639, 186] width 17 height 17
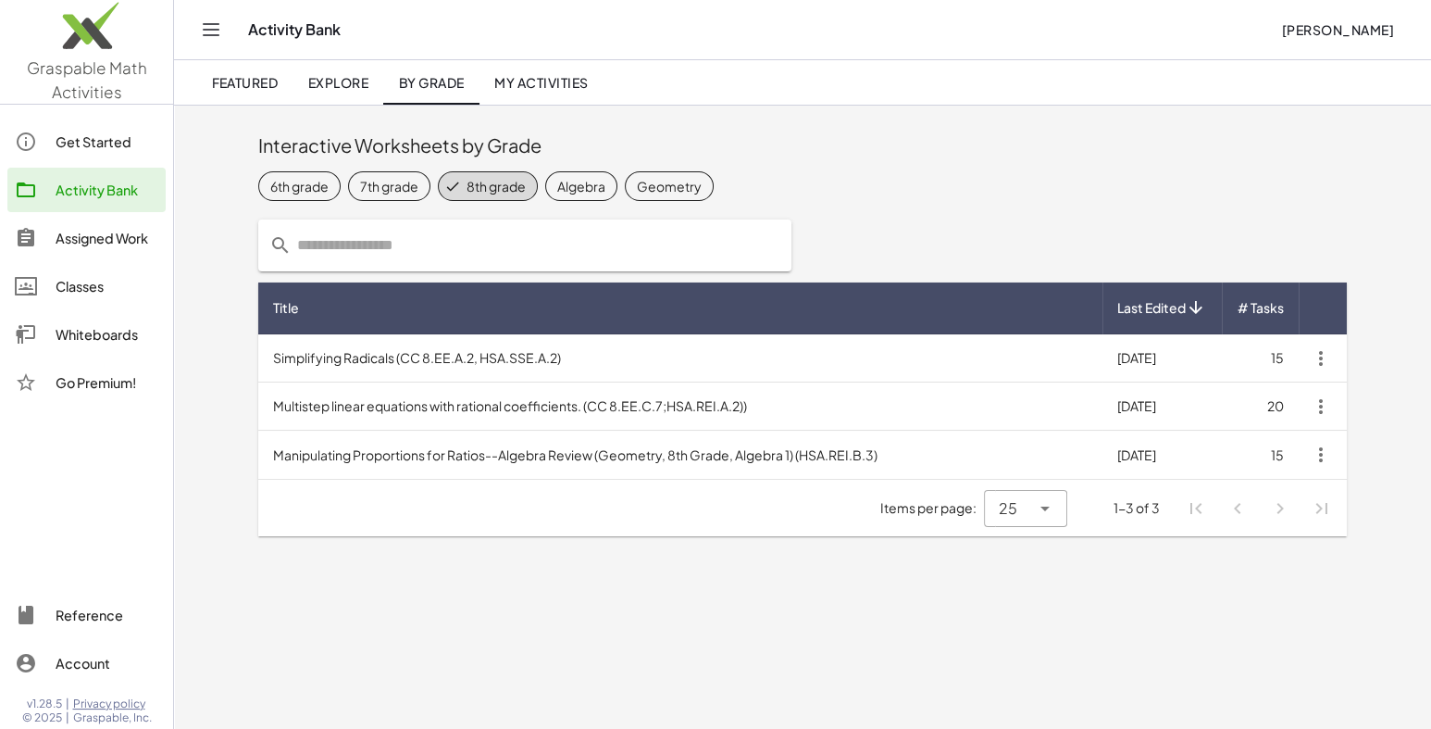
click at [476, 405] on td "Multistep linear equations with rational coefficients. (CC 8.EE.C.7;HSA.REI.A.2…" at bounding box center [680, 406] width 844 height 48
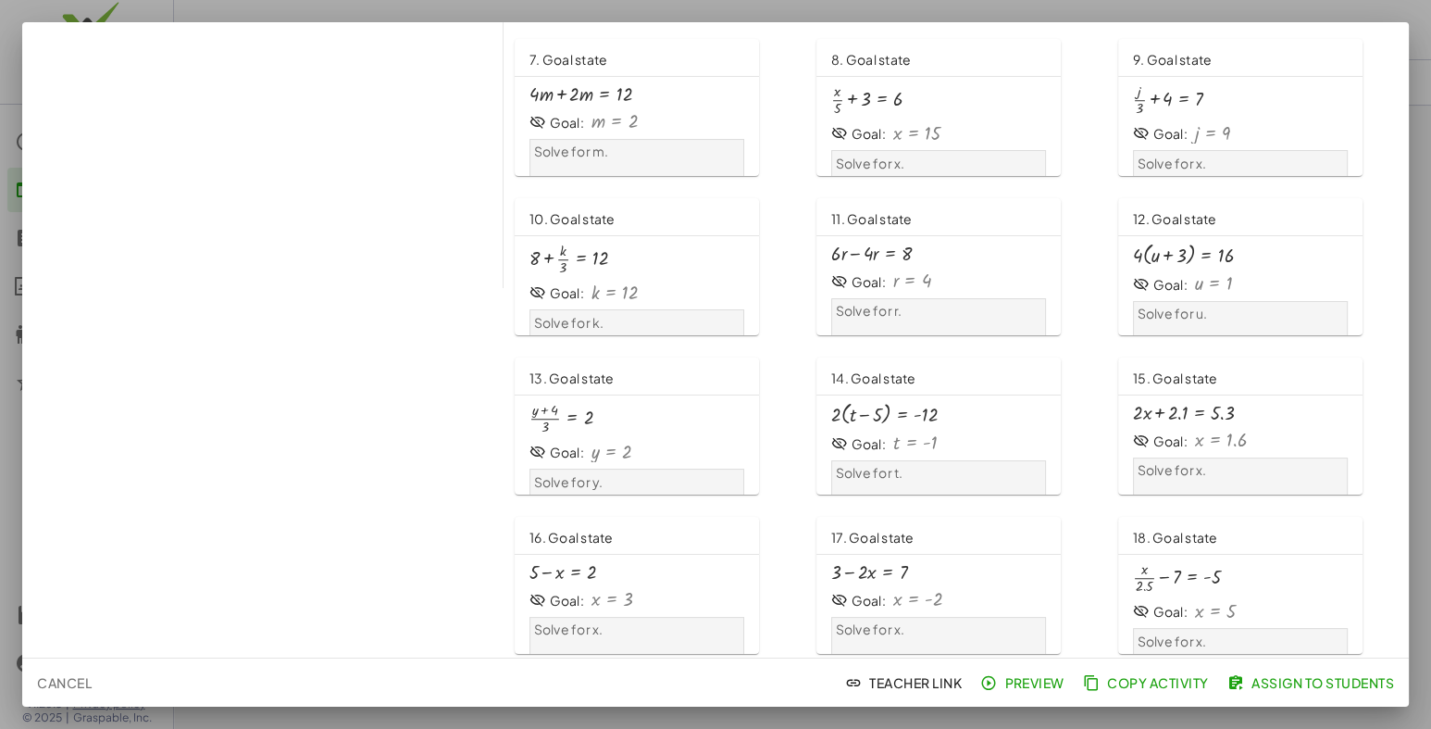
scroll to position [535, 0]
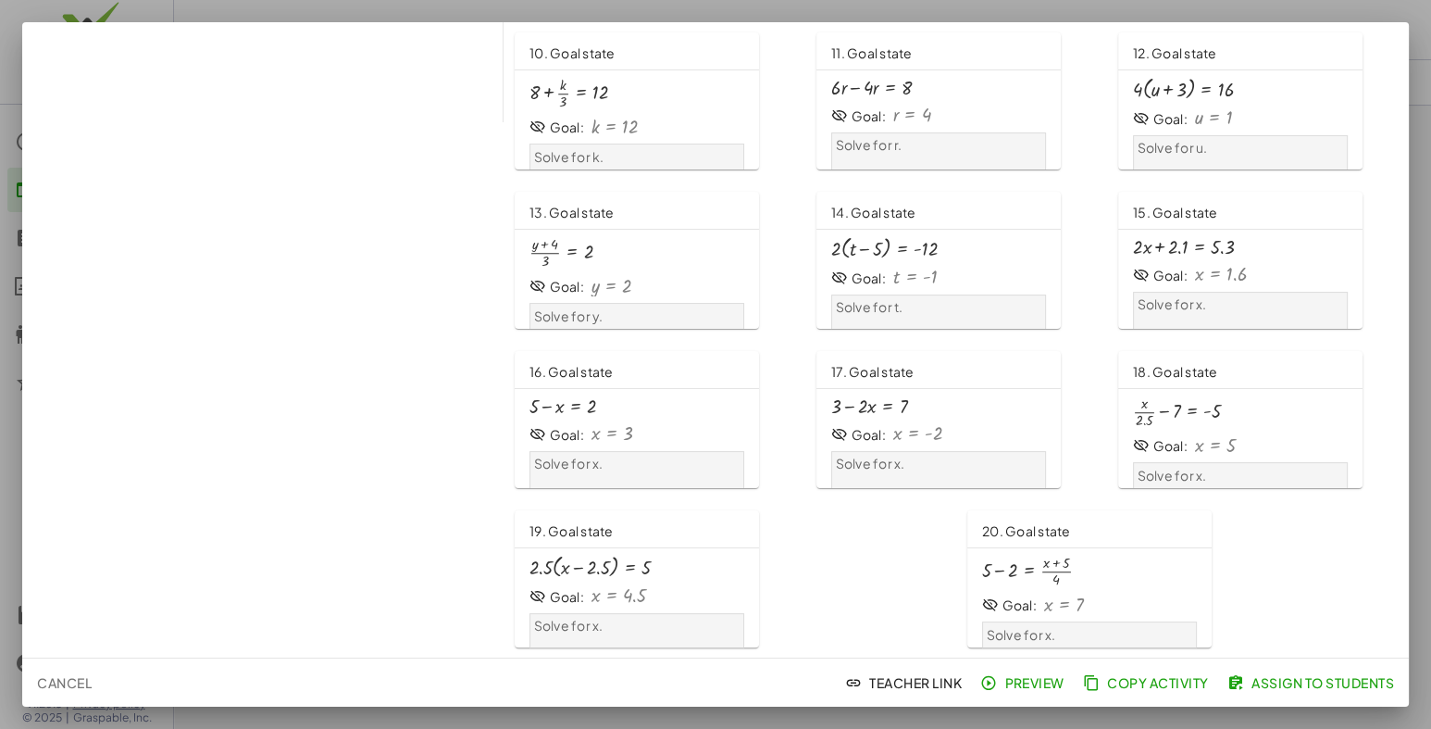
click at [1172, 396] on div at bounding box center [1177, 411] width 88 height 31
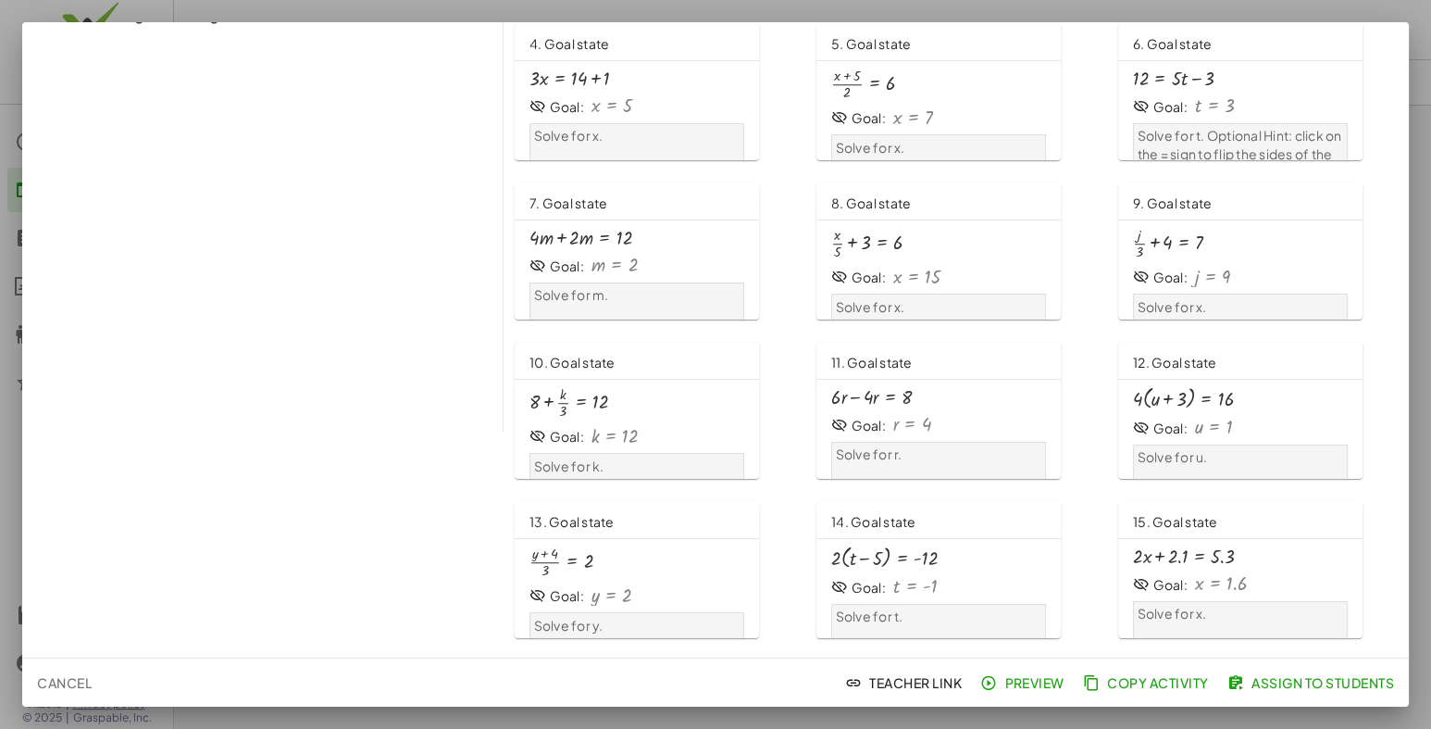
scroll to position [0, 0]
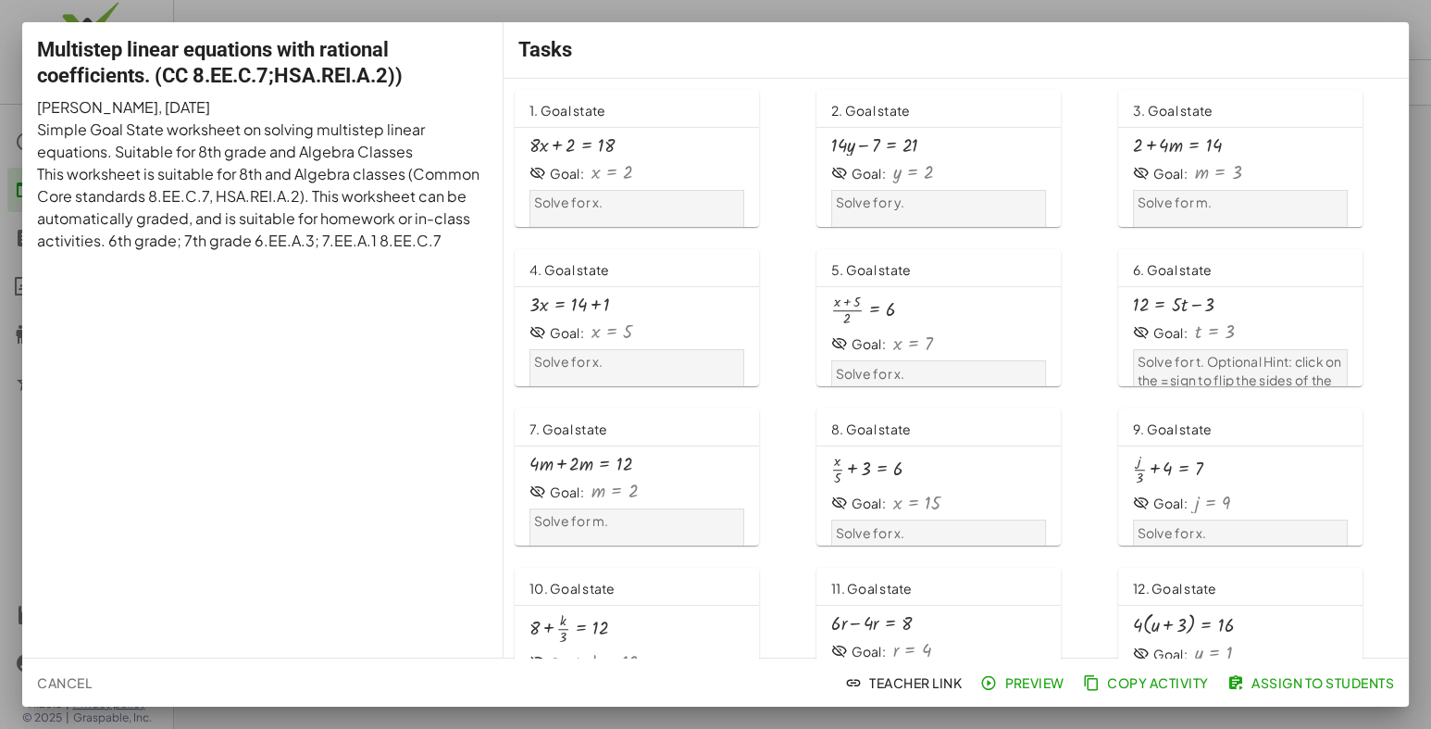
click at [56, 8] on div at bounding box center [715, 364] width 1431 height 729
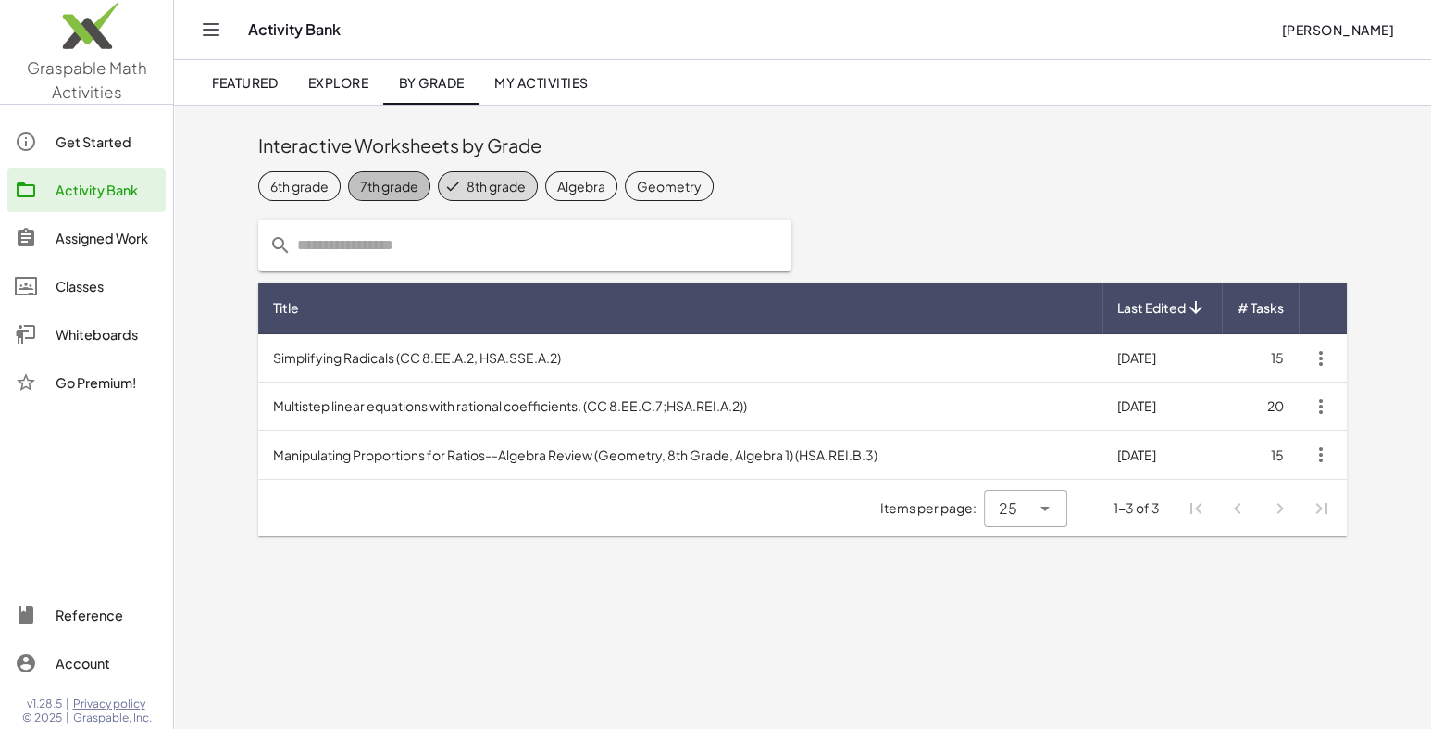
click at [386, 185] on div "7th grade" at bounding box center [389, 185] width 58 height 19
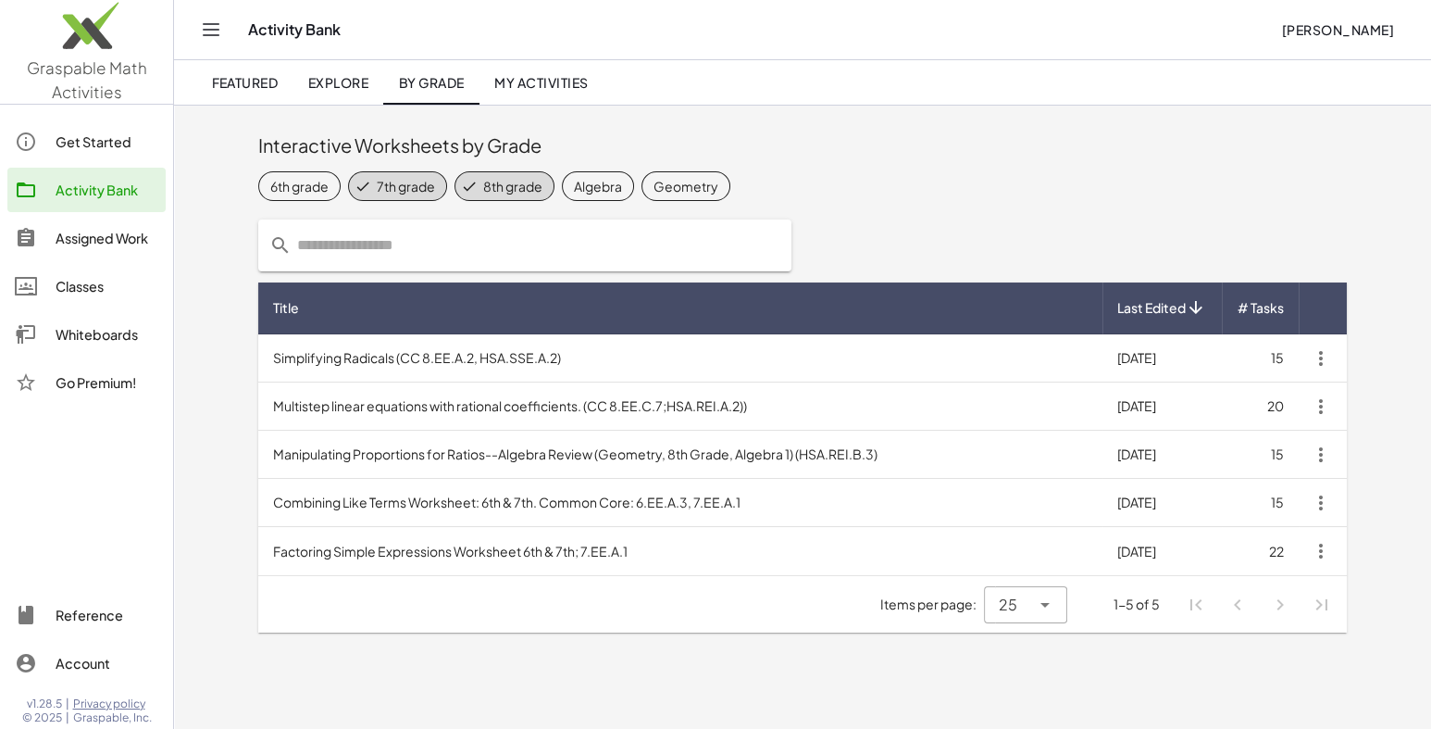
click at [478, 185] on icon at bounding box center [469, 186] width 17 height 17
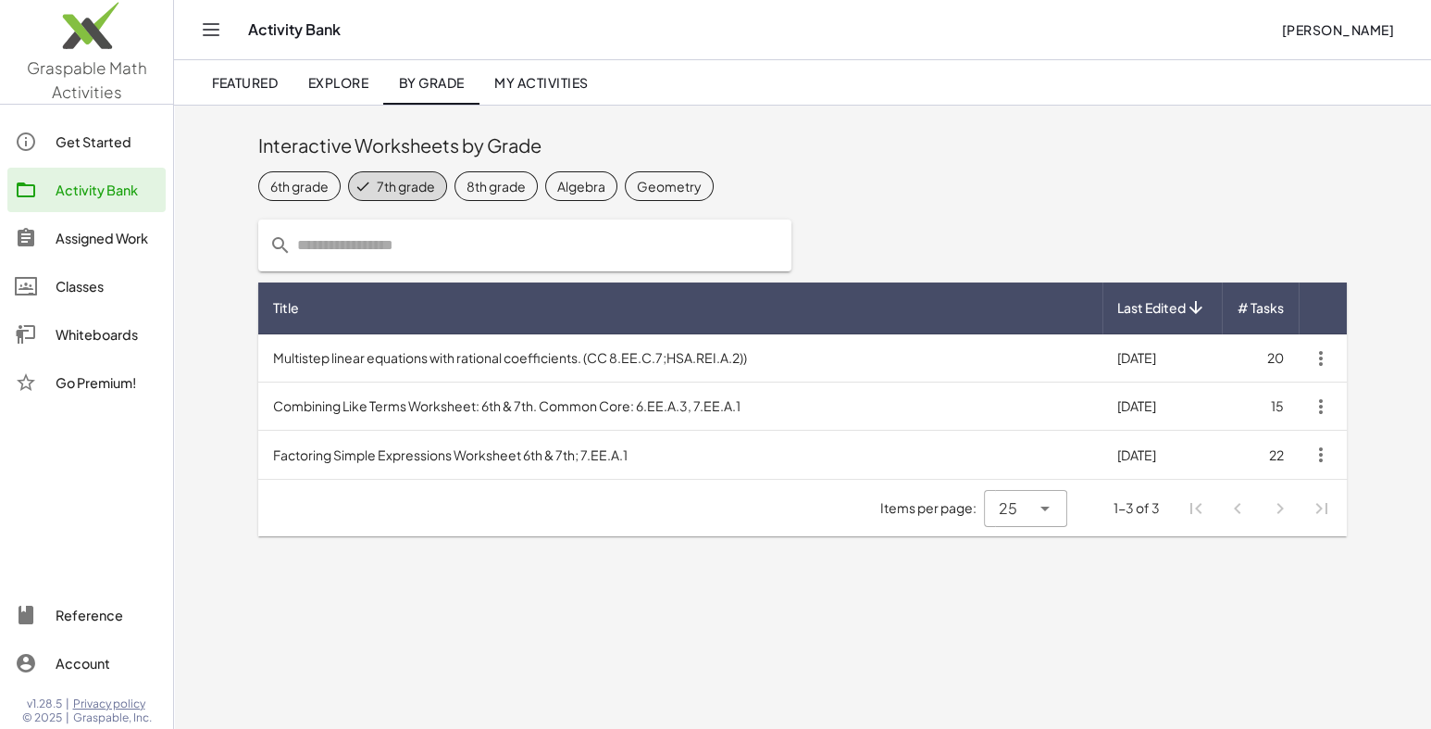
click at [423, 406] on td "Combining Like Terms Worksheet: 6th & 7th. Common Core: 6.EE.A.3, 7.EE.A.1" at bounding box center [680, 406] width 844 height 48
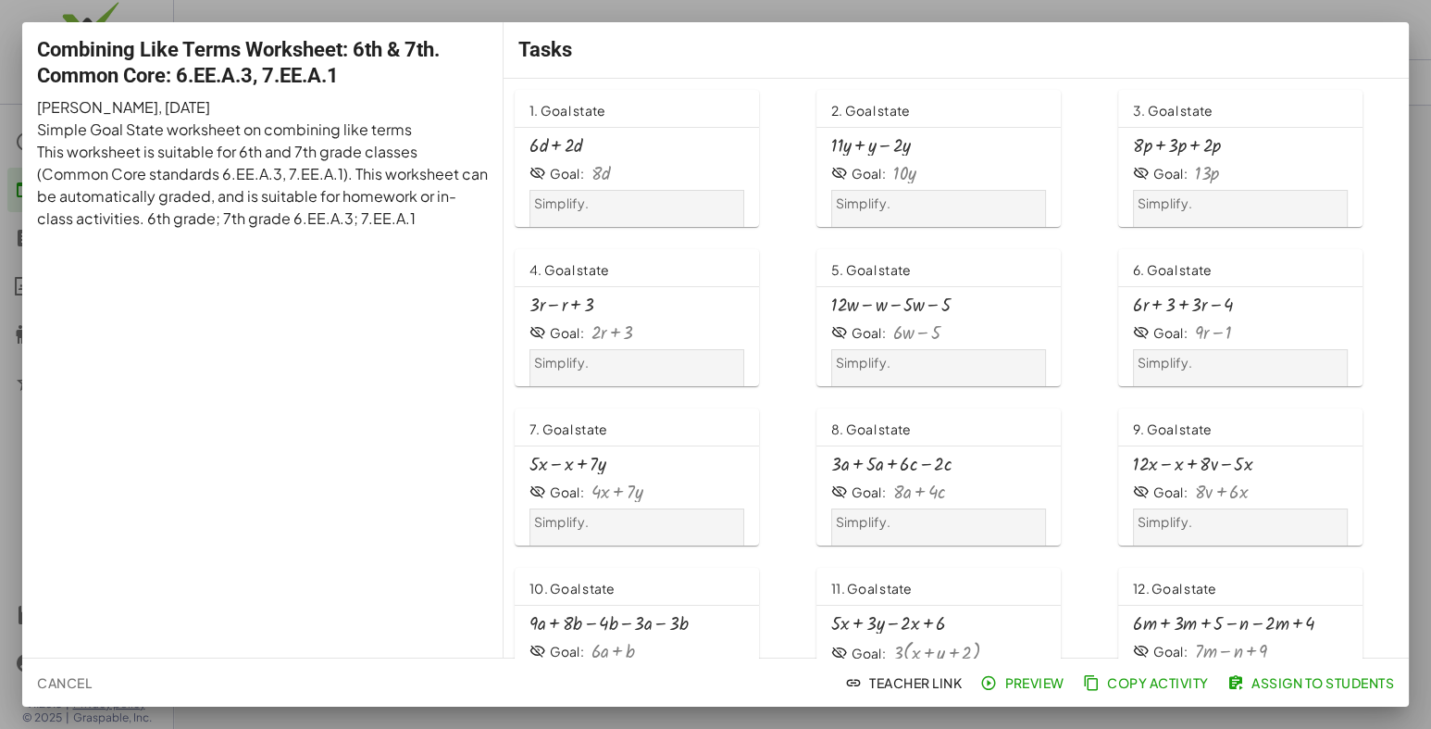
click at [608, 149] on div "+ · 6 · d + · 2 · d" at bounding box center [637, 145] width 215 height 20
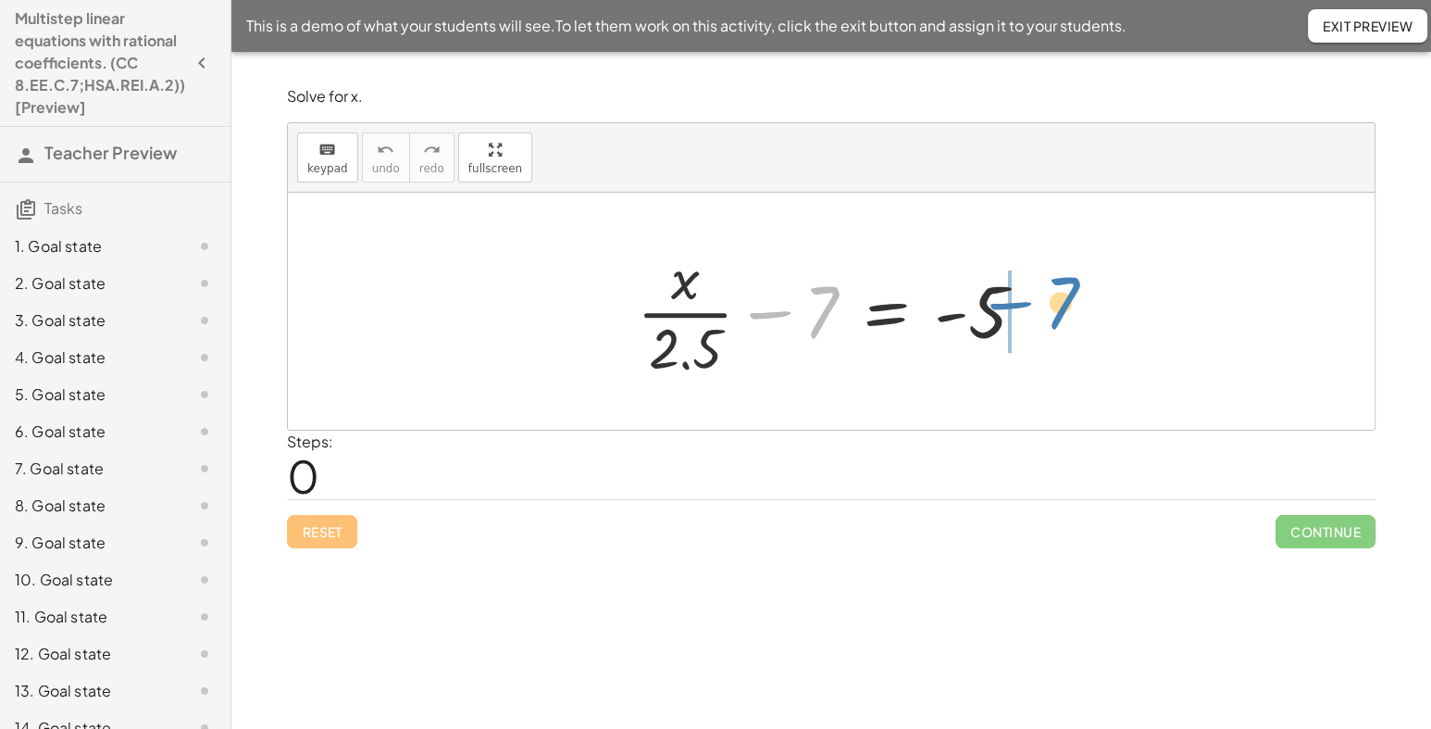
drag, startPoint x: 837, startPoint y: 334, endPoint x: 1055, endPoint y: 319, distance: 218.1
click at [1055, 319] on div "− 7 + · x · 2.5 − 7 = - 5" at bounding box center [831, 311] width 1087 height 237
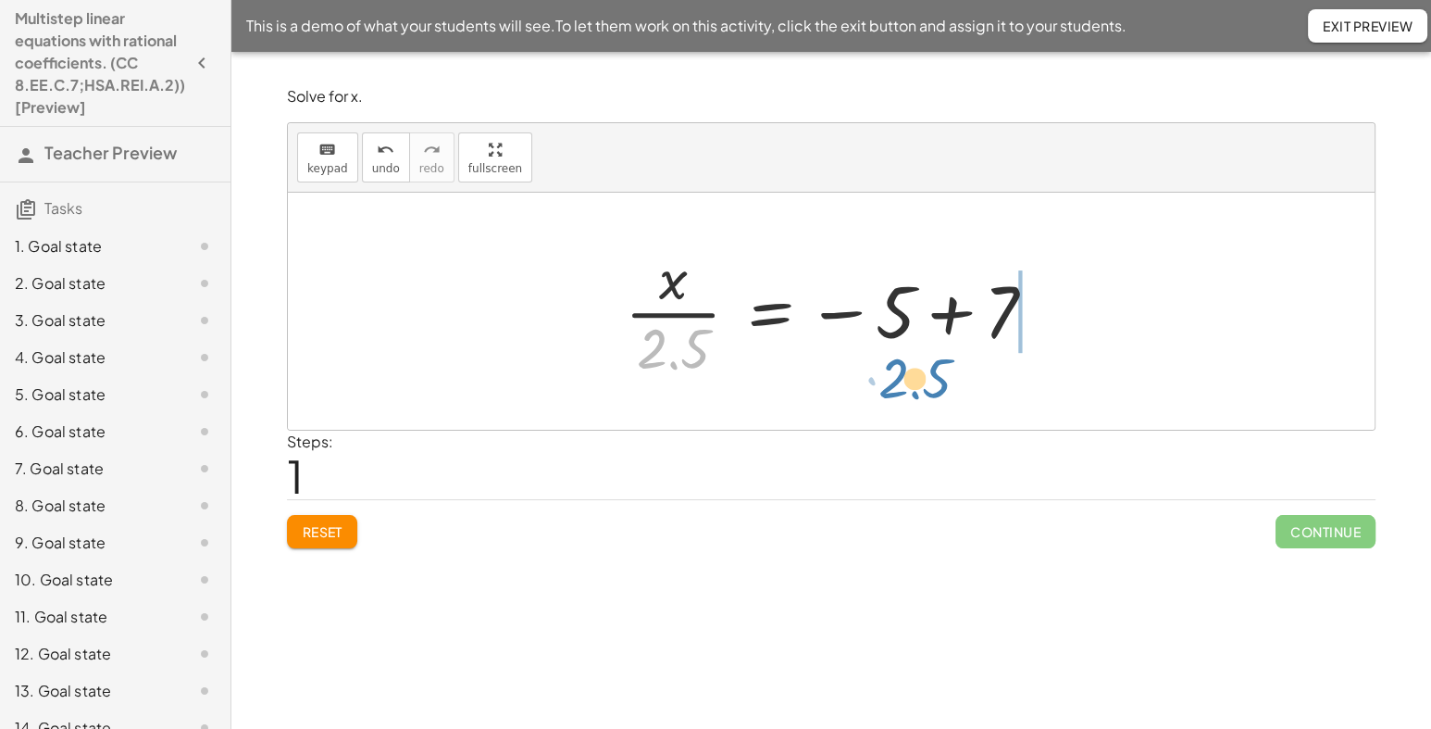
drag, startPoint x: 688, startPoint y: 354, endPoint x: 930, endPoint y: 383, distance: 243.5
click at [930, 383] on div "+ · x · 2.5 − 7 = - 5 · 2.5 · x · 2.5 7 = − 5 +" at bounding box center [831, 311] width 468 height 152
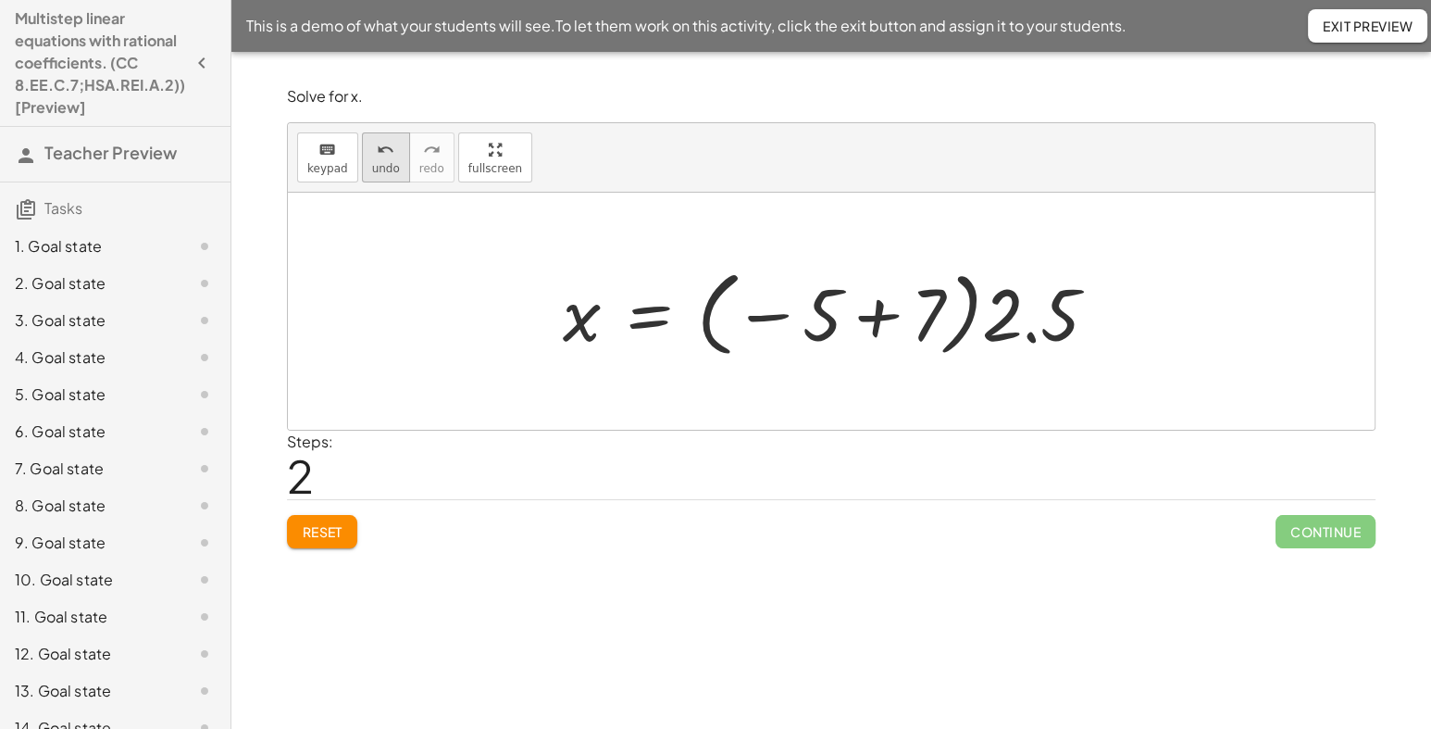
click at [362, 166] on button "undo undo" at bounding box center [386, 157] width 48 height 50
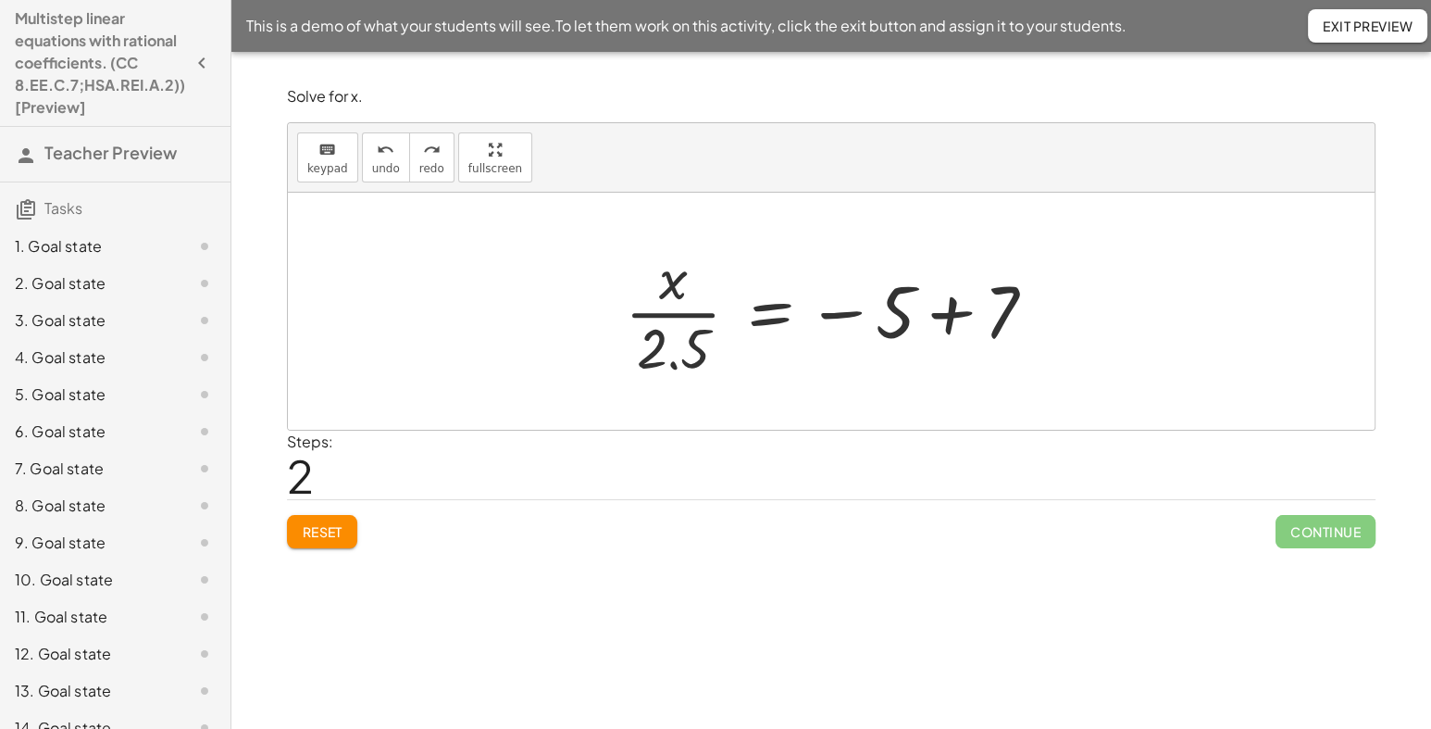
click at [955, 315] on div at bounding box center [838, 311] width 444 height 143
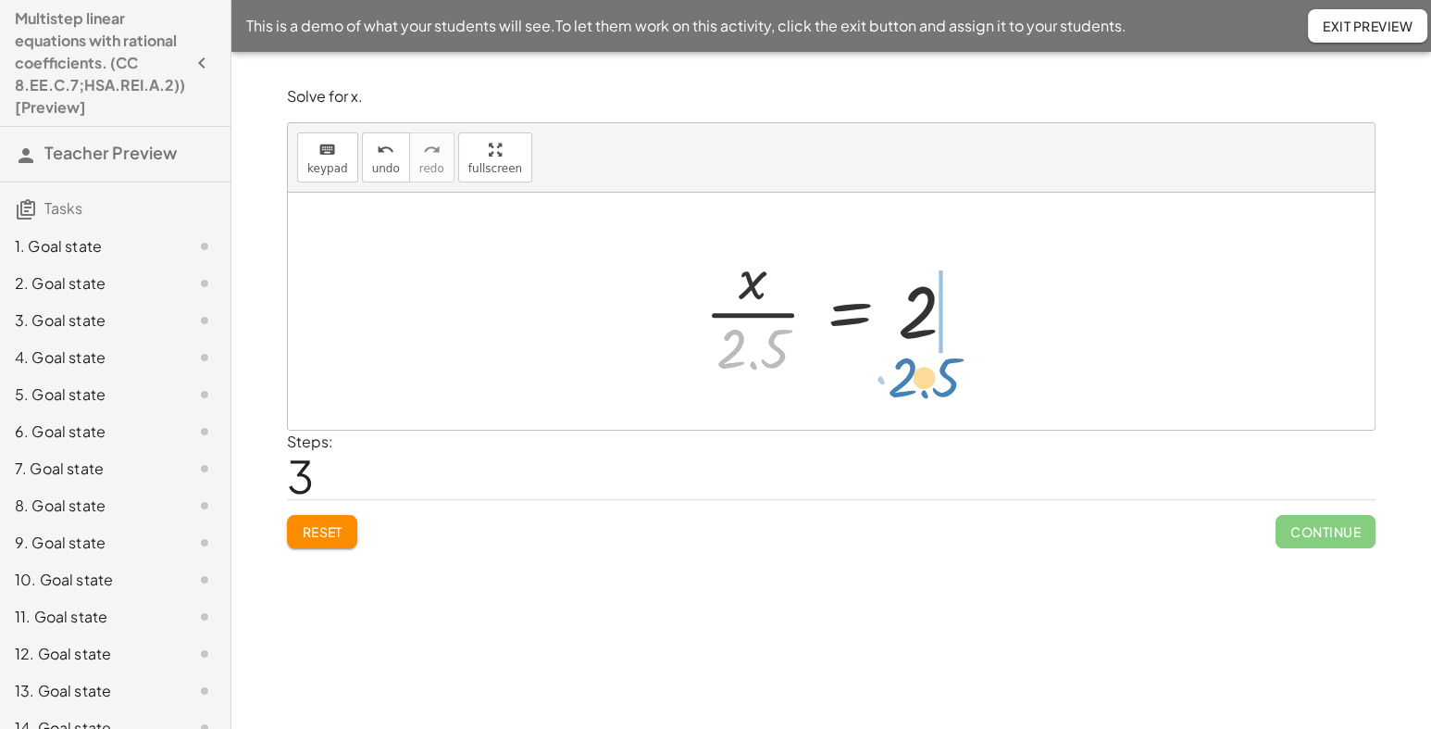
drag, startPoint x: 755, startPoint y: 346, endPoint x: 926, endPoint y: 375, distance: 173.7
click at [926, 375] on div at bounding box center [837, 311] width 285 height 143
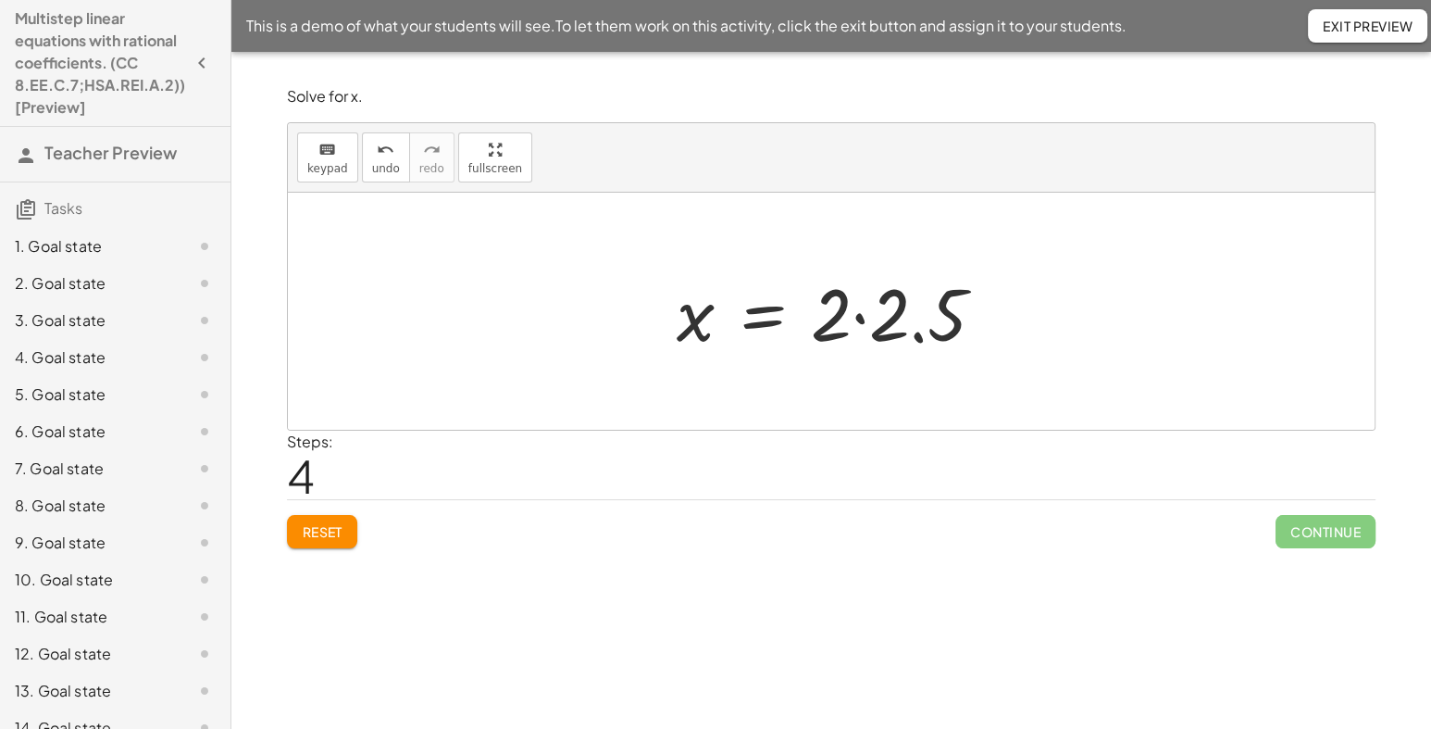
click at [868, 319] on div at bounding box center [839, 311] width 342 height 95
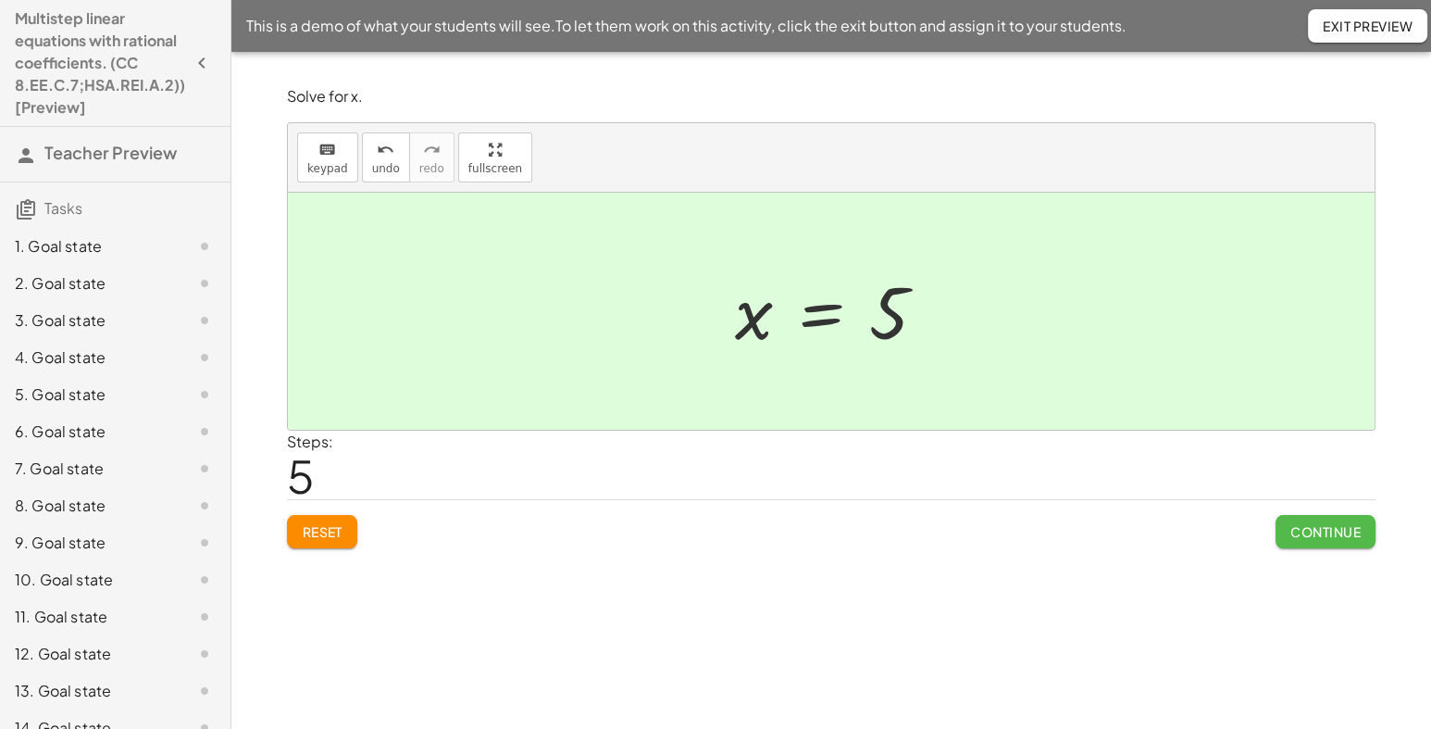
click at [1298, 537] on span "Continue" at bounding box center [1326, 531] width 70 height 17
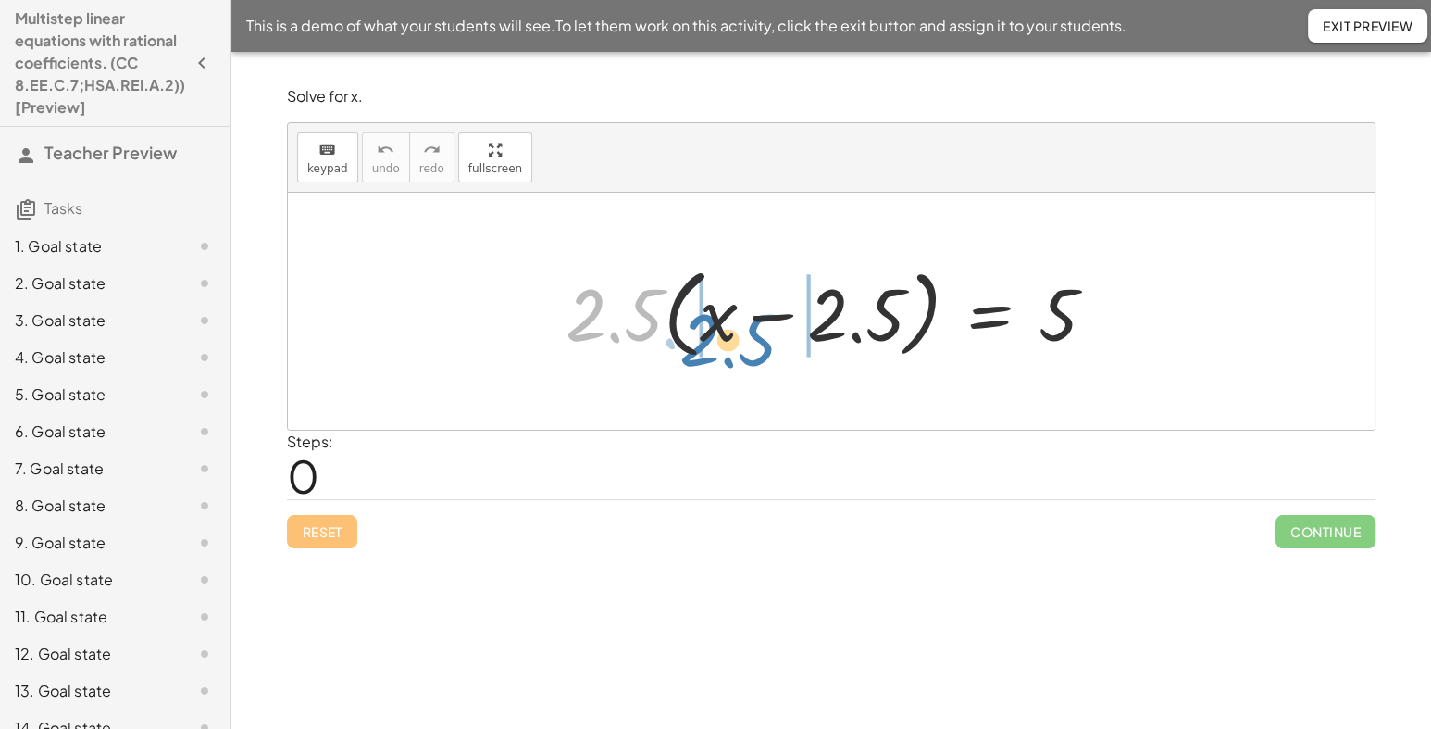
drag, startPoint x: 619, startPoint y: 328, endPoint x: 733, endPoint y: 353, distance: 116.6
click at [733, 353] on div at bounding box center [837, 311] width 563 height 106
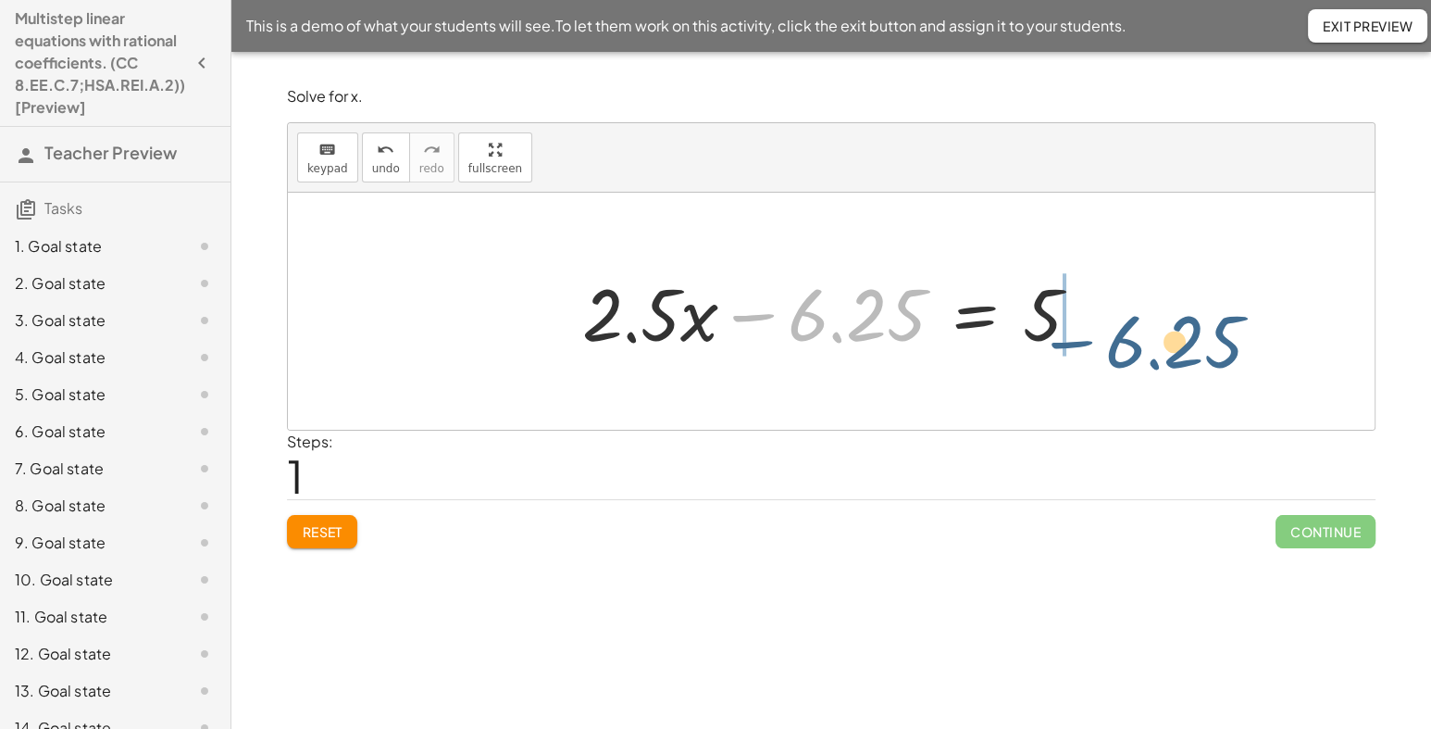
drag, startPoint x: 855, startPoint y: 319, endPoint x: 1180, endPoint y: 343, distance: 325.8
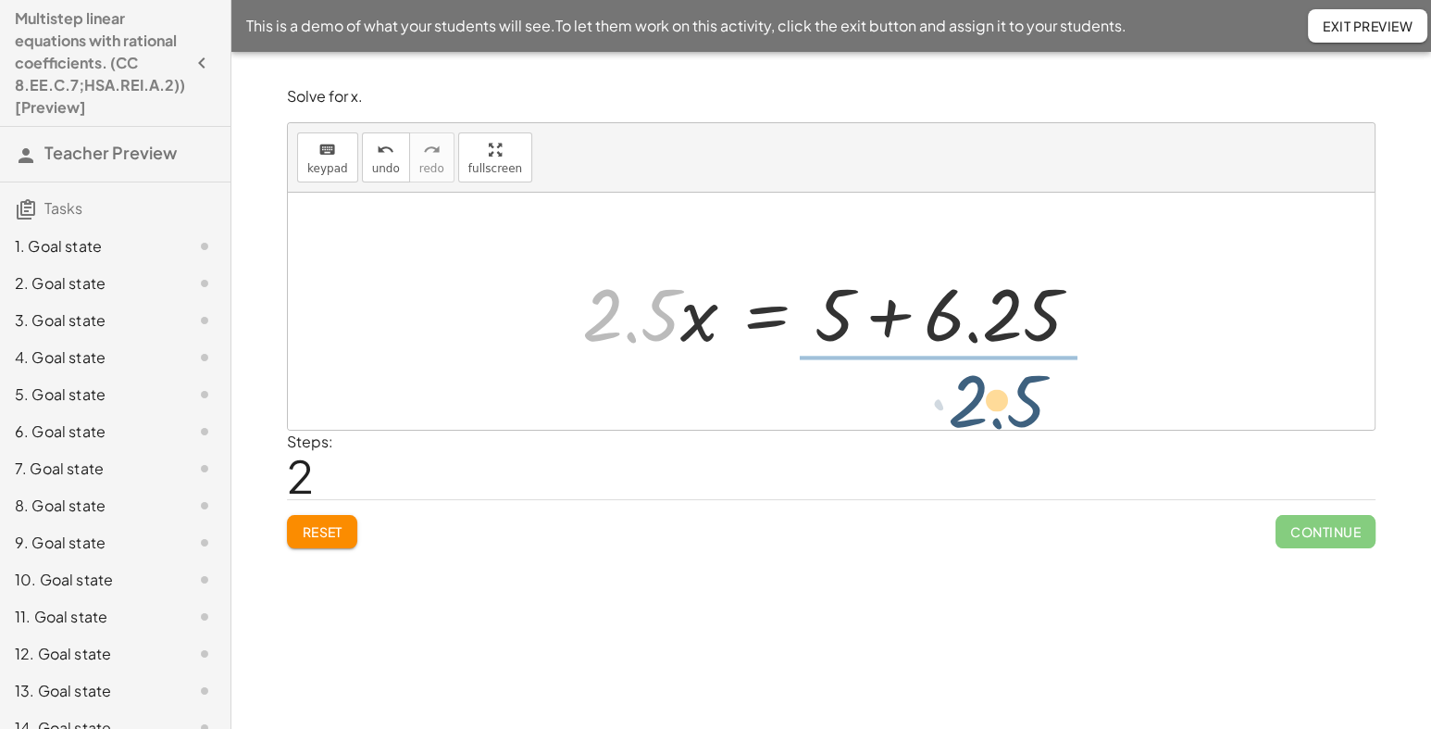
drag, startPoint x: 633, startPoint y: 329, endPoint x: 1006, endPoint y: 414, distance: 381.8
click at [1006, 414] on div "· 2.5 · ( + x − 2.5 ) = 5 + · 2.5 · x − · 2.5 · 2.5 = 5 + · 2.5 · x − 6.25 = 5 …" at bounding box center [831, 311] width 1087 height 237
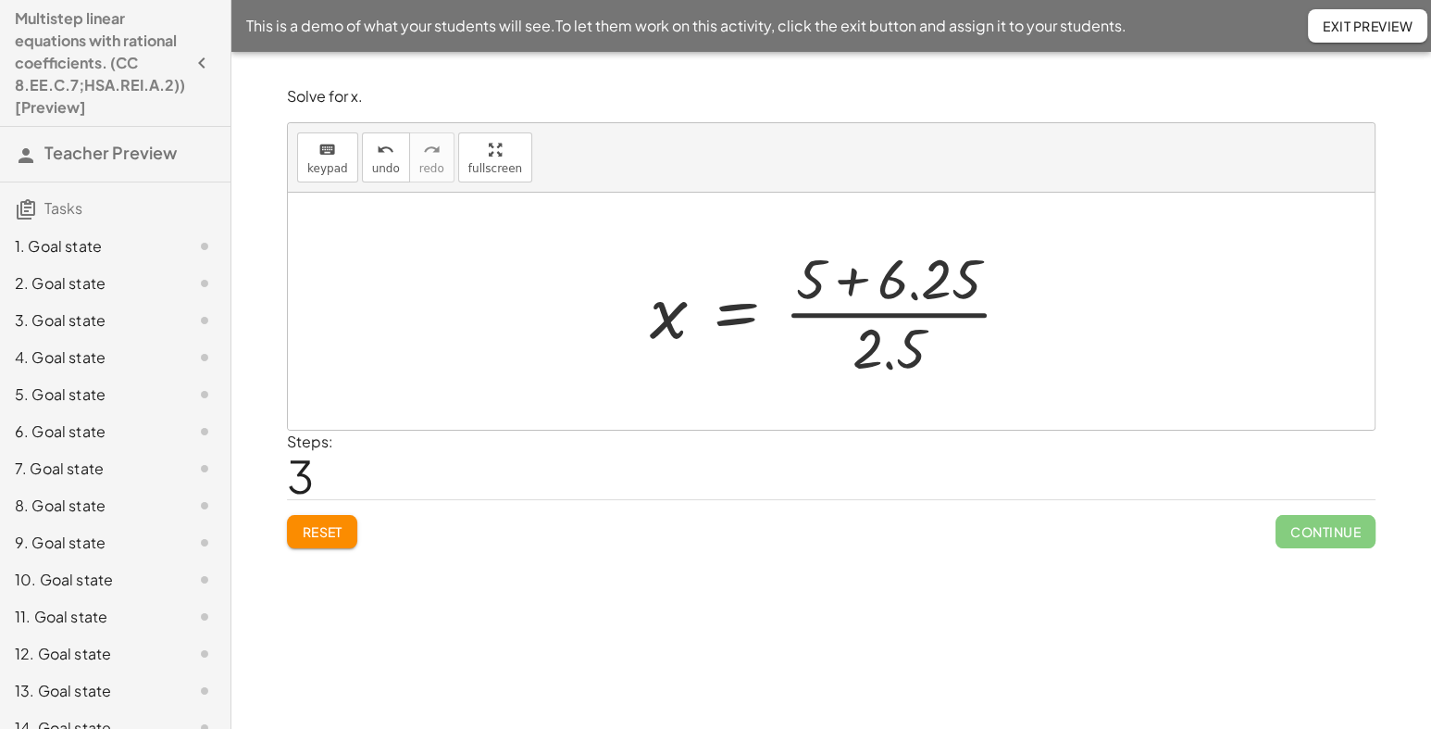
click at [857, 286] on div at bounding box center [838, 311] width 395 height 143
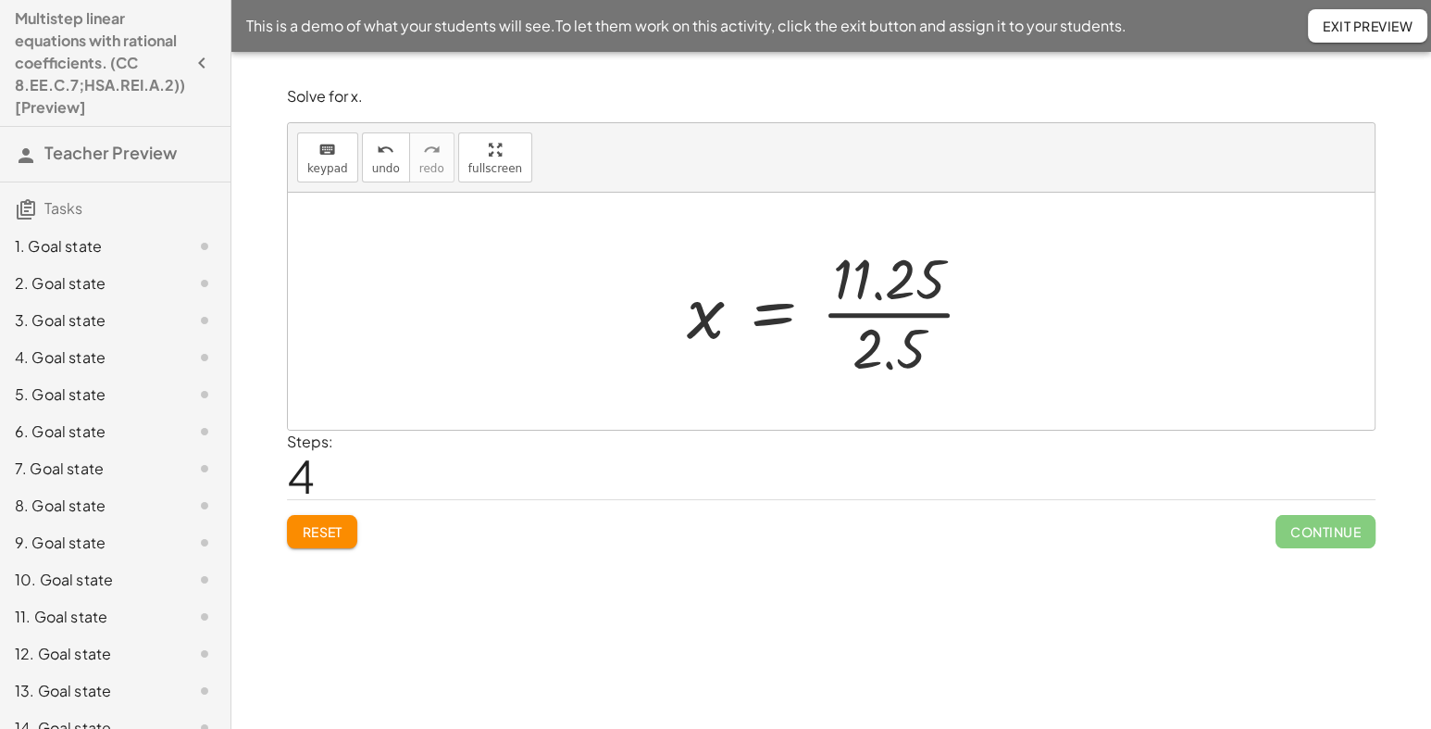
click at [897, 323] on div at bounding box center [838, 311] width 321 height 143
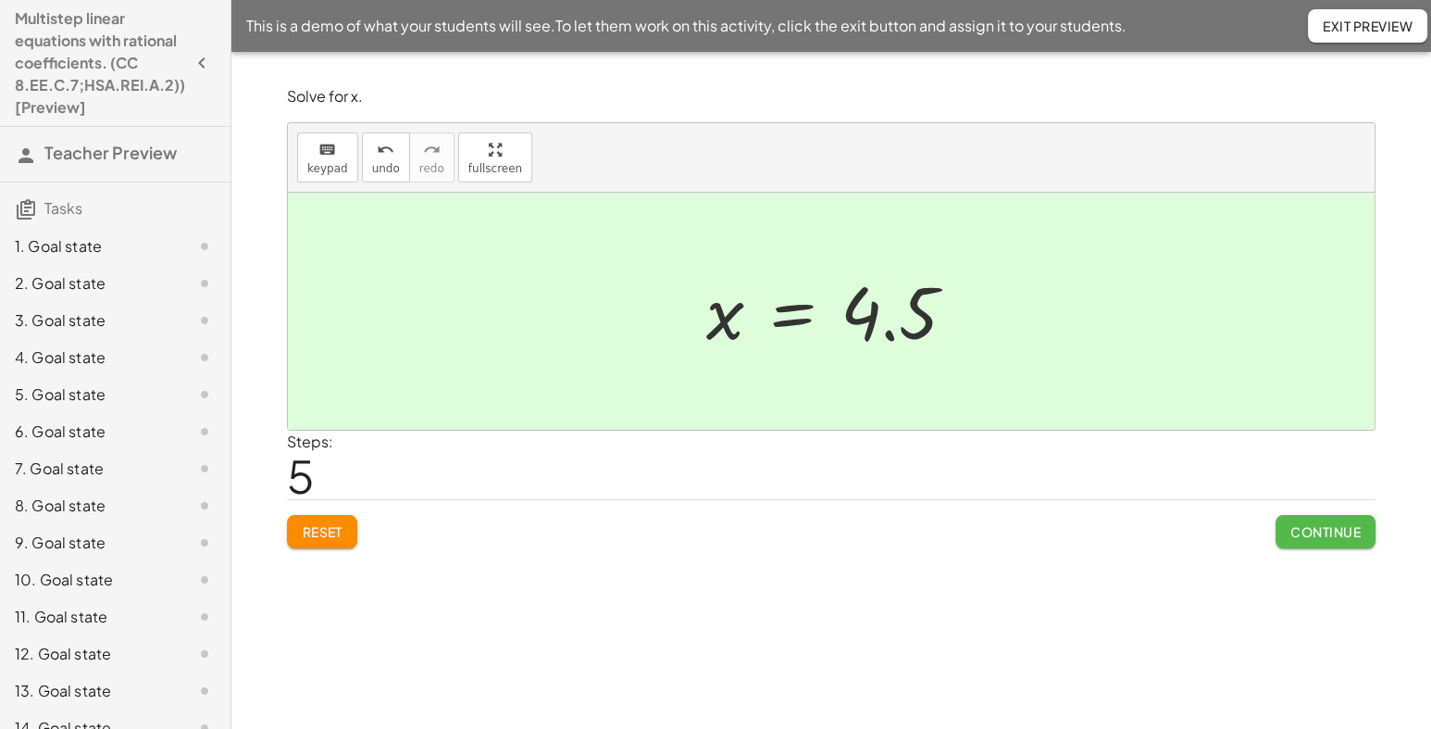
click at [1306, 537] on span "Continue" at bounding box center [1326, 531] width 70 height 17
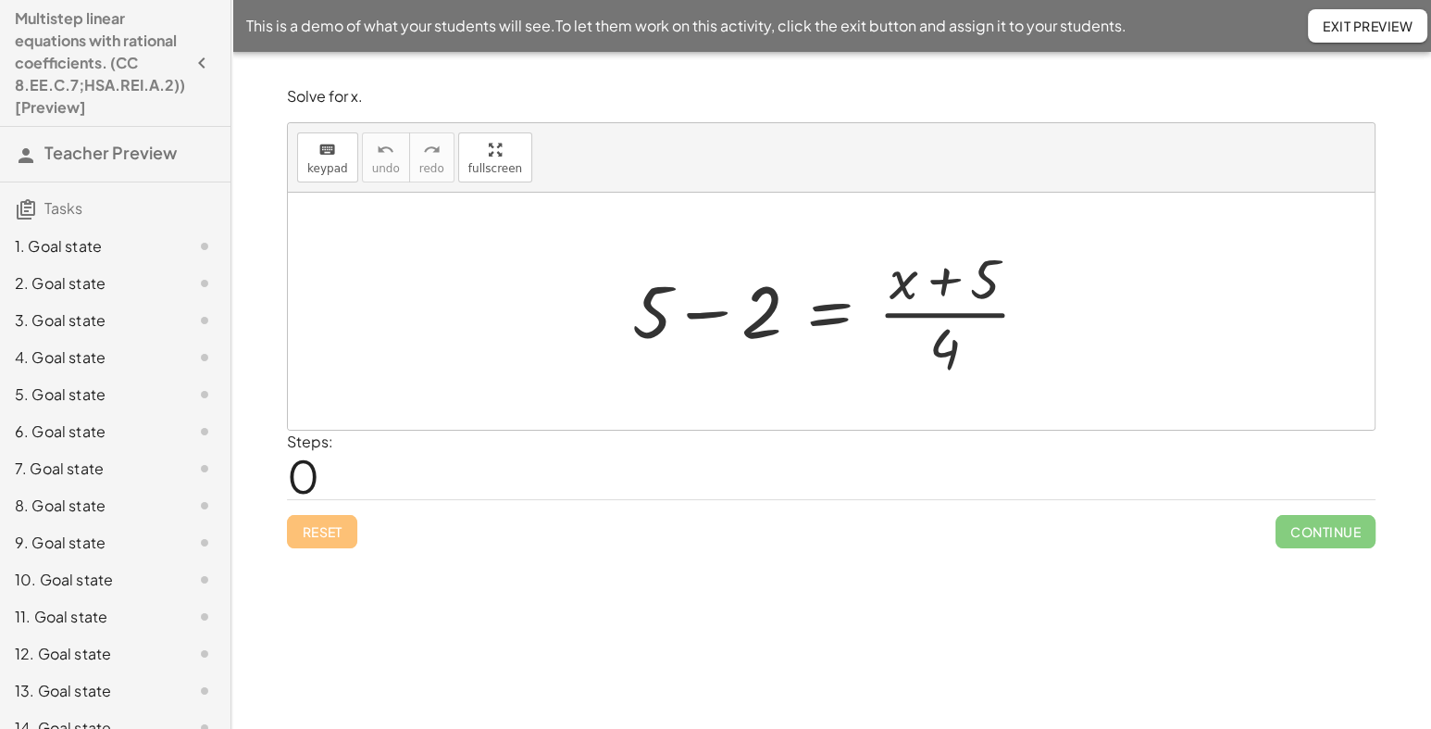
click at [715, 313] on div at bounding box center [838, 311] width 431 height 143
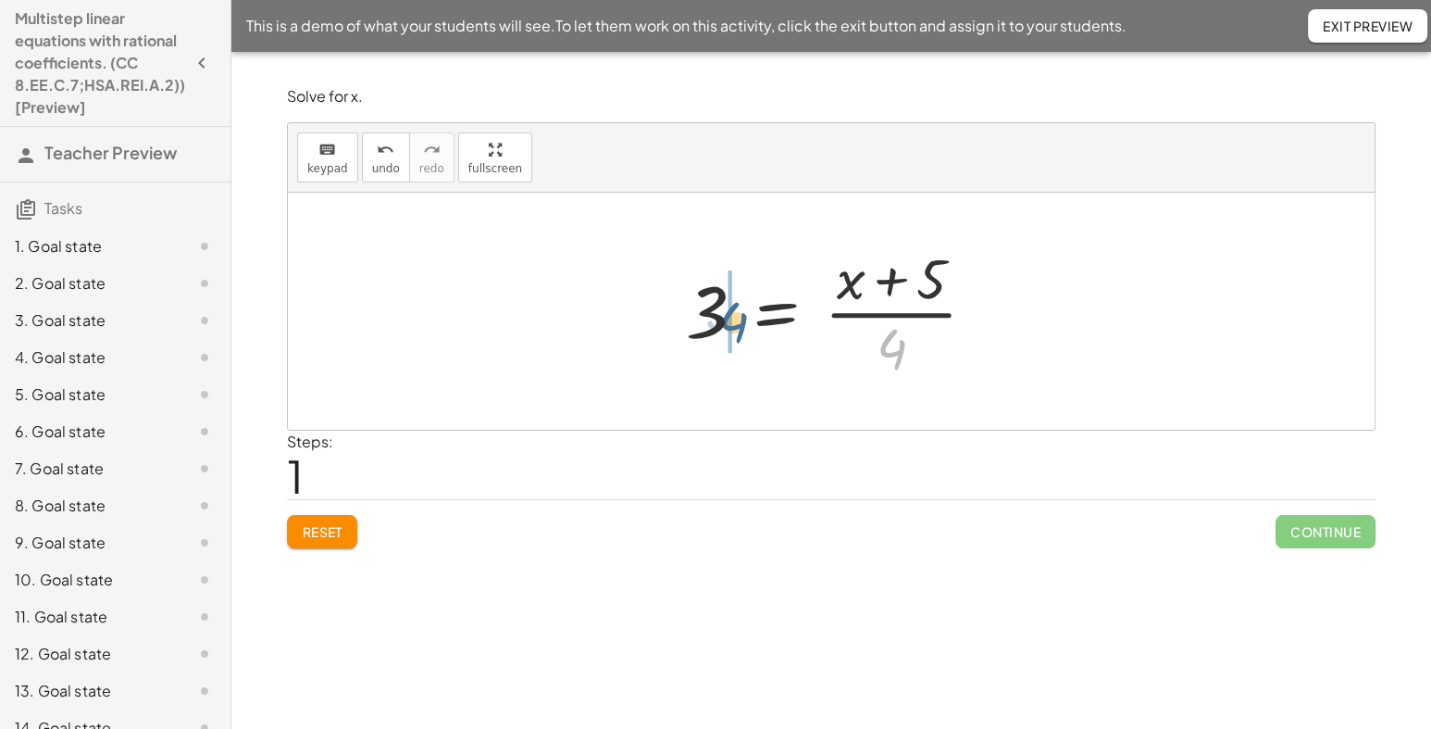
drag, startPoint x: 886, startPoint y: 356, endPoint x: 724, endPoint y: 330, distance: 164.2
click at [724, 330] on div at bounding box center [839, 311] width 324 height 143
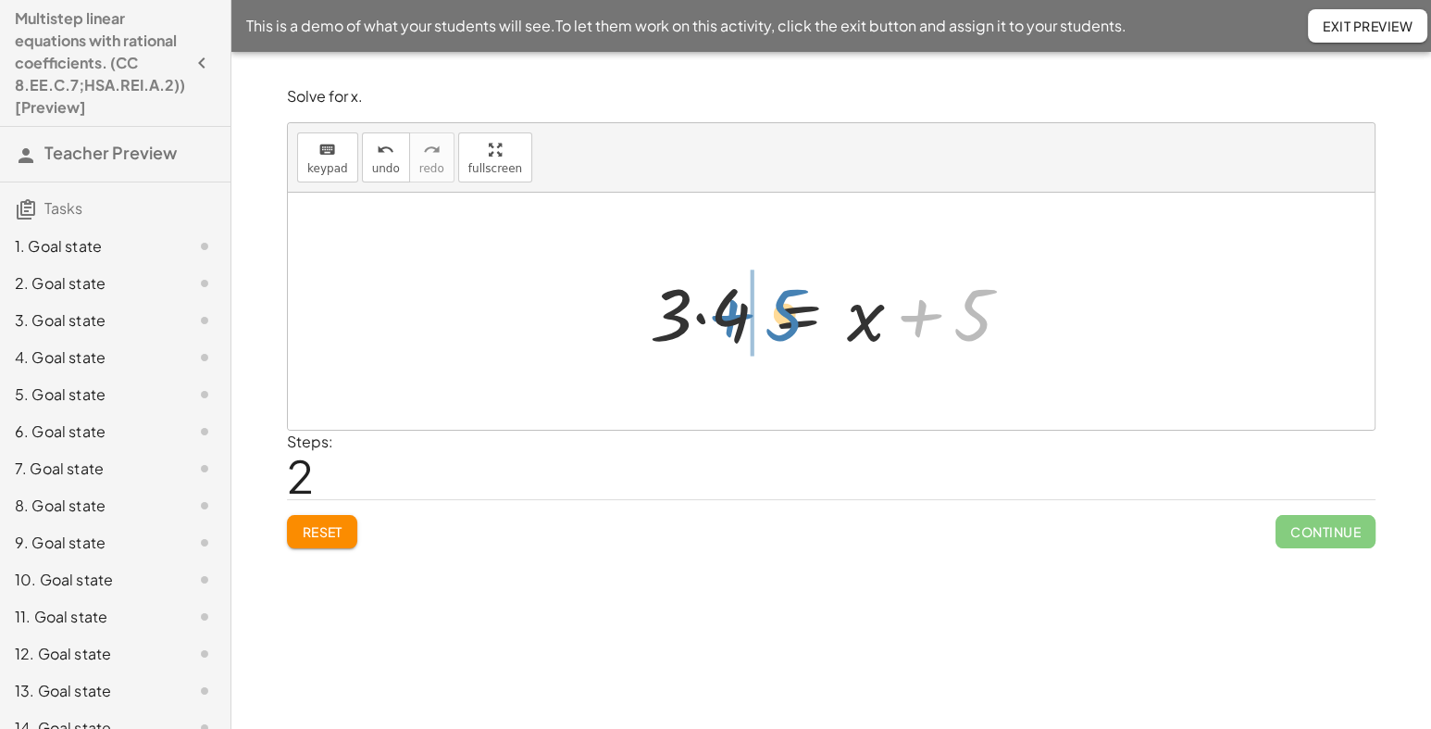
drag, startPoint x: 980, startPoint y: 326, endPoint x: 787, endPoint y: 326, distance: 192.6
click at [787, 326] on div at bounding box center [838, 311] width 394 height 95
click at [703, 315] on div at bounding box center [838, 311] width 394 height 95
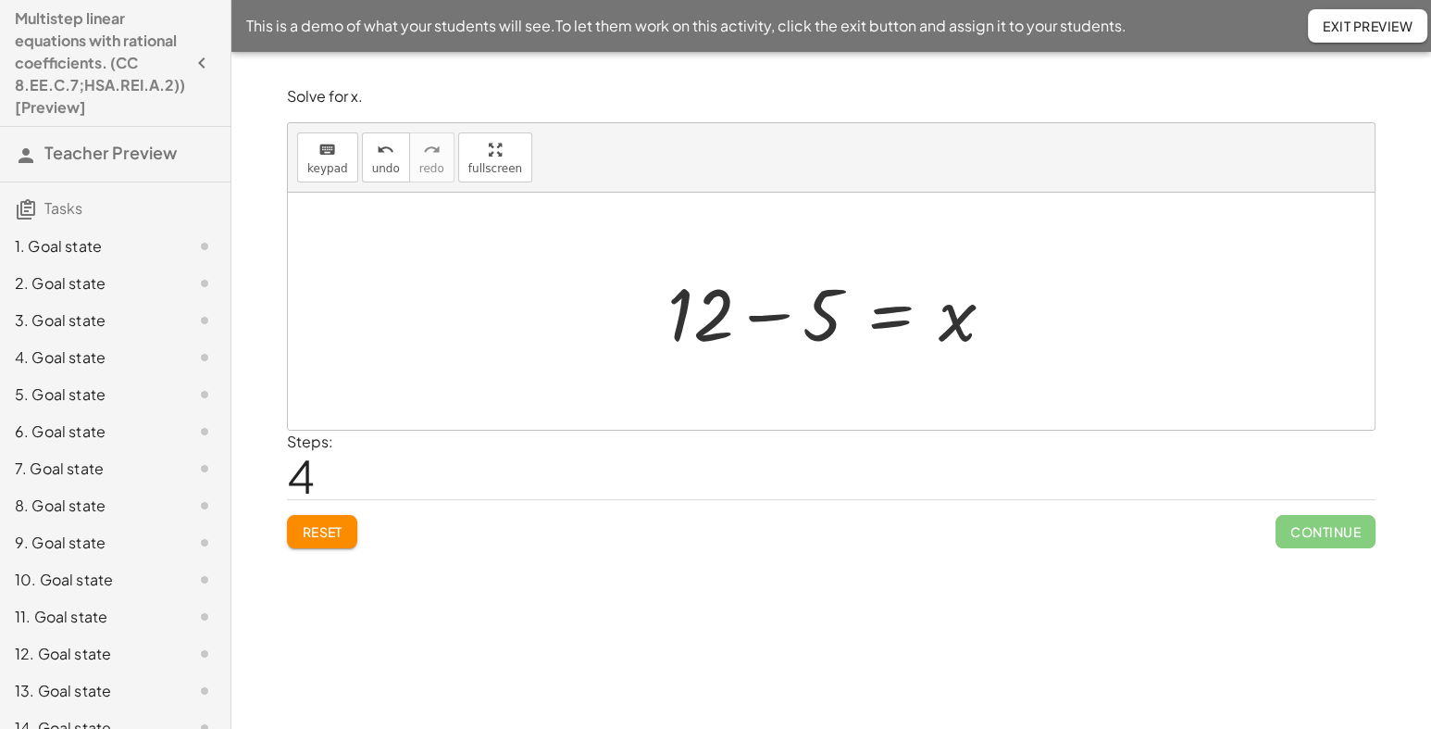
click at [772, 311] on div at bounding box center [838, 311] width 360 height 95
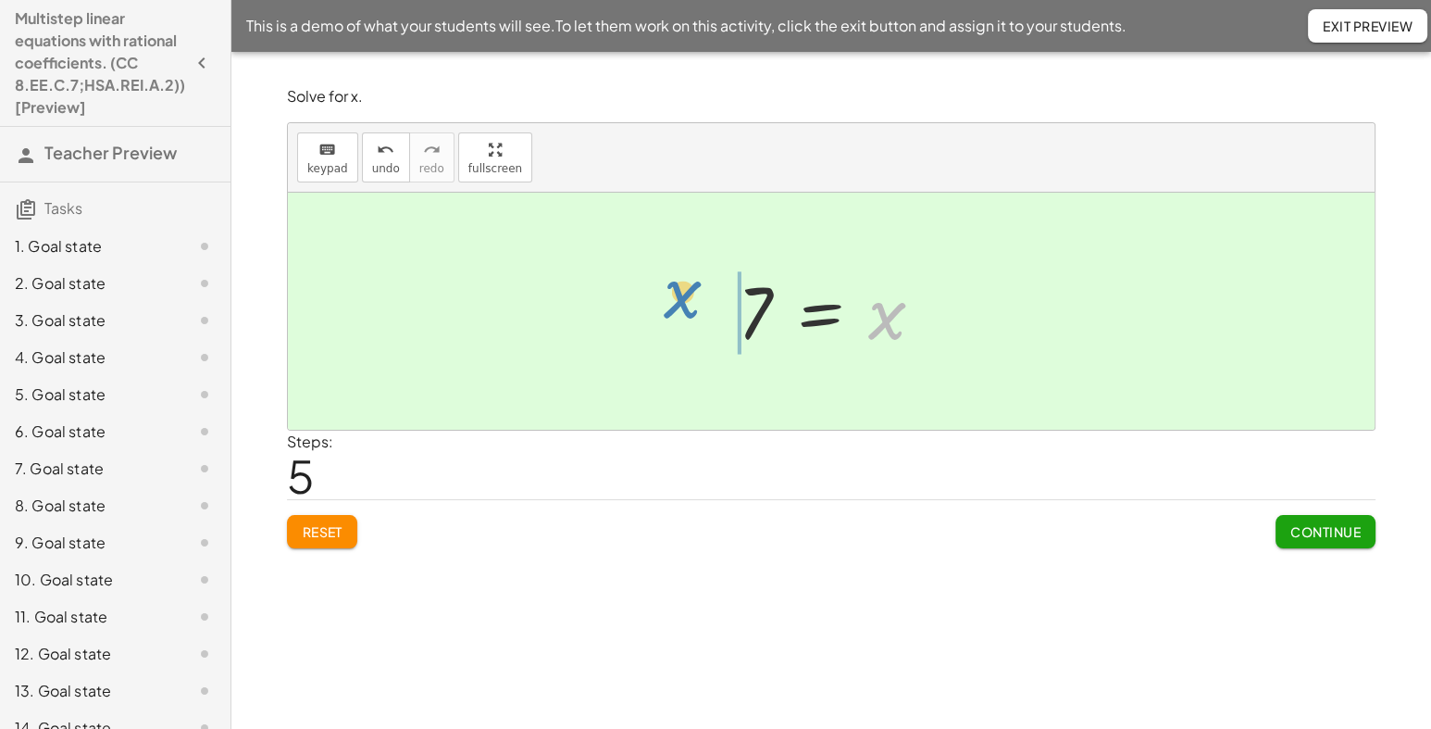
drag, startPoint x: 896, startPoint y: 323, endPoint x: 688, endPoint y: 300, distance: 209.6
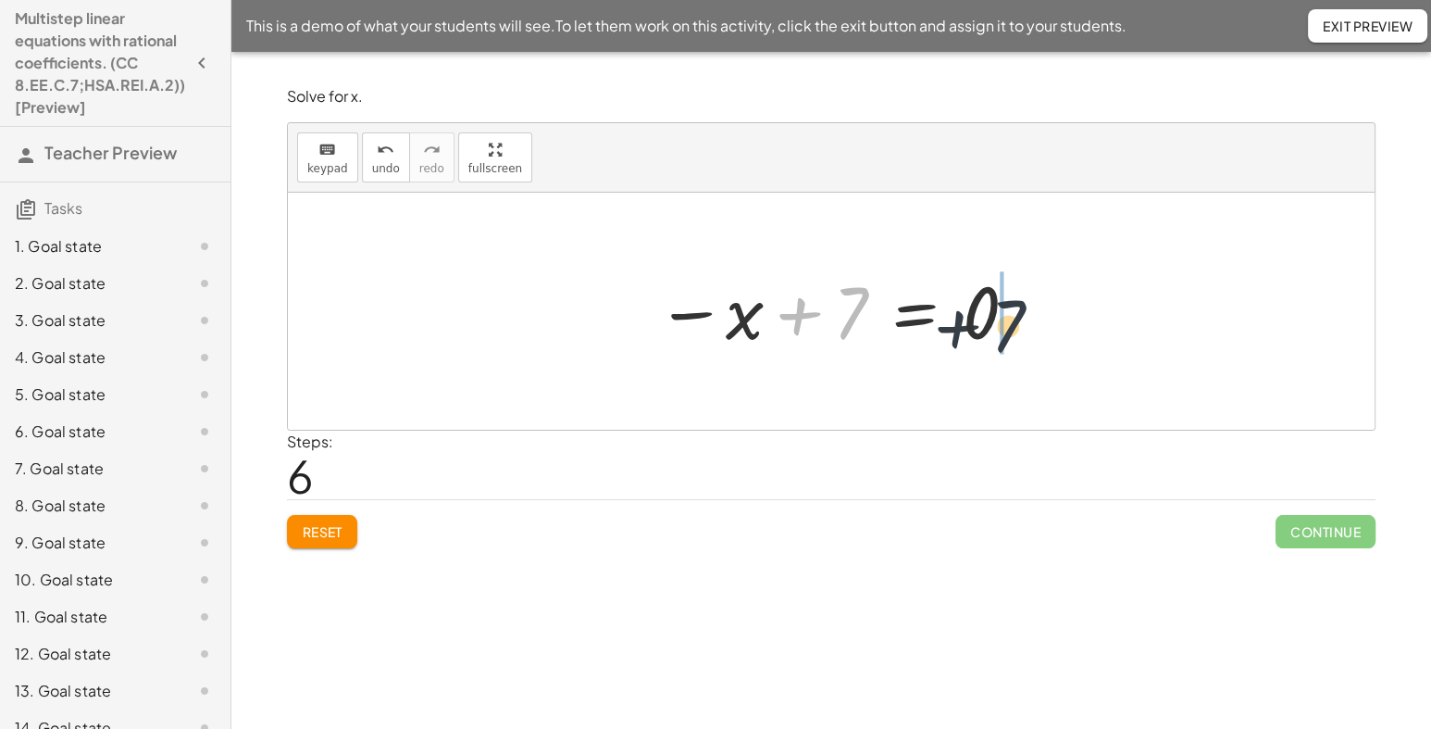
drag, startPoint x: 841, startPoint y: 323, endPoint x: 1031, endPoint y: 319, distance: 190.8
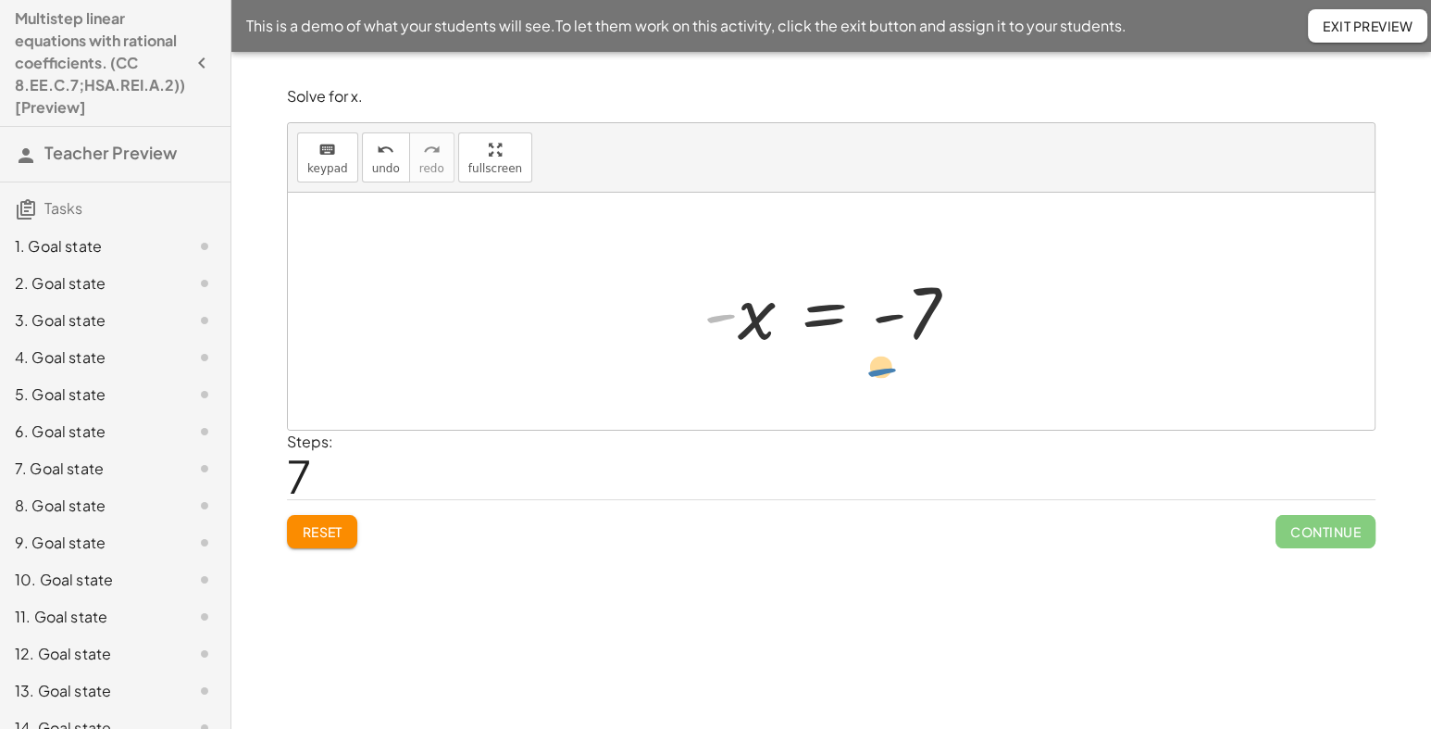
drag, startPoint x: 719, startPoint y: 321, endPoint x: 881, endPoint y: 375, distance: 170.7
drag, startPoint x: 1086, startPoint y: 327, endPoint x: 709, endPoint y: 324, distance: 376.9
click at [709, 324] on div at bounding box center [837, 312] width 287 height 92
drag, startPoint x: 717, startPoint y: 318, endPoint x: 888, endPoint y: 302, distance: 172.0
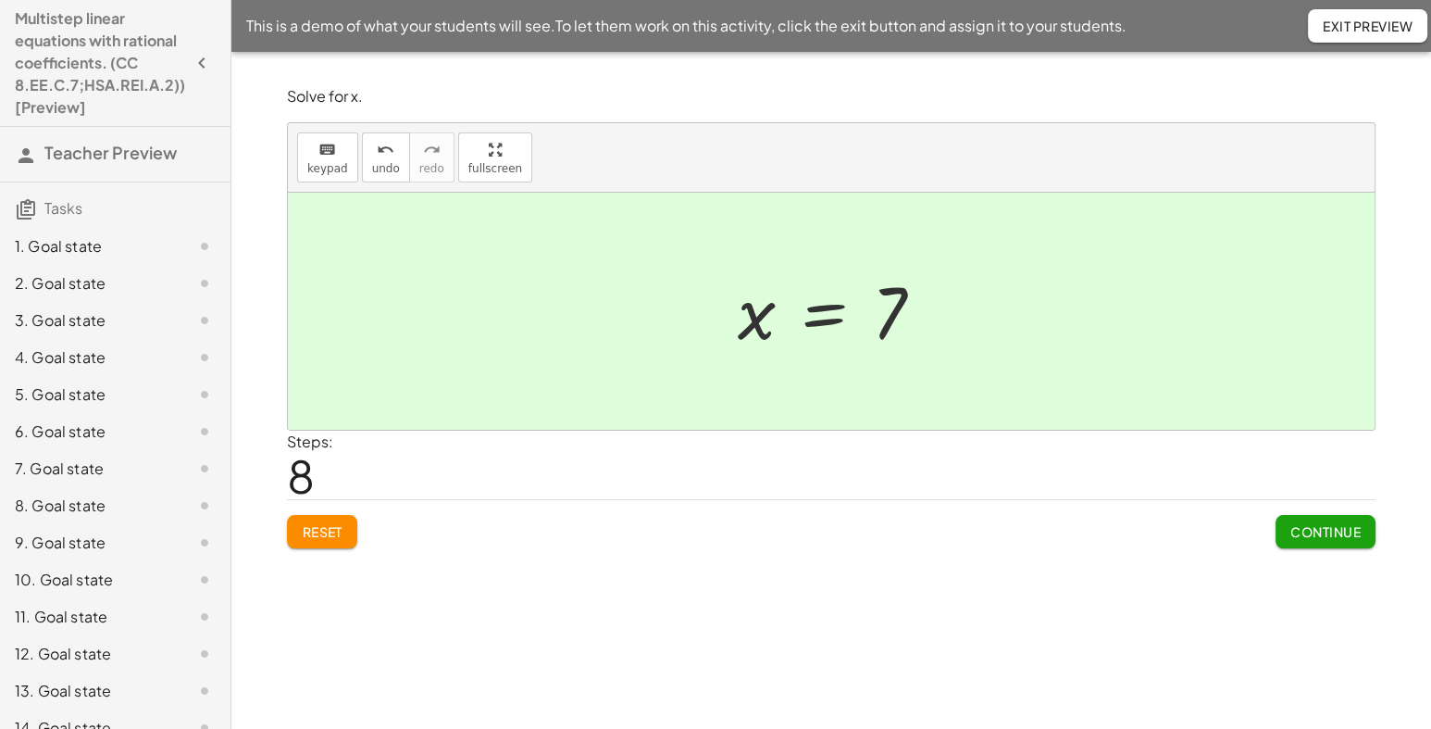
click at [1332, 525] on span "Continue" at bounding box center [1326, 531] width 70 height 17
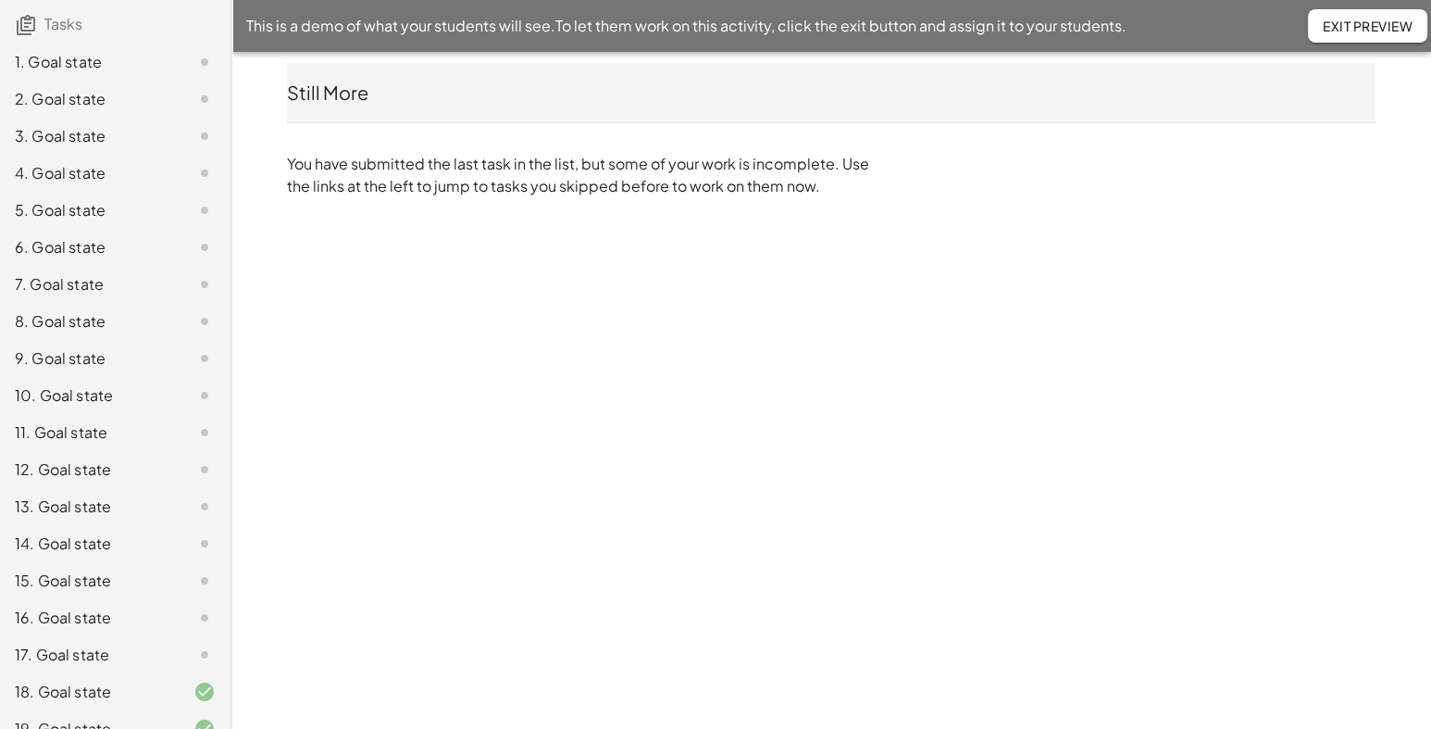
scroll to position [246, 0]
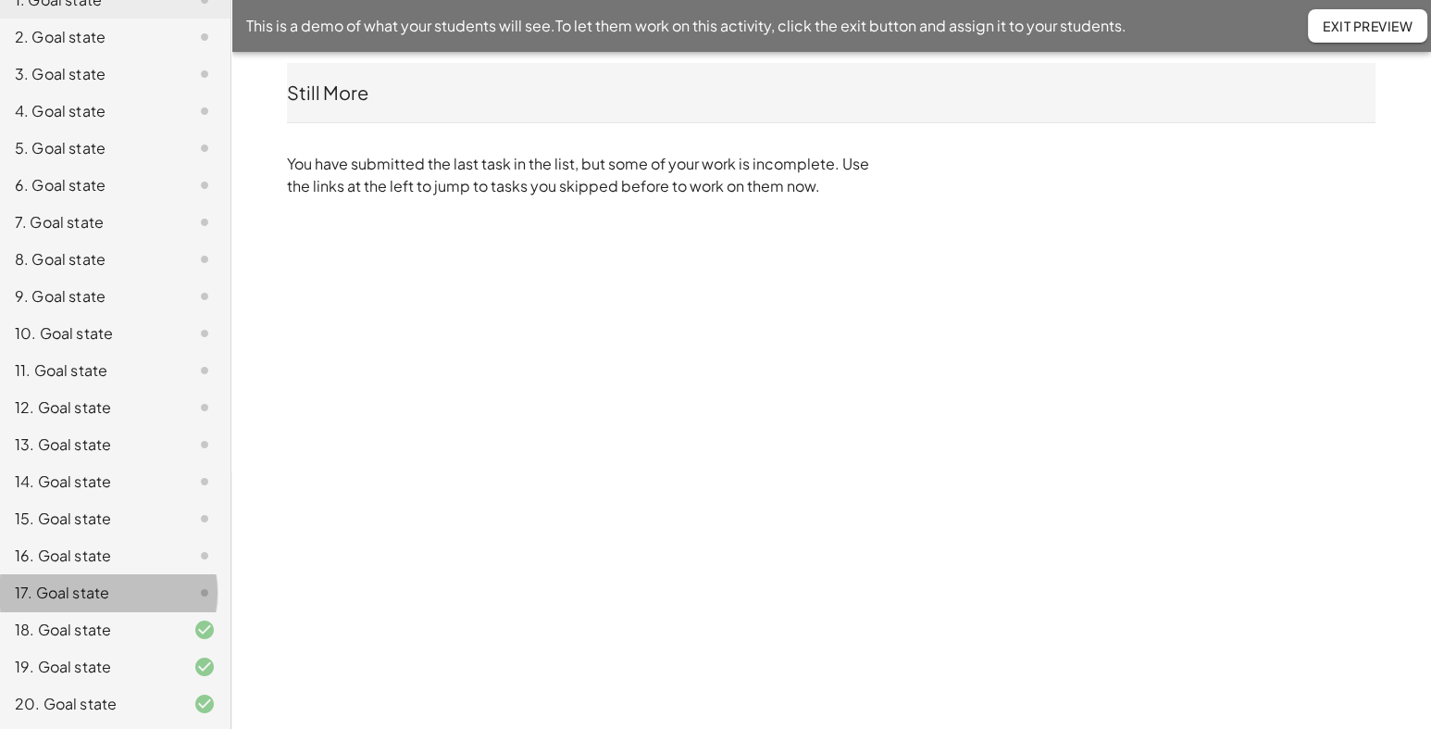
click at [83, 648] on div "17. Goal state" at bounding box center [115, 666] width 231 height 37
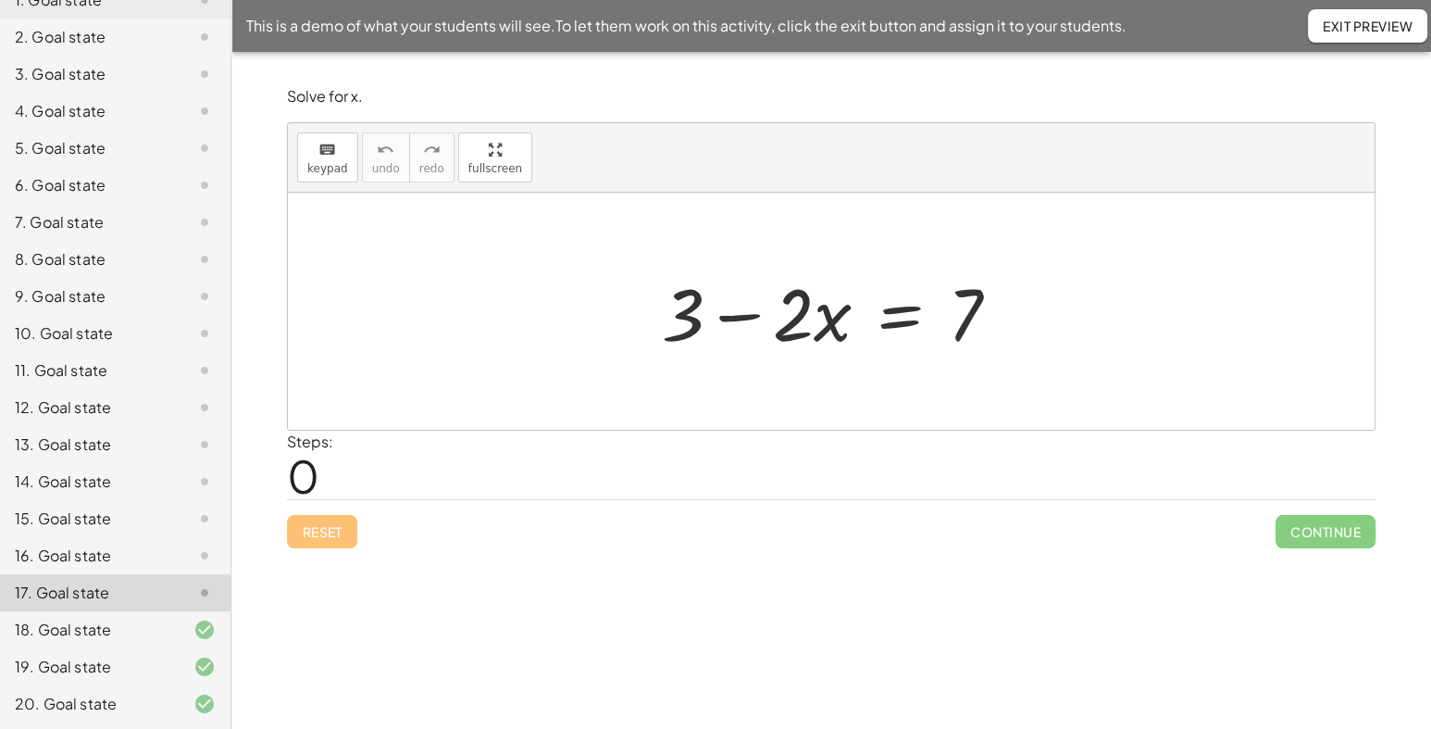
click at [87, 225] on div "7. Goal state" at bounding box center [89, 222] width 149 height 22
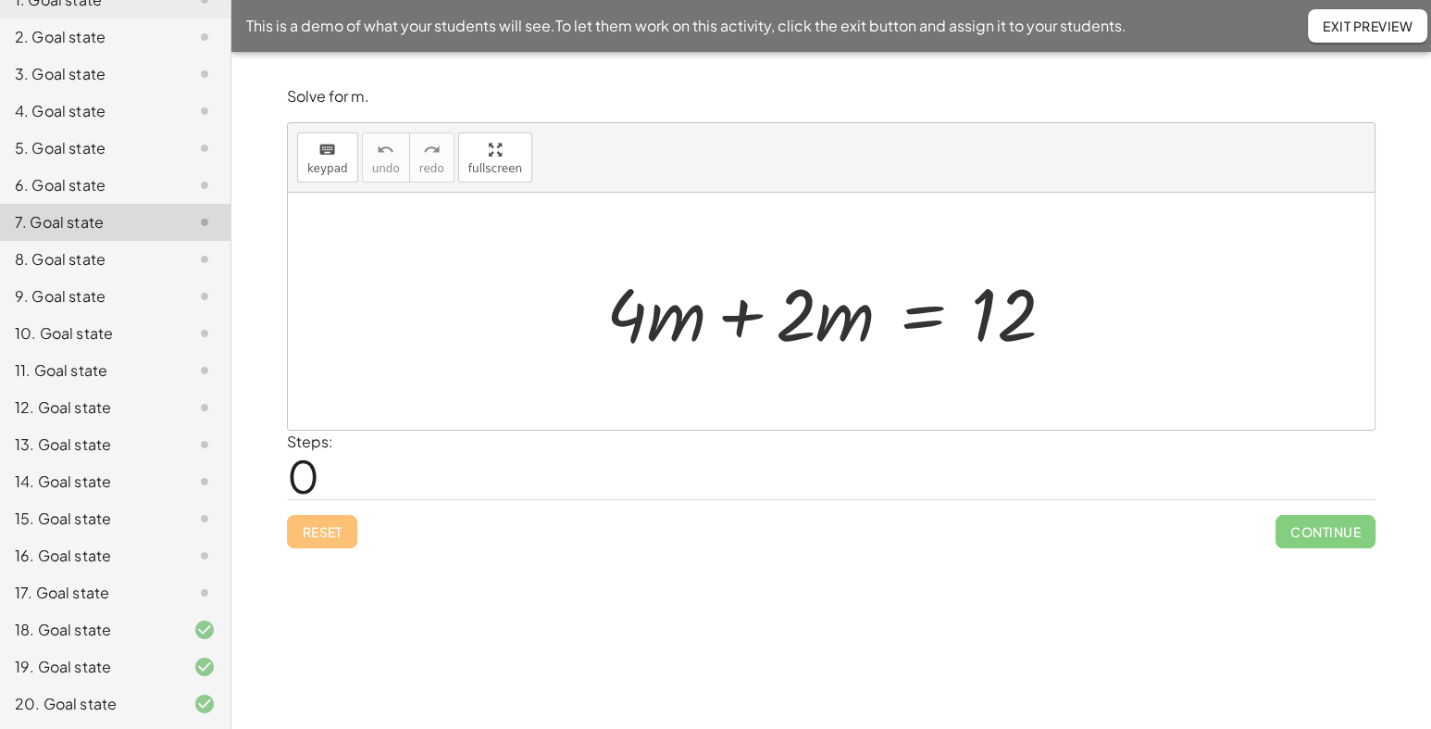
click at [1360, 31] on span "Exit Preview" at bounding box center [1368, 26] width 90 height 17
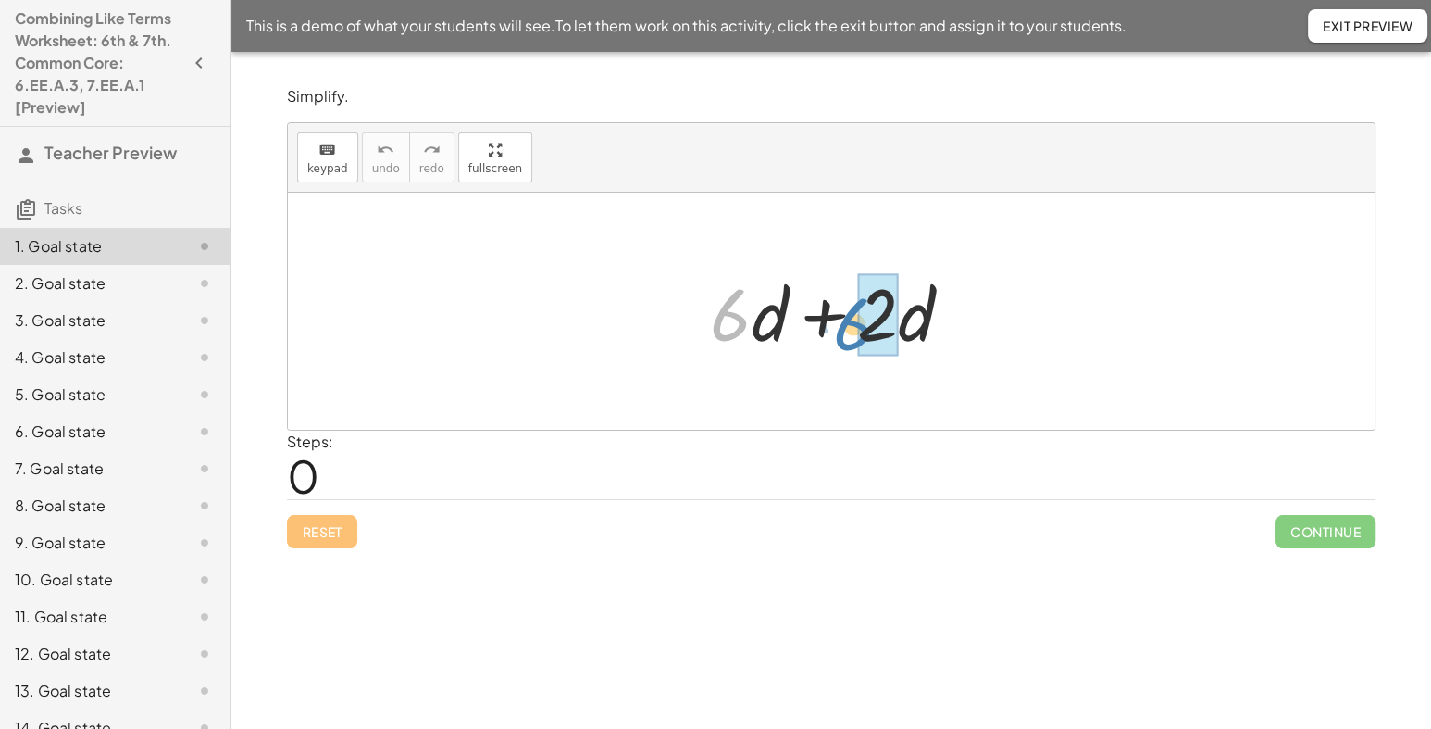
drag, startPoint x: 754, startPoint y: 341, endPoint x: 857, endPoint y: 342, distance: 103.7
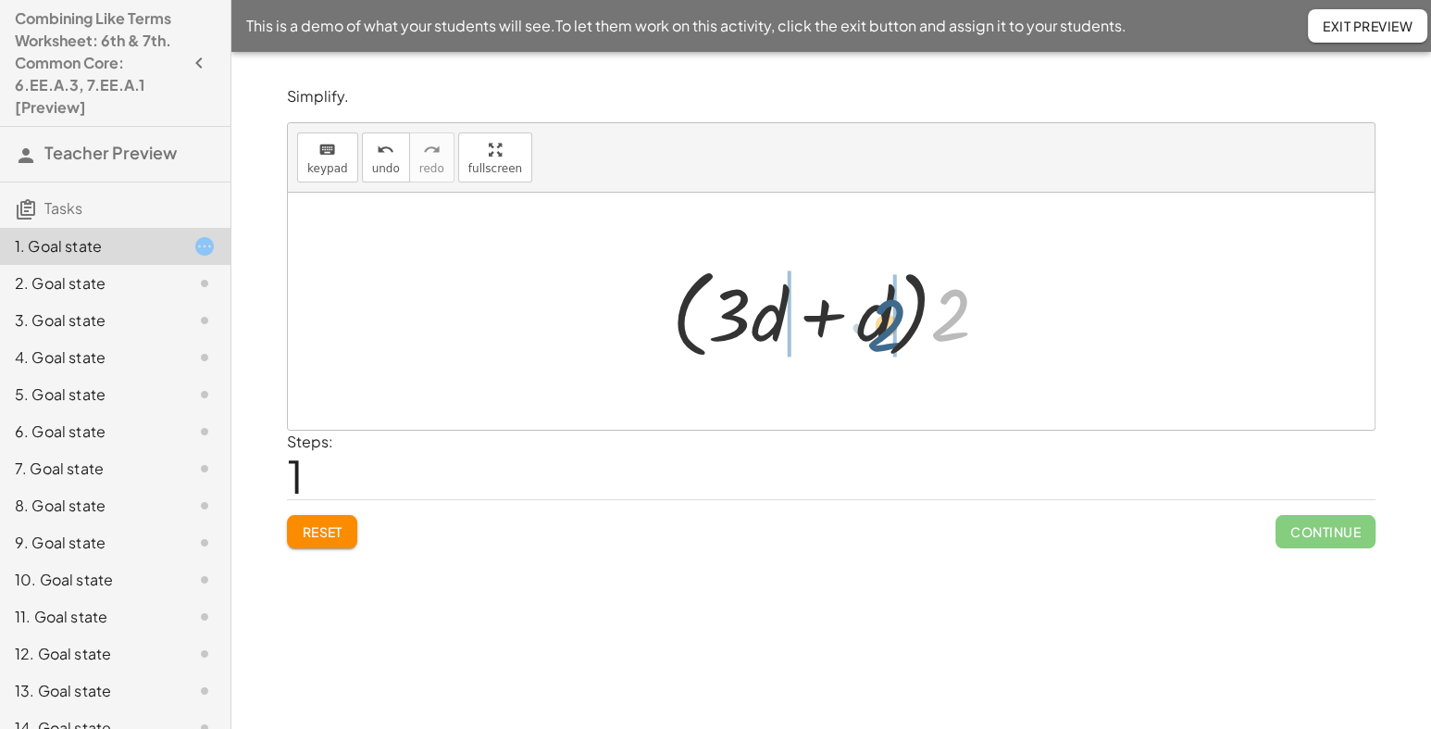
drag, startPoint x: 940, startPoint y: 327, endPoint x: 869, endPoint y: 336, distance: 71.0
click at [869, 336] on div at bounding box center [838, 311] width 350 height 106
click at [817, 319] on div at bounding box center [839, 311] width 276 height 95
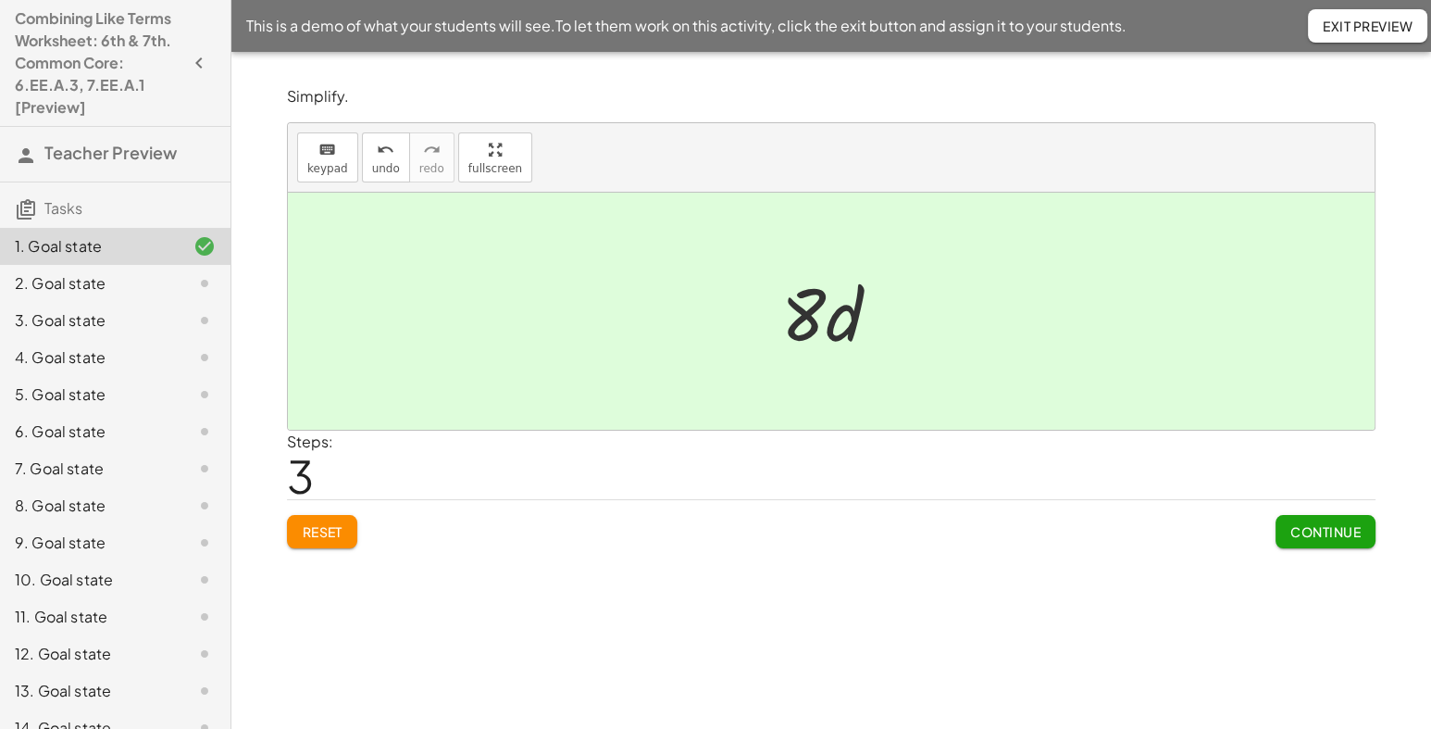
click at [835, 330] on div at bounding box center [838, 311] width 132 height 95
click at [1328, 528] on span "Continue" at bounding box center [1326, 531] width 70 height 17
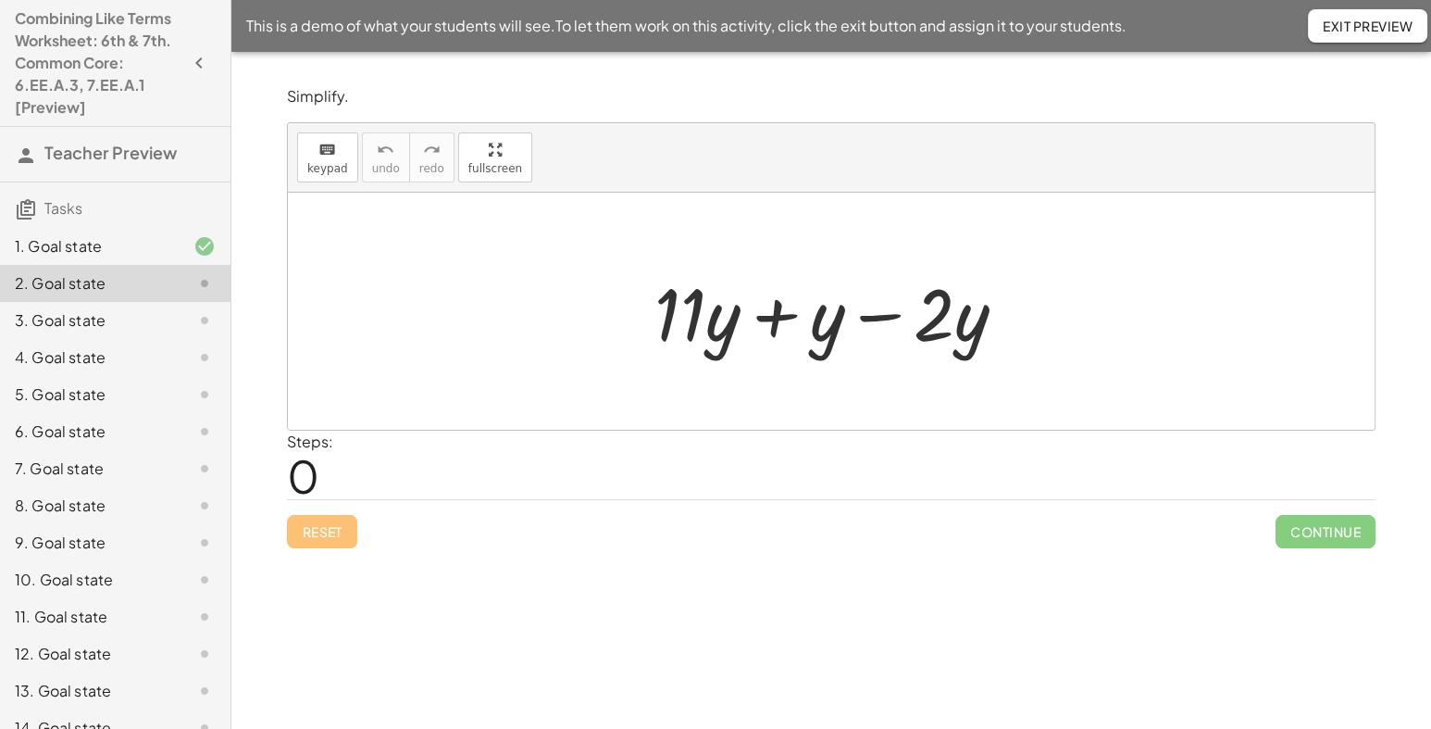
click at [761, 323] on div at bounding box center [837, 311] width 385 height 95
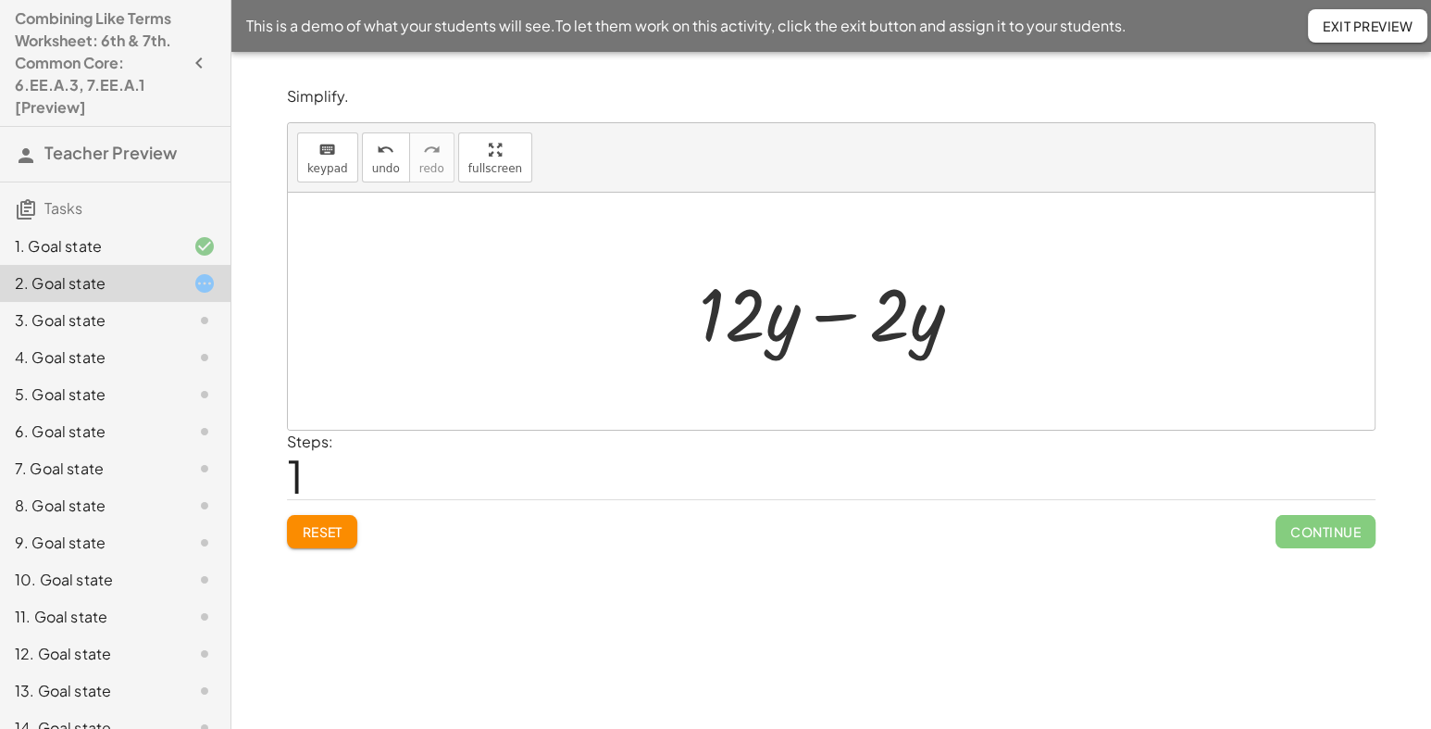
click at [824, 327] on div at bounding box center [838, 311] width 296 height 95
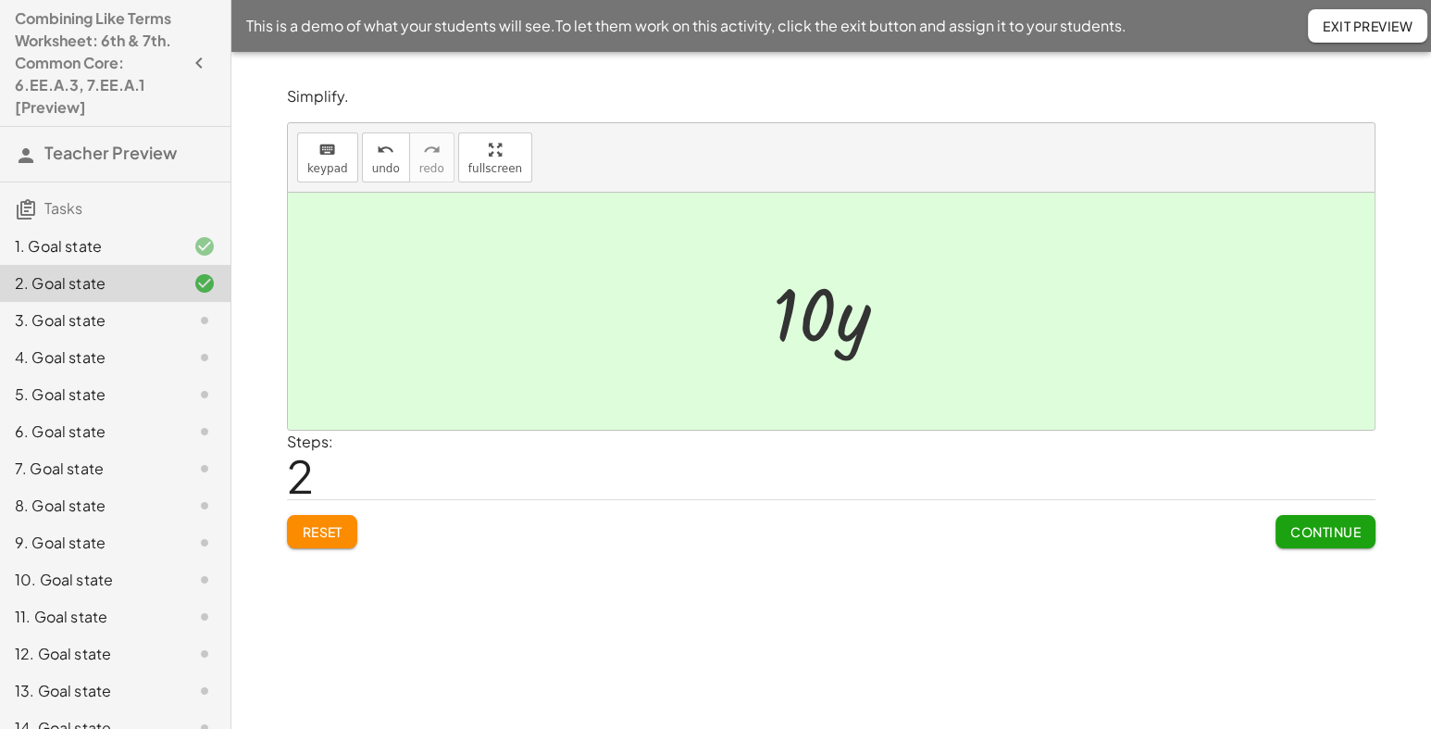
click at [1336, 536] on span "Continue" at bounding box center [1326, 531] width 70 height 17
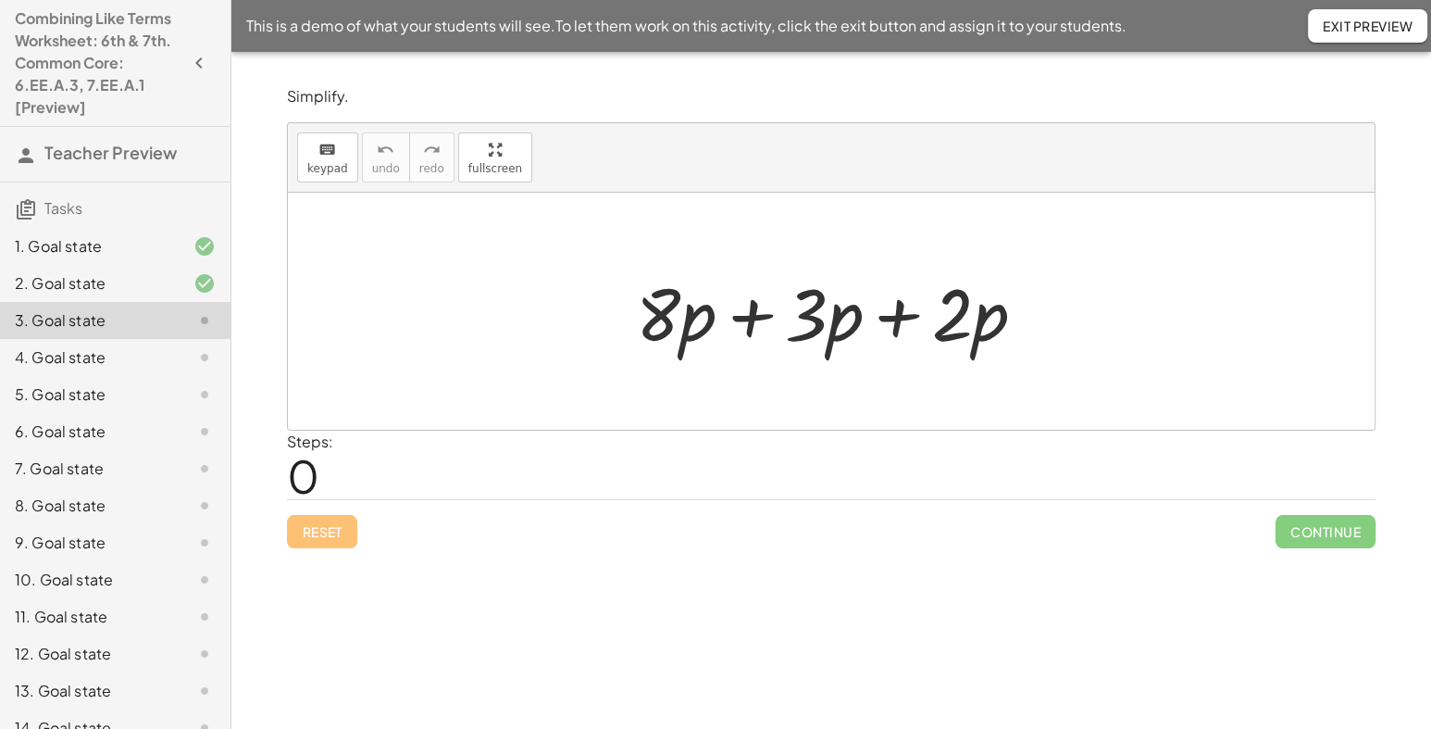
click at [766, 324] on div at bounding box center [838, 311] width 423 height 95
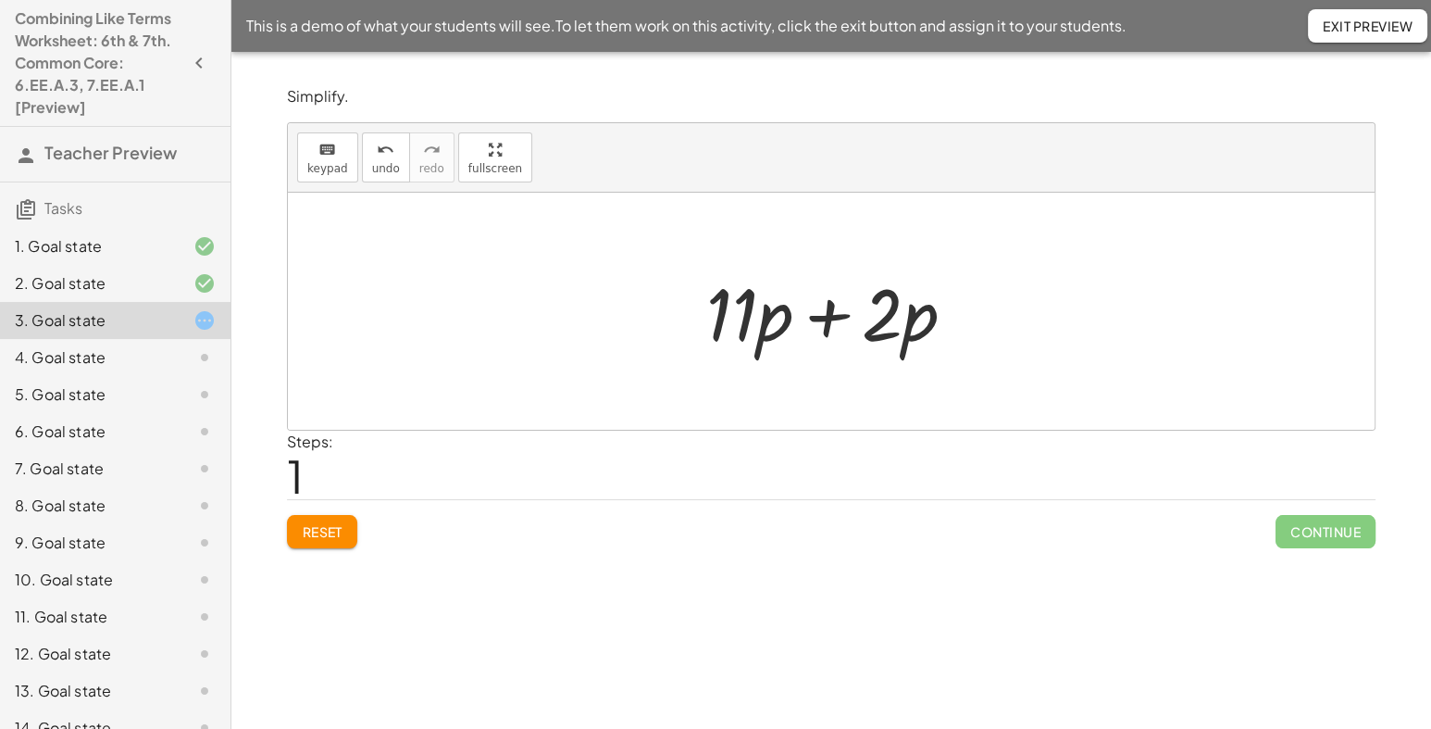
click at [824, 331] on div at bounding box center [838, 311] width 282 height 95
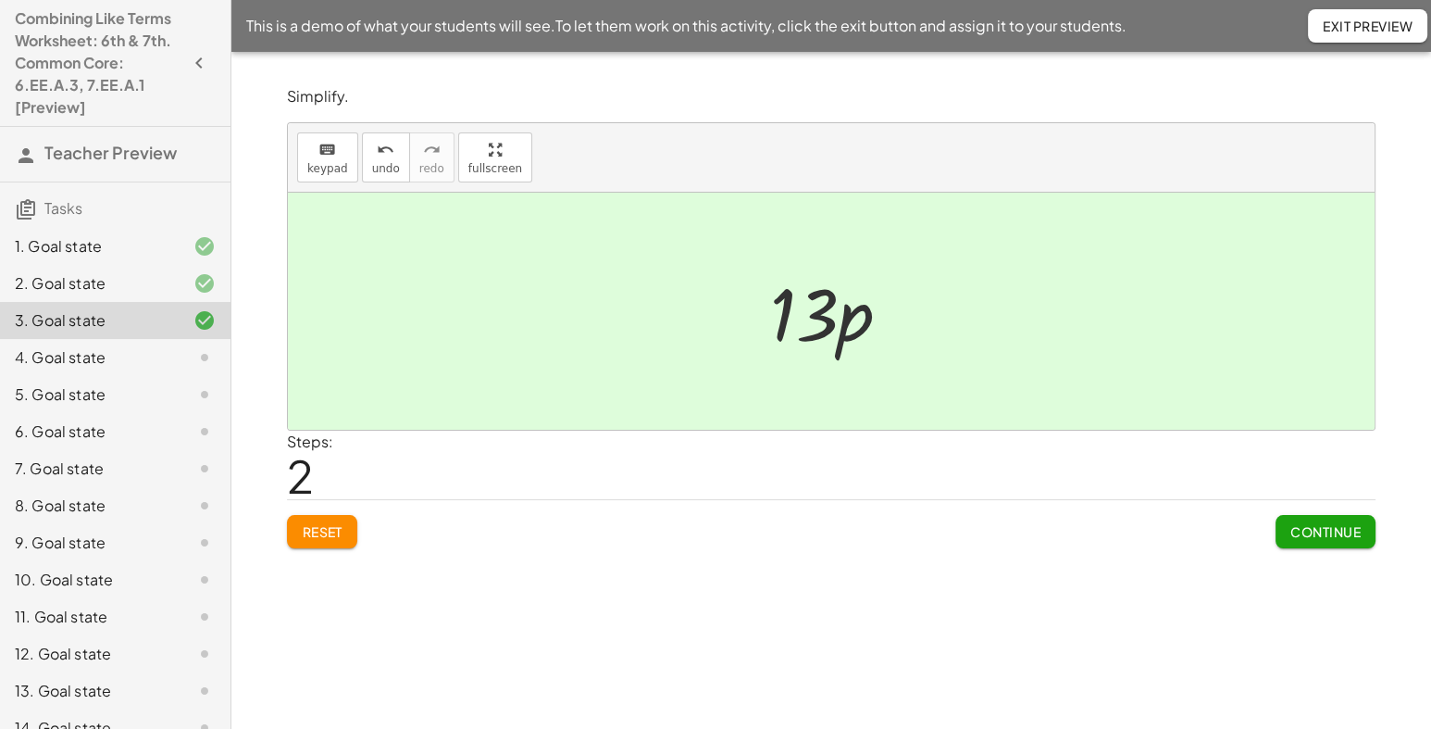
click at [1344, 529] on span "Continue" at bounding box center [1326, 531] width 70 height 17
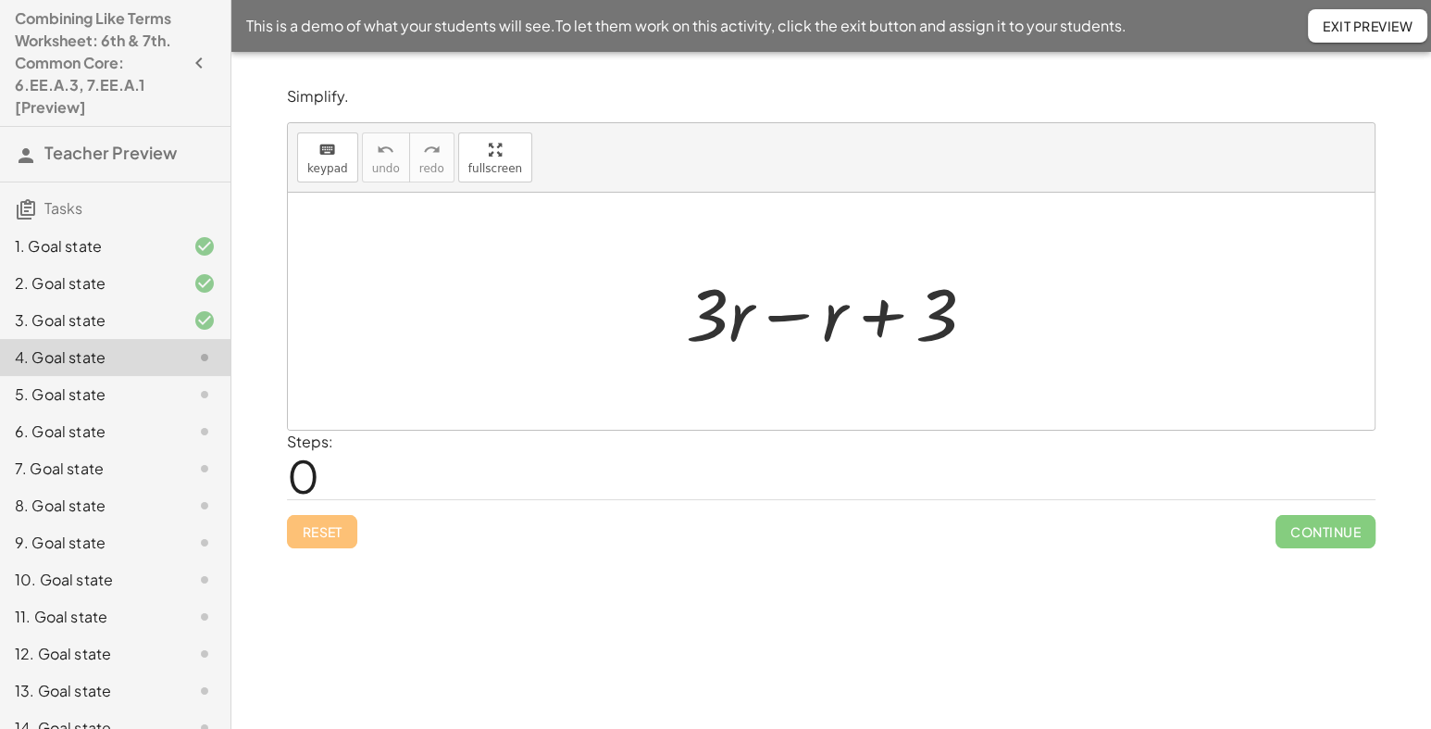
click at [796, 325] on div at bounding box center [838, 311] width 323 height 95
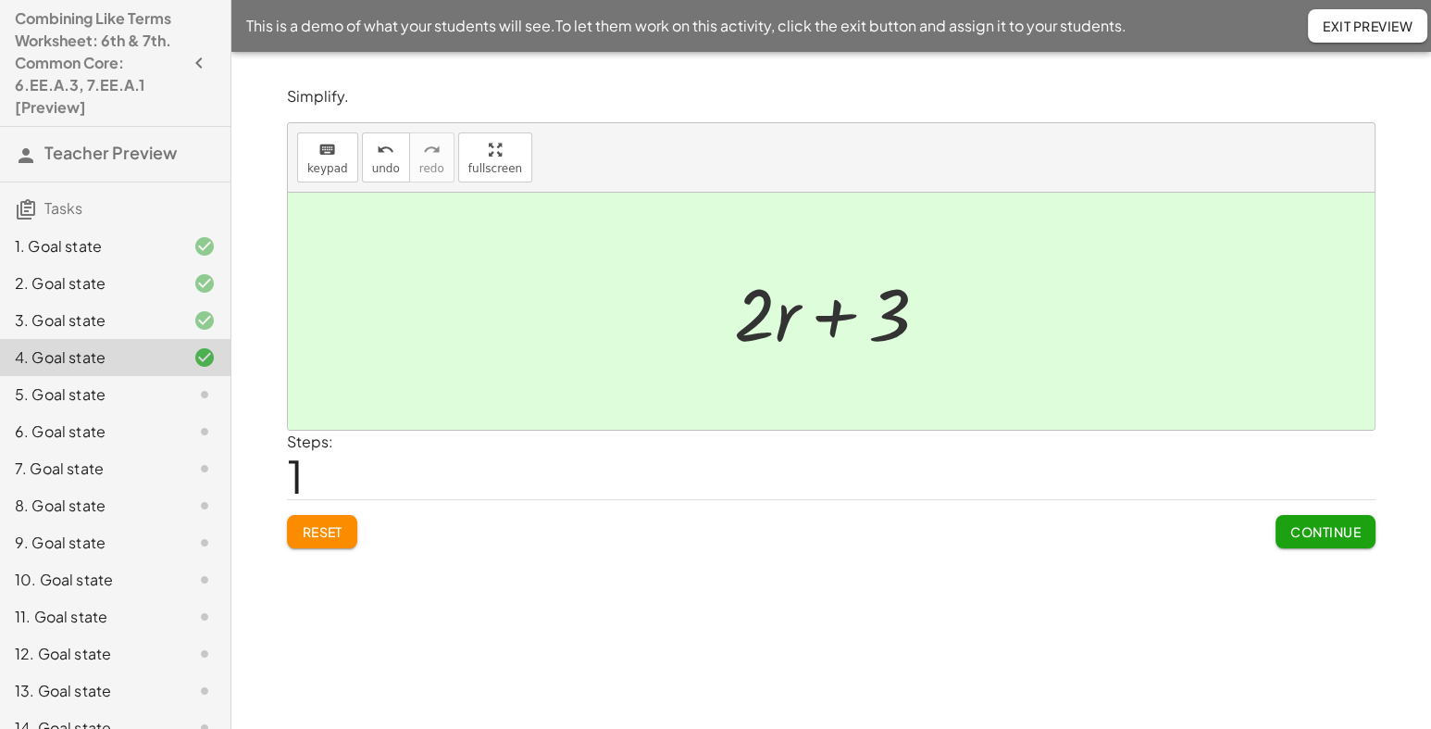
click at [840, 322] on div at bounding box center [839, 311] width 228 height 95
click at [1294, 526] on span "Continue" at bounding box center [1326, 531] width 70 height 17
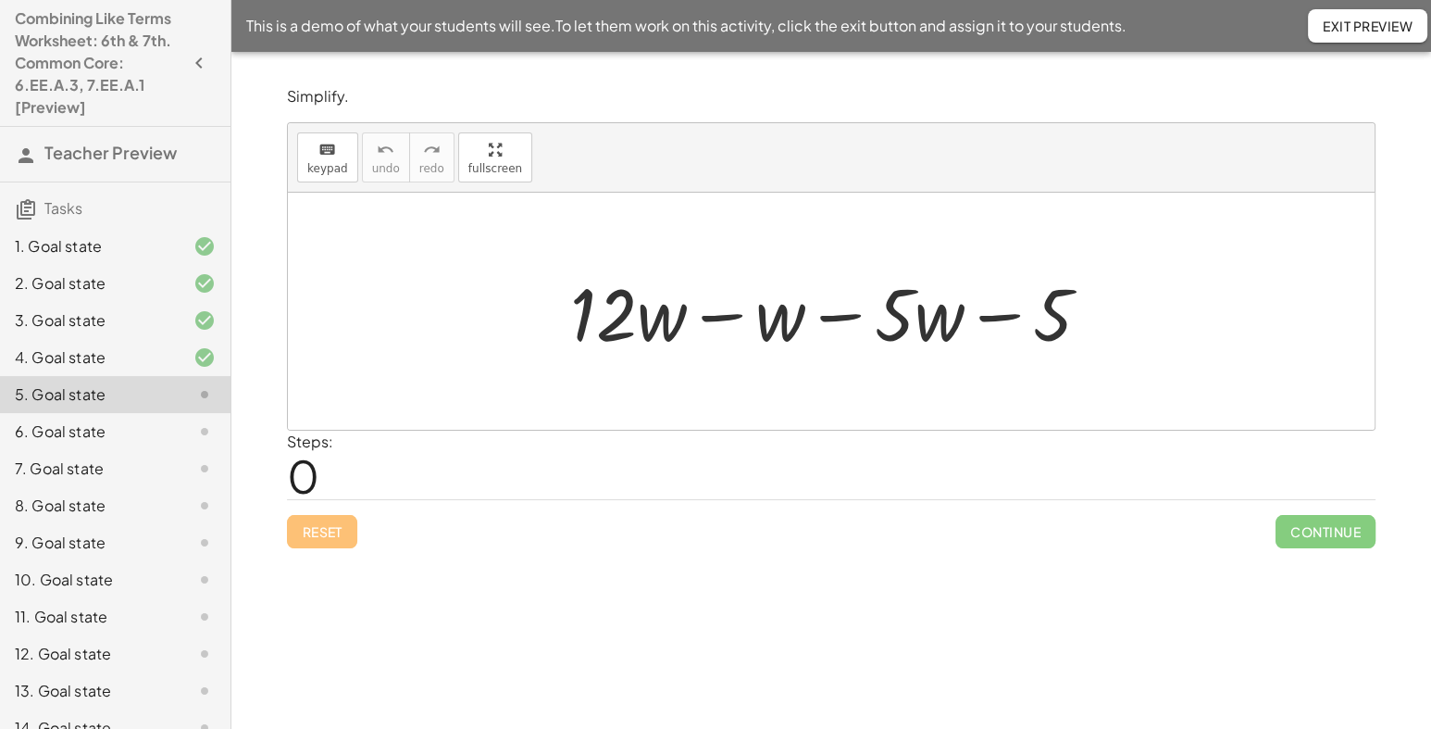
click at [550, 213] on div "keyboard keypad undo undo redo redo fullscreen + · 12 · w − w − · 5 · w − 5 ×" at bounding box center [831, 276] width 1087 height 306
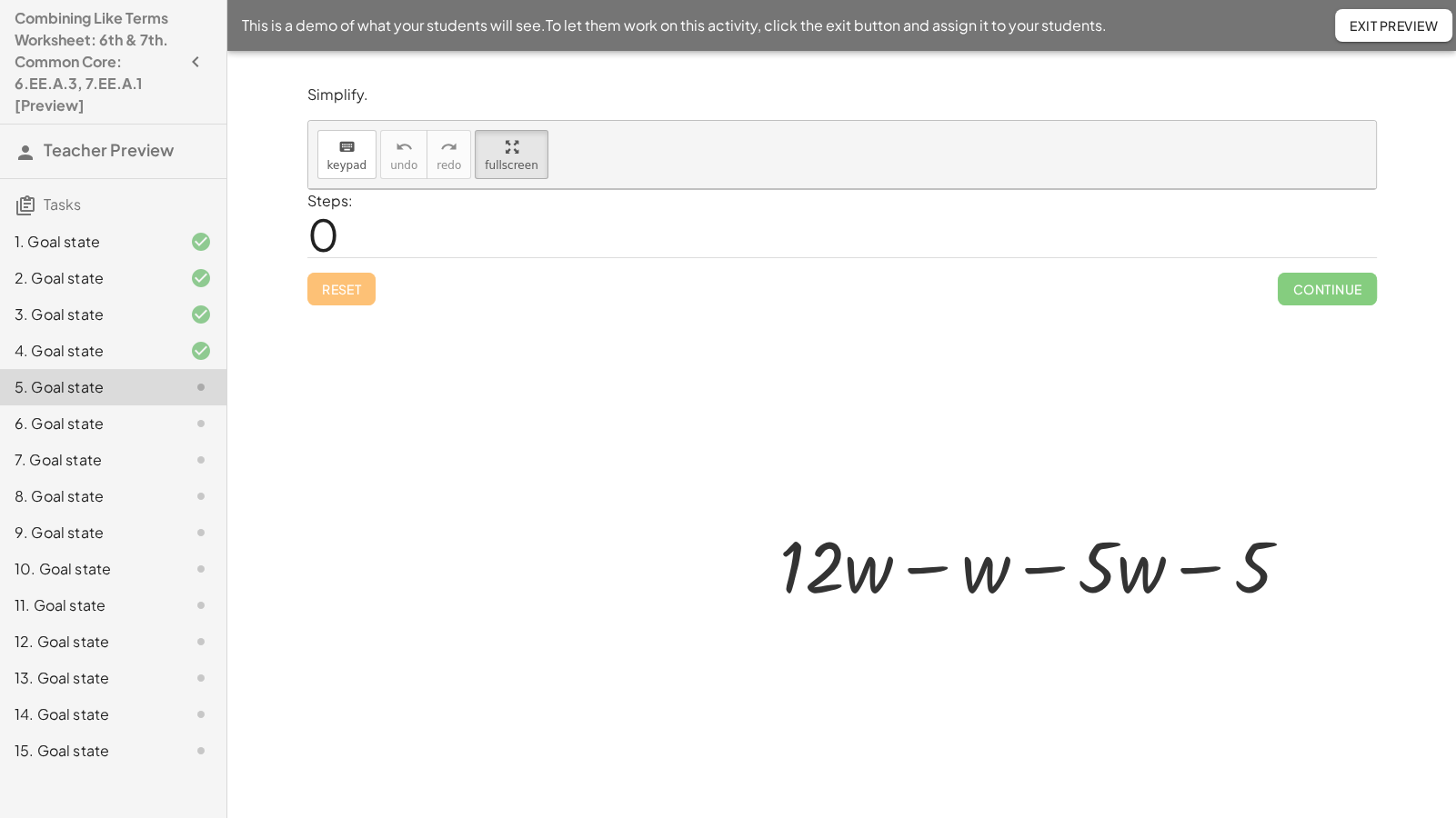
click at [770, 518] on div at bounding box center [1042, 564] width 544 height 93
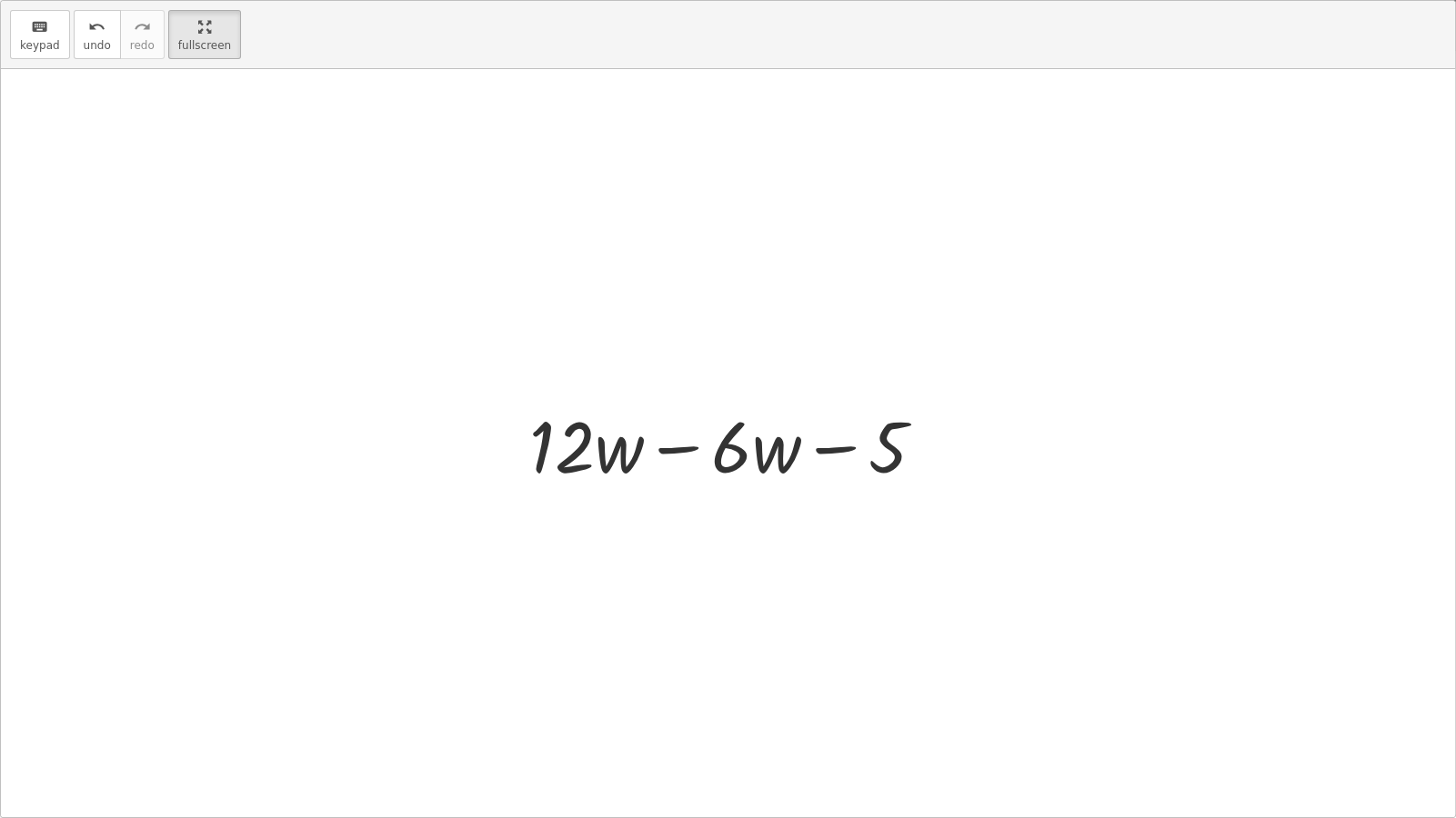
click at [669, 452] on div at bounding box center [735, 444] width 428 height 93
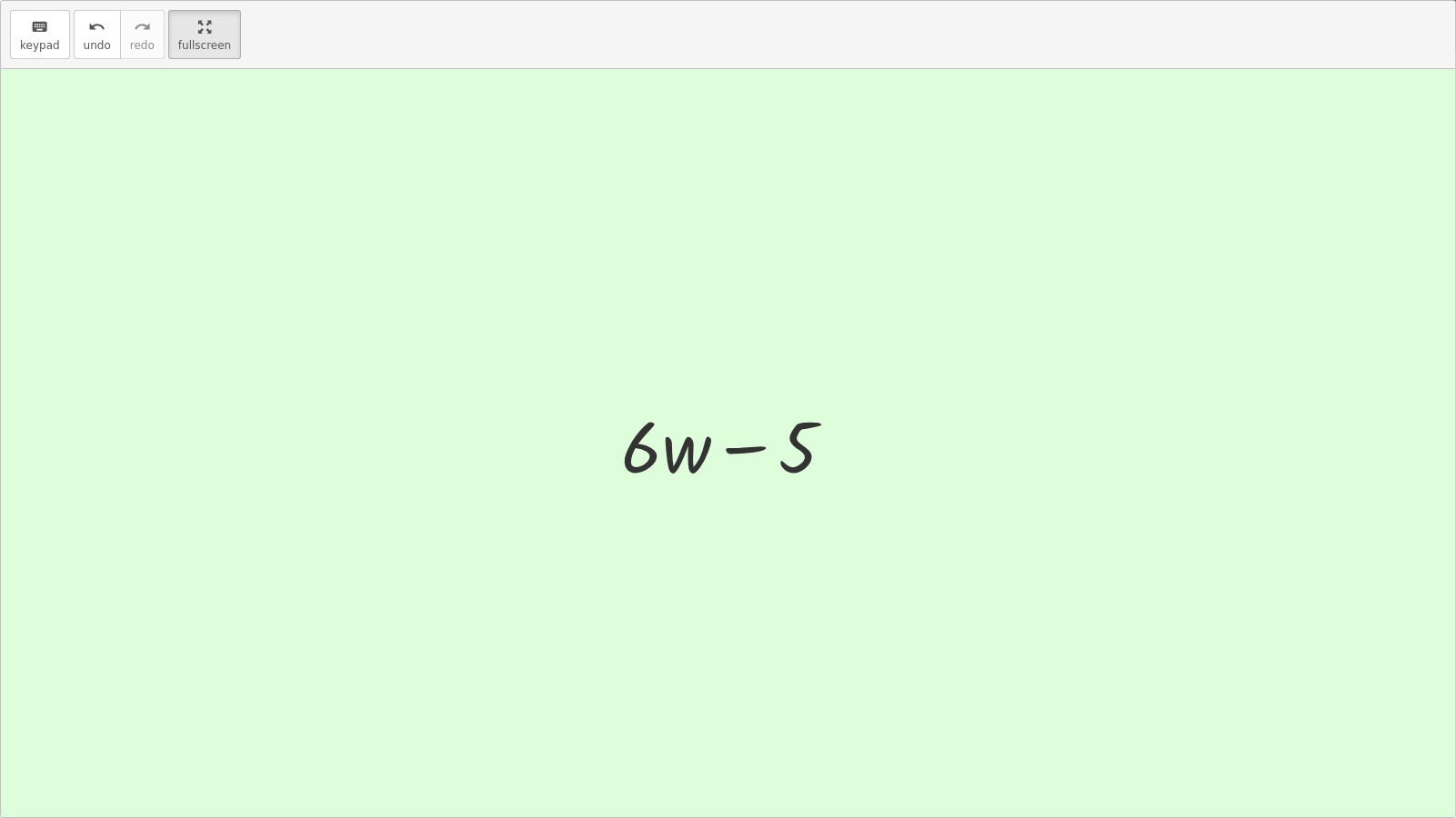
click at [1173, 505] on div at bounding box center [728, 443] width 1455 height 748
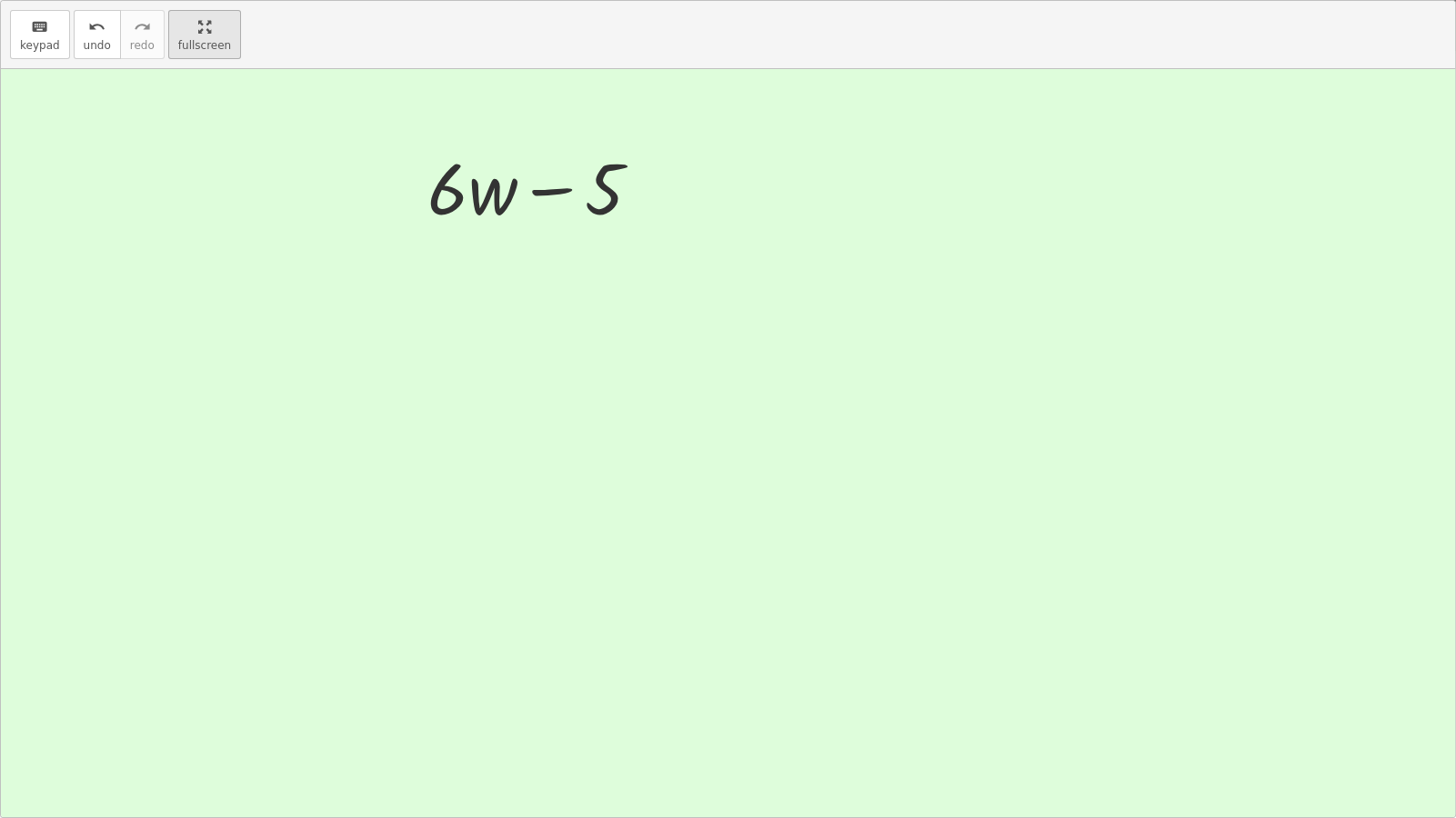
drag, startPoint x: 189, startPoint y: 26, endPoint x: 141, endPoint y: -38, distance: 80.0
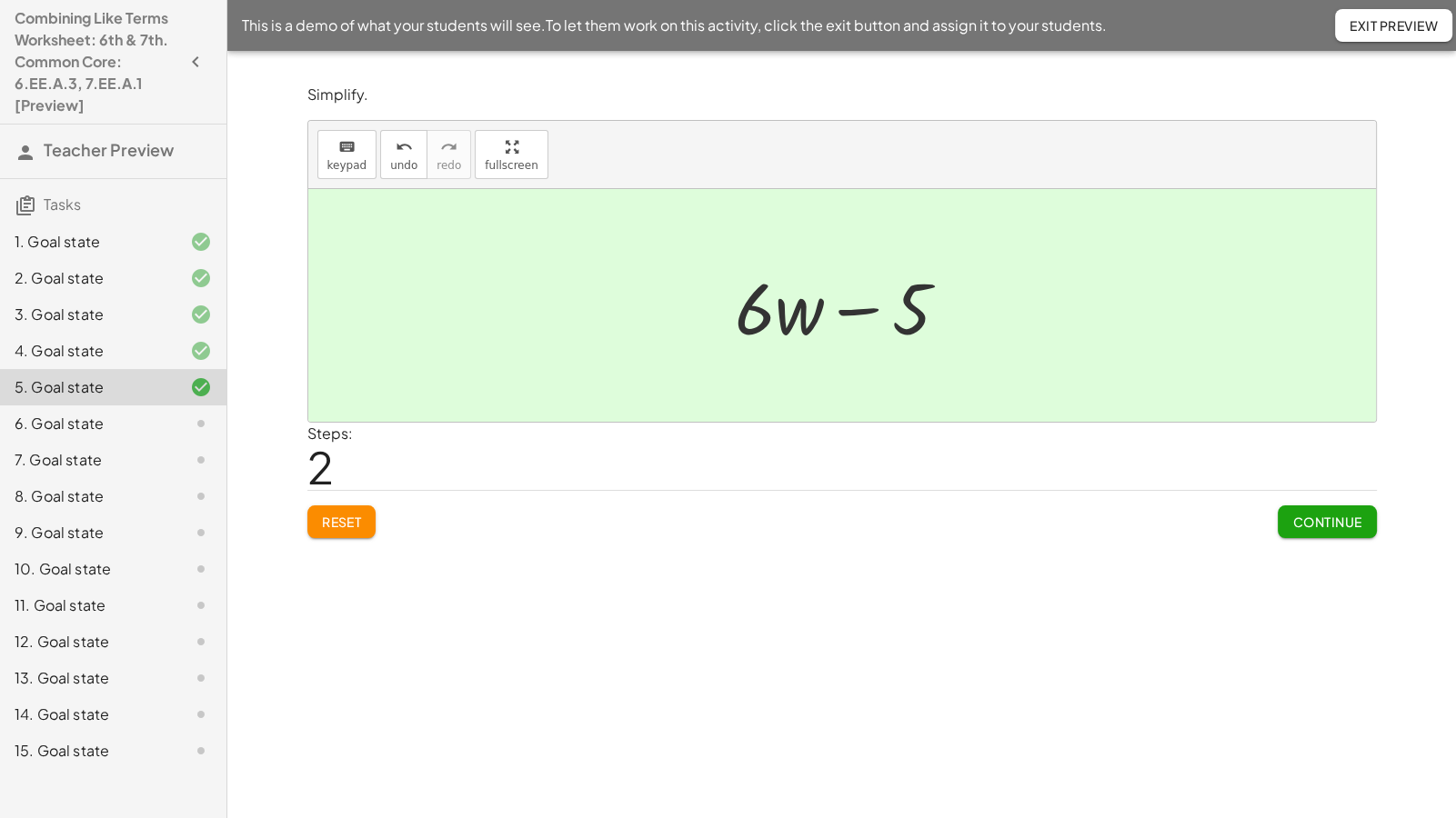
click at [141, 0] on html "Combining Like Terms Worksheet: 6th & 7th. Common Core: 6.EE.A.3, 7.EE.A.1 [Pre…" at bounding box center [728, 409] width 1456 height 818
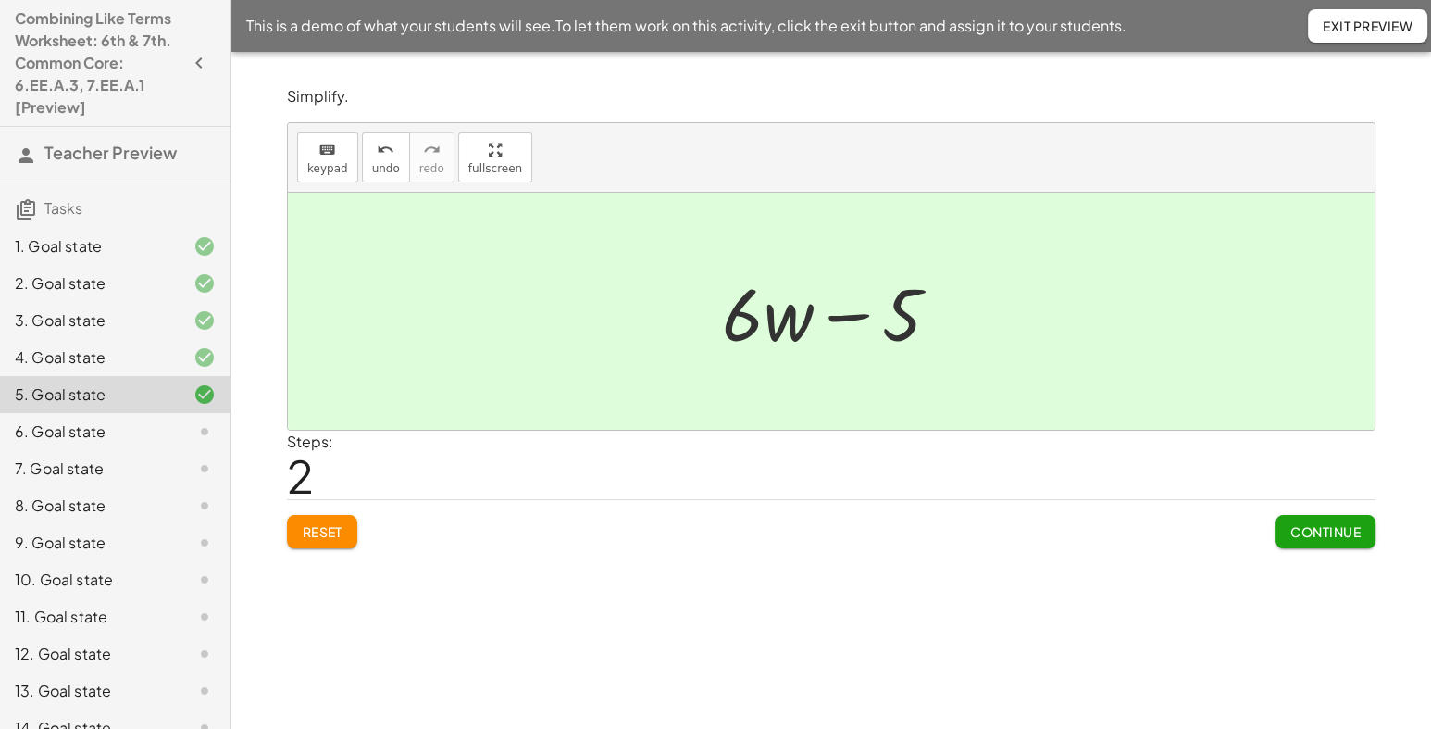
click at [1338, 537] on span "Continue" at bounding box center [1326, 531] width 70 height 17
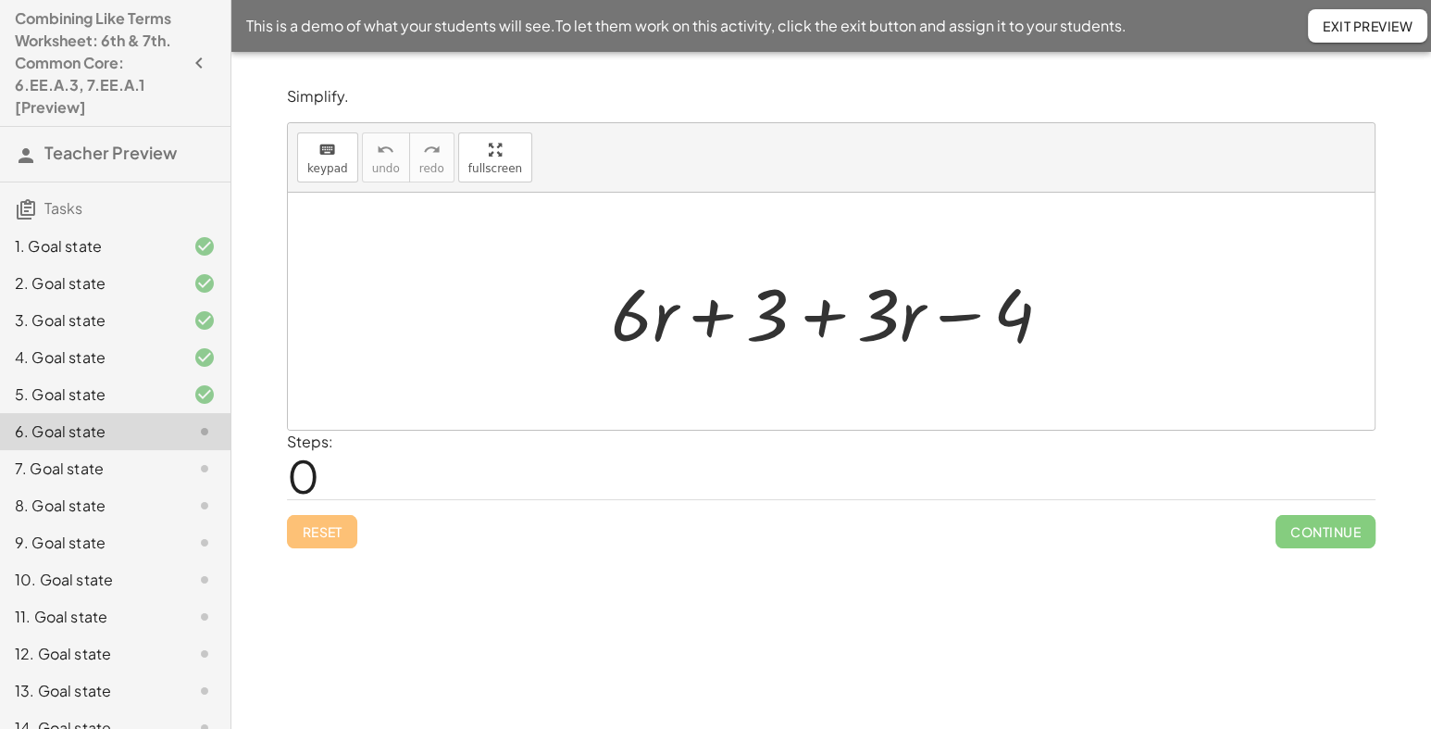
click at [1328, 28] on span "Exit Preview" at bounding box center [1368, 26] width 90 height 17
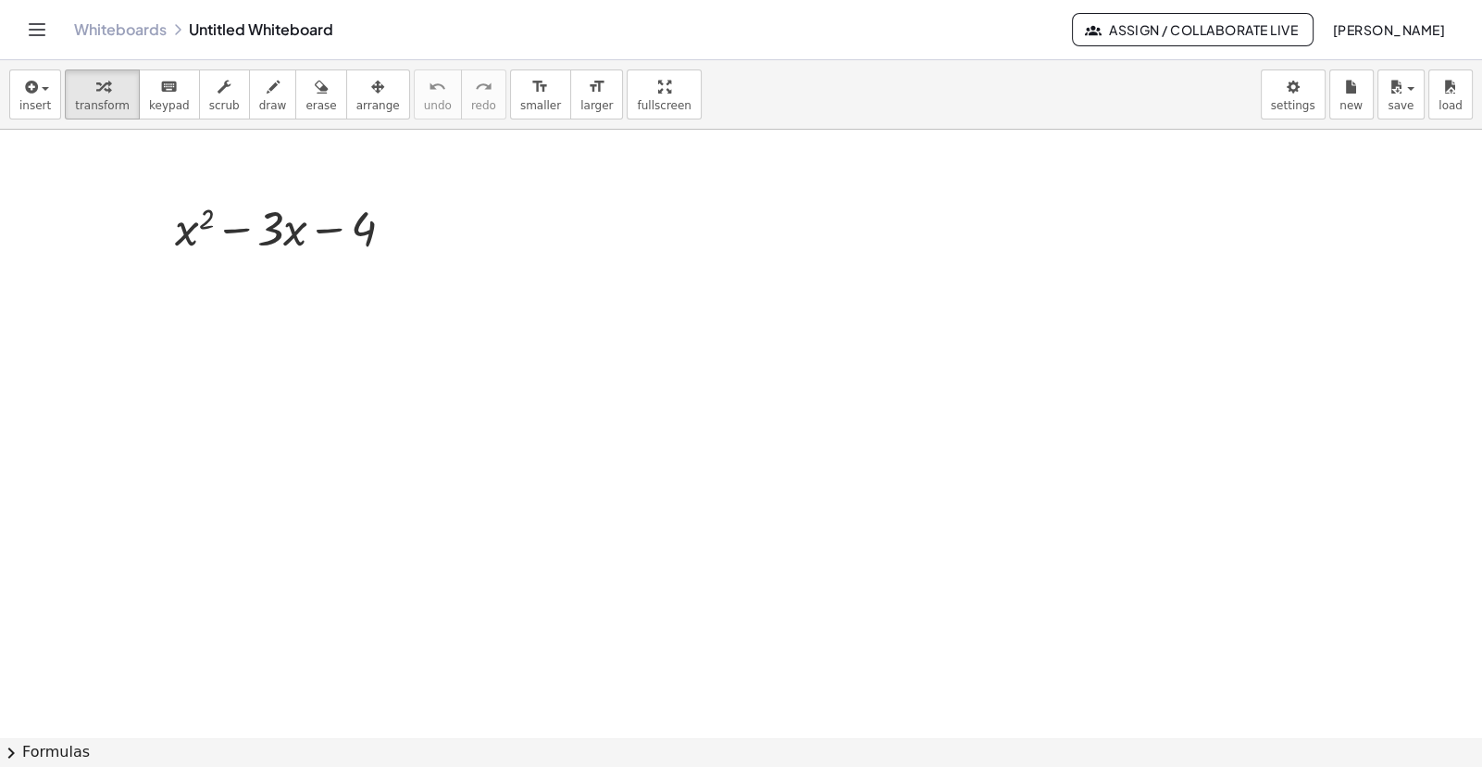
click at [17, 744] on span "chevron_right" at bounding box center [11, 753] width 22 height 22
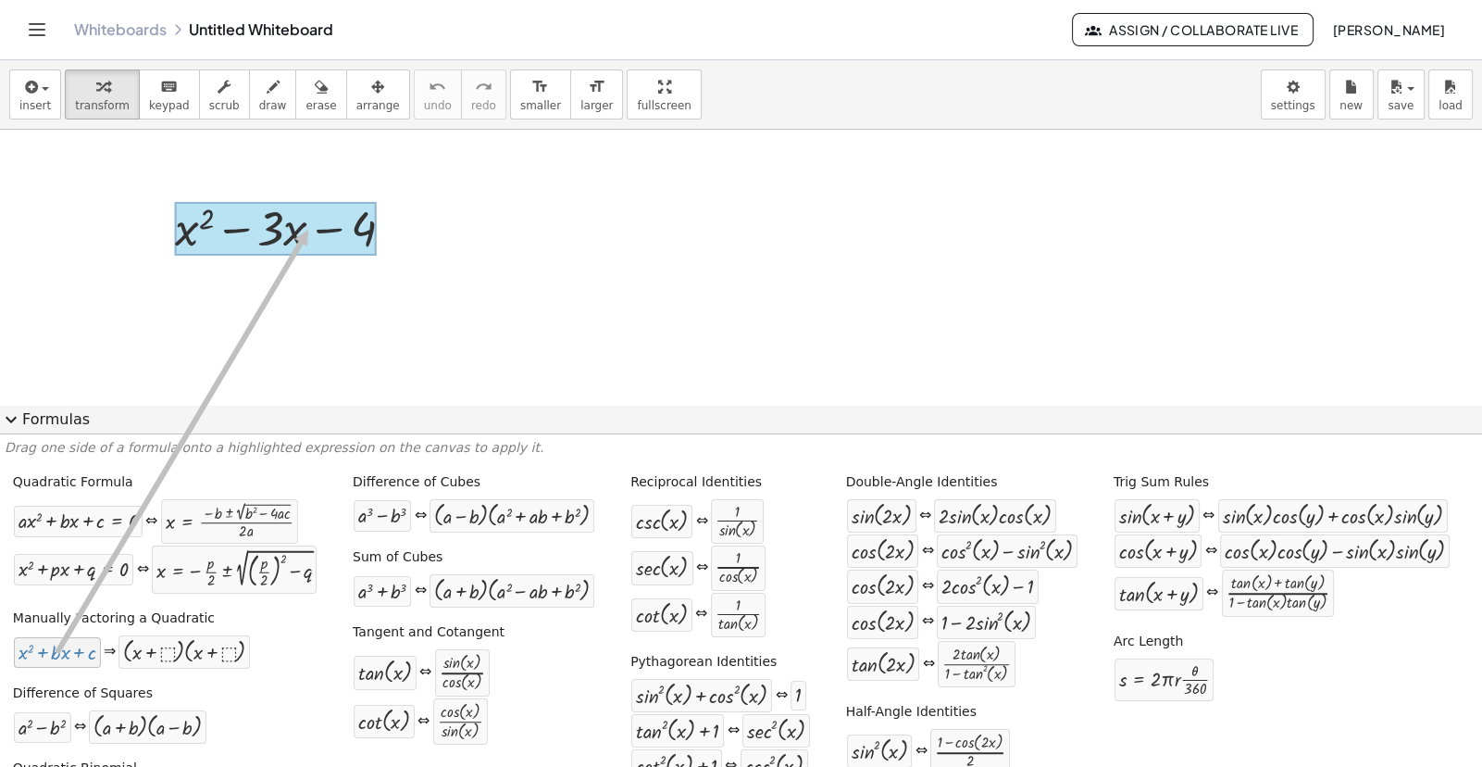
drag, startPoint x: 69, startPoint y: 653, endPoint x: 306, endPoint y: 229, distance: 485.8
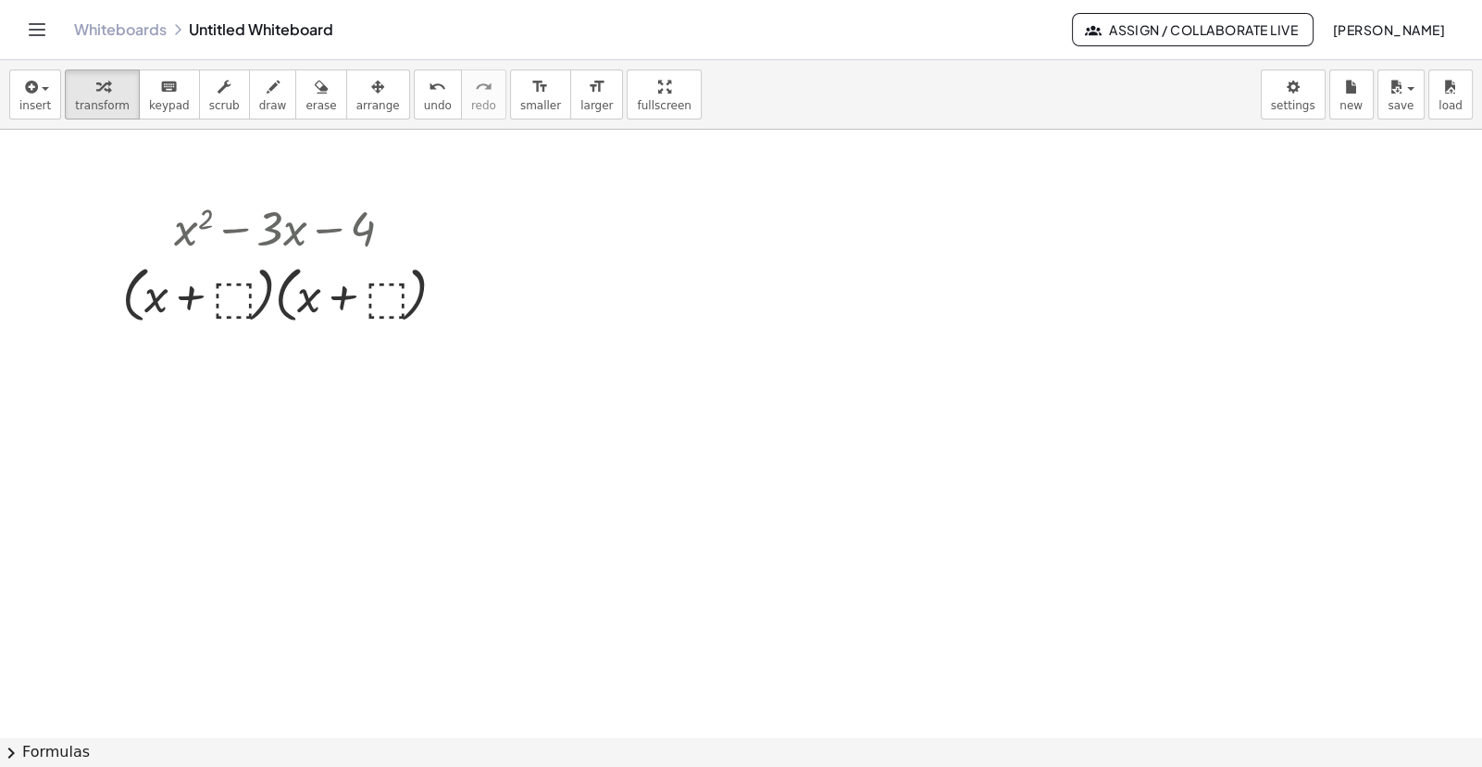
click at [25, 754] on button "chevron_right Formulas" at bounding box center [741, 752] width 1482 height 30
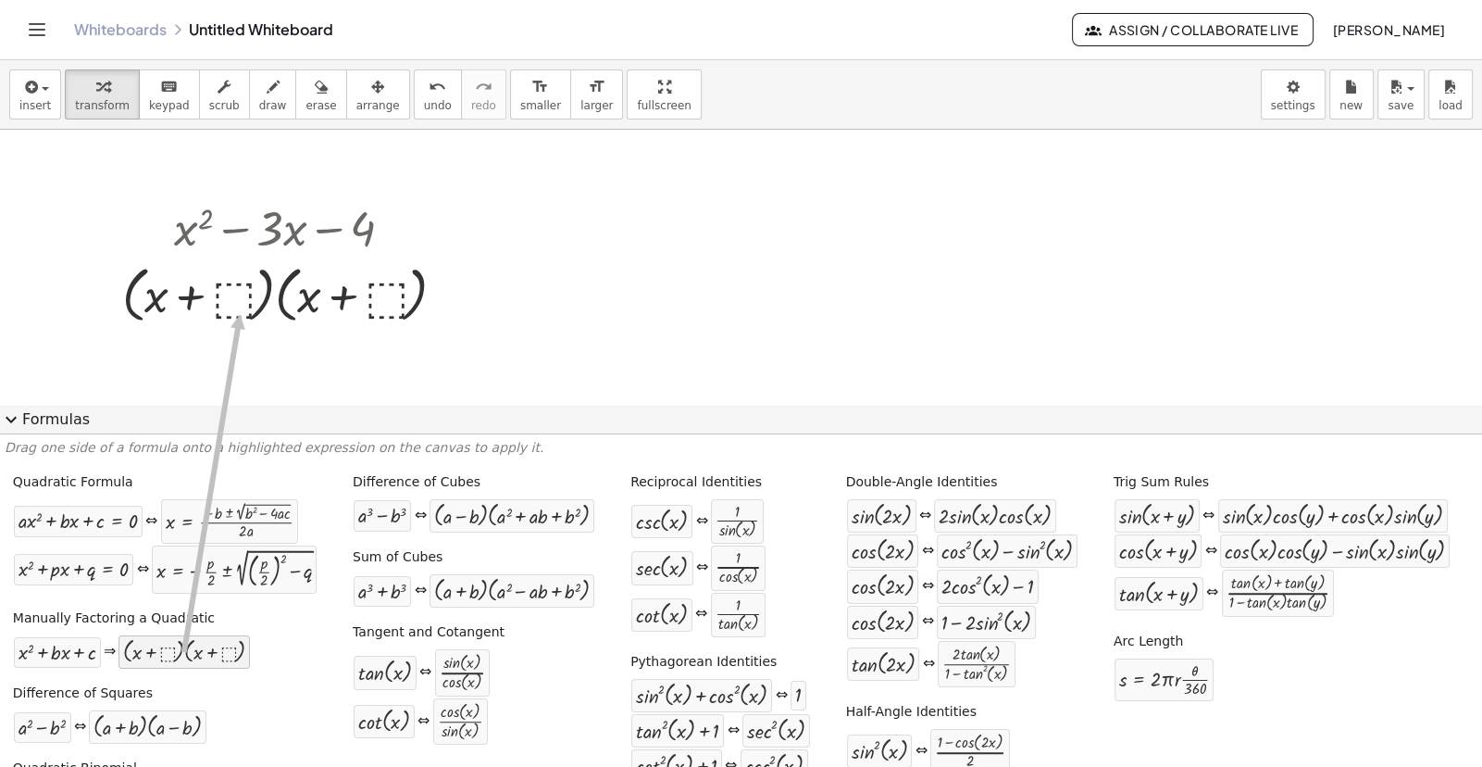
drag, startPoint x: 160, startPoint y: 650, endPoint x: 238, endPoint y: 313, distance: 345.9
drag, startPoint x: 196, startPoint y: 658, endPoint x: 278, endPoint y: 212, distance: 453.7
click at [389, 295] on div at bounding box center [291, 293] width 356 height 70
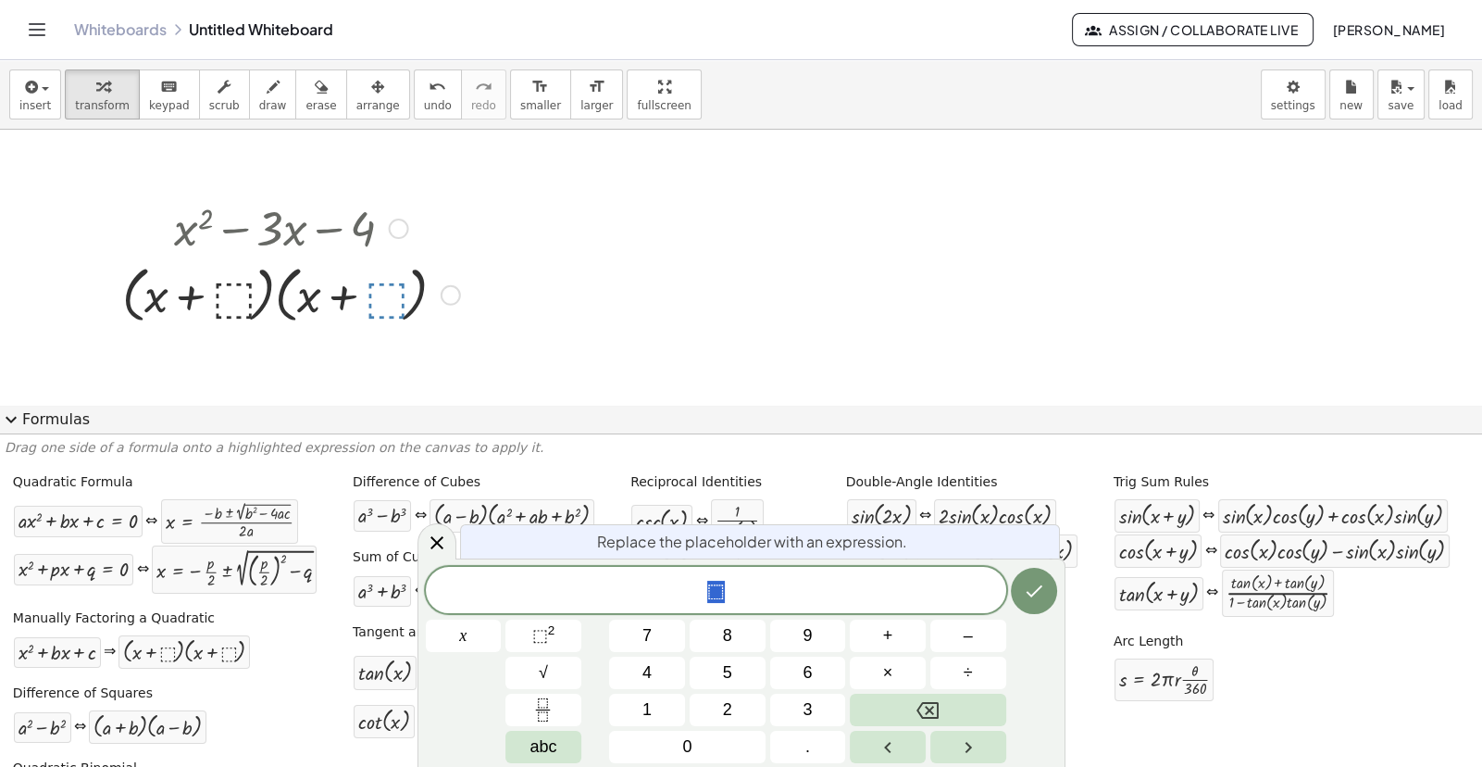
click at [240, 300] on div at bounding box center [291, 293] width 356 height 70
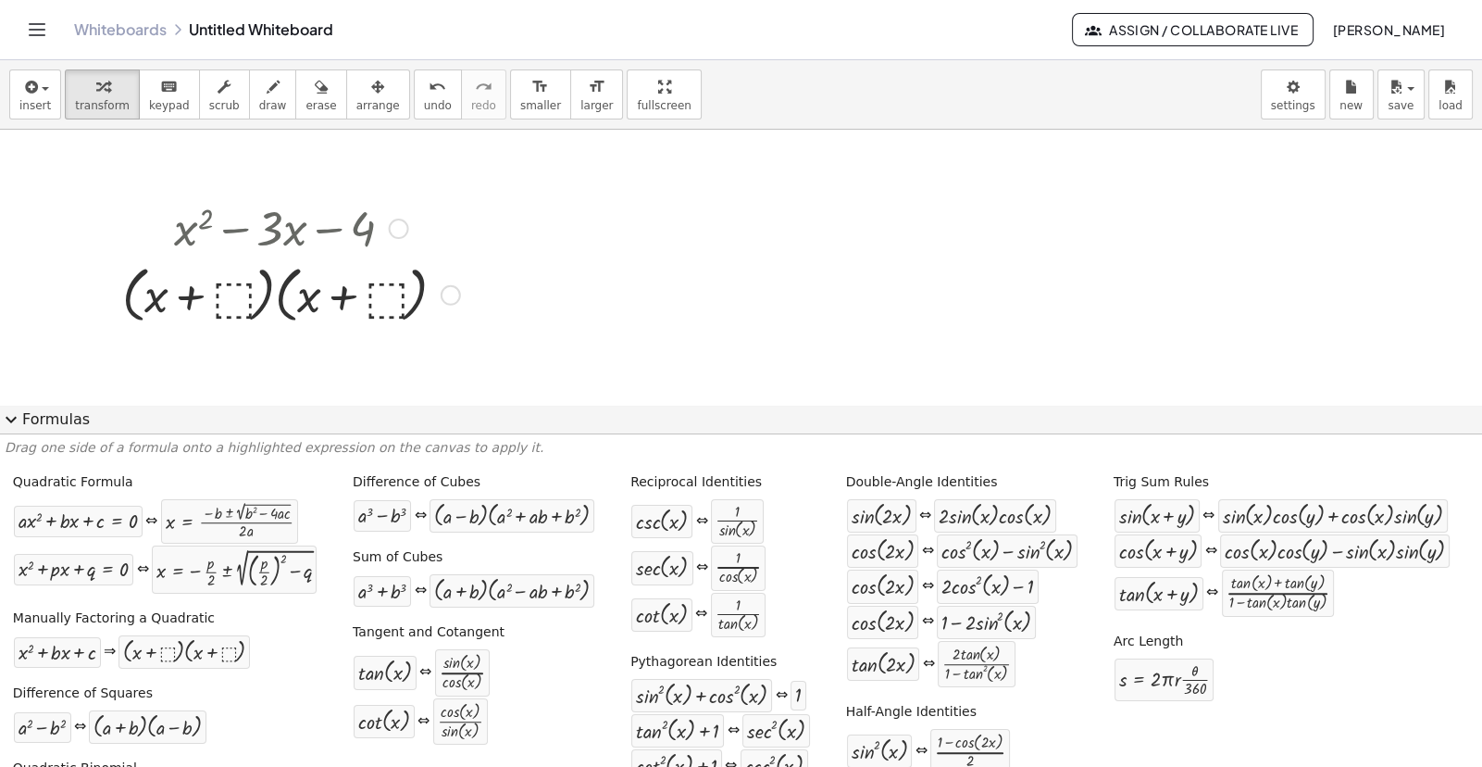
click at [231, 294] on div at bounding box center [291, 293] width 356 height 70
click at [401, 292] on div at bounding box center [291, 293] width 409 height 75
click at [269, 356] on icon at bounding box center [275, 346] width 19 height 19
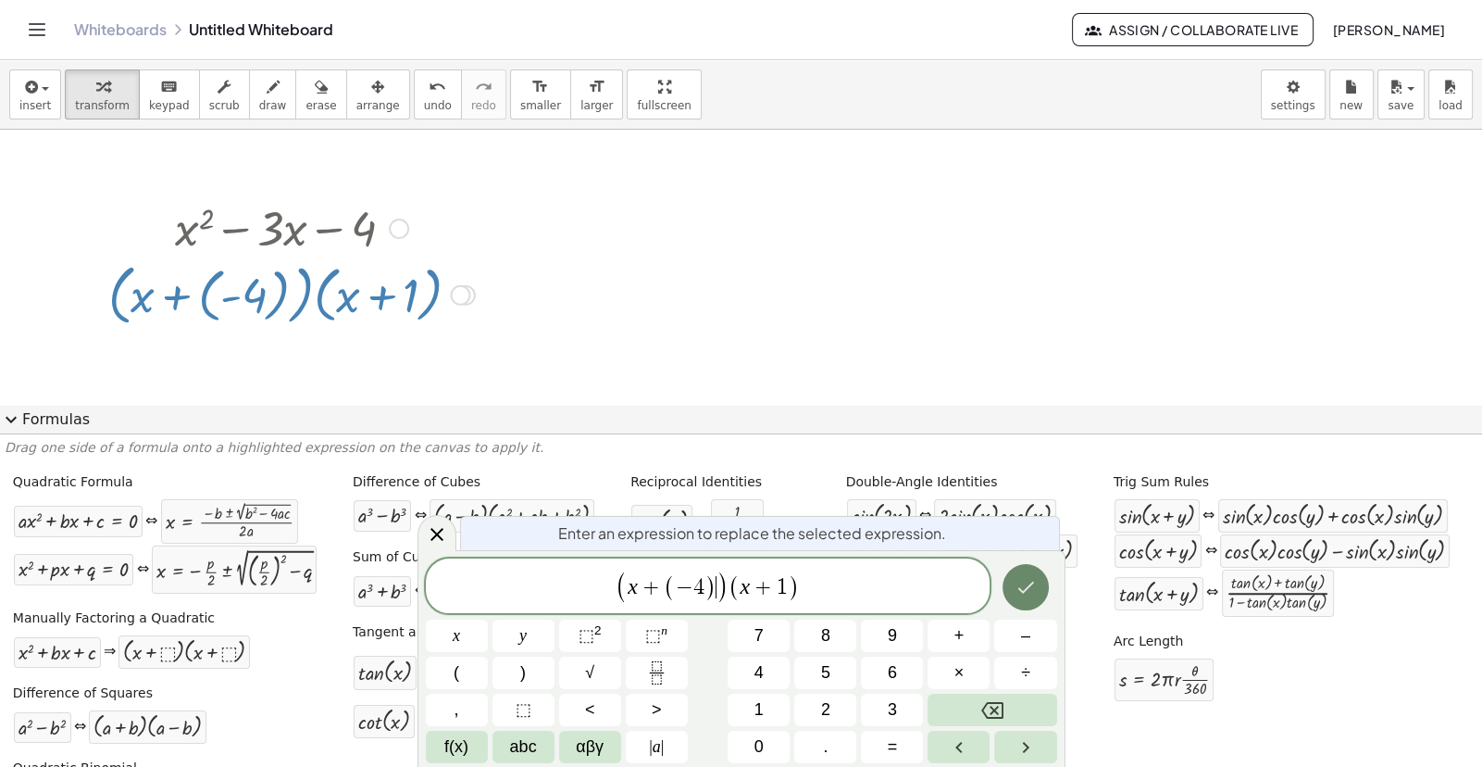
click at [1006, 586] on button "Done" at bounding box center [1026, 587] width 46 height 46
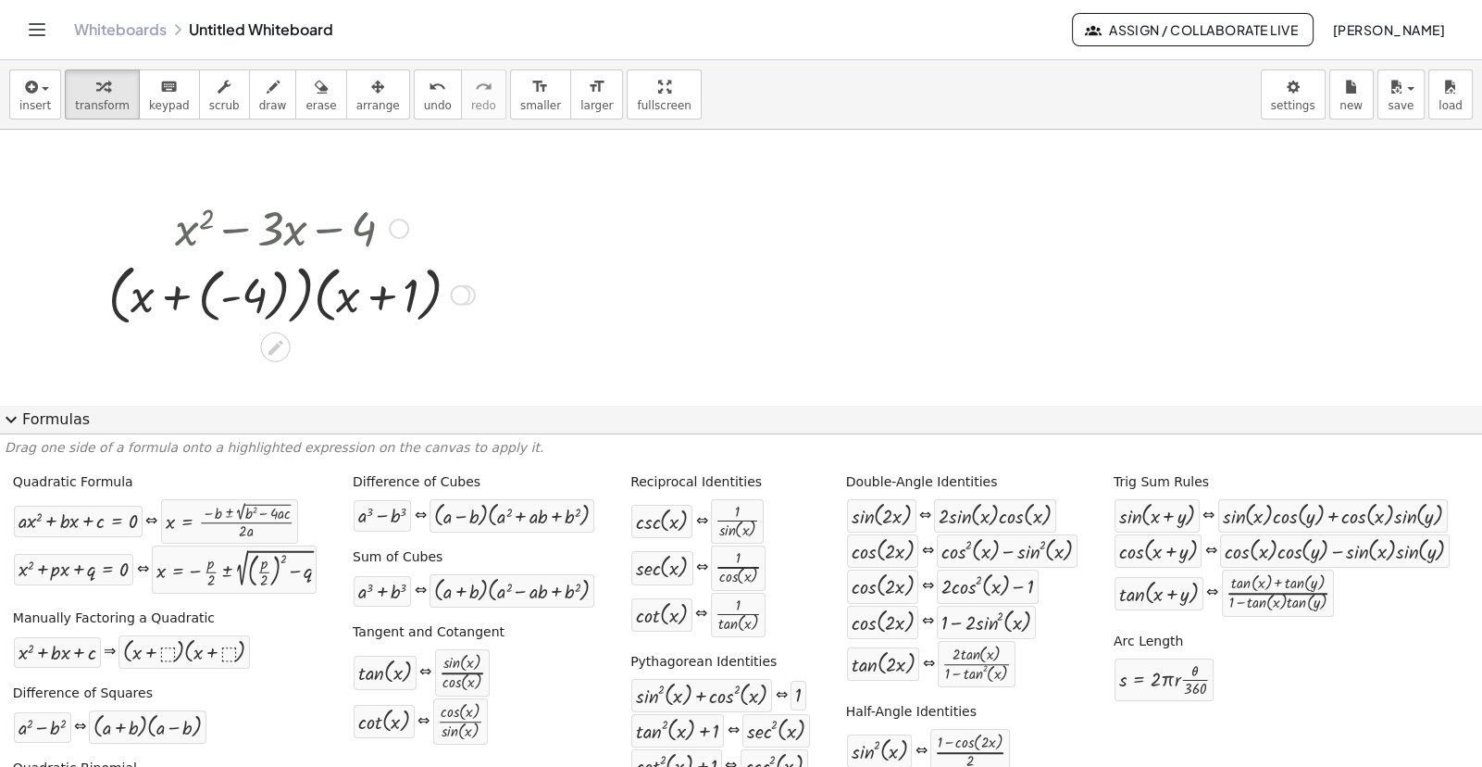
click at [466, 289] on div at bounding box center [460, 295] width 20 height 20
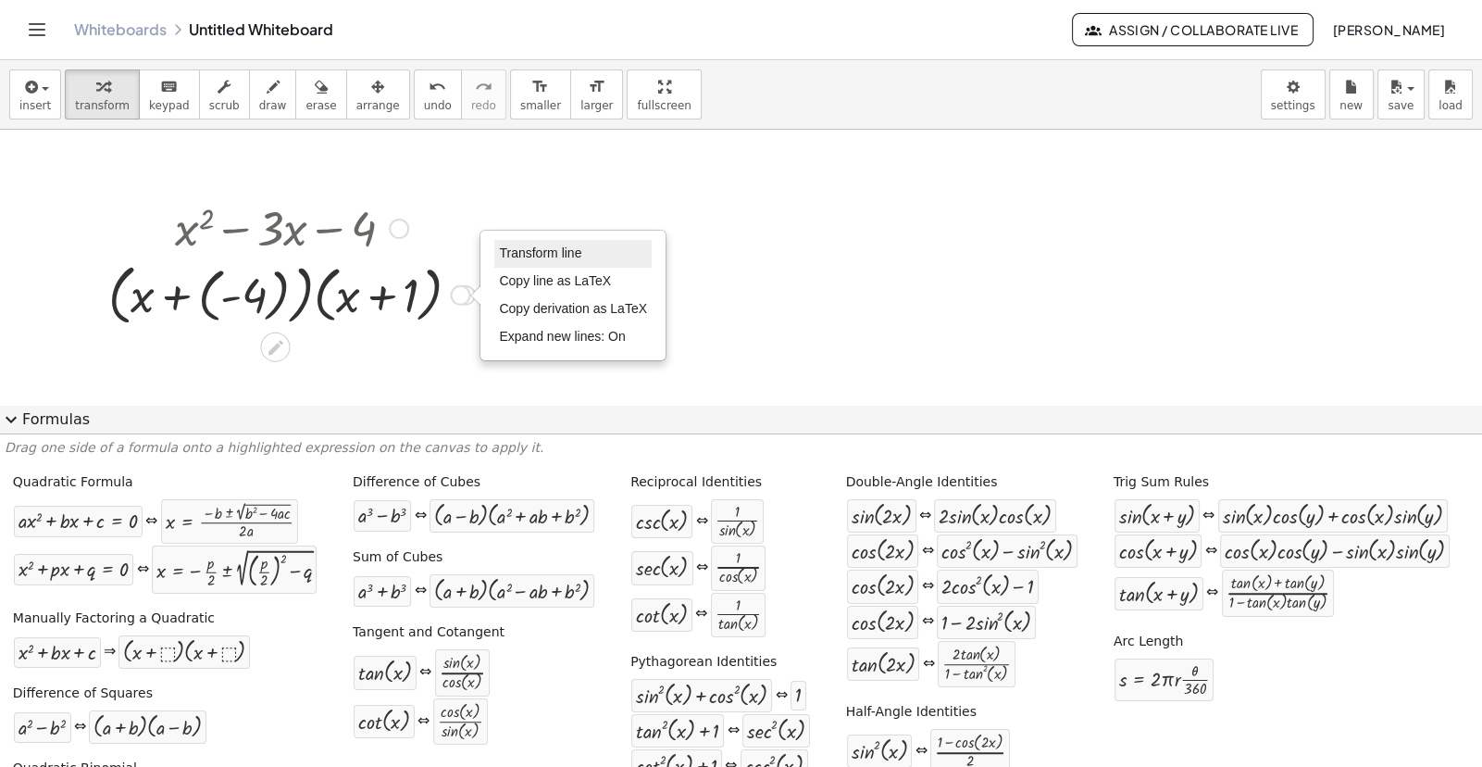
click at [511, 257] on span "Transform line" at bounding box center [540, 252] width 82 height 15
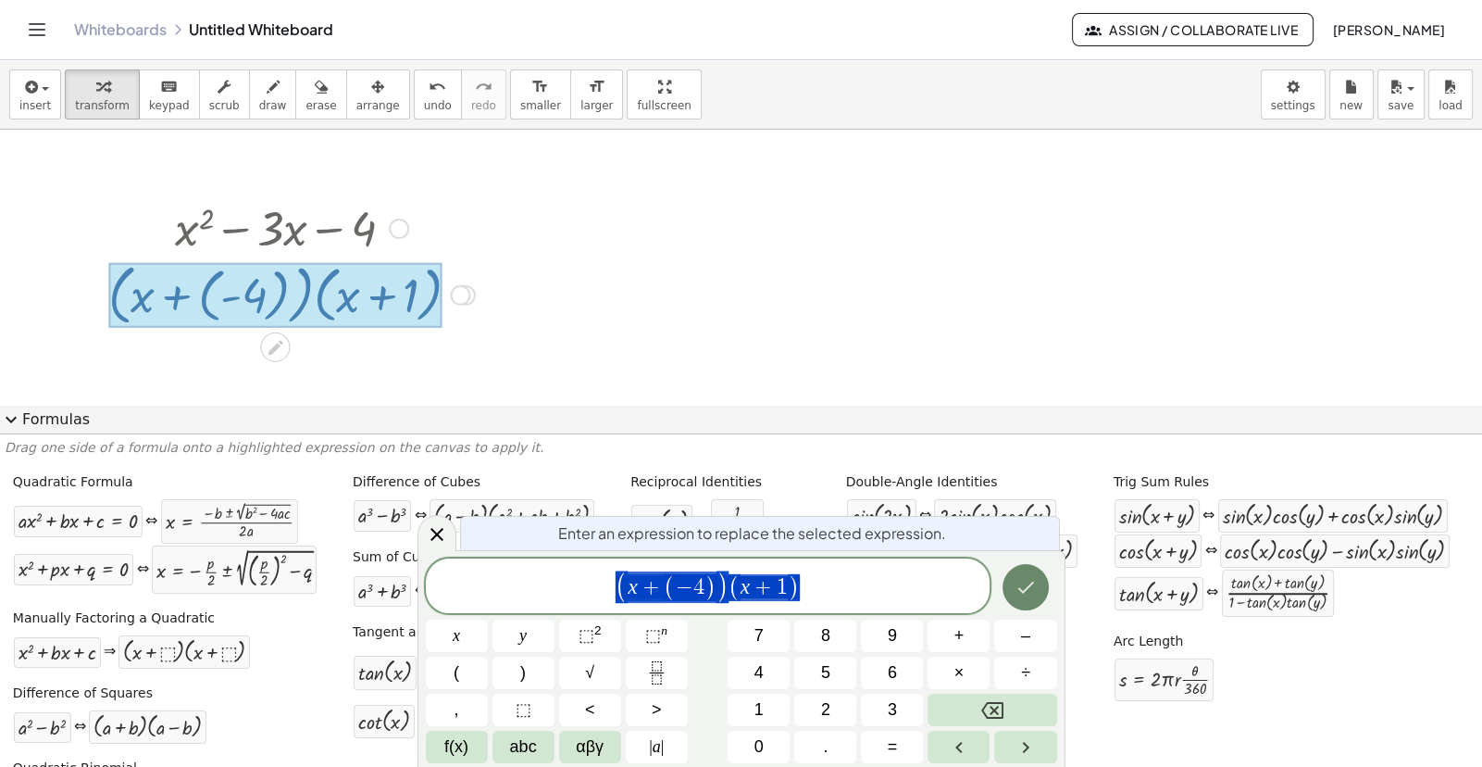
click at [1015, 588] on icon "Done" at bounding box center [1026, 587] width 22 height 22
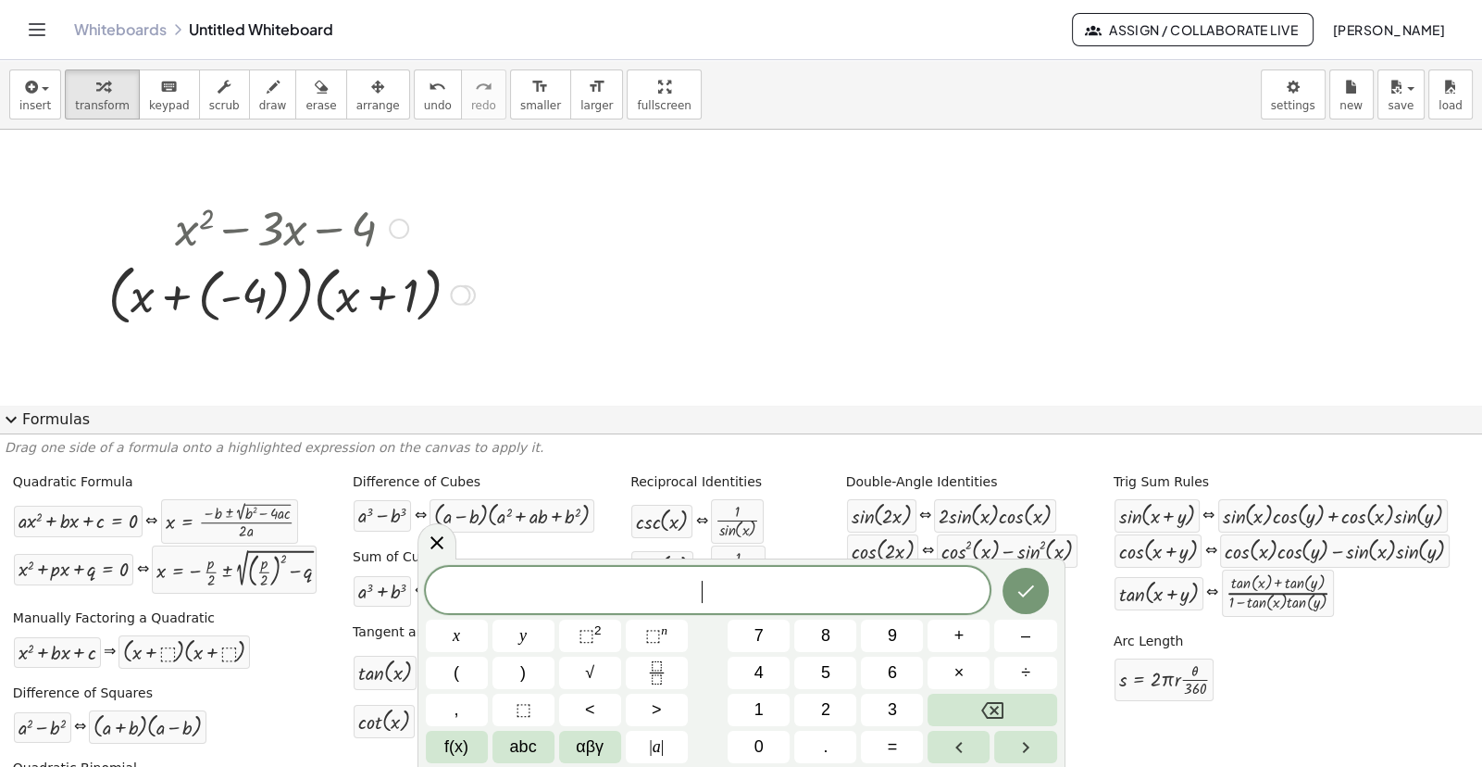
click at [236, 311] on div at bounding box center [291, 293] width 385 height 75
drag, startPoint x: 248, startPoint y: 294, endPoint x: 317, endPoint y: 357, distance: 93.1
drag, startPoint x: 402, startPoint y: 297, endPoint x: 173, endPoint y: 296, distance: 228.7
click at [173, 296] on div at bounding box center [291, 293] width 385 height 75
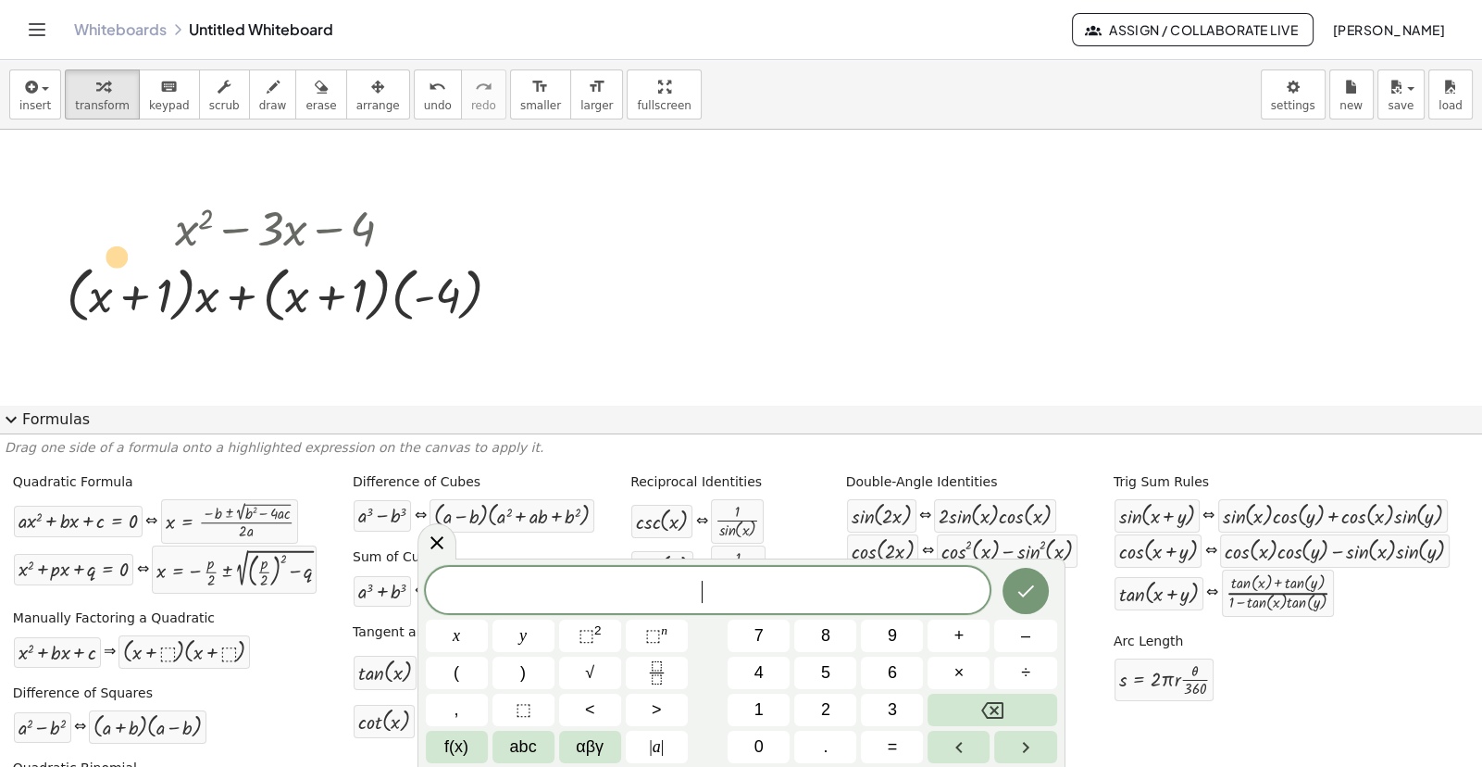
drag, startPoint x: 352, startPoint y: 294, endPoint x: 109, endPoint y: 256, distance: 245.7
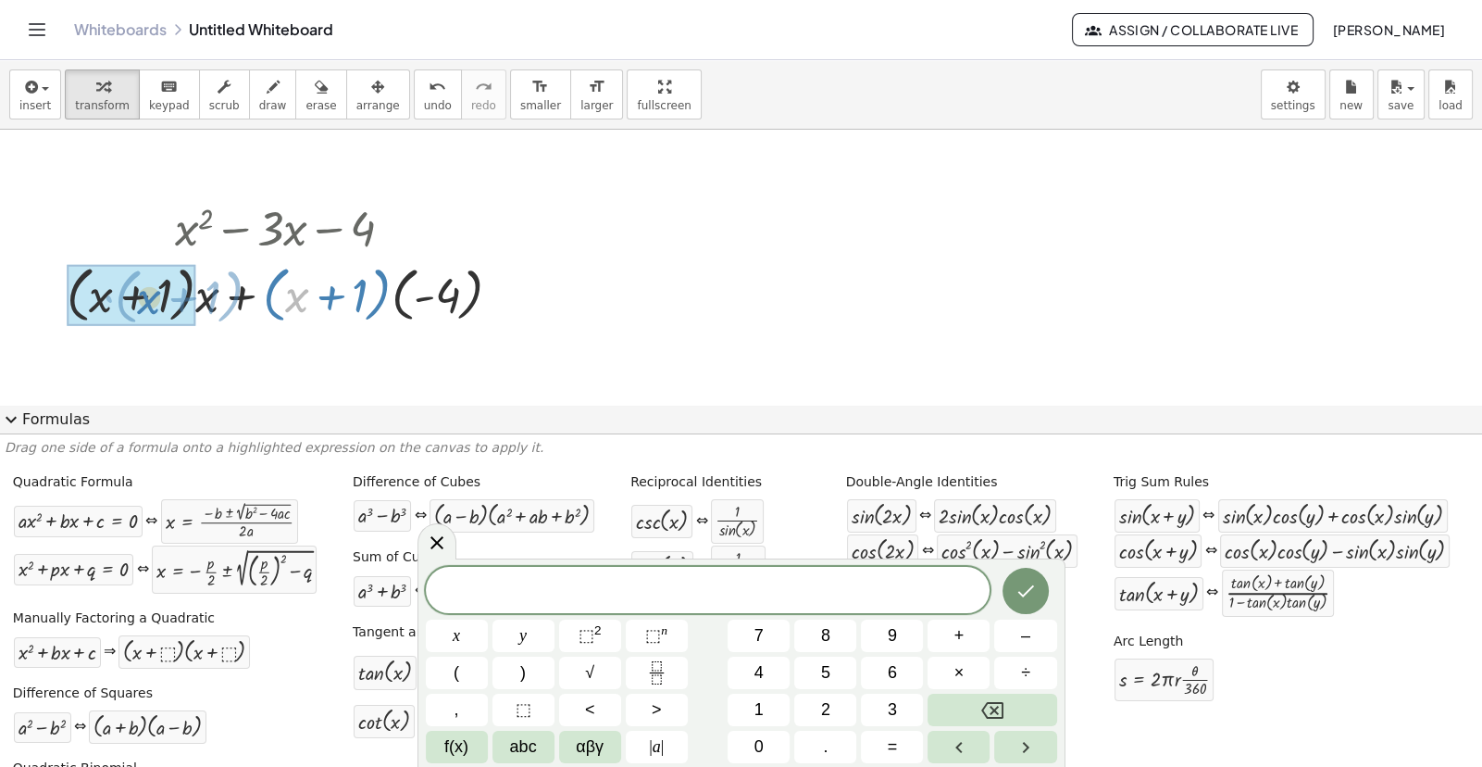
drag, startPoint x: 297, startPoint y: 296, endPoint x: 145, endPoint y: 300, distance: 151.9
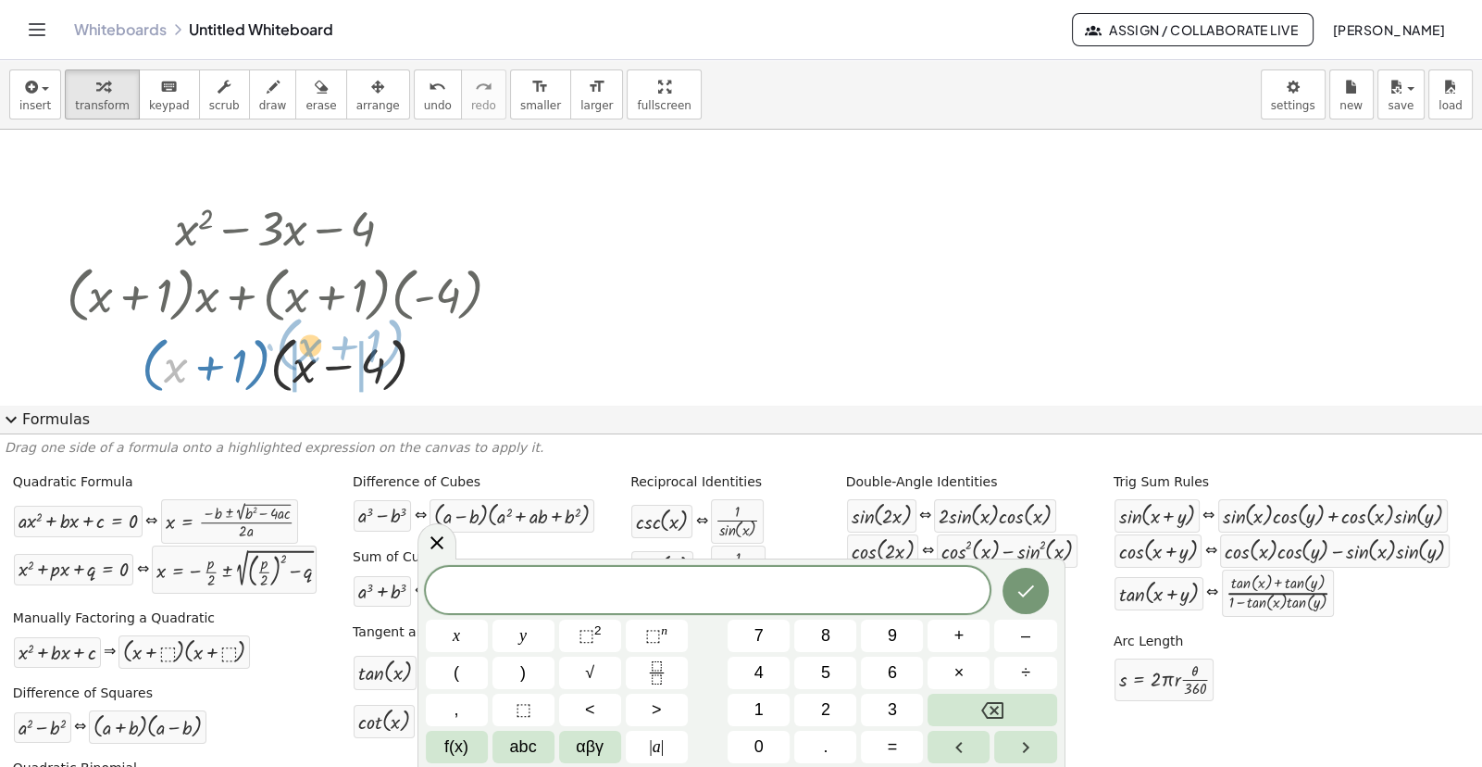
drag, startPoint x: 185, startPoint y: 372, endPoint x: 319, endPoint y: 352, distance: 135.8
click at [319, 352] on div at bounding box center [291, 363] width 469 height 70
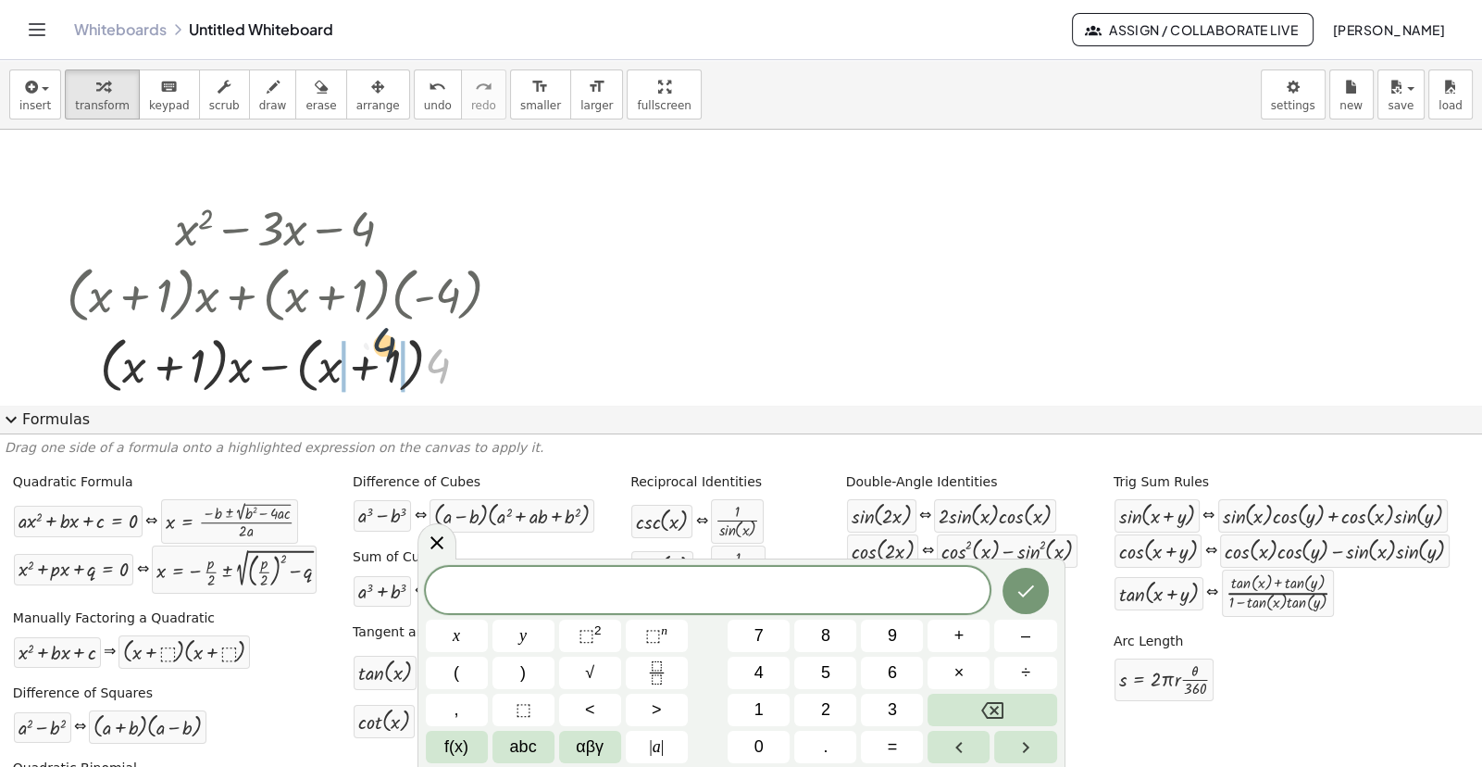
drag, startPoint x: 430, startPoint y: 365, endPoint x: 356, endPoint y: 350, distance: 75.5
click at [356, 350] on div at bounding box center [291, 363] width 469 height 70
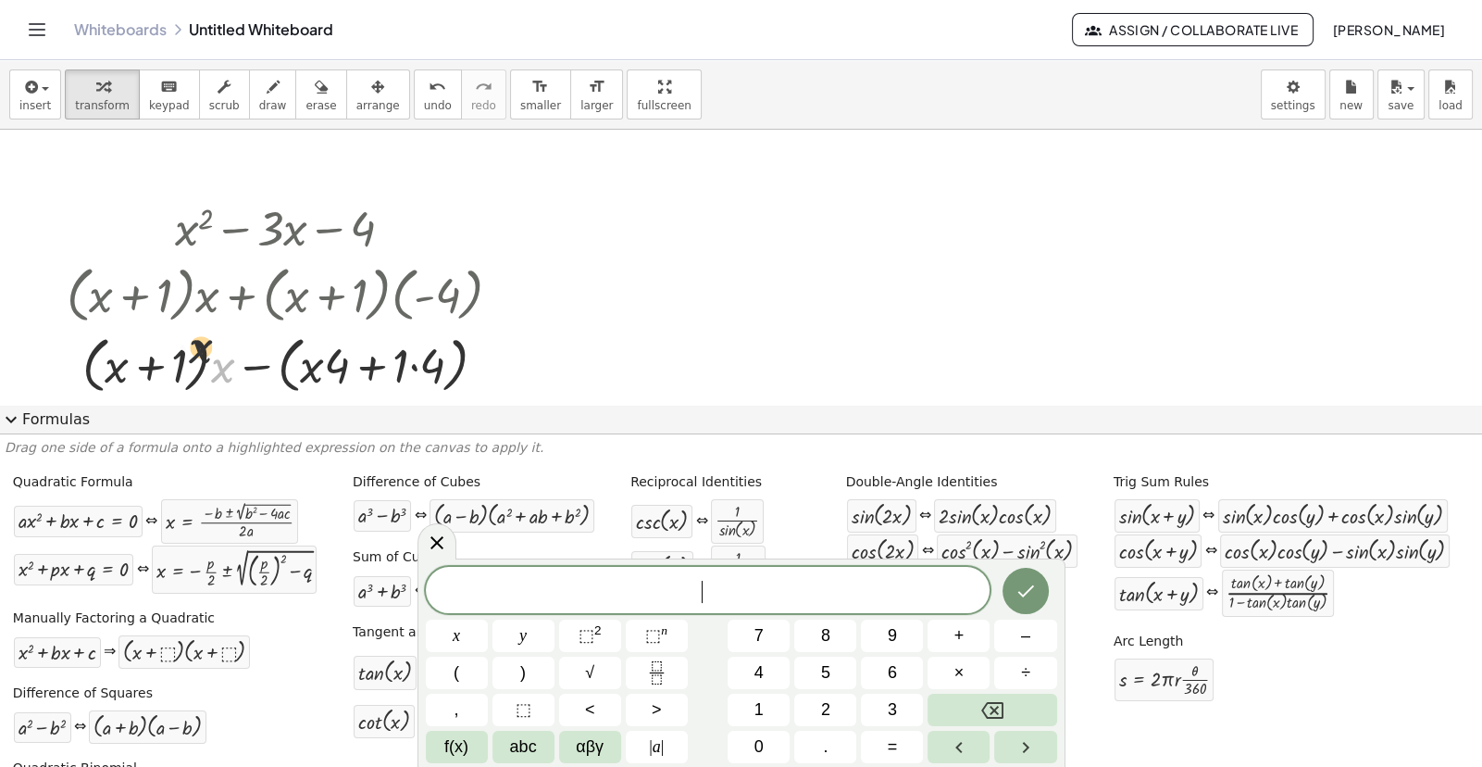
drag, startPoint x: 209, startPoint y: 358, endPoint x: 179, endPoint y: 346, distance: 32.8
click at [179, 346] on div at bounding box center [291, 363] width 469 height 70
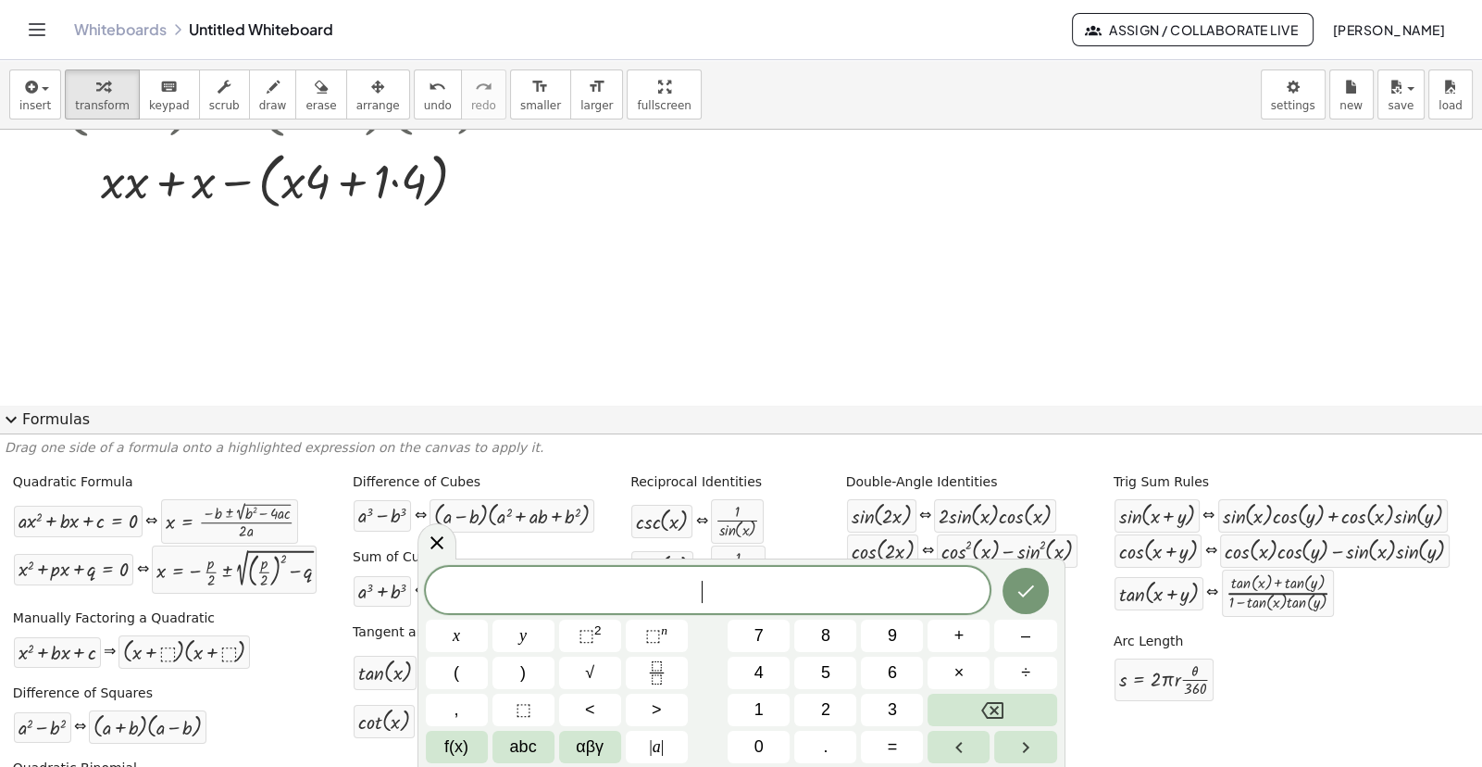
scroll to position [123, 0]
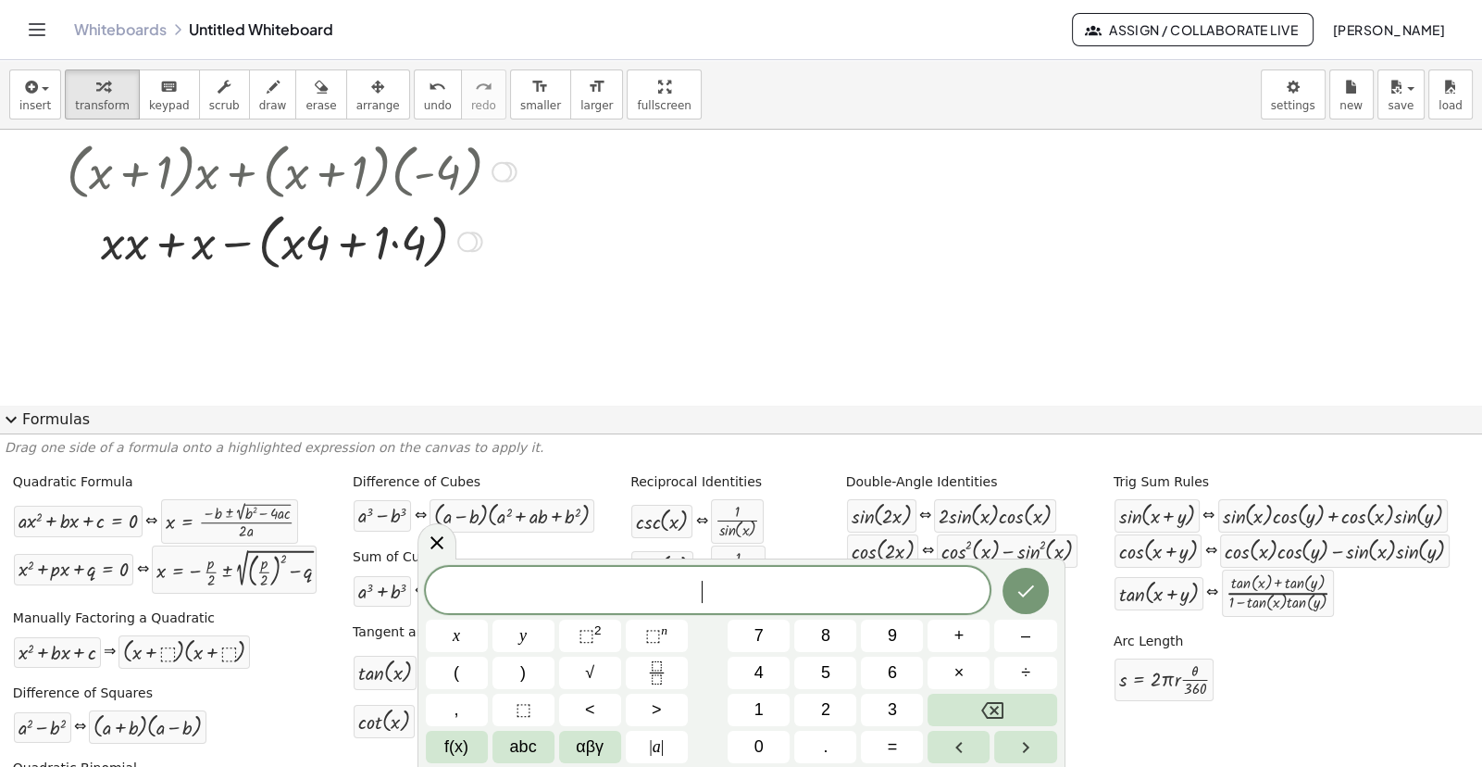
click at [114, 256] on div at bounding box center [291, 240] width 469 height 70
click at [131, 248] on div at bounding box center [291, 240] width 469 height 70
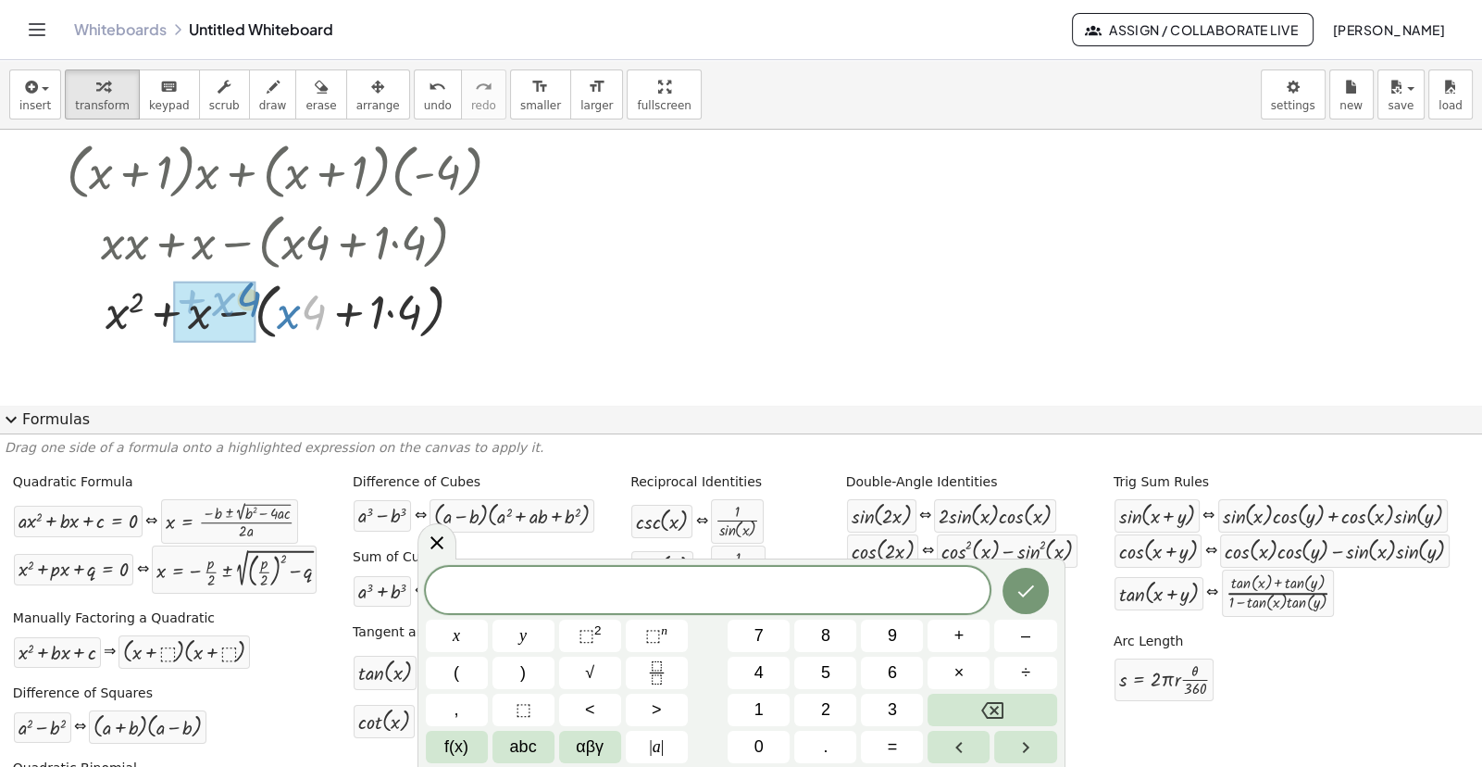
drag, startPoint x: 301, startPoint y: 327, endPoint x: 236, endPoint y: 314, distance: 66.1
drag, startPoint x: 318, startPoint y: 318, endPoint x: 234, endPoint y: 300, distance: 85.2
click at [234, 300] on div at bounding box center [291, 310] width 469 height 63
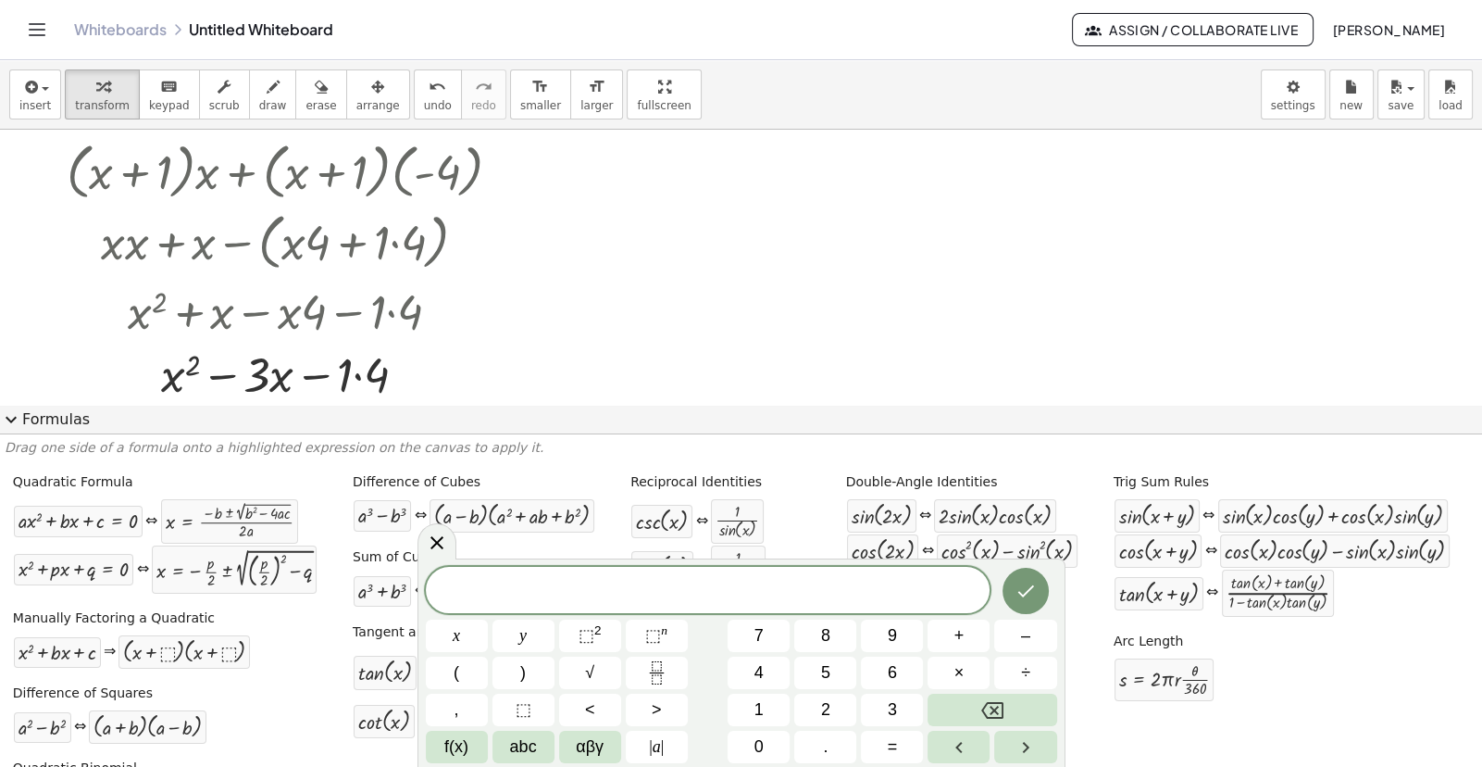
click at [15, 410] on span "expand_more" at bounding box center [11, 419] width 22 height 22
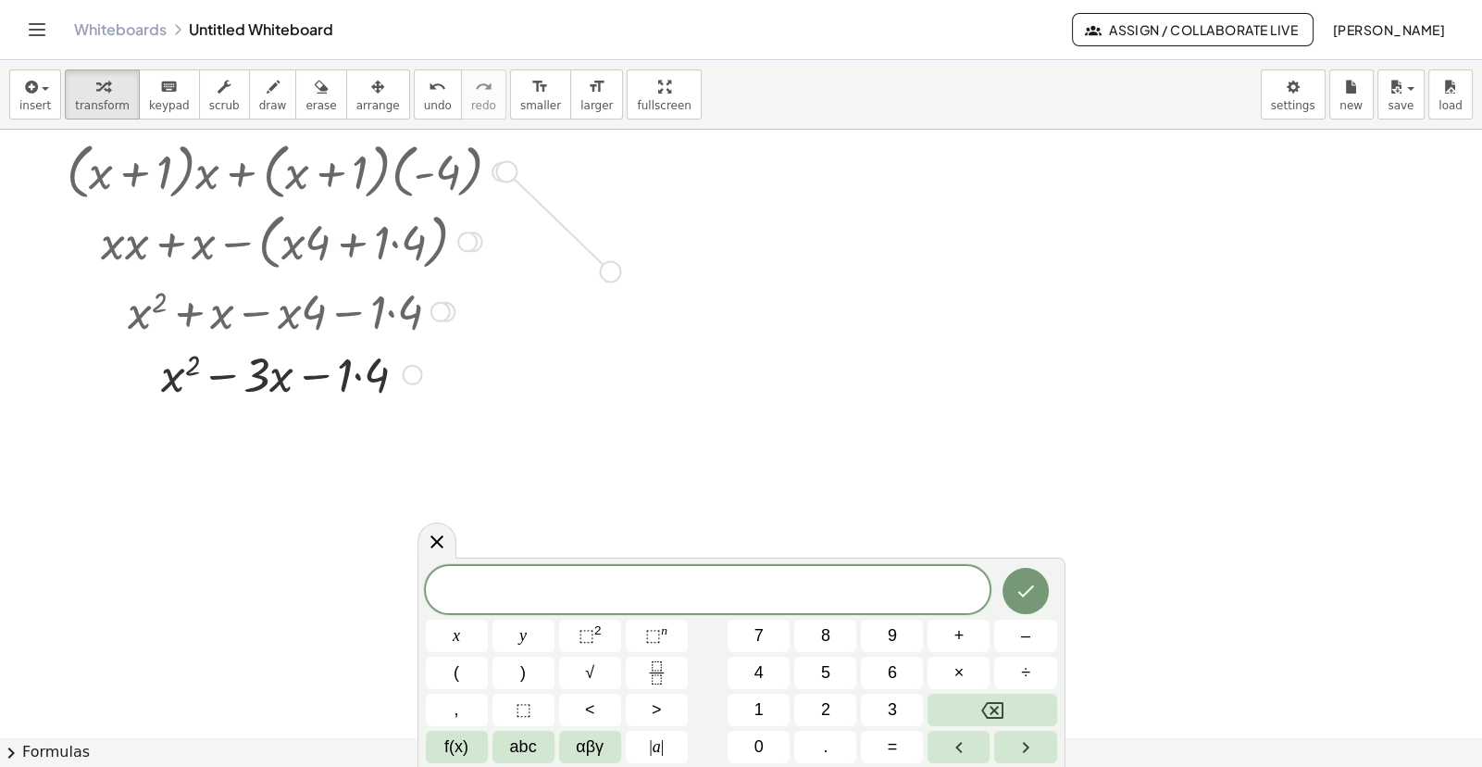
drag, startPoint x: 499, startPoint y: 171, endPoint x: 609, endPoint y: 275, distance: 151.3
click at [609, 275] on div "+ x 2 − · 3 · x − 4 · ( + x + ⬚ ) · ( + x + ⬚ ) · ( + x + ( - 4 ) ) · ( + x + ⬚…" at bounding box center [741, 613] width 1482 height 1215
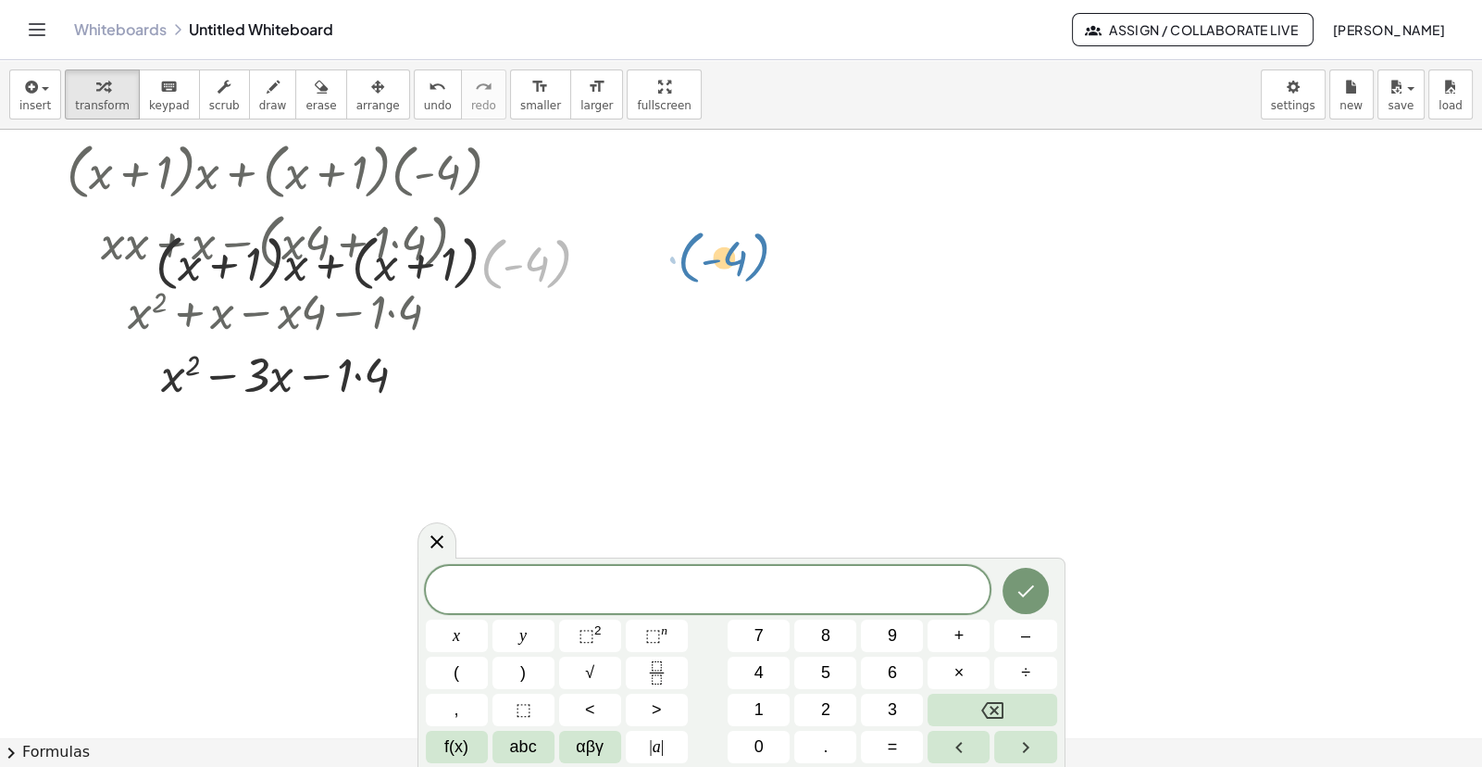
drag, startPoint x: 500, startPoint y: 257, endPoint x: 697, endPoint y: 242, distance: 197.8
click at [697, 242] on div "+ x 2 − · 3 · x − 4 · ( + x + ⬚ ) · ( + x + ⬚ ) · ( + x + ( - 4 ) ) · ( + x + ⬚…" at bounding box center [741, 613] width 1482 height 1215
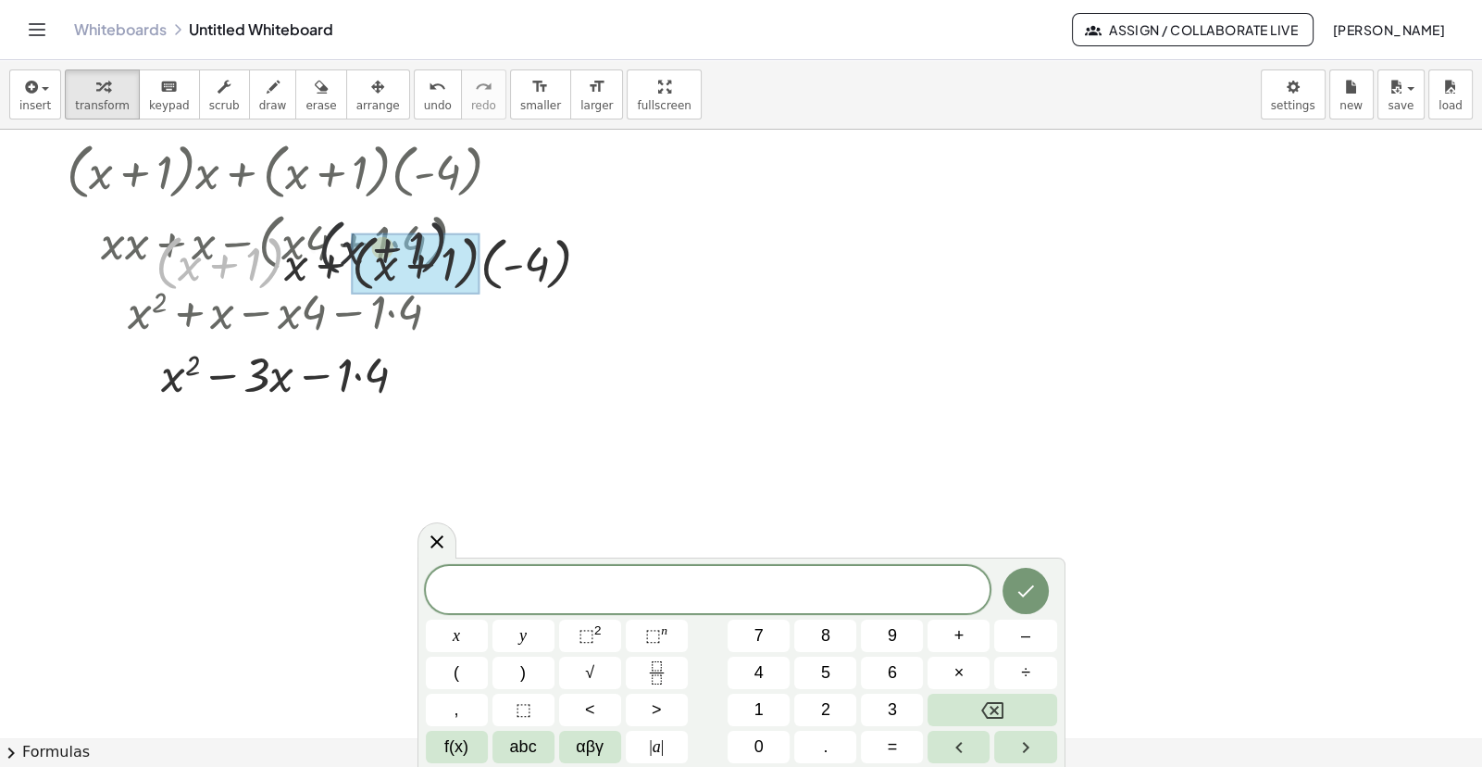
drag, startPoint x: 274, startPoint y: 254, endPoint x: 563, endPoint y: 239, distance: 289.3
click at [563, 239] on div at bounding box center [380, 262] width 469 height 70
